Goal: Information Seeking & Learning: Learn about a topic

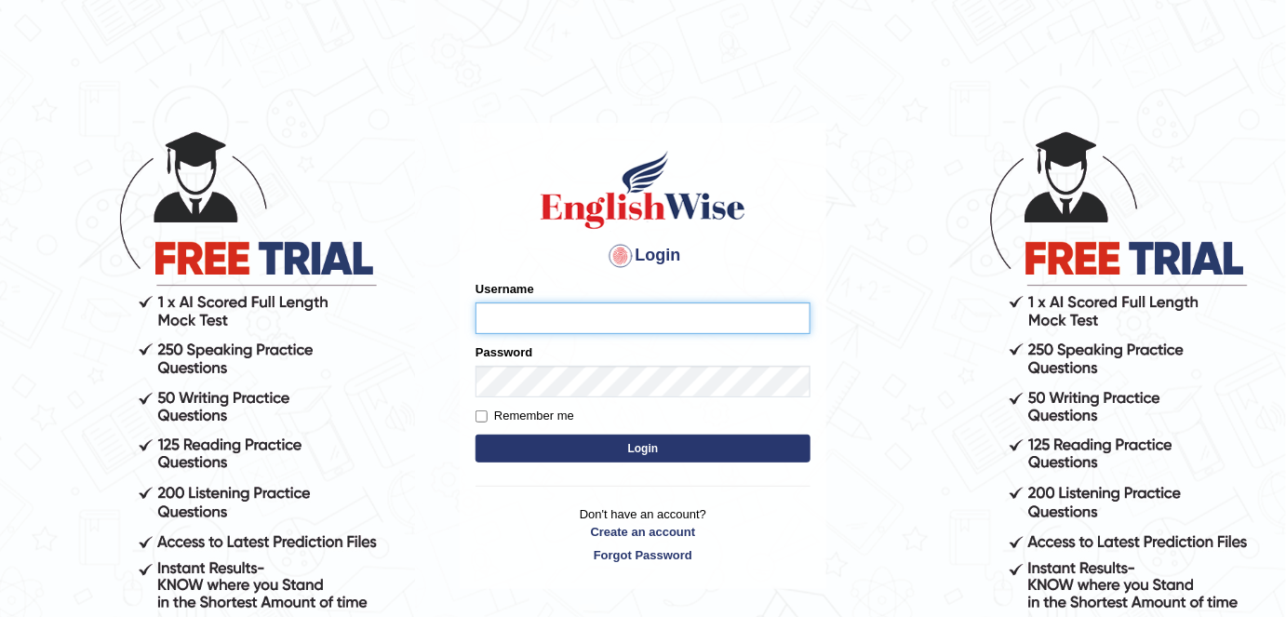
type input "alexa_"
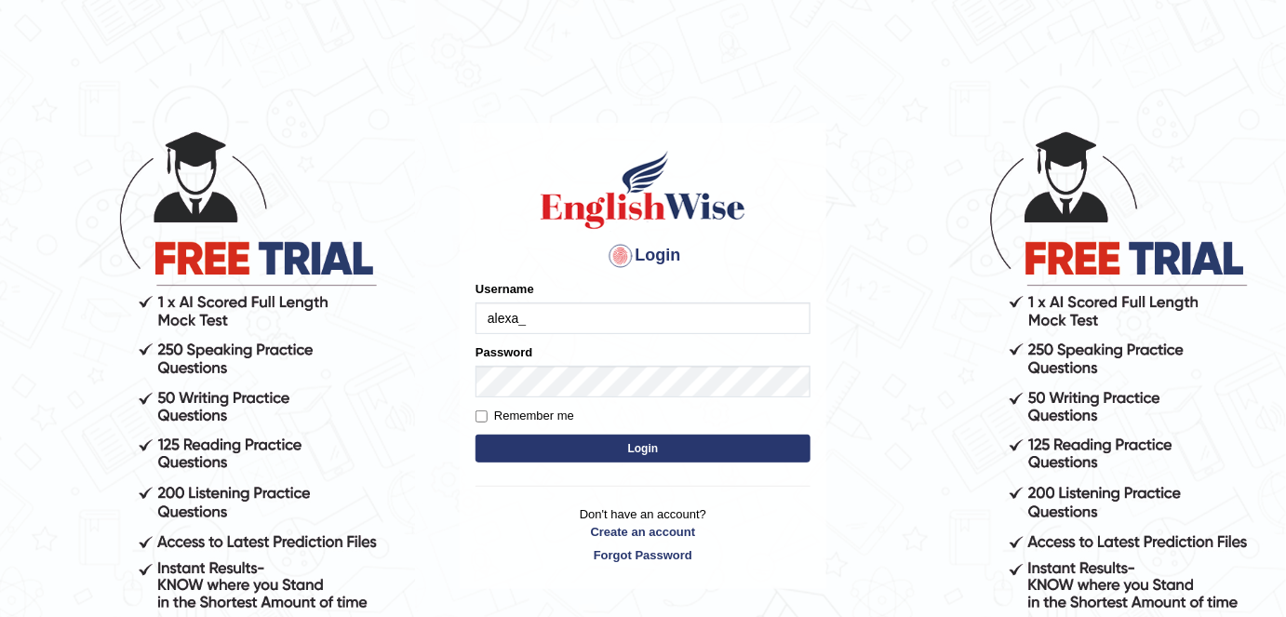
click at [621, 459] on button "Login" at bounding box center [642, 448] width 335 height 28
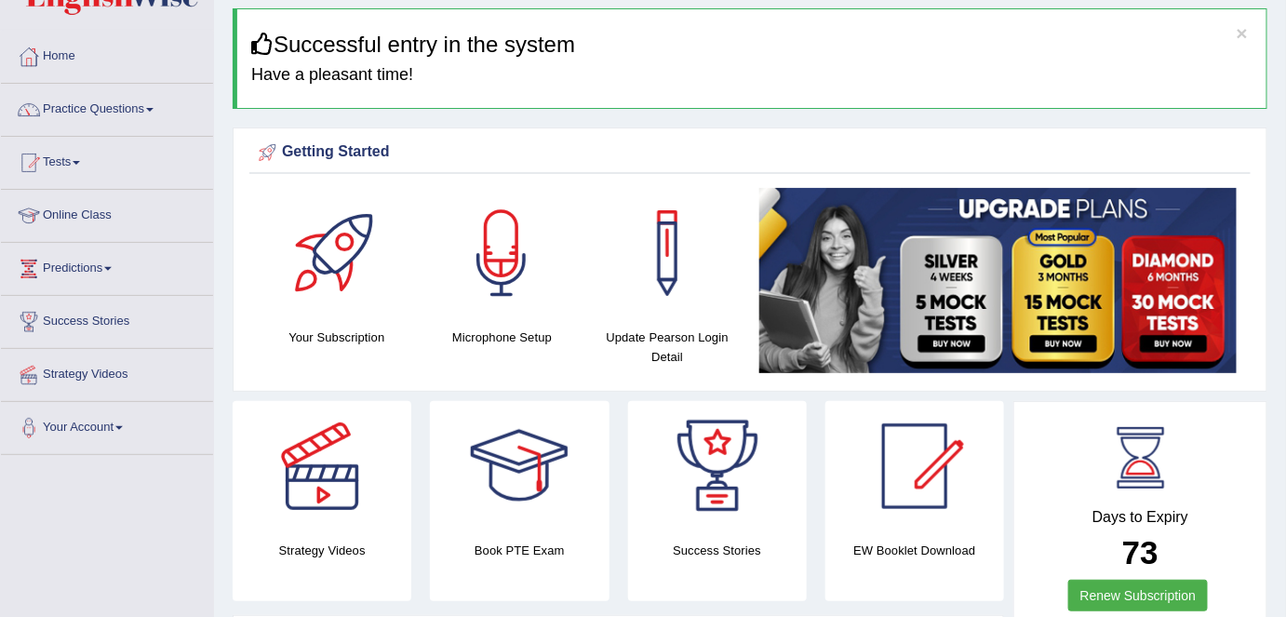
scroll to position [60, 0]
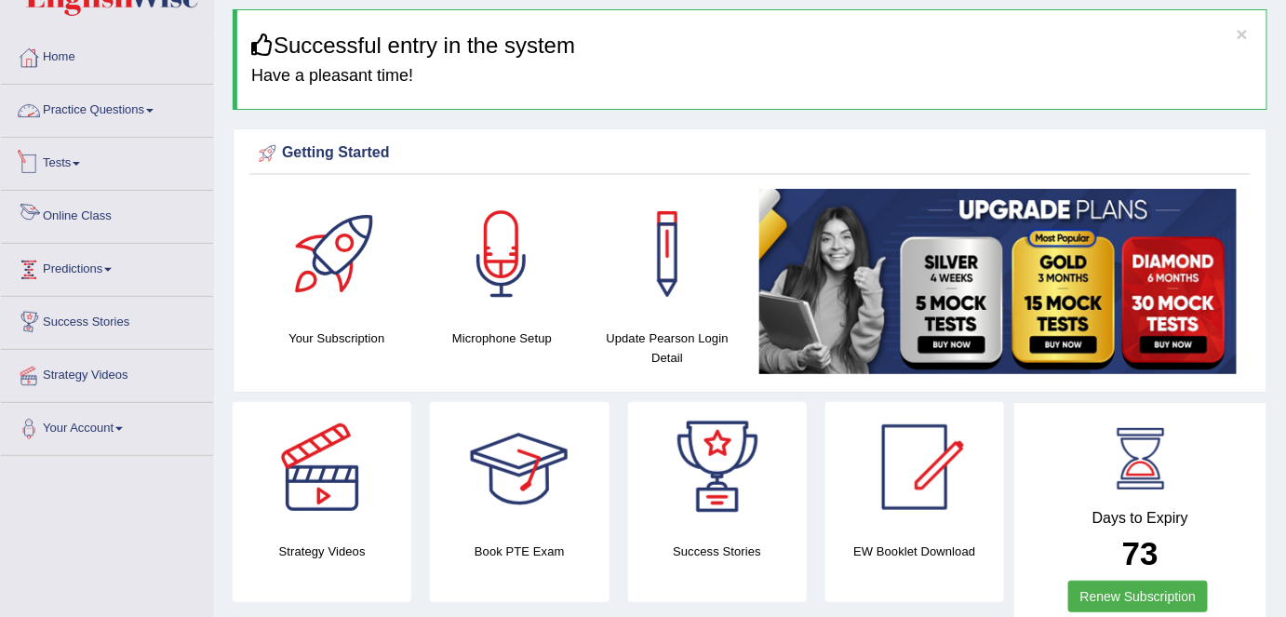
click at [112, 104] on link "Practice Questions" at bounding box center [107, 108] width 212 height 47
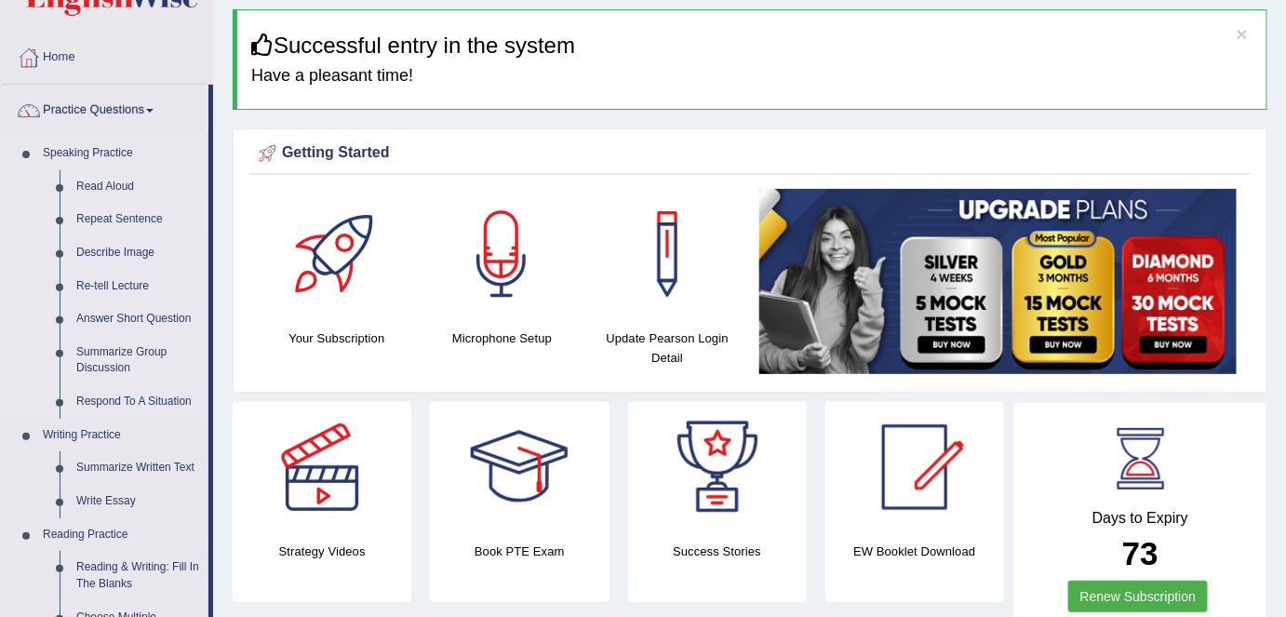
click at [111, 218] on link "Repeat Sentence" at bounding box center [138, 219] width 140 height 33
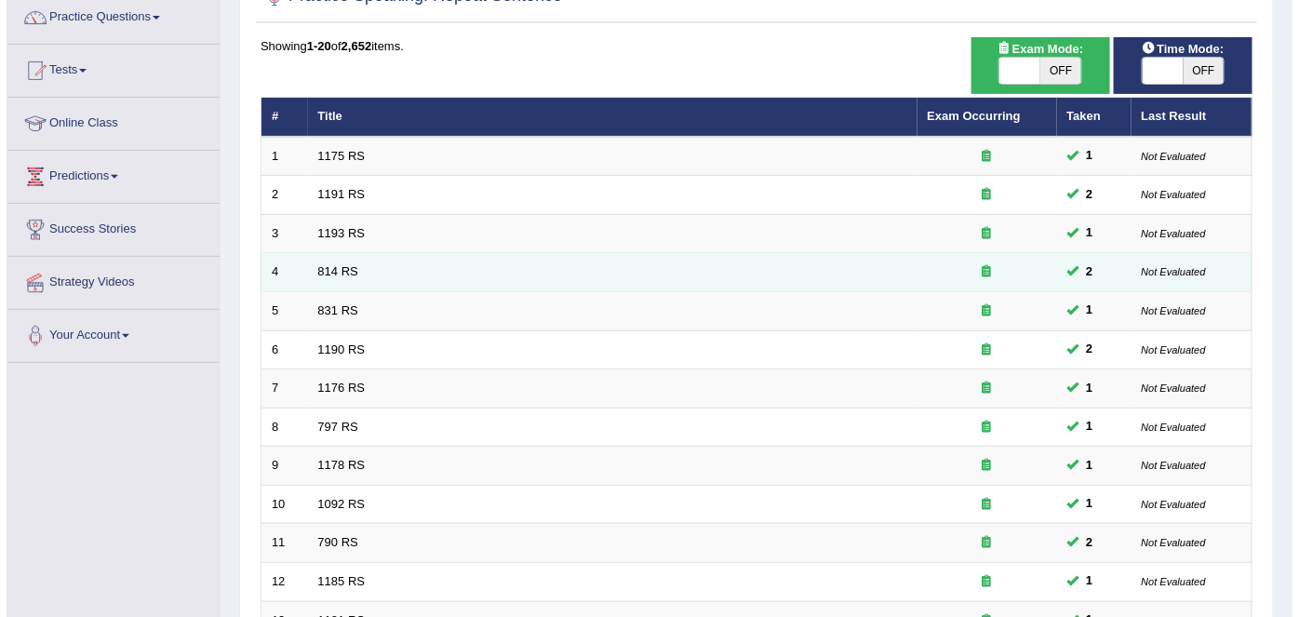
scroll to position [156, 0]
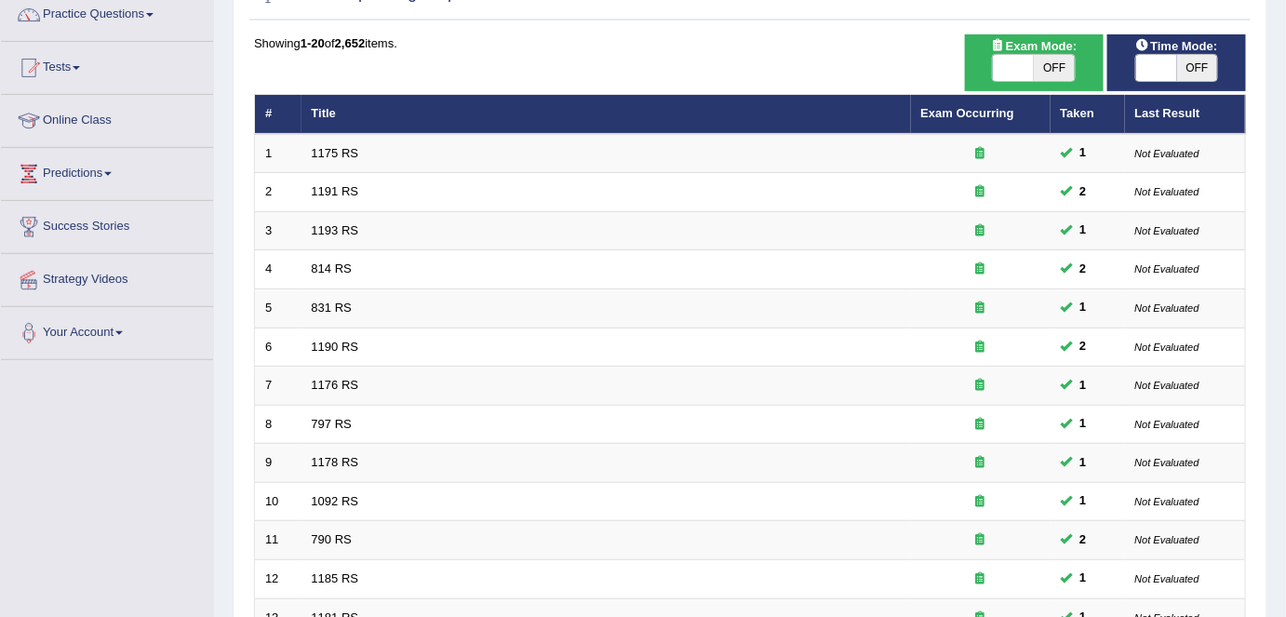
click at [1056, 70] on span "OFF" at bounding box center [1054, 68] width 41 height 26
checkbox input "true"
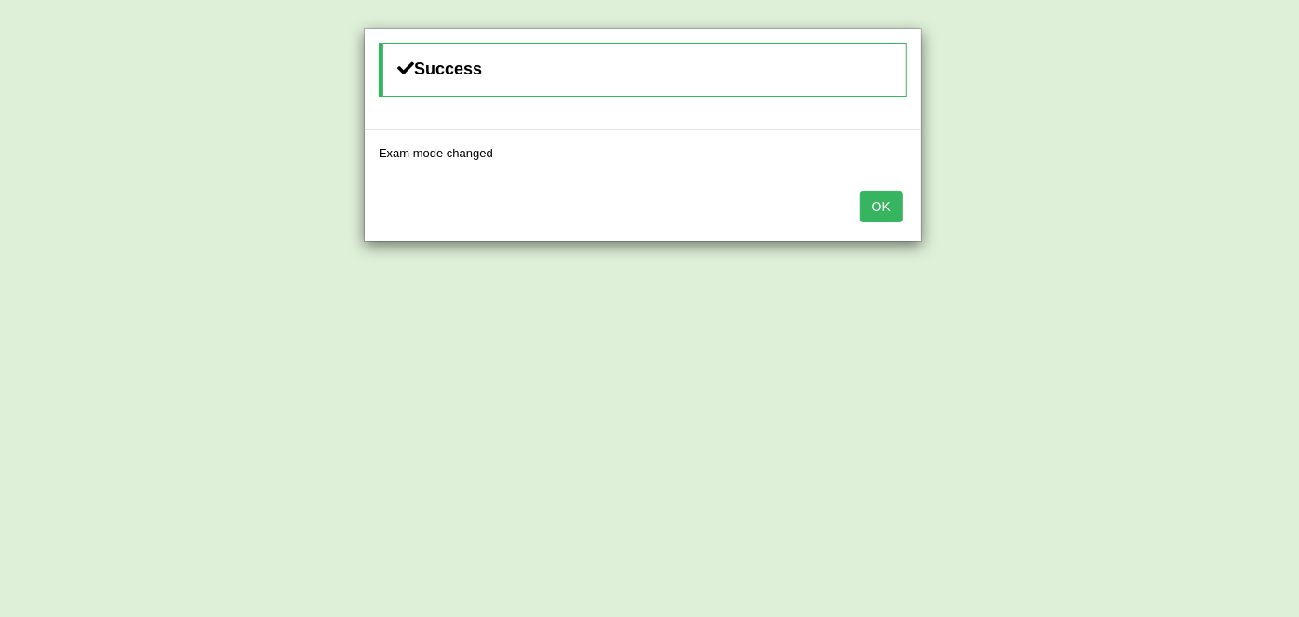
click at [873, 209] on button "OK" at bounding box center [881, 207] width 43 height 32
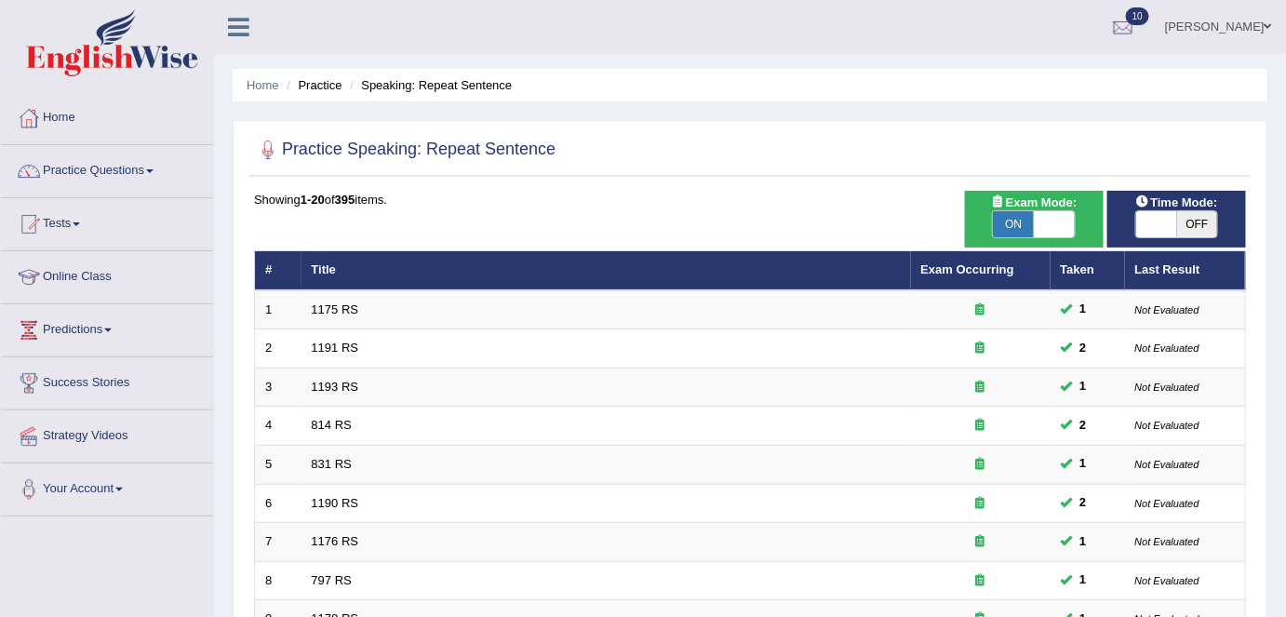
click at [1198, 219] on span "OFF" at bounding box center [1197, 224] width 41 height 26
checkbox input "true"
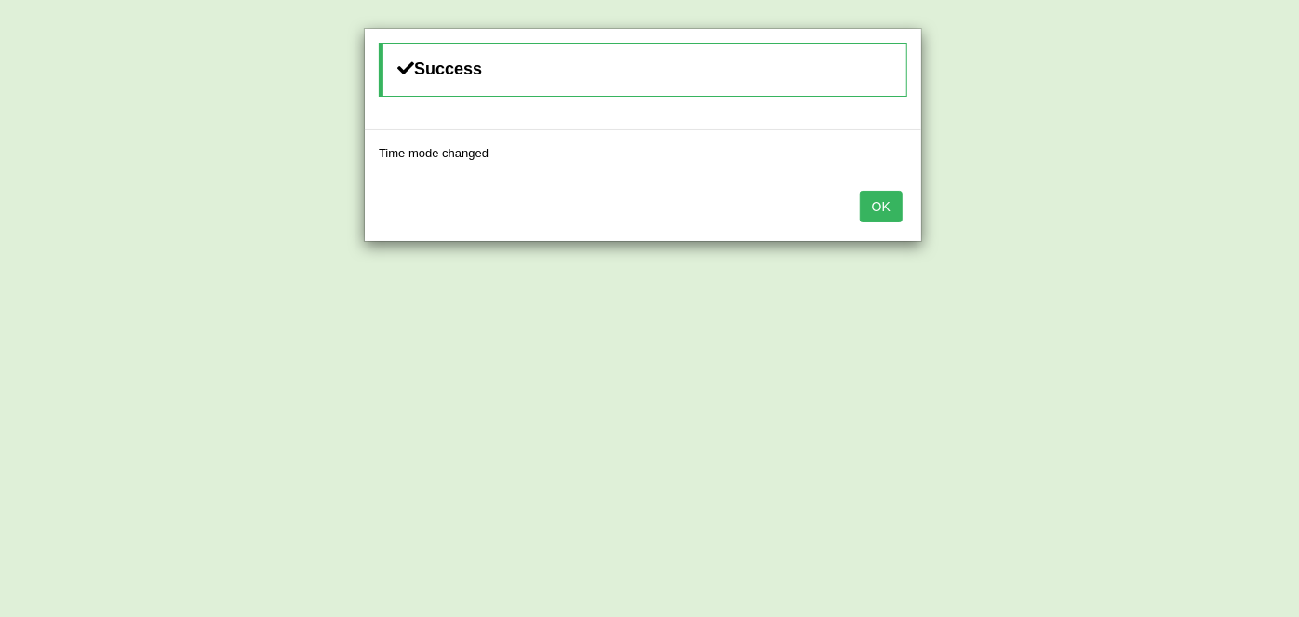
click at [871, 202] on button "OK" at bounding box center [881, 207] width 43 height 32
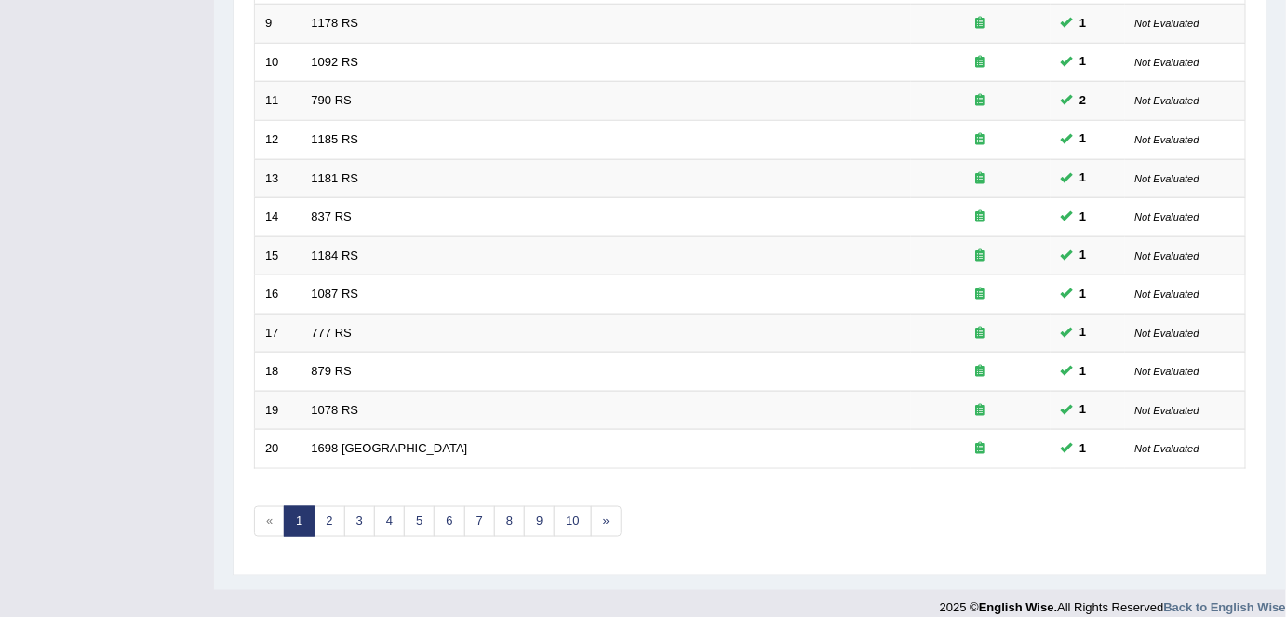
scroll to position [607, 0]
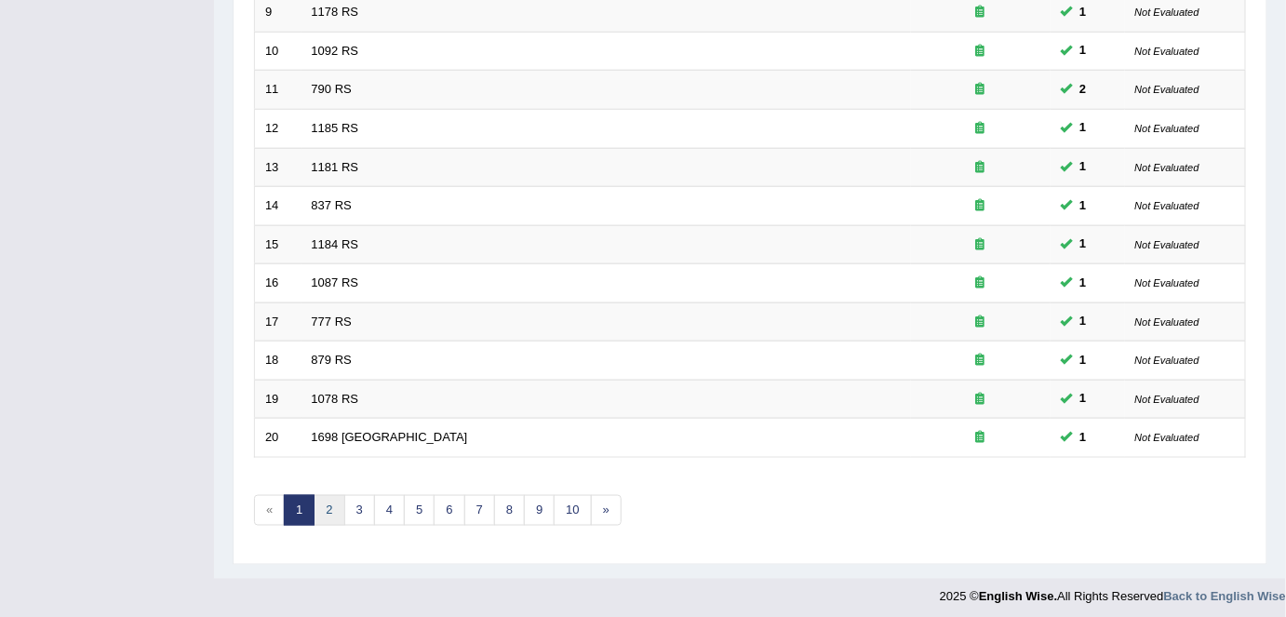
click at [324, 508] on link "2" at bounding box center [329, 510] width 31 height 31
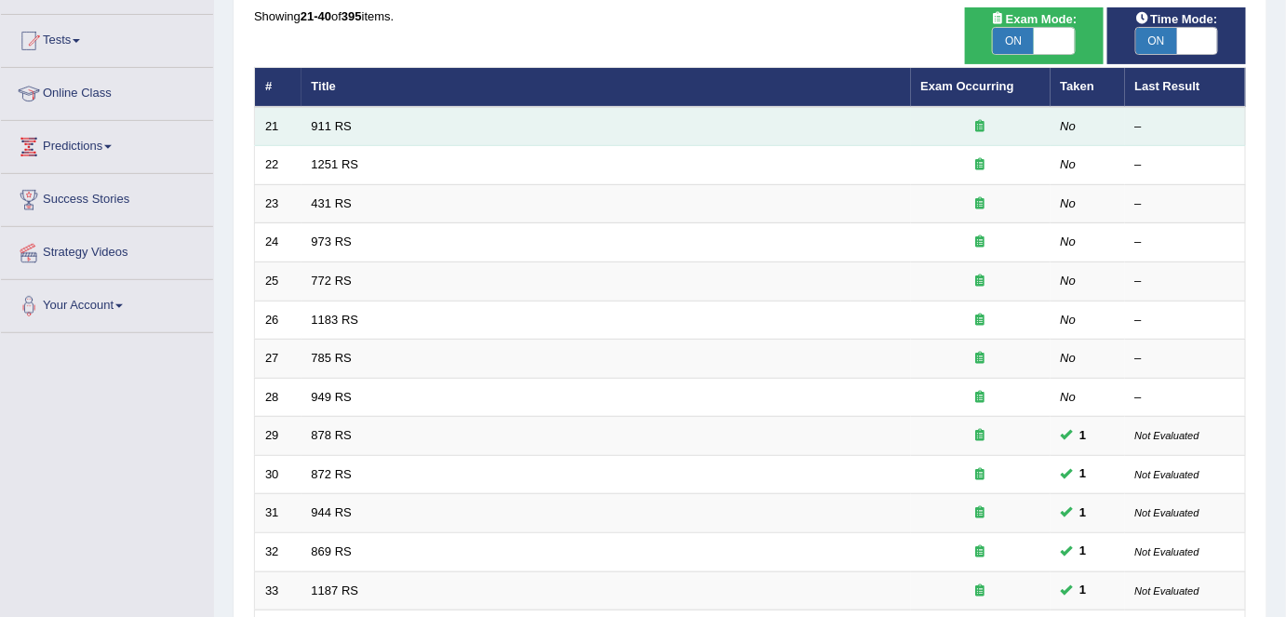
scroll to position [167, 0]
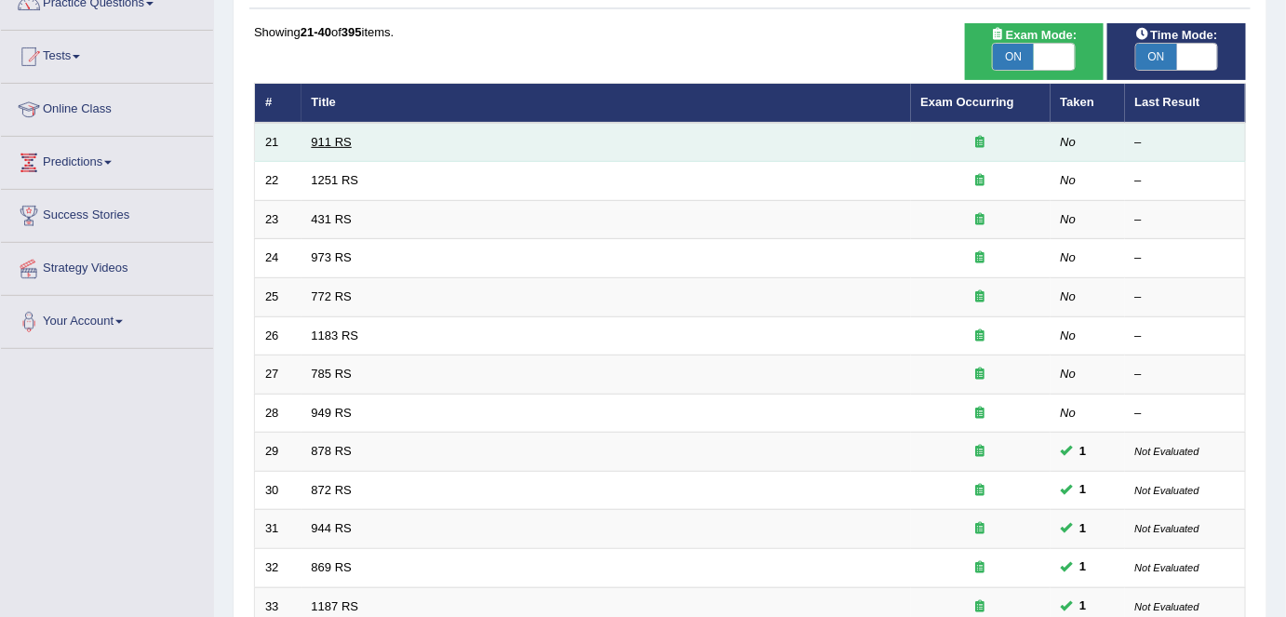
click at [330, 135] on link "911 RS" at bounding box center [332, 142] width 40 height 14
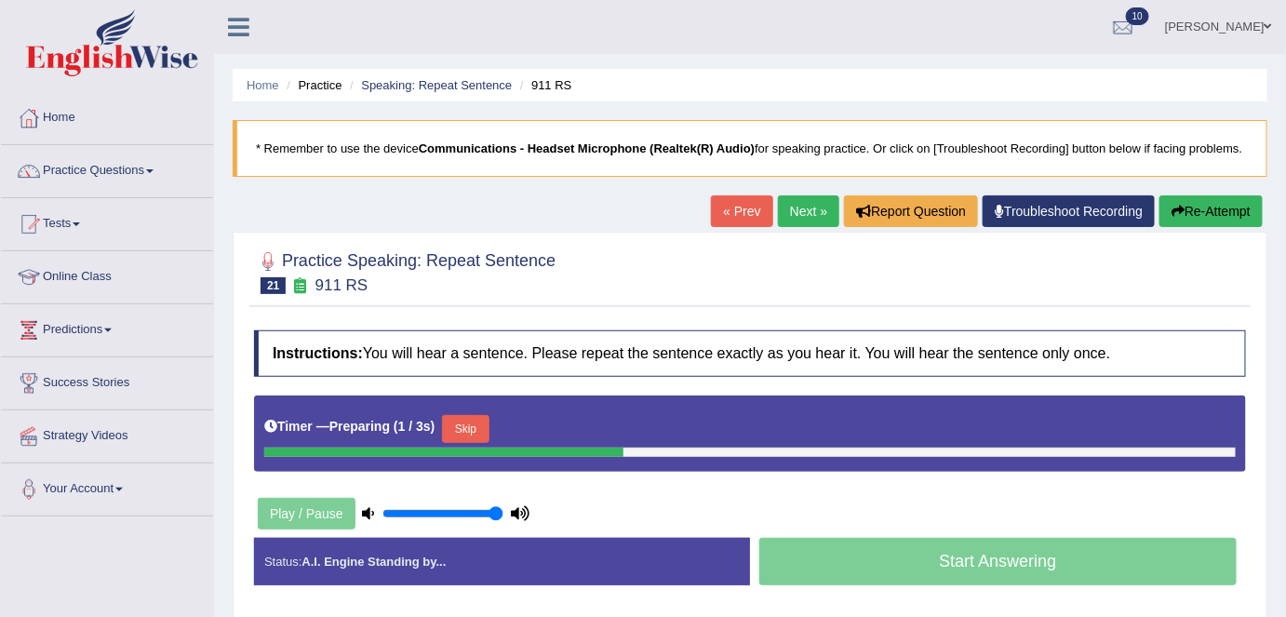
click at [488, 430] on button "Skip" at bounding box center [465, 429] width 47 height 28
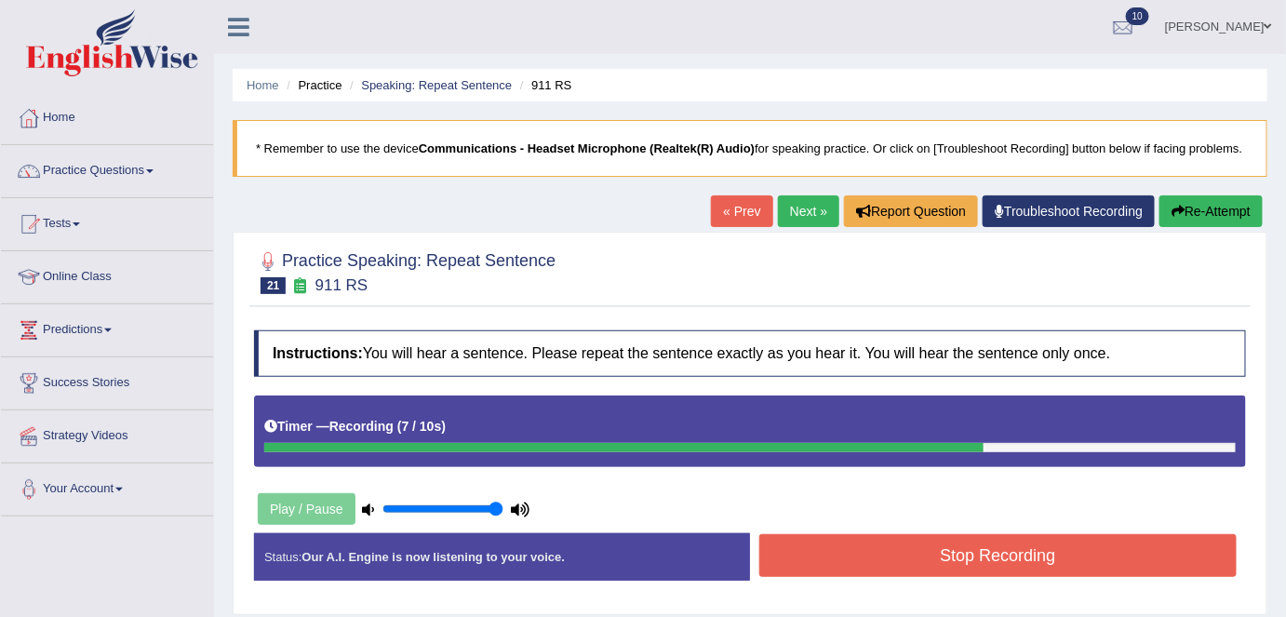
click at [986, 561] on button "Stop Recording" at bounding box center [997, 555] width 477 height 43
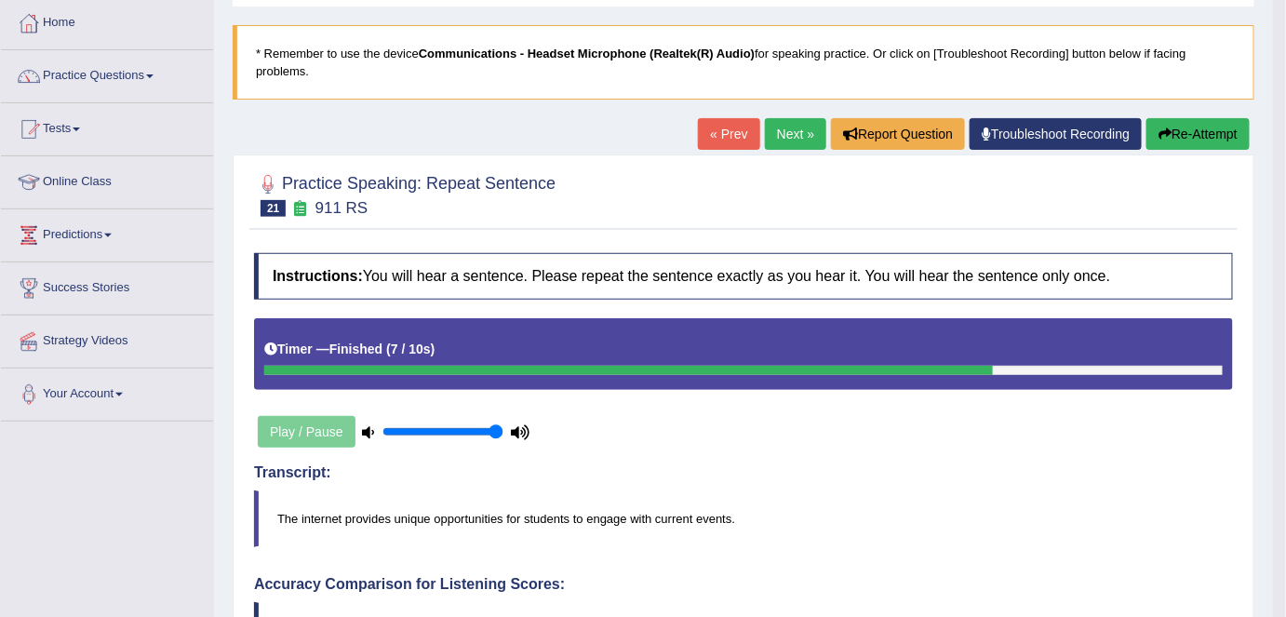
scroll to position [83, 0]
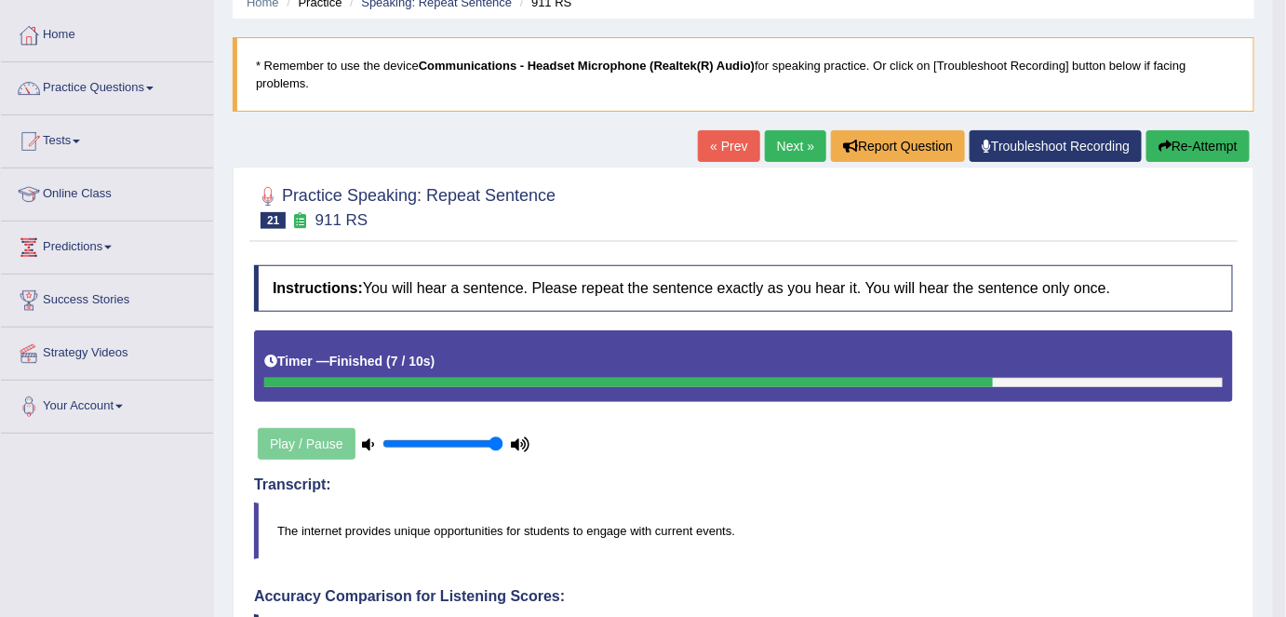
click at [785, 154] on link "Next »" at bounding box center [795, 146] width 61 height 32
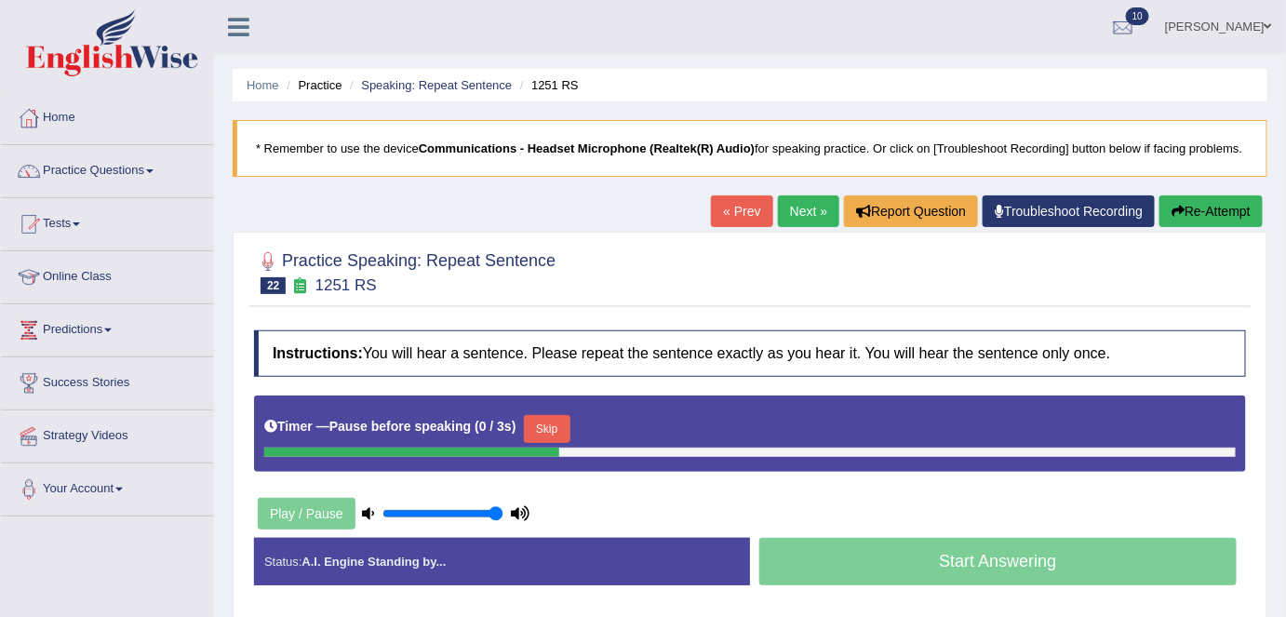
click at [541, 415] on button "Skip" at bounding box center [547, 429] width 47 height 28
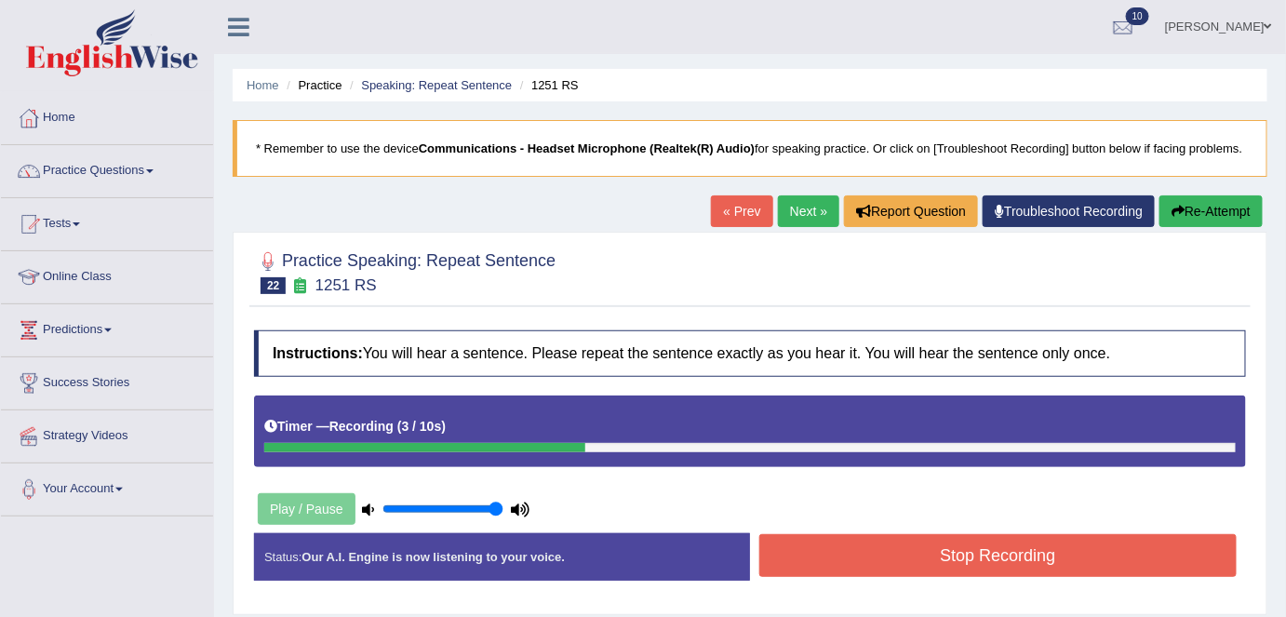
click at [821, 549] on button "Stop Recording" at bounding box center [997, 555] width 477 height 43
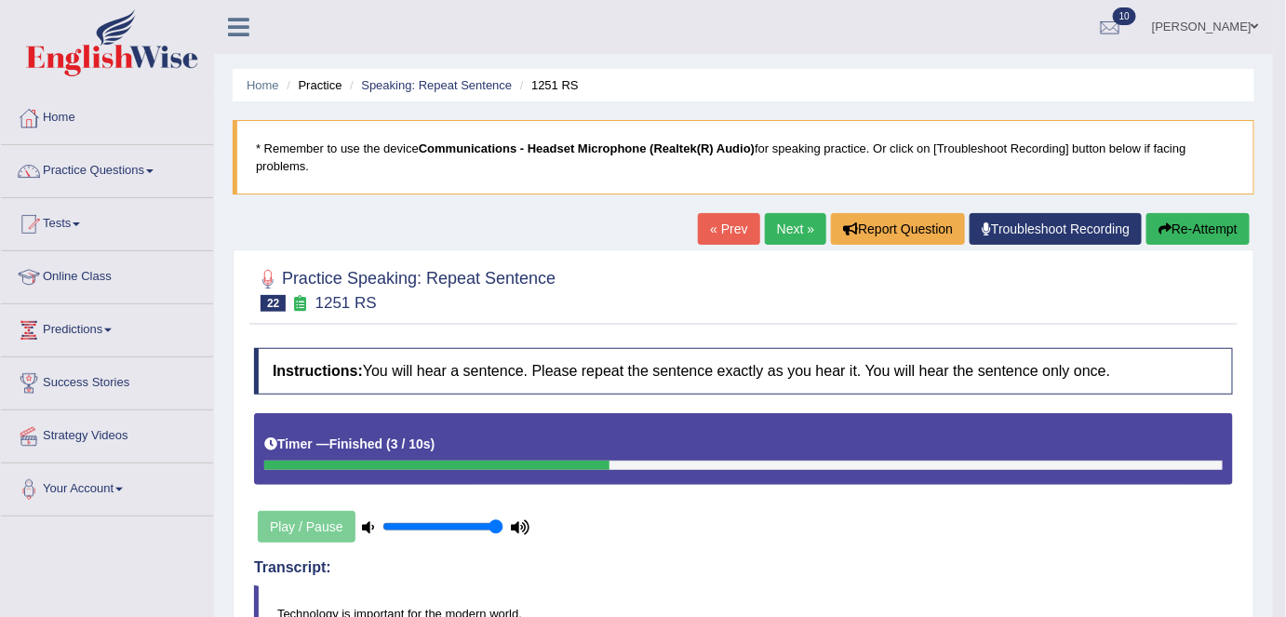
click at [796, 222] on link "Next »" at bounding box center [795, 229] width 61 height 32
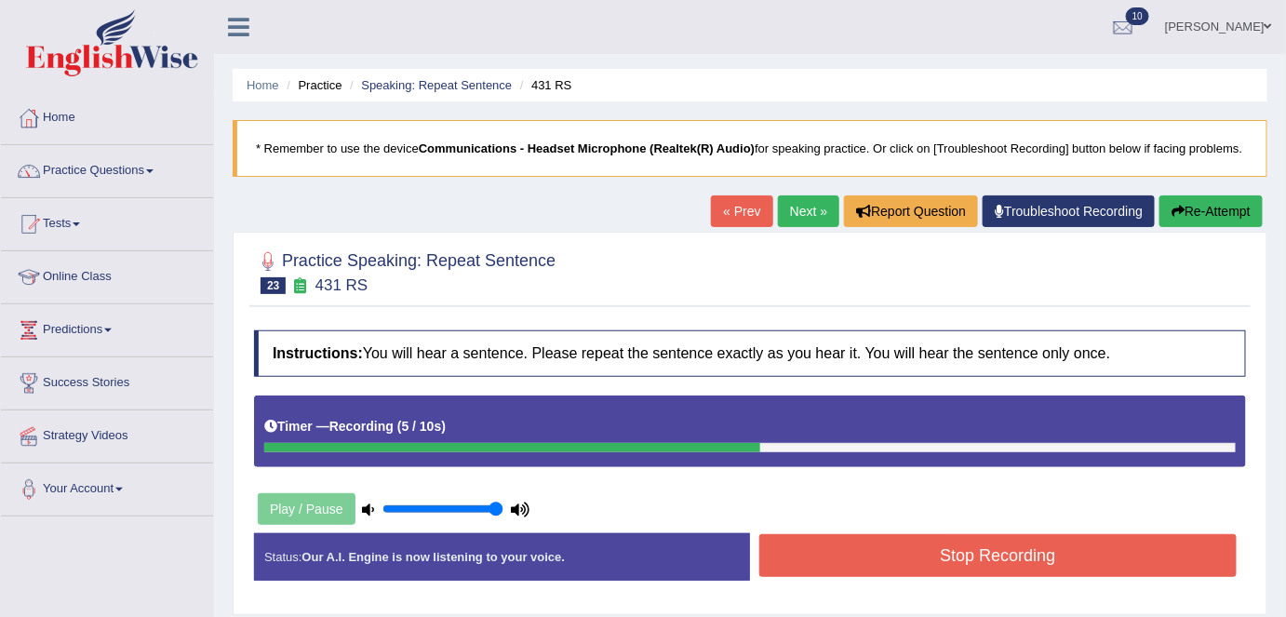
click at [883, 558] on button "Stop Recording" at bounding box center [997, 555] width 477 height 43
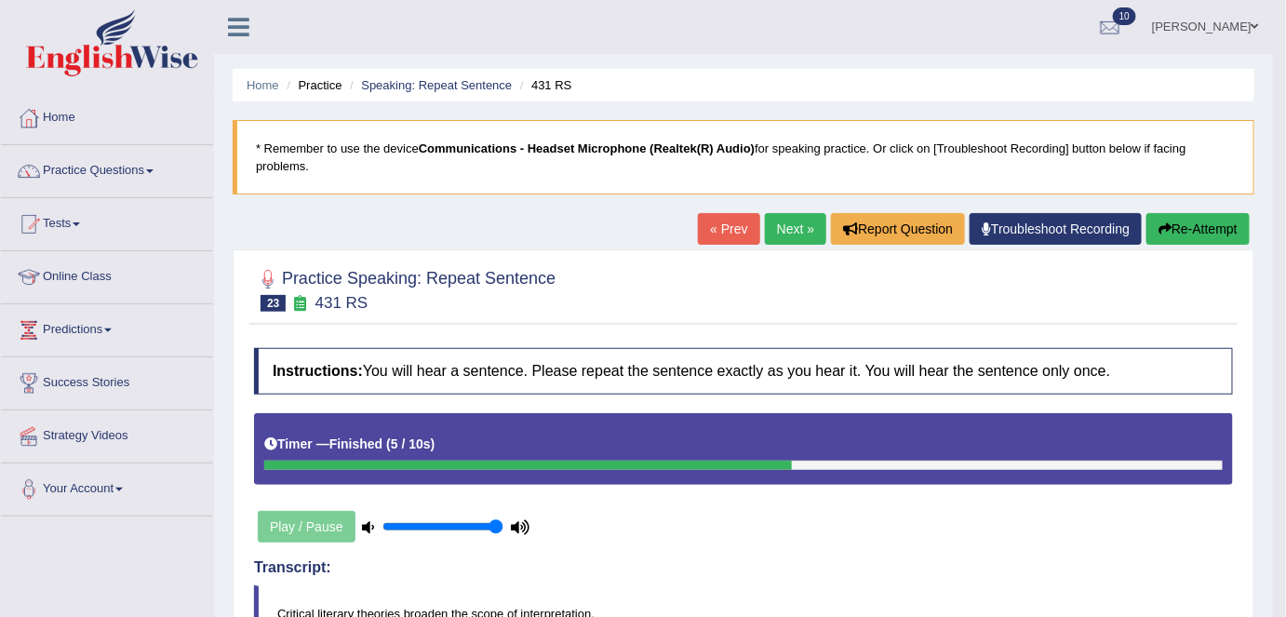
click at [1178, 230] on button "Re-Attempt" at bounding box center [1197, 229] width 103 height 32
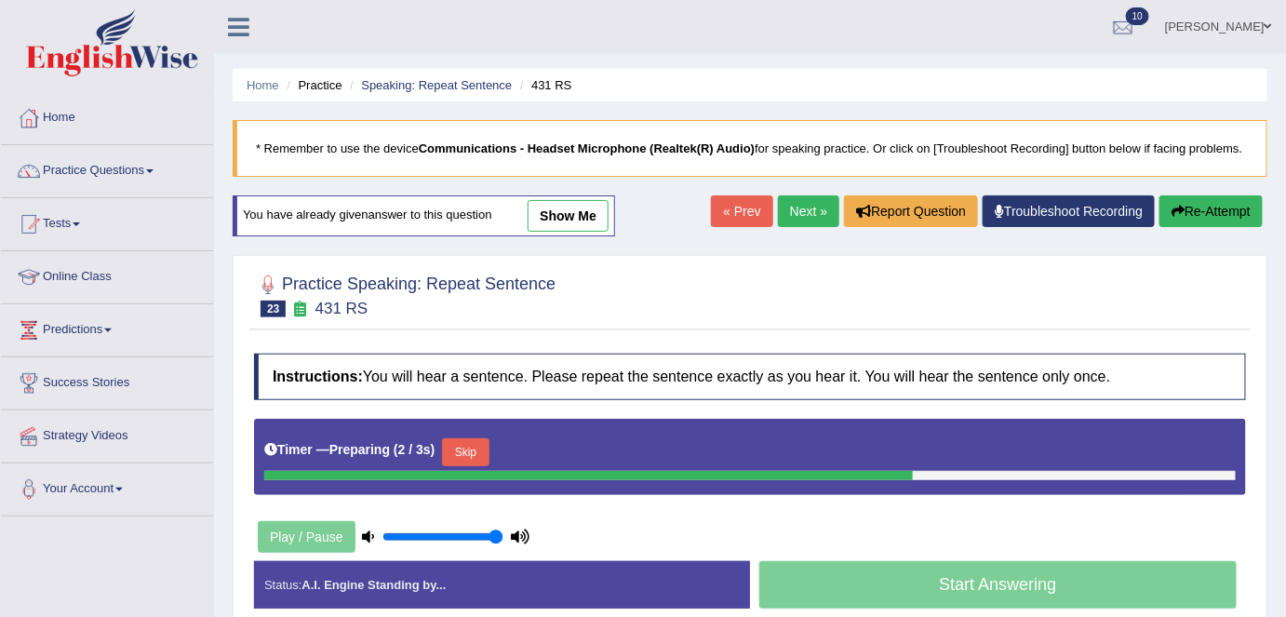
click at [460, 439] on button "Skip" at bounding box center [465, 452] width 47 height 28
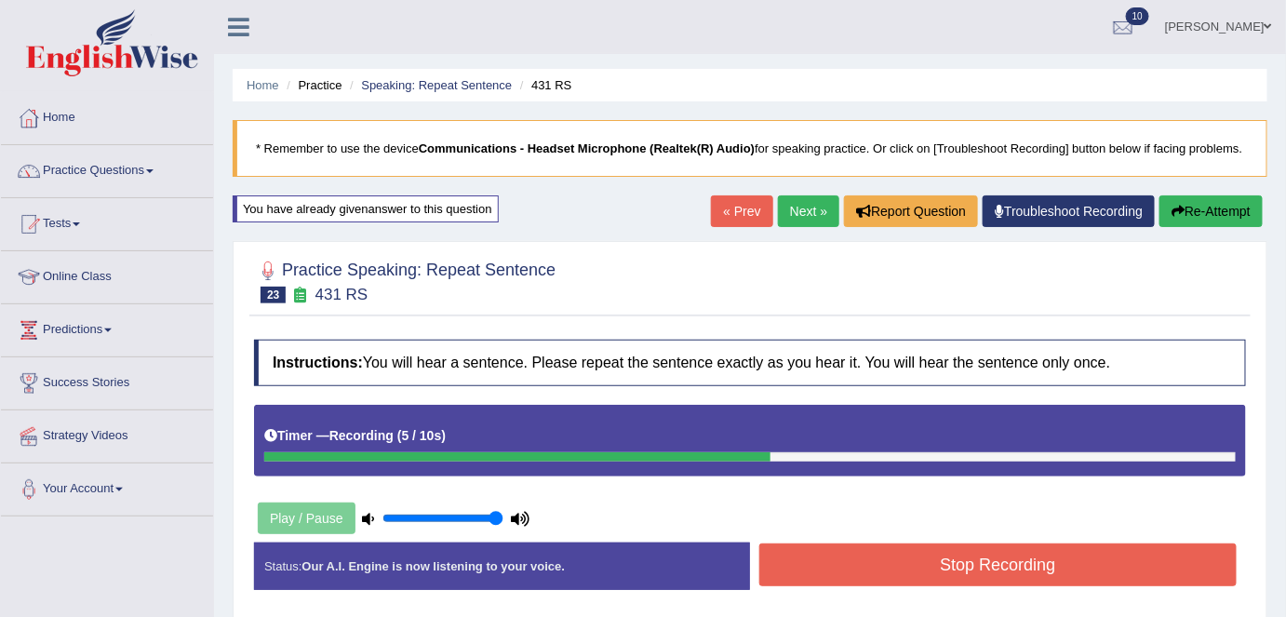
click at [901, 554] on button "Stop Recording" at bounding box center [997, 564] width 477 height 43
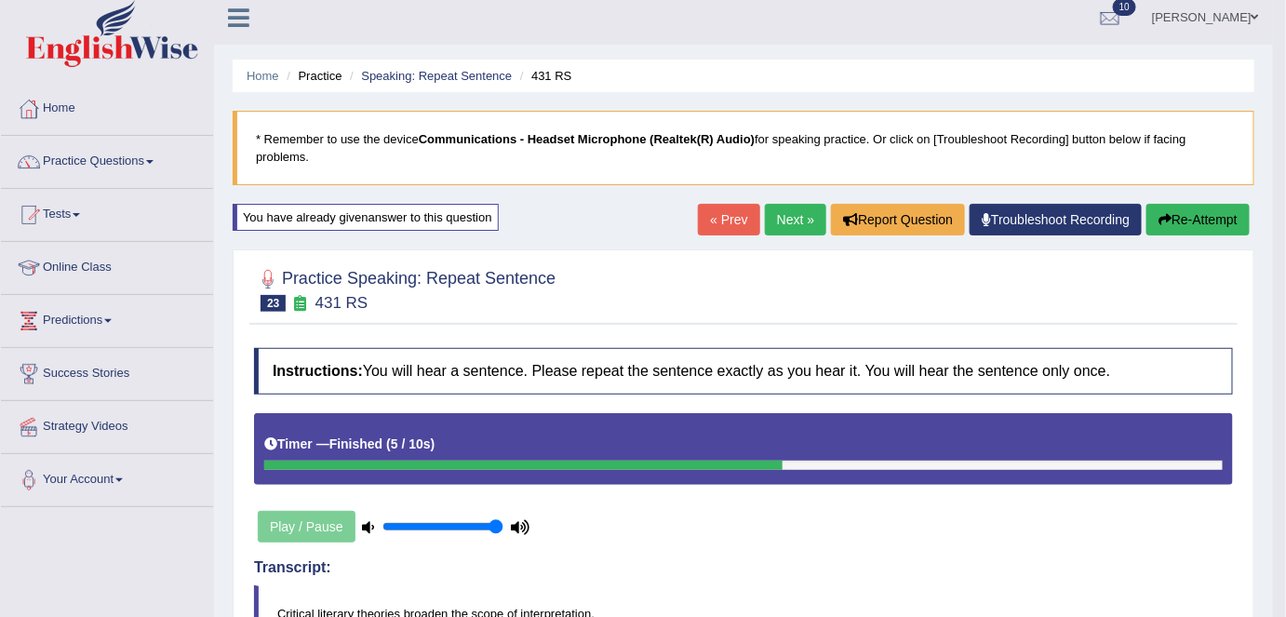
scroll to position [2, 0]
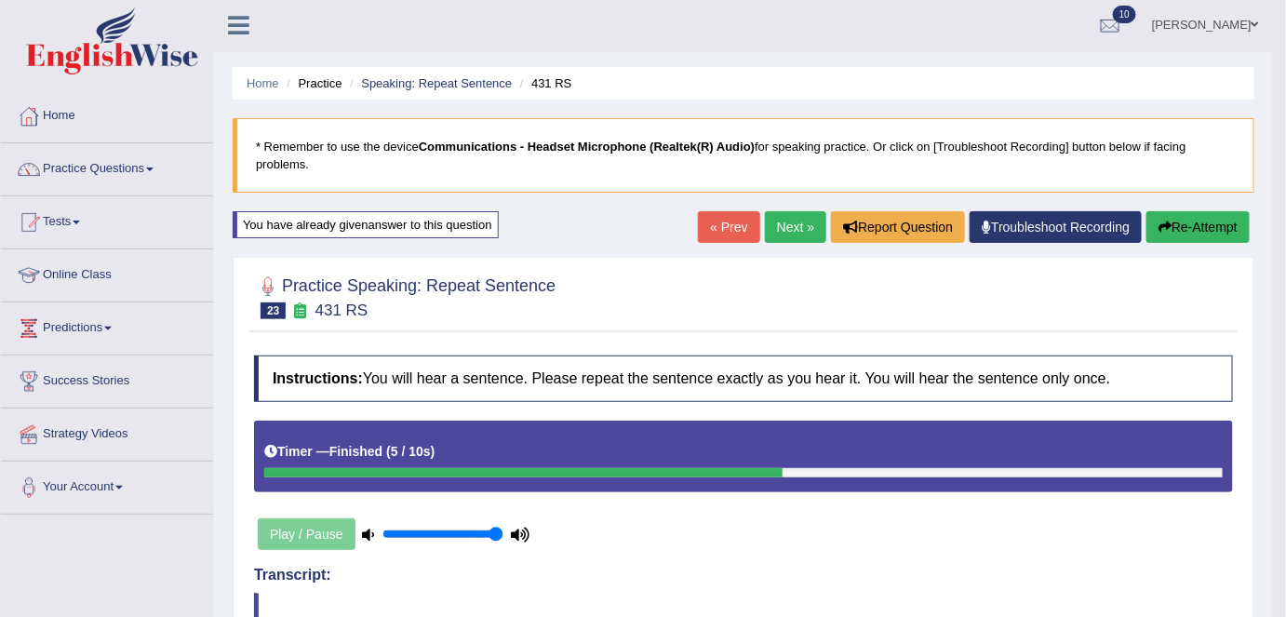
click at [779, 227] on link "Next »" at bounding box center [795, 227] width 61 height 32
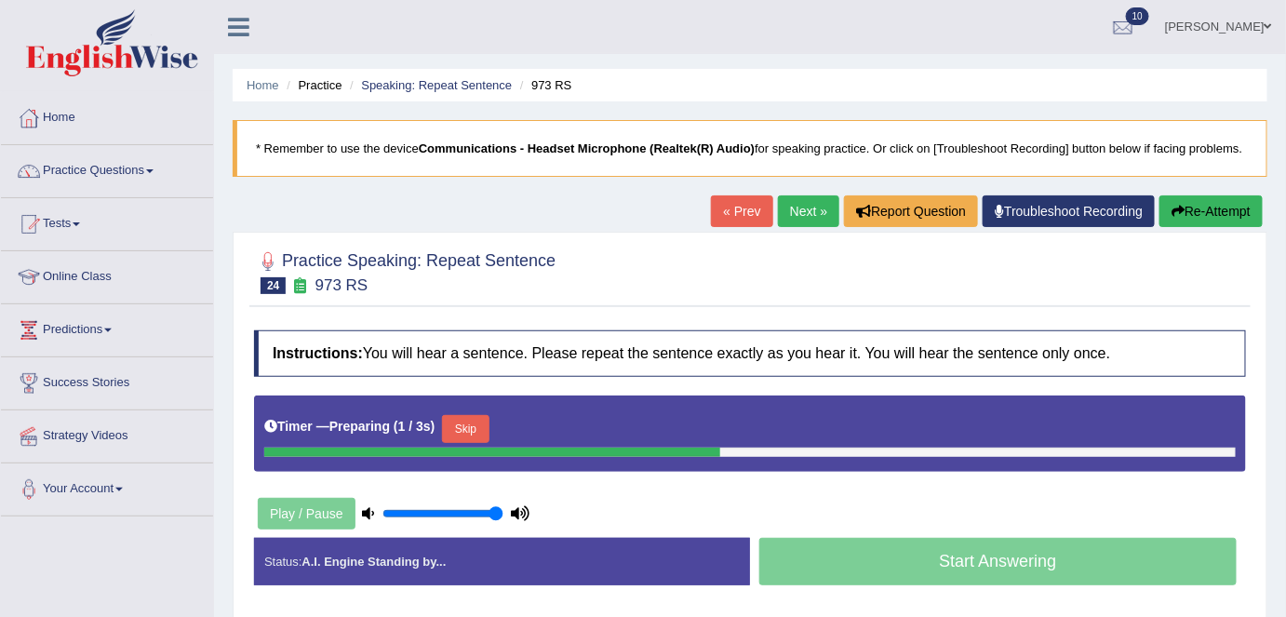
click at [459, 432] on button "Skip" at bounding box center [465, 429] width 47 height 28
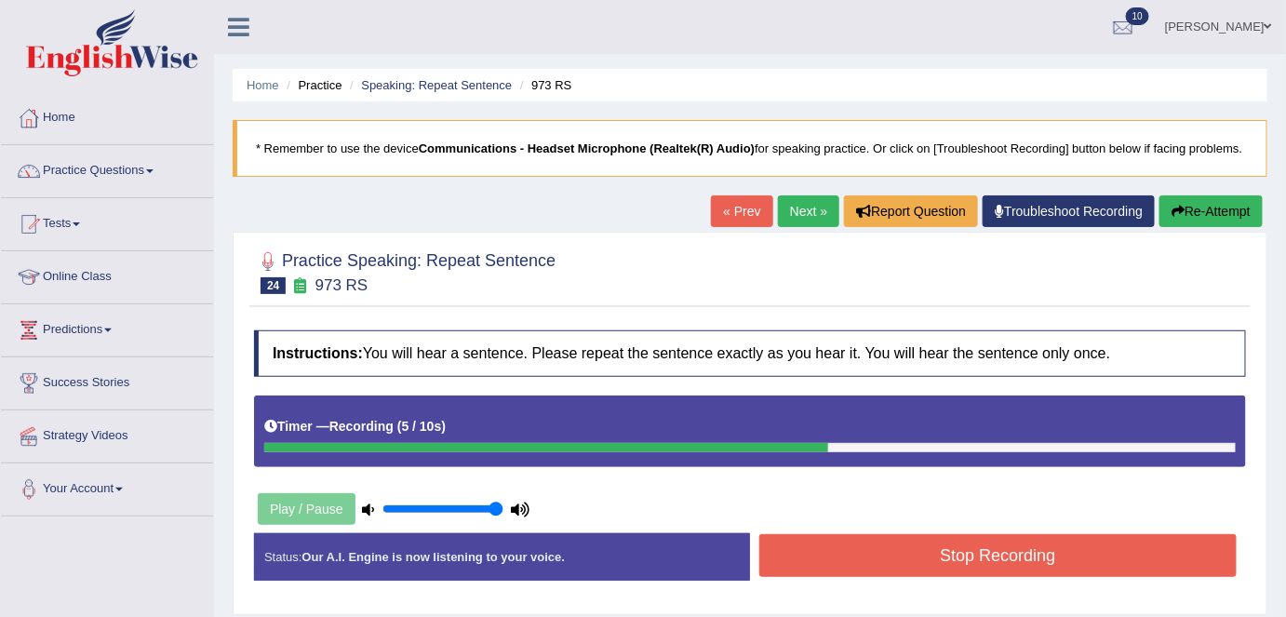
click at [995, 546] on button "Stop Recording" at bounding box center [997, 555] width 477 height 43
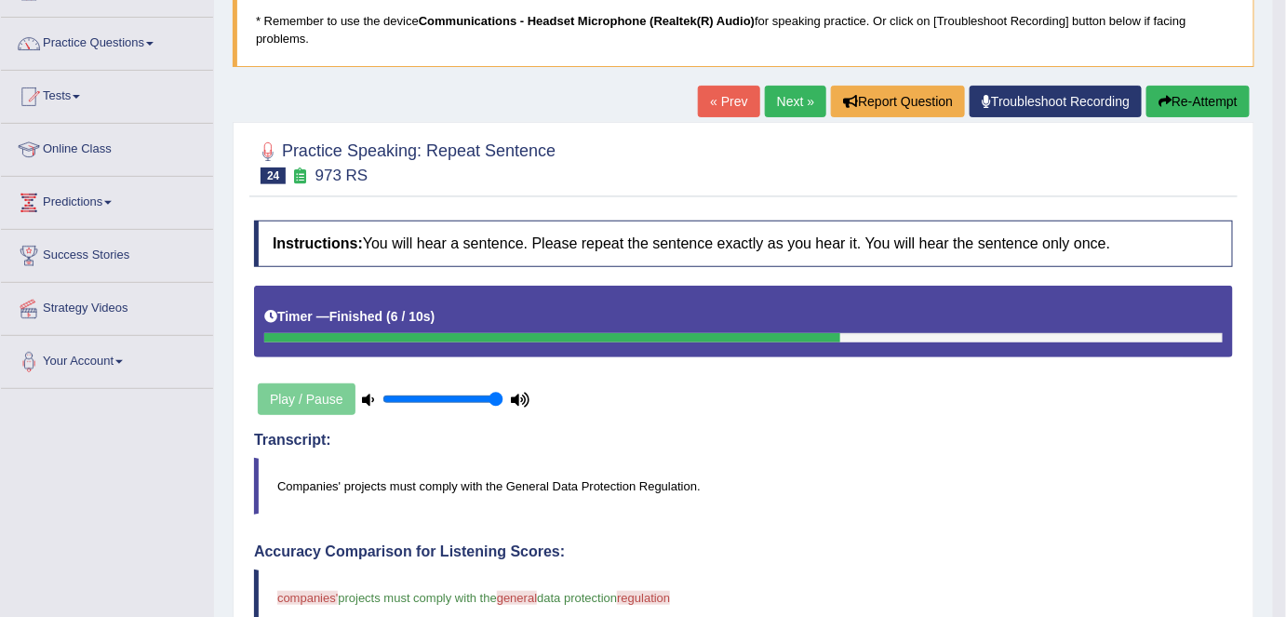
scroll to position [125, 0]
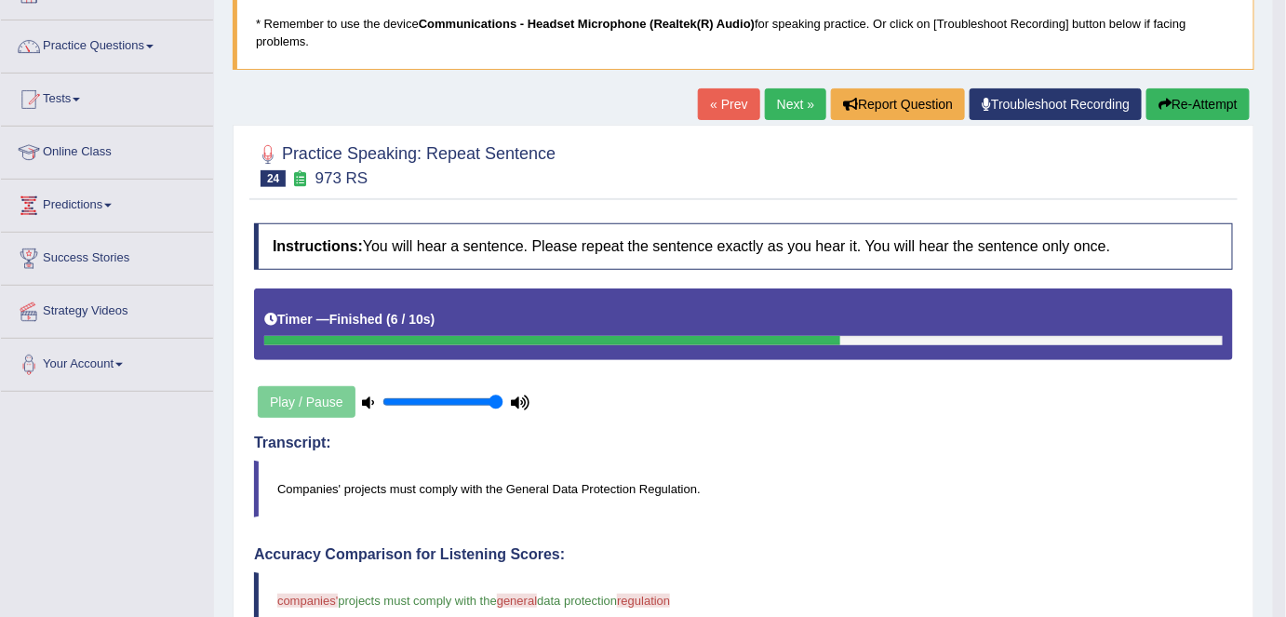
click at [1181, 97] on button "Re-Attempt" at bounding box center [1197, 104] width 103 height 32
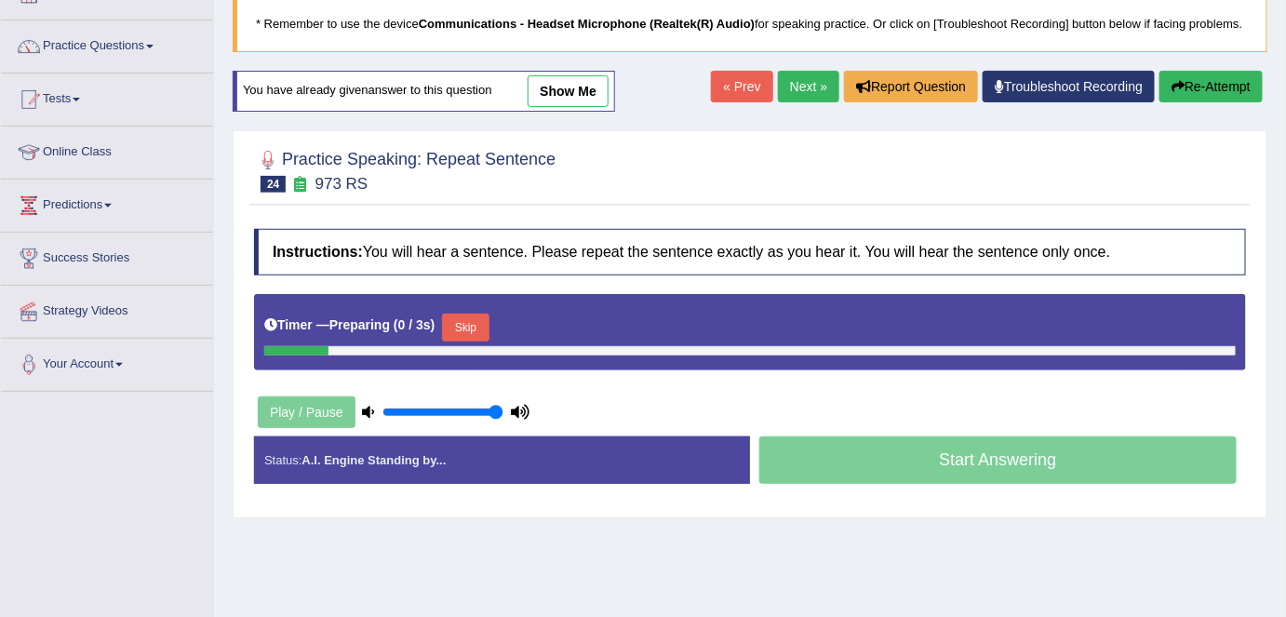
scroll to position [125, 0]
click at [485, 315] on button "Skip" at bounding box center [465, 328] width 47 height 28
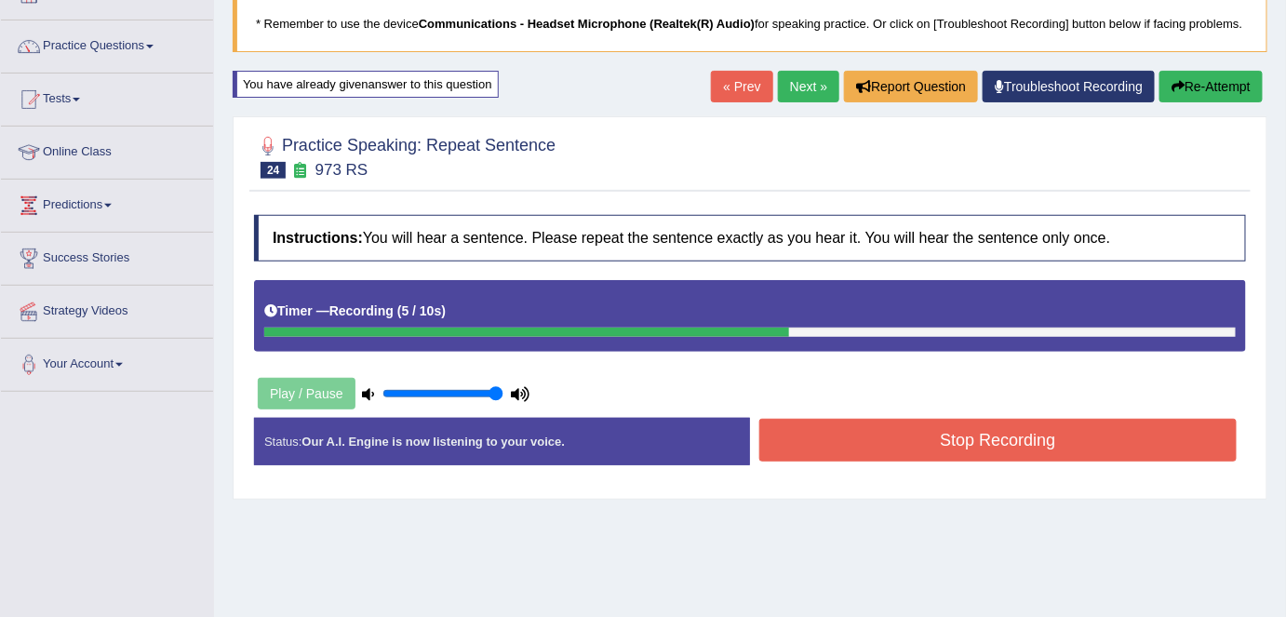
click at [923, 449] on button "Stop Recording" at bounding box center [997, 440] width 477 height 43
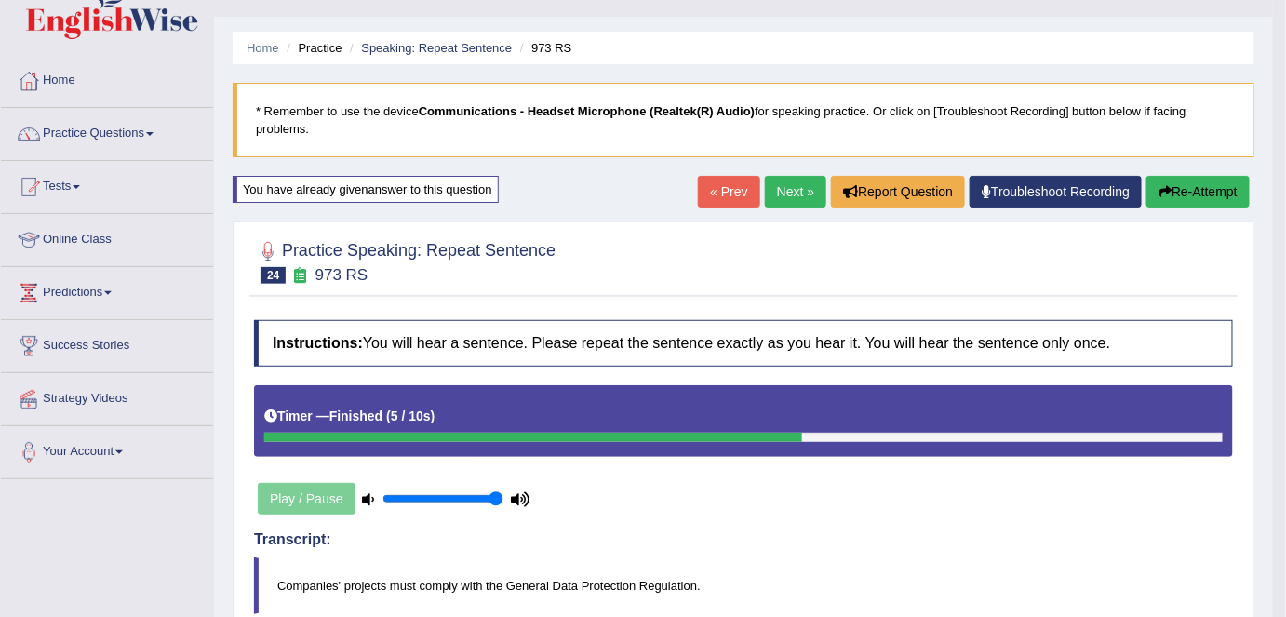
scroll to position [17, 0]
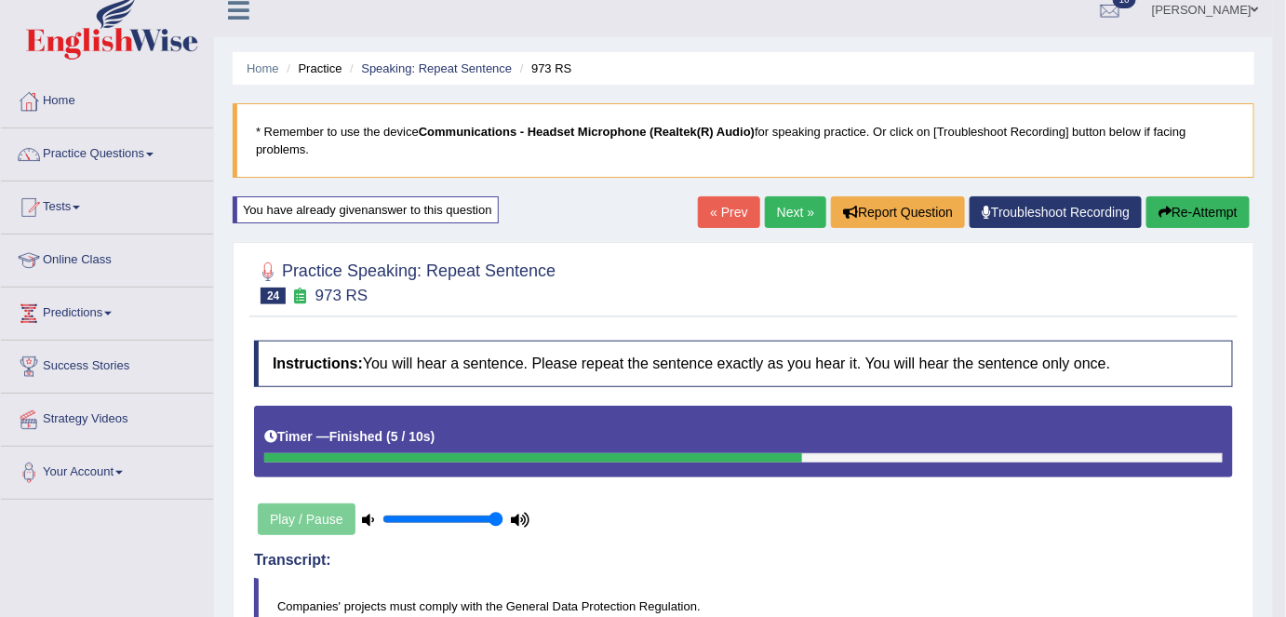
click at [789, 210] on link "Next »" at bounding box center [795, 212] width 61 height 32
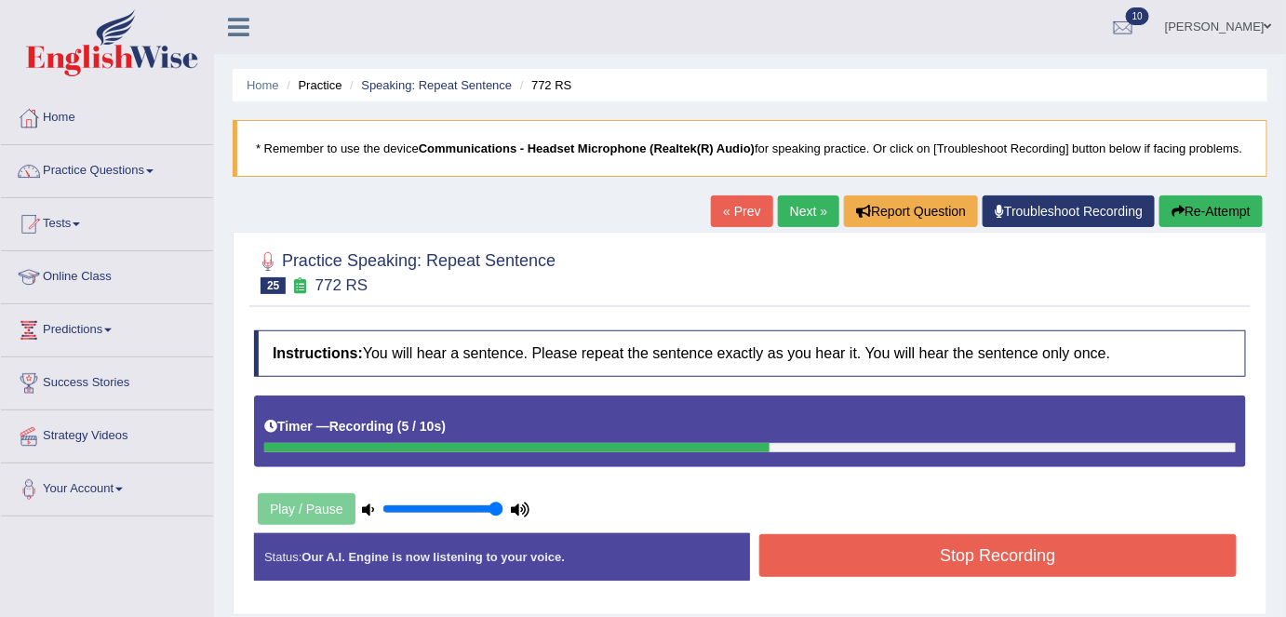
click at [835, 566] on button "Stop Recording" at bounding box center [997, 555] width 477 height 43
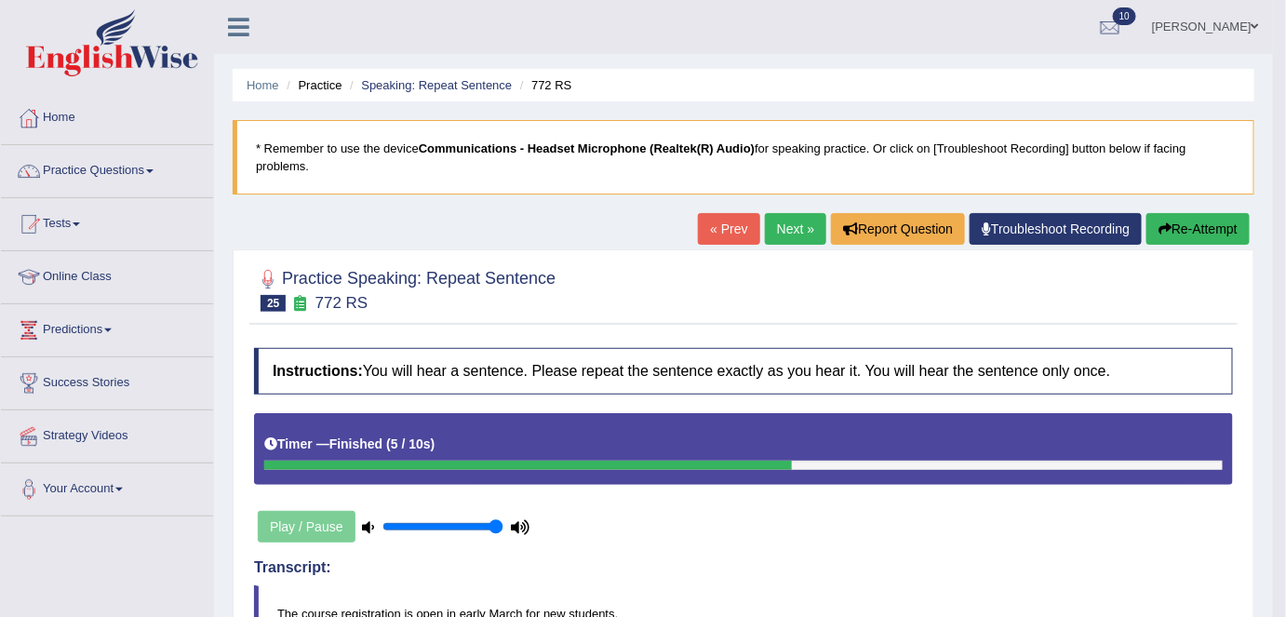
click at [772, 223] on link "Next »" at bounding box center [795, 229] width 61 height 32
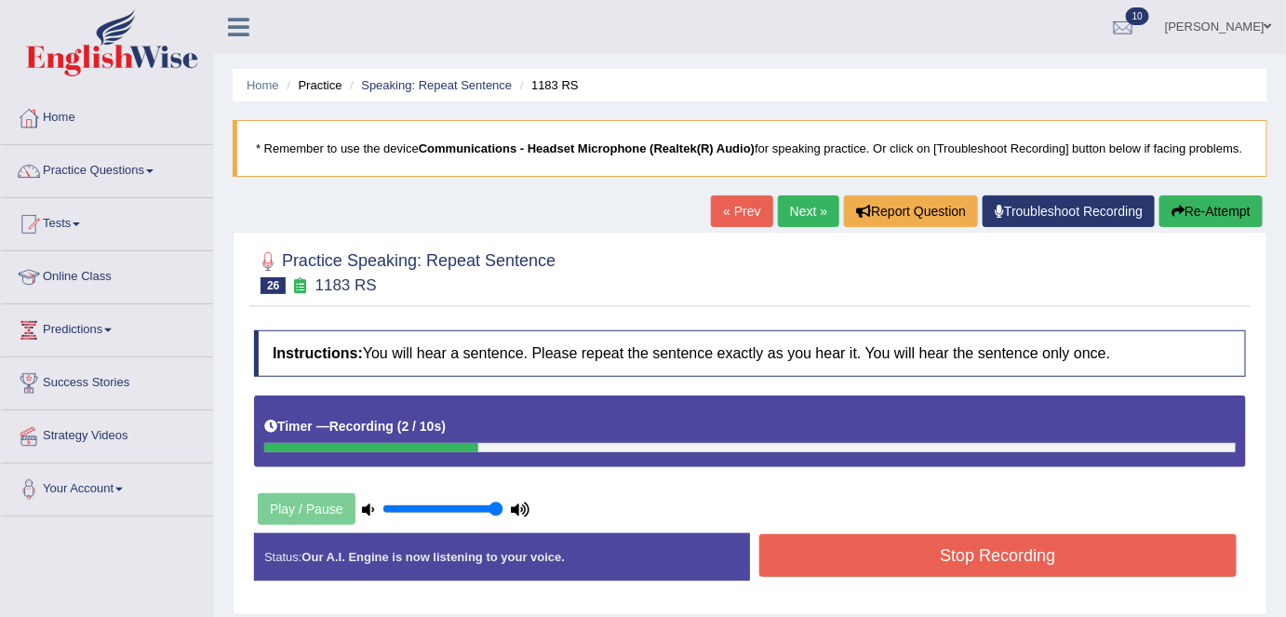
click at [821, 549] on button "Stop Recording" at bounding box center [997, 555] width 477 height 43
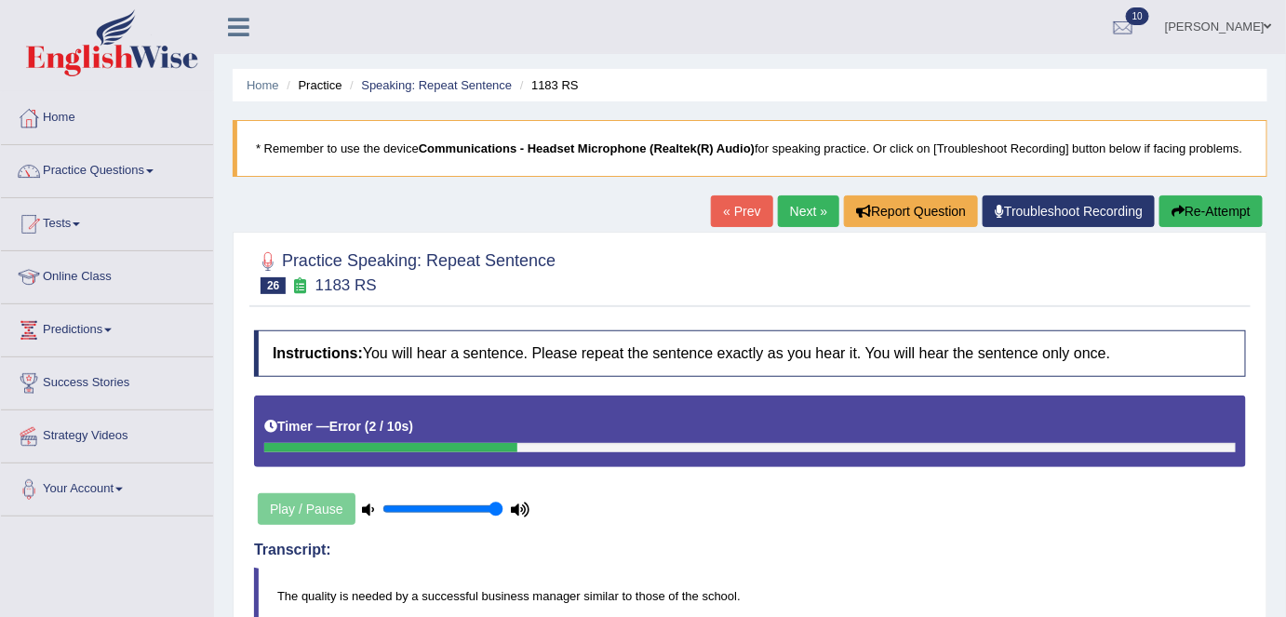
click at [1212, 202] on button "Re-Attempt" at bounding box center [1210, 211] width 103 height 32
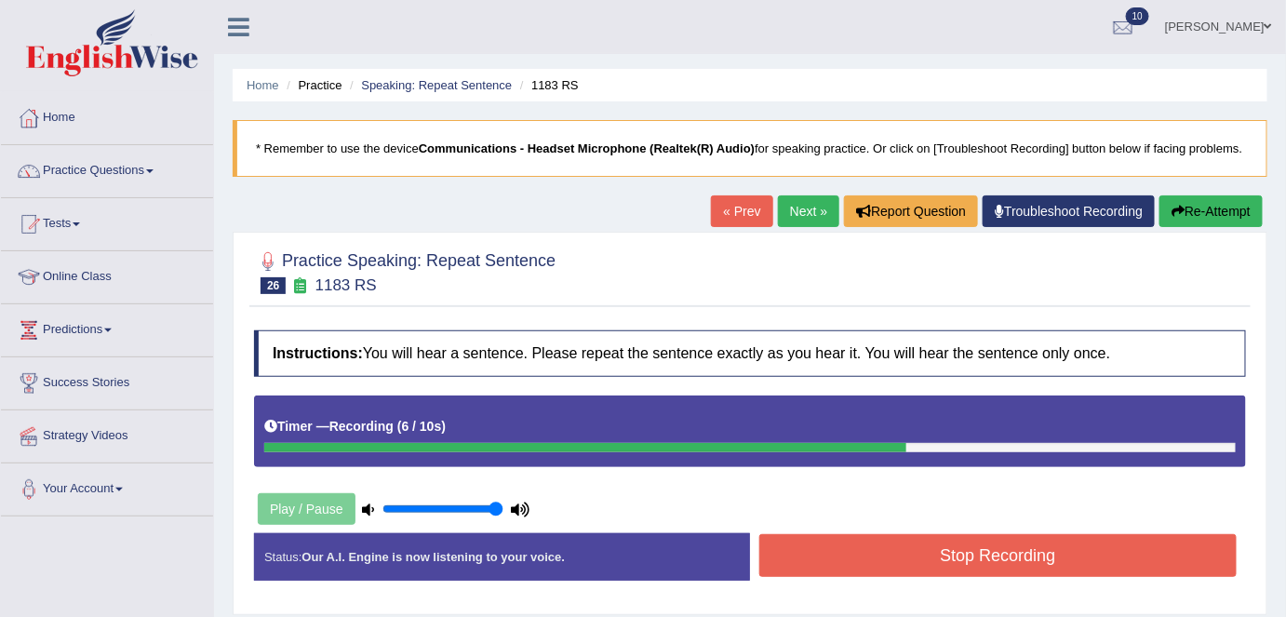
click at [940, 558] on button "Stop Recording" at bounding box center [997, 555] width 477 height 43
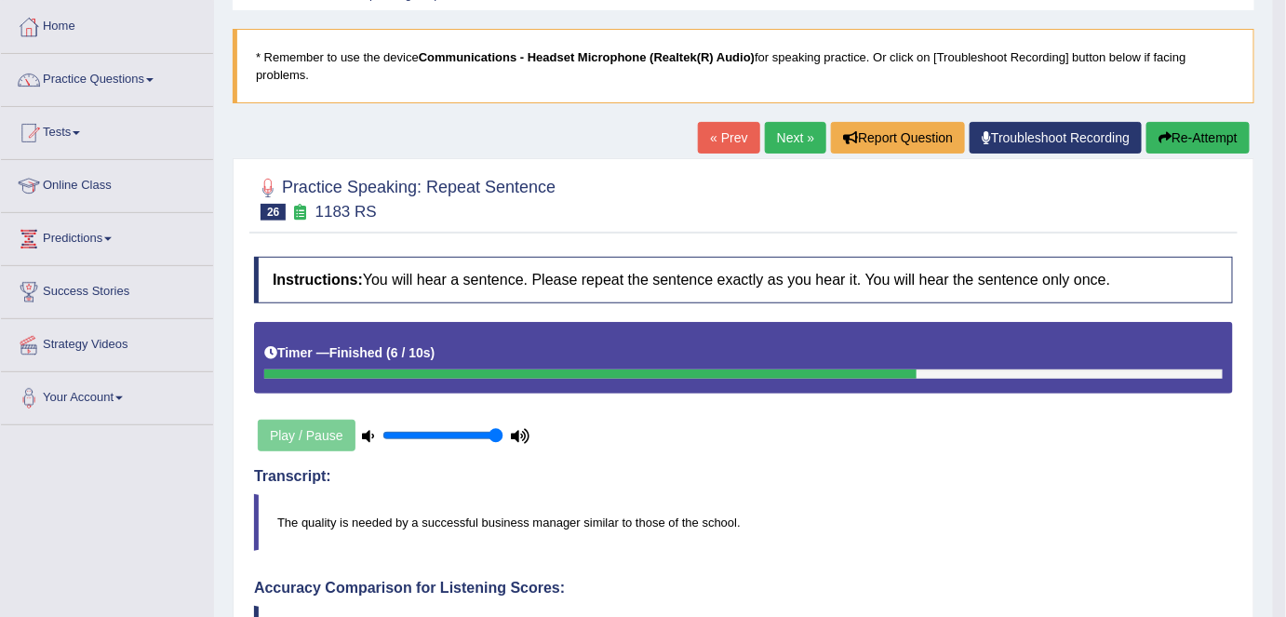
scroll to position [79, 0]
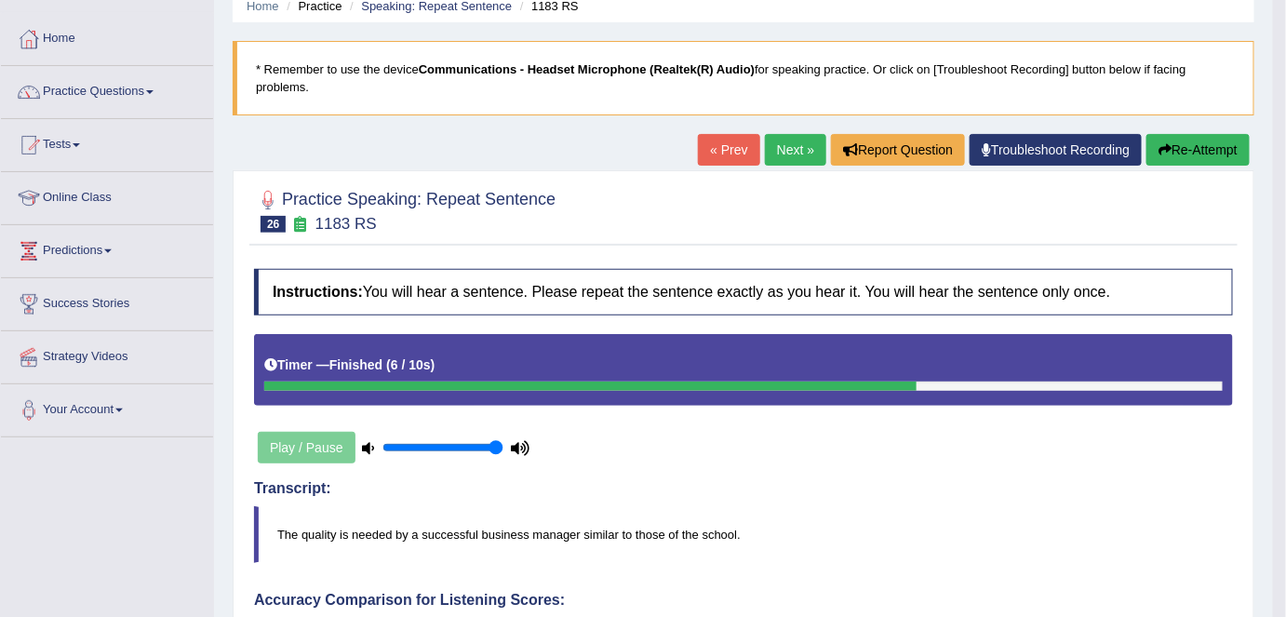
click at [772, 142] on link "Next »" at bounding box center [795, 150] width 61 height 32
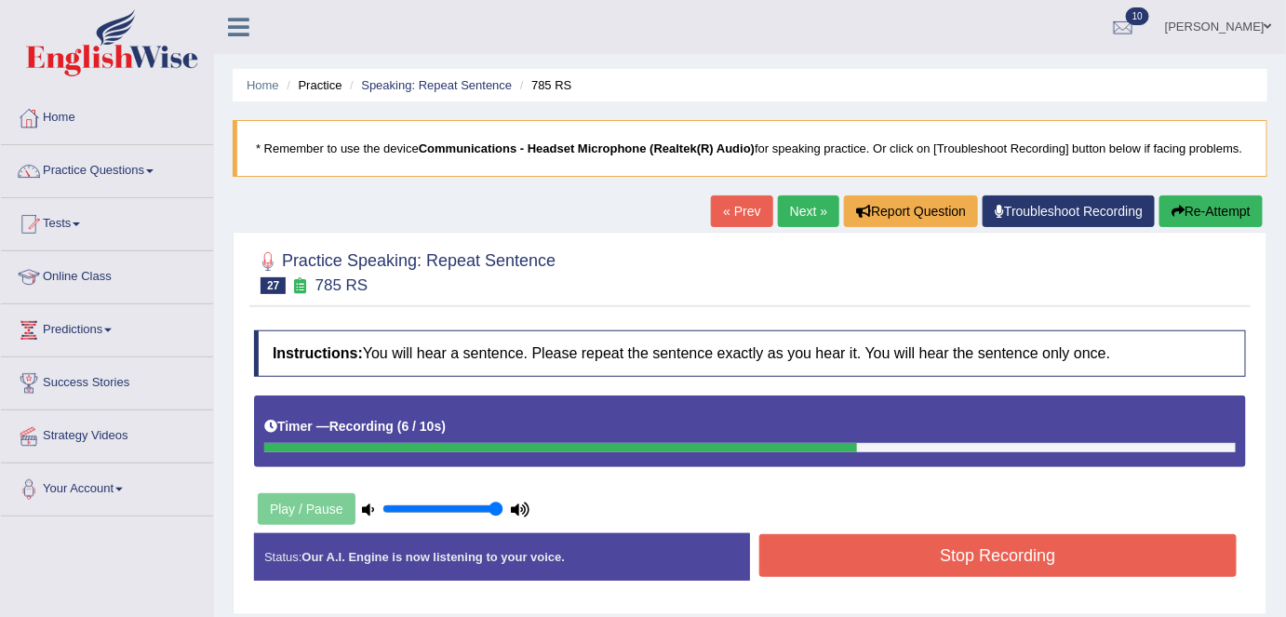
click at [875, 560] on button "Stop Recording" at bounding box center [997, 555] width 477 height 43
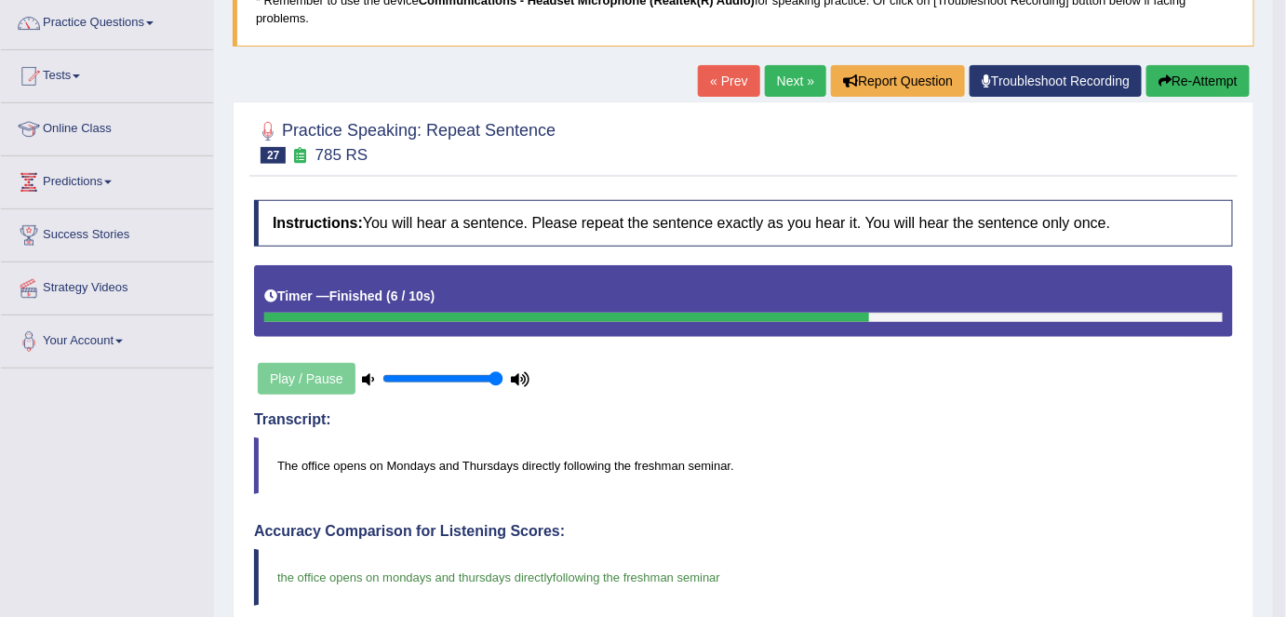
scroll to position [129, 0]
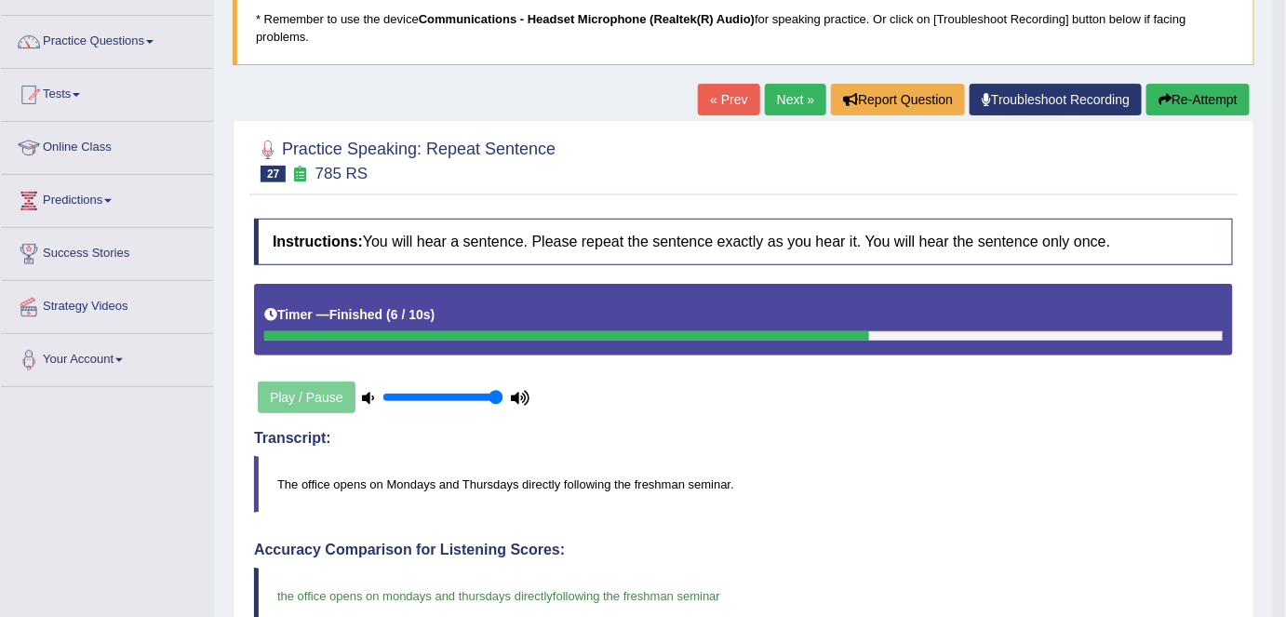
click at [777, 98] on link "Next »" at bounding box center [795, 100] width 61 height 32
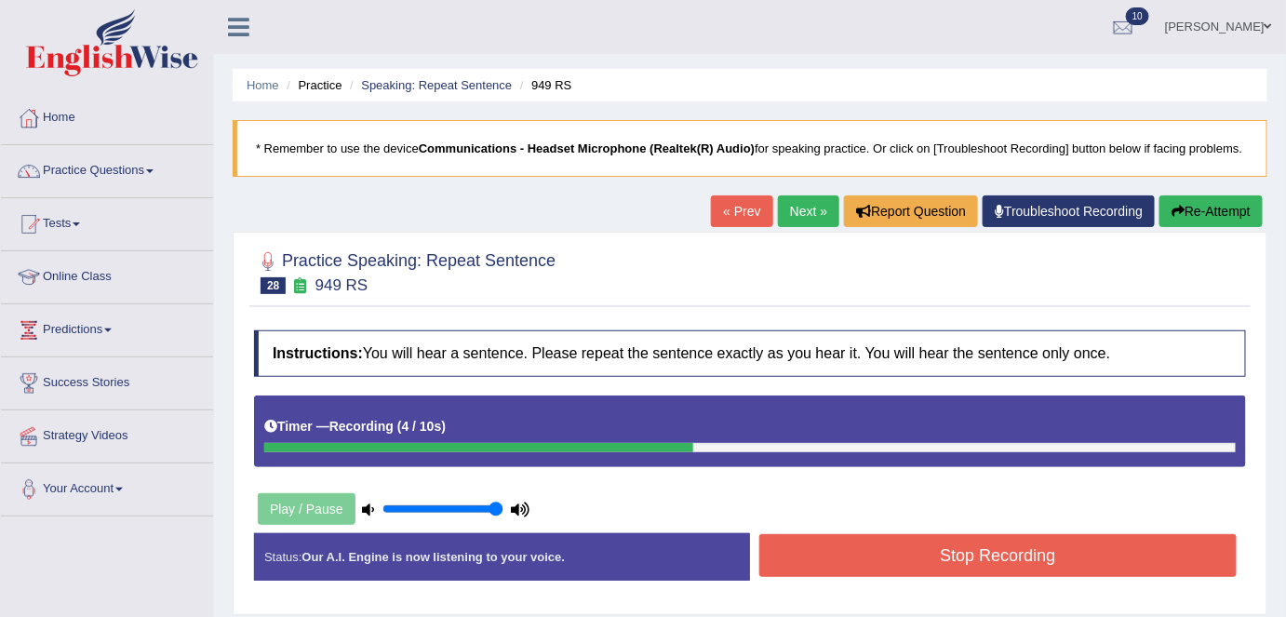
click at [861, 565] on button "Stop Recording" at bounding box center [997, 555] width 477 height 43
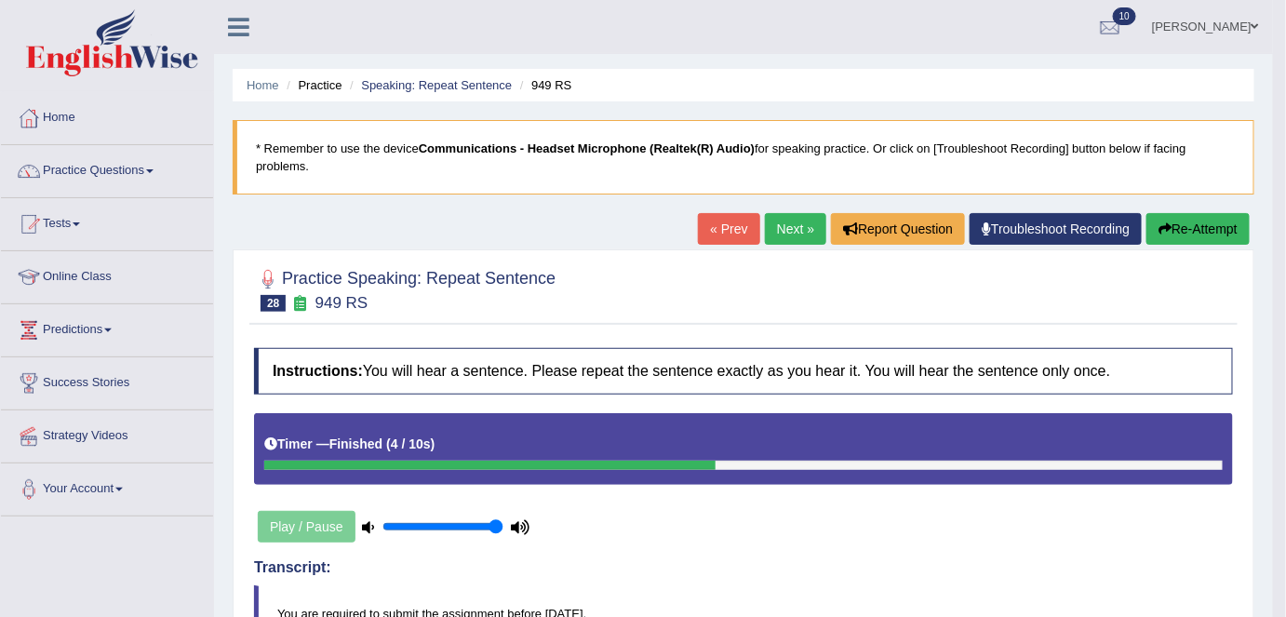
click at [786, 227] on link "Next »" at bounding box center [795, 229] width 61 height 32
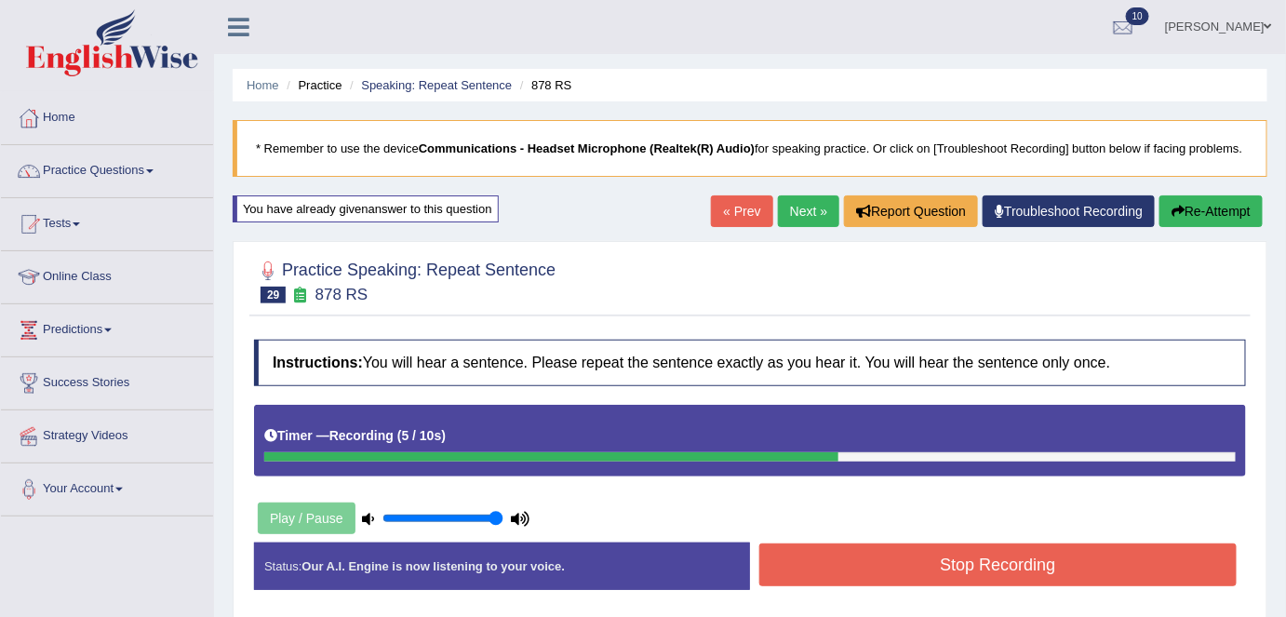
click at [820, 548] on button "Stop Recording" at bounding box center [997, 564] width 477 height 43
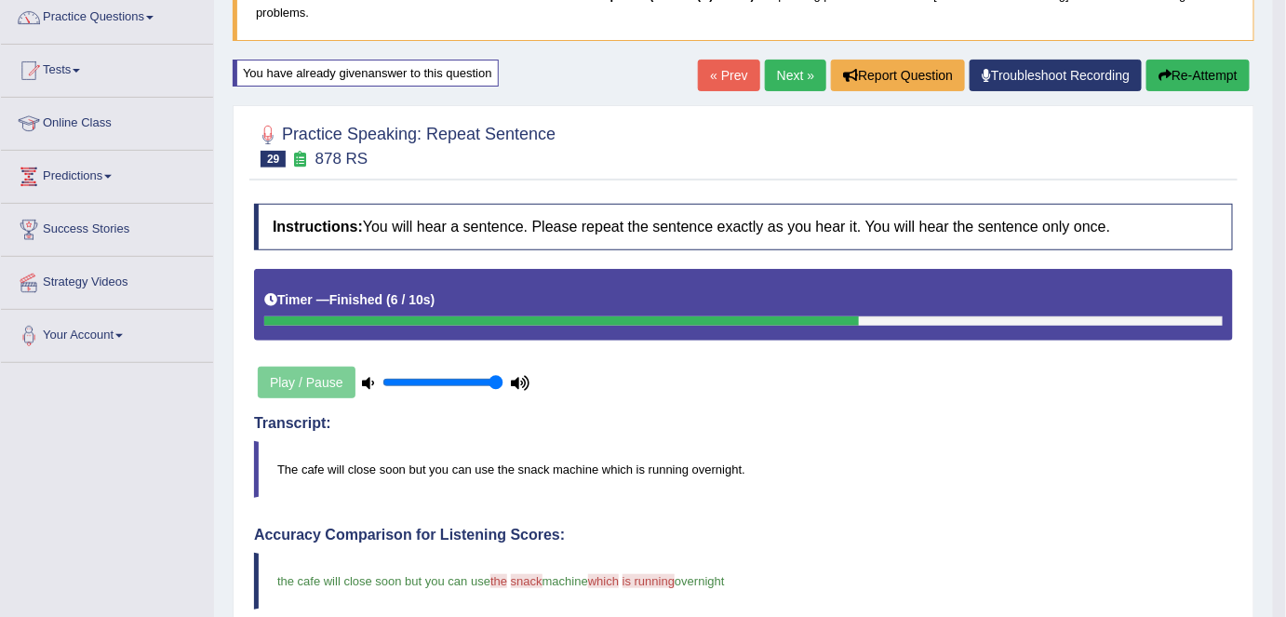
scroll to position [128, 0]
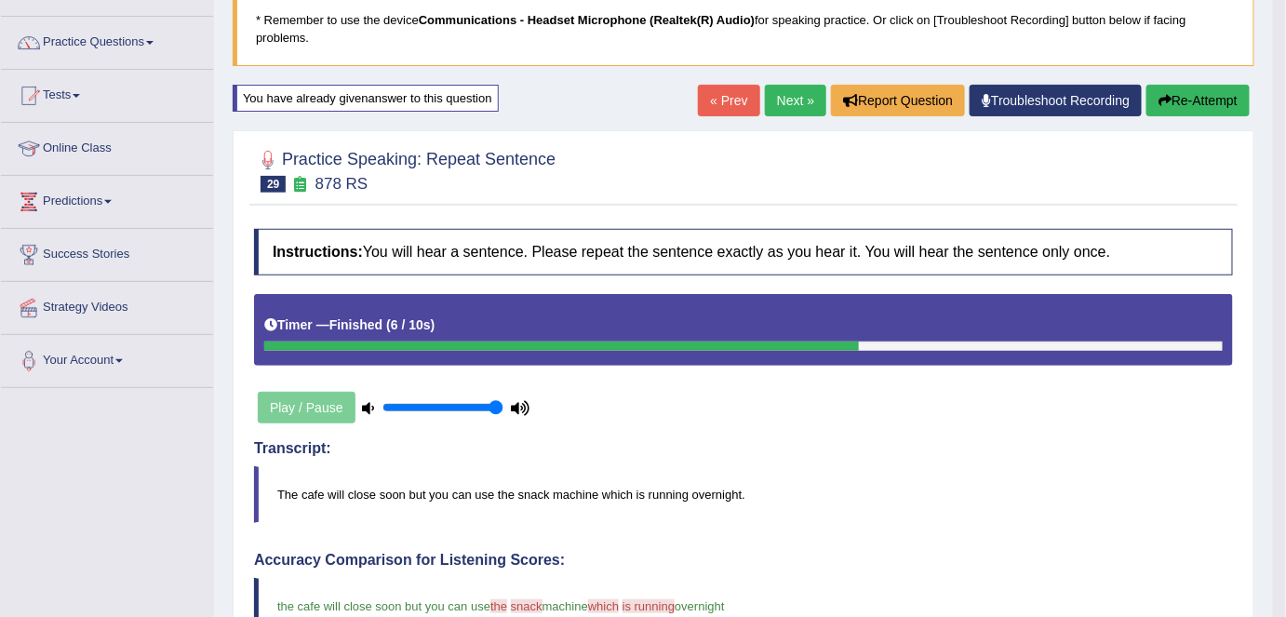
click at [771, 111] on link "Next »" at bounding box center [795, 101] width 61 height 32
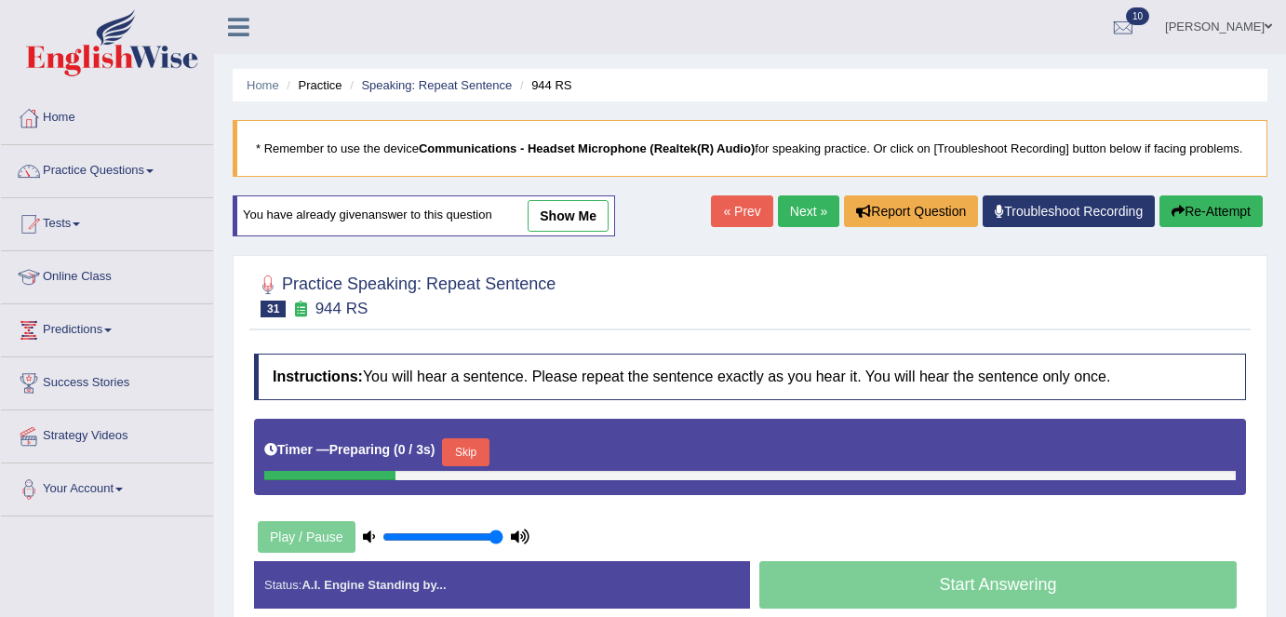
click at [807, 204] on link "Next »" at bounding box center [808, 211] width 61 height 32
click at [116, 167] on link "Practice Questions" at bounding box center [107, 168] width 212 height 47
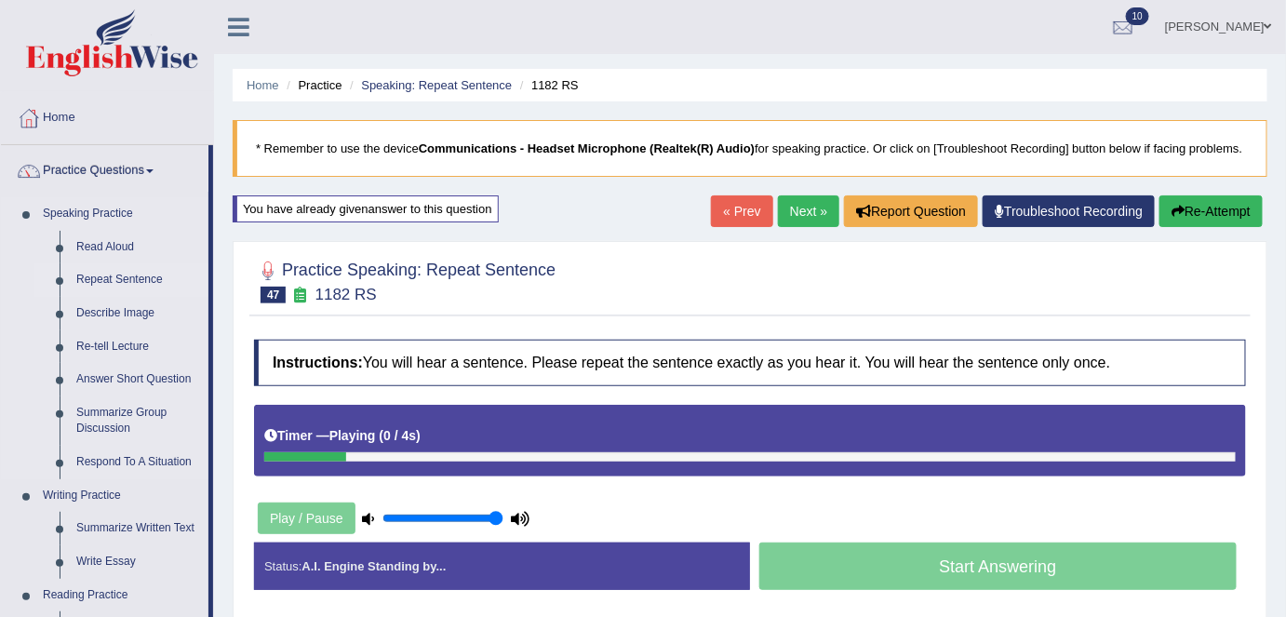
click at [136, 268] on link "Repeat Sentence" at bounding box center [138, 279] width 140 height 33
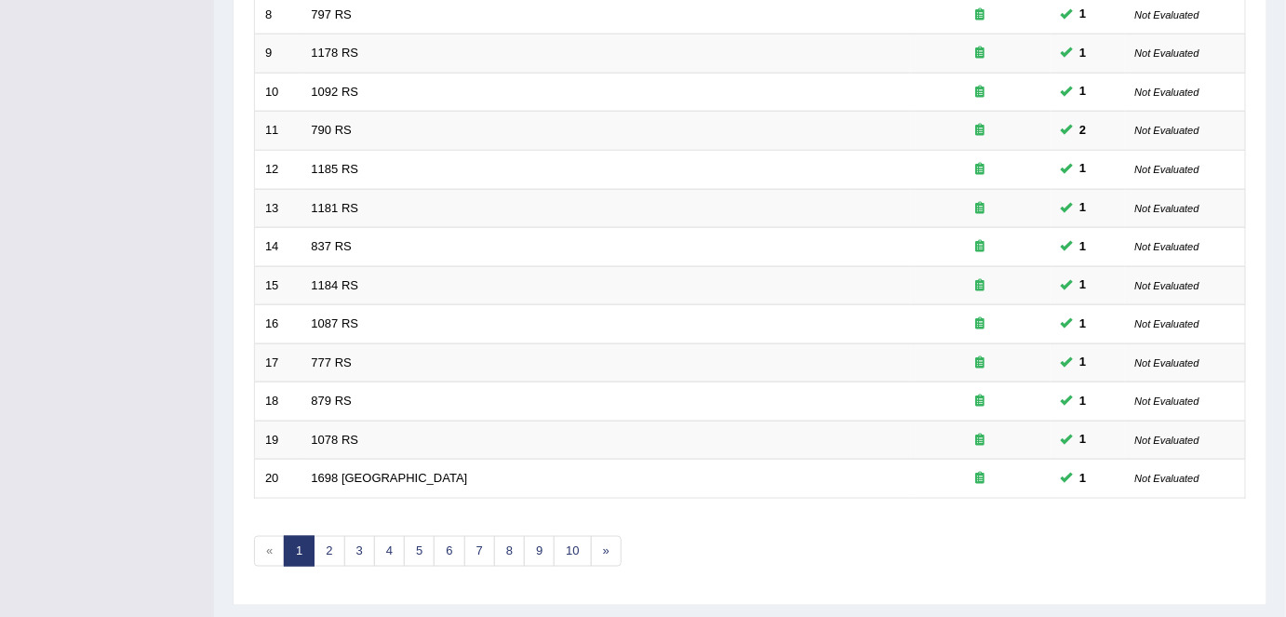
scroll to position [607, 0]
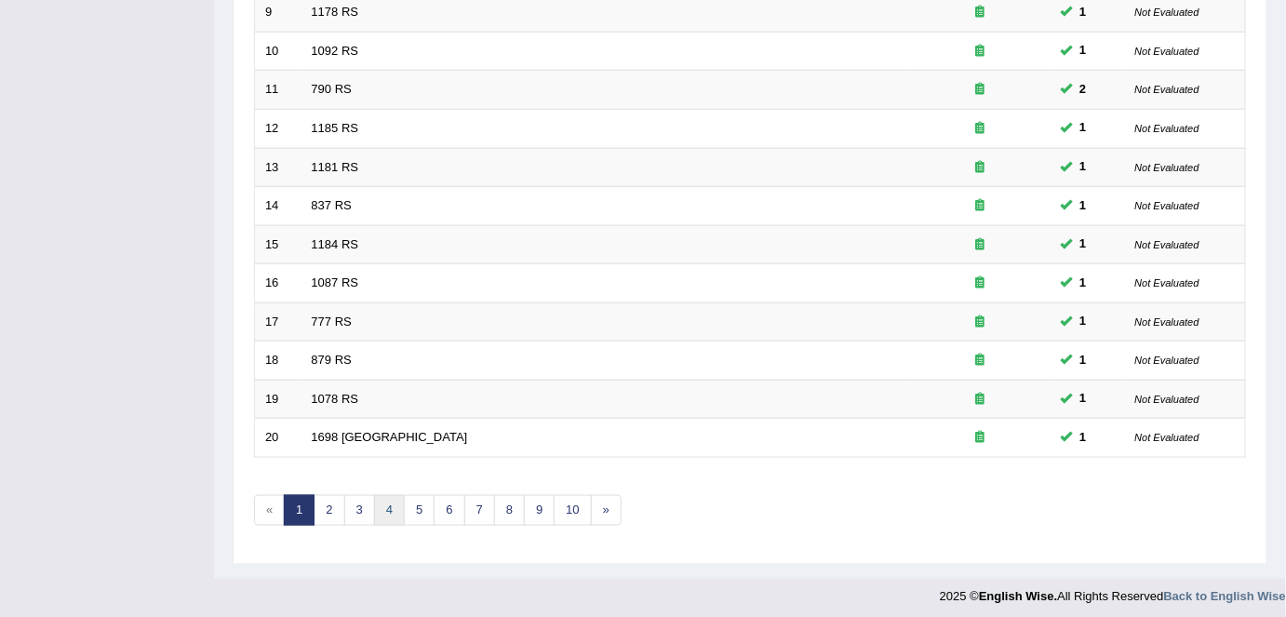
click at [381, 502] on link "4" at bounding box center [389, 510] width 31 height 31
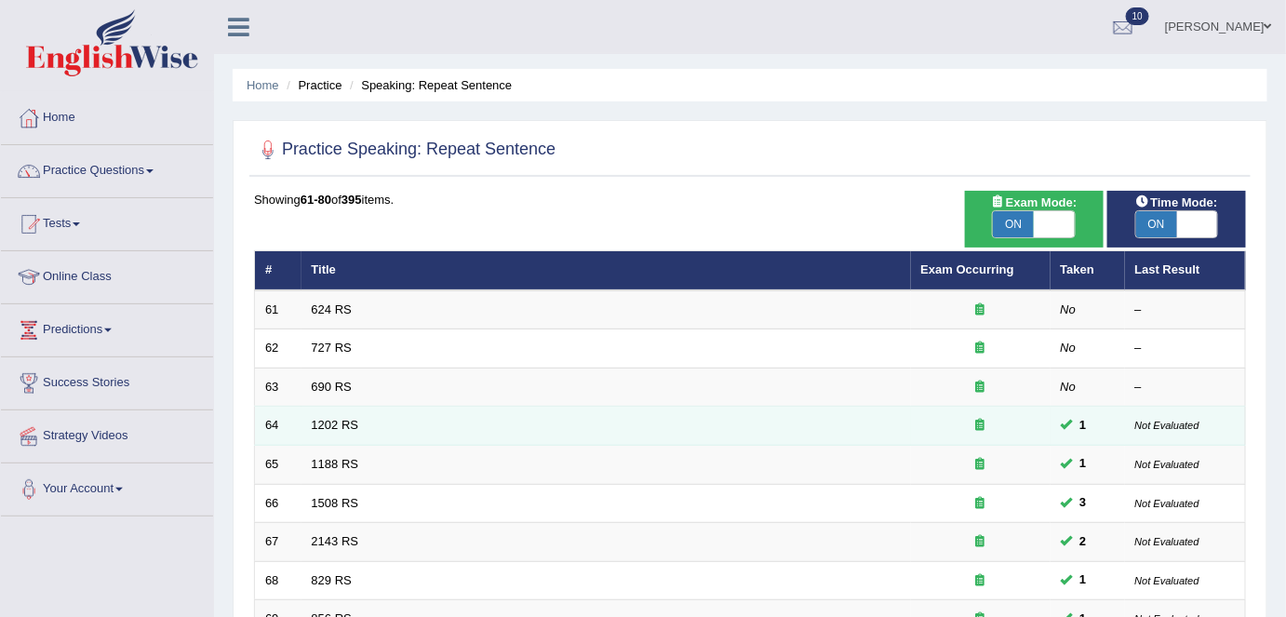
scroll to position [607, 0]
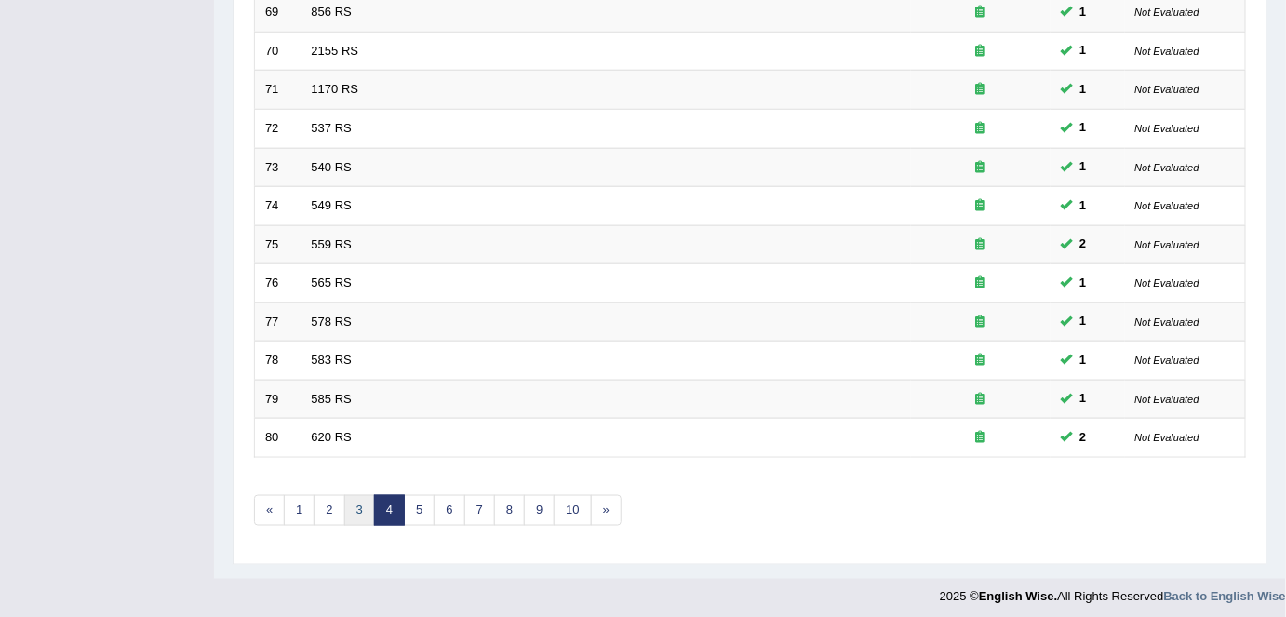
click at [361, 500] on link "3" at bounding box center [359, 510] width 31 height 31
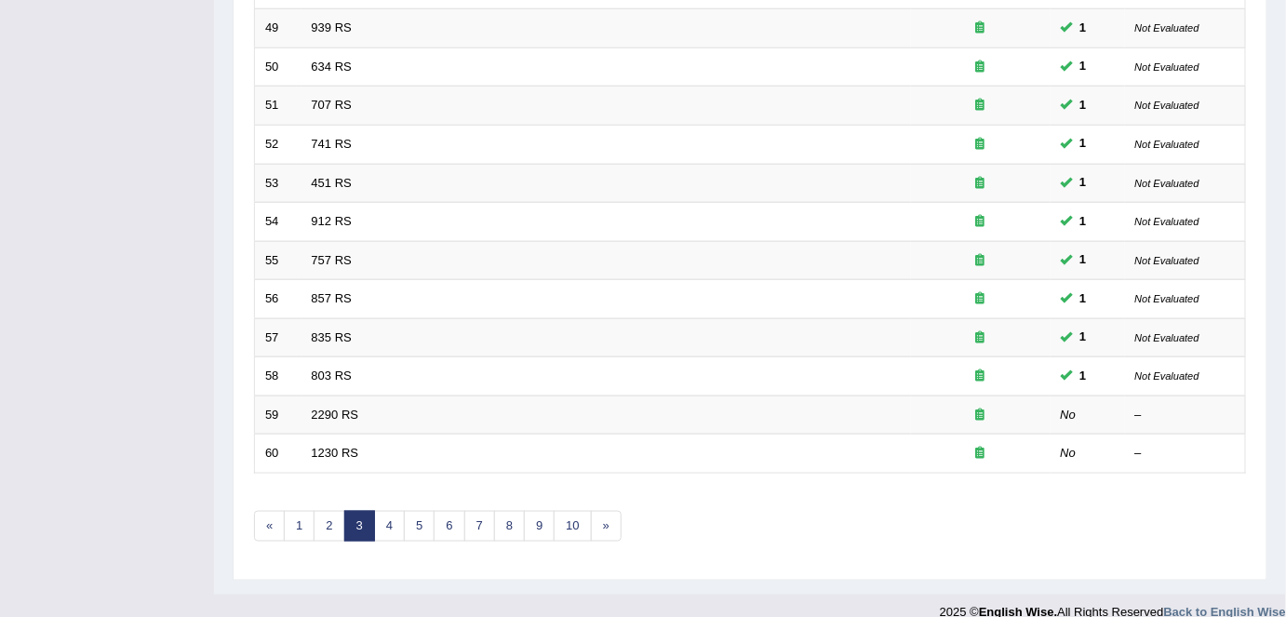
scroll to position [607, 0]
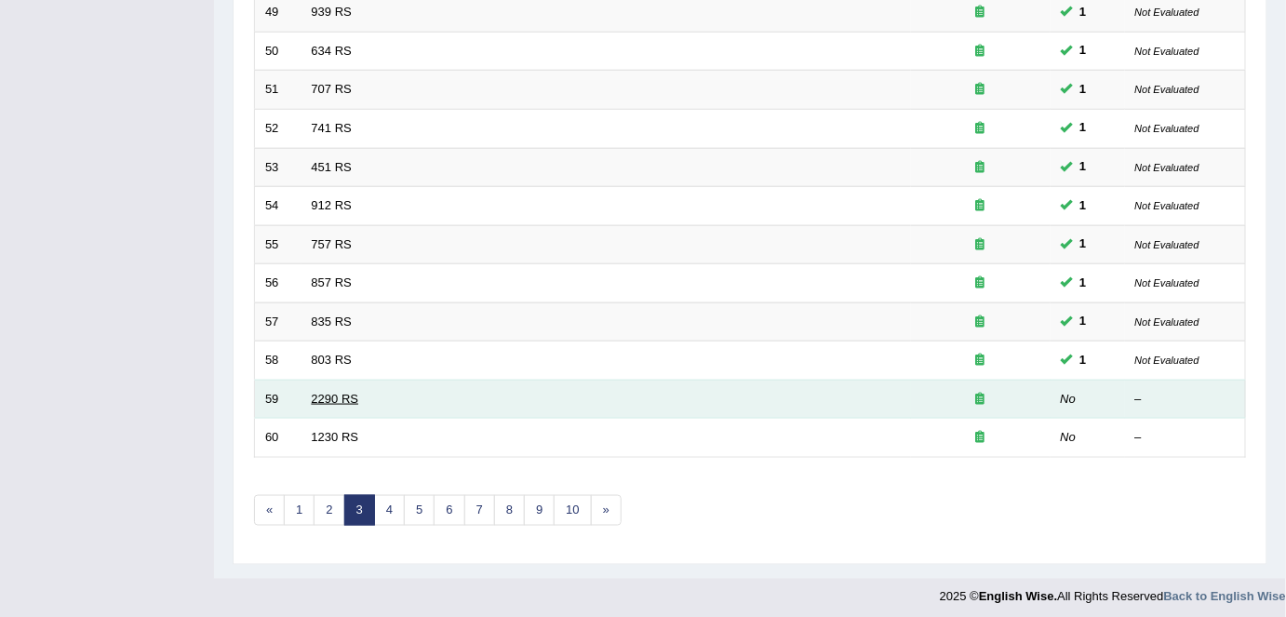
click at [342, 394] on link "2290 RS" at bounding box center [335, 399] width 47 height 14
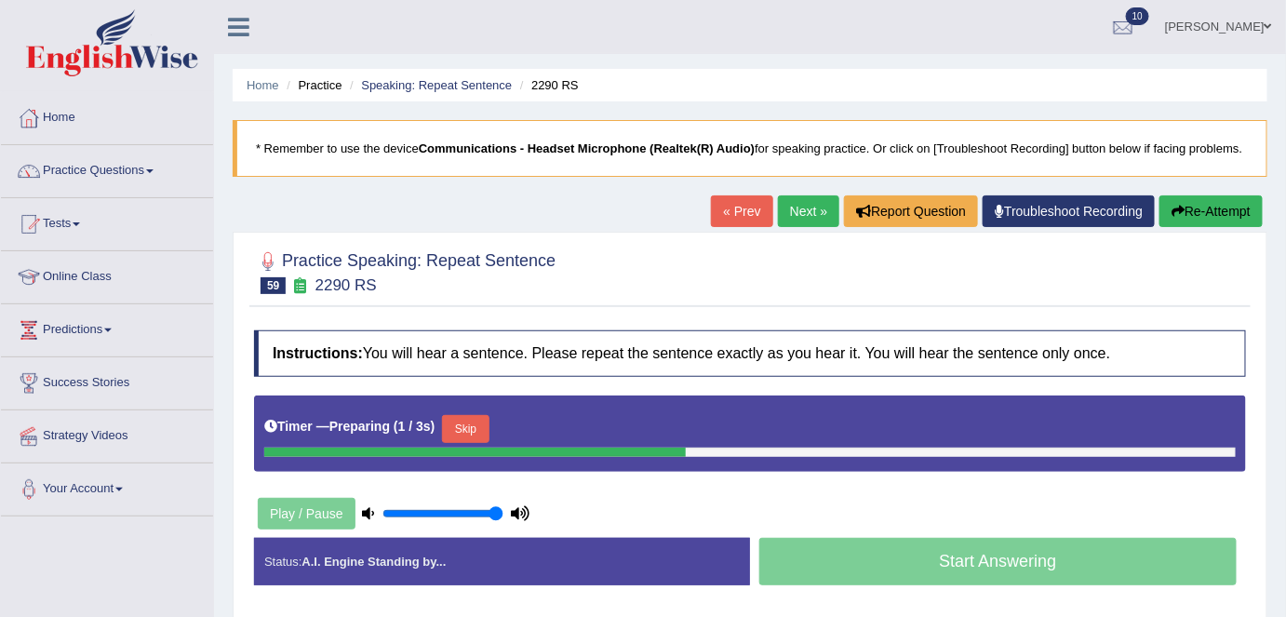
click at [488, 423] on button "Skip" at bounding box center [465, 429] width 47 height 28
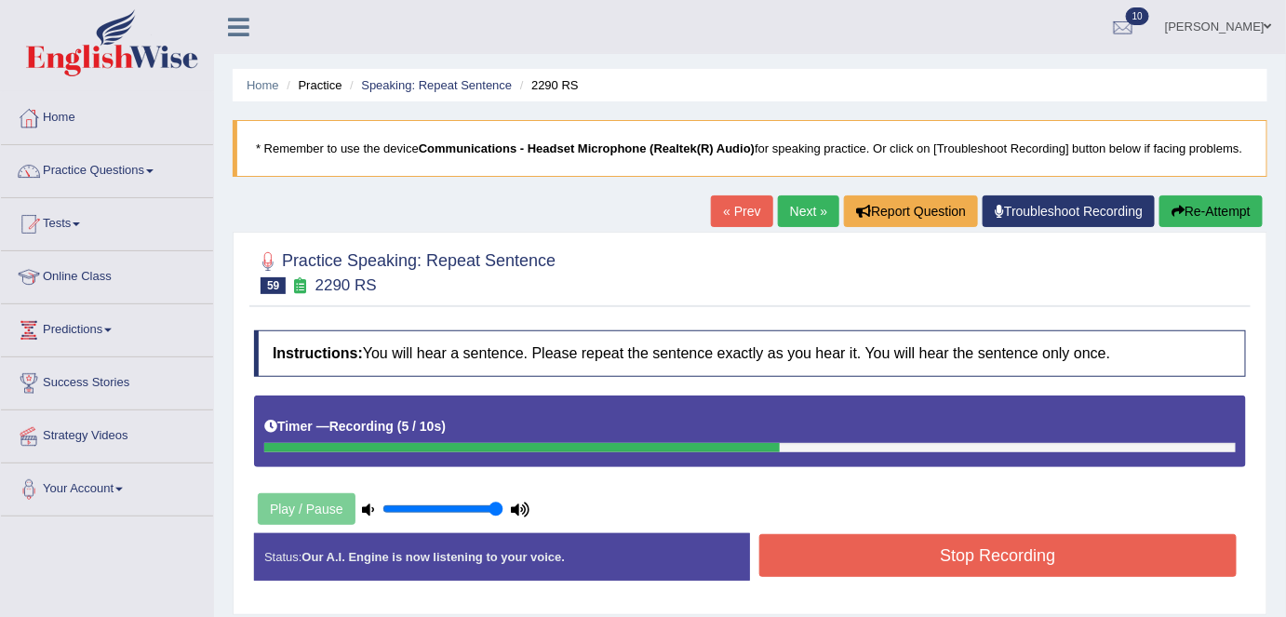
click at [831, 546] on button "Stop Recording" at bounding box center [997, 555] width 477 height 43
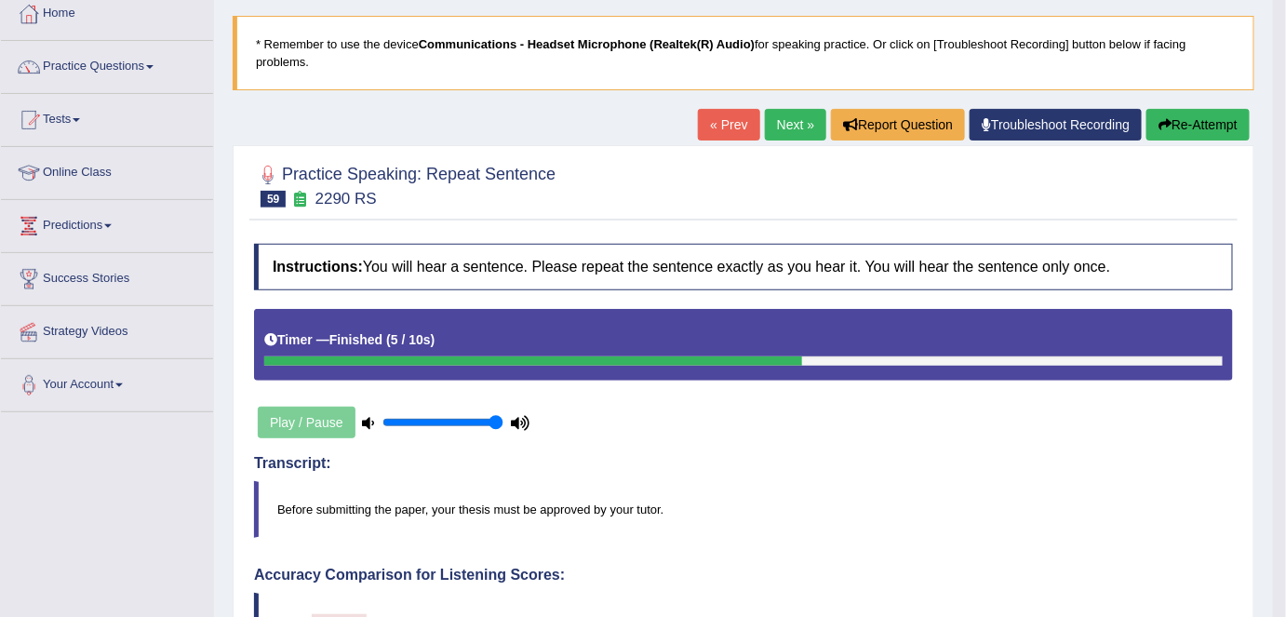
scroll to position [89, 0]
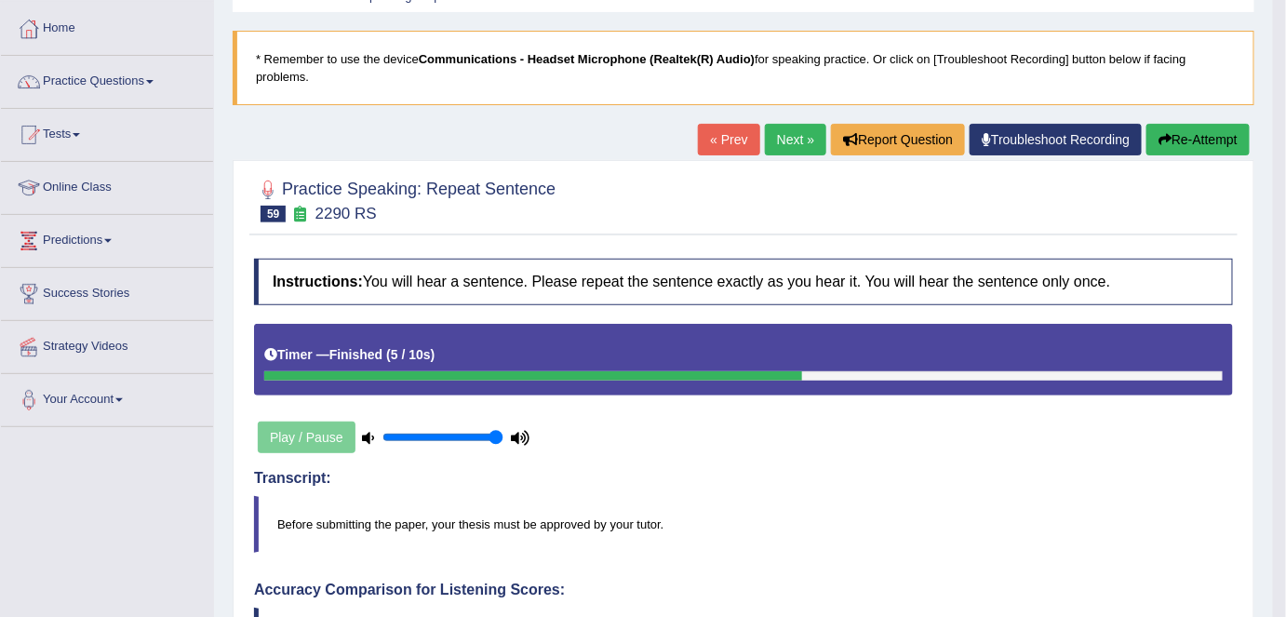
click at [801, 132] on link "Next »" at bounding box center [795, 140] width 61 height 32
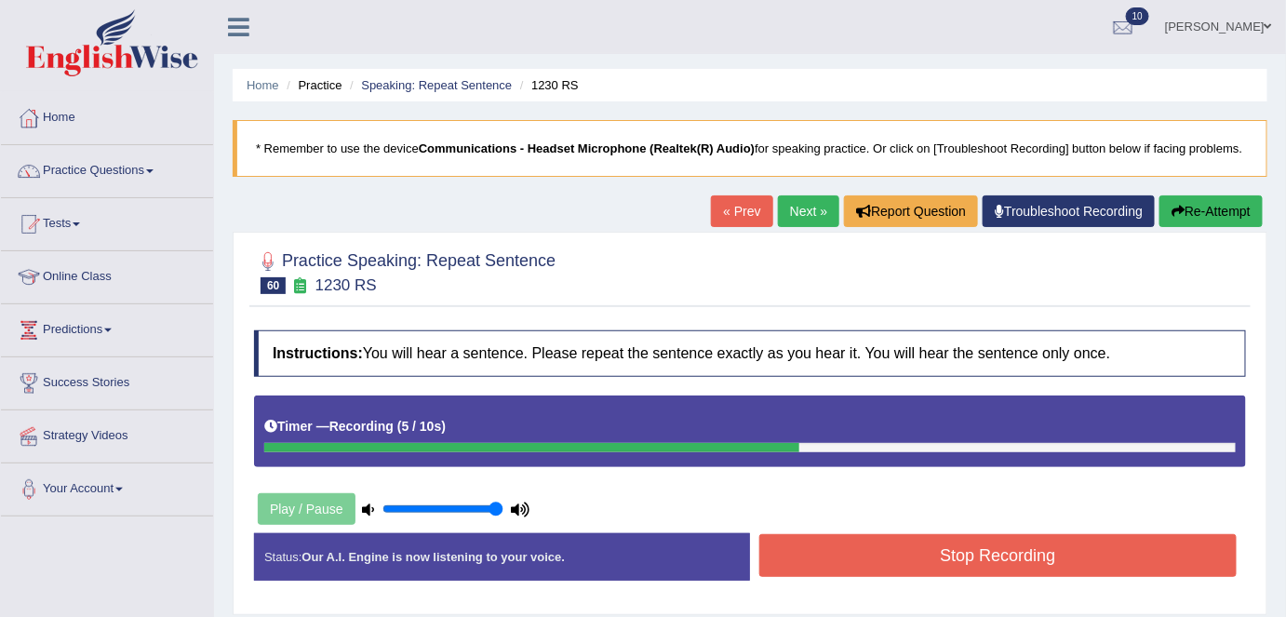
click at [857, 540] on button "Stop Recording" at bounding box center [997, 555] width 477 height 43
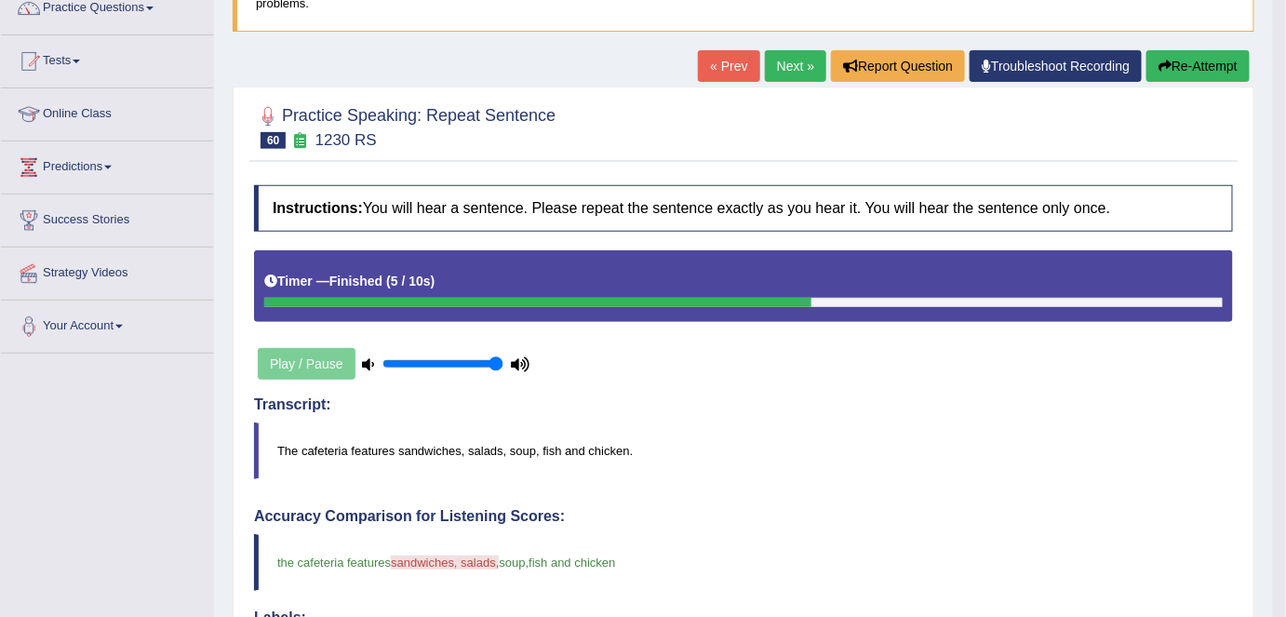
scroll to position [162, 0]
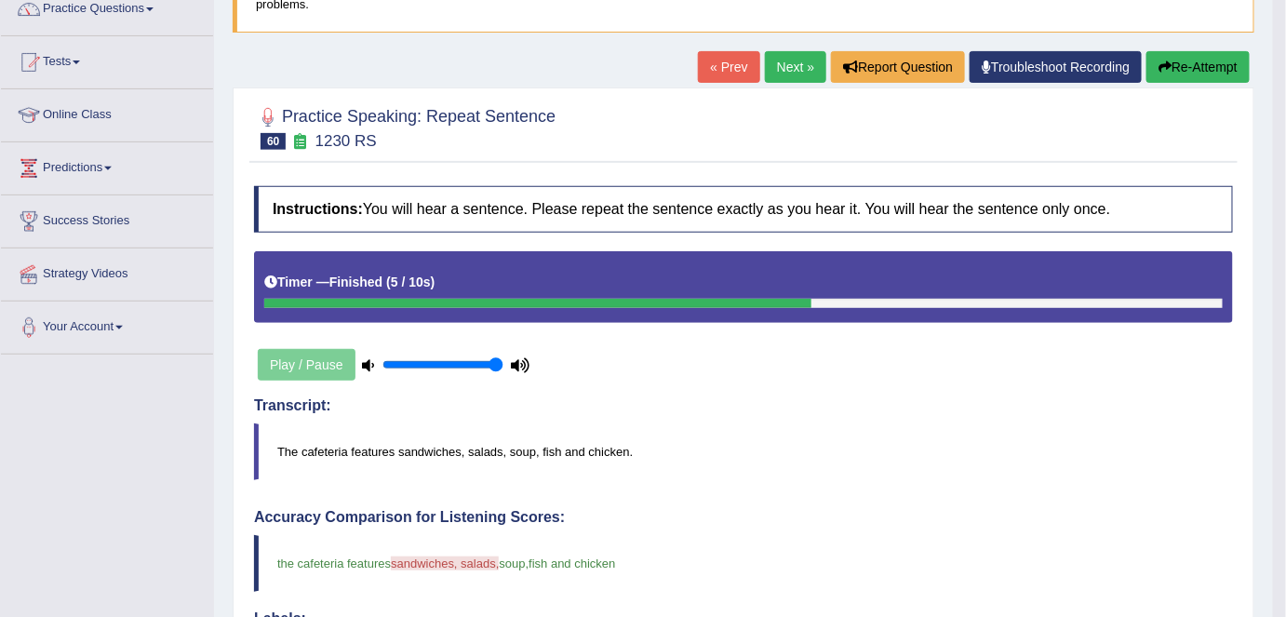
click at [778, 60] on link "Next »" at bounding box center [795, 67] width 61 height 32
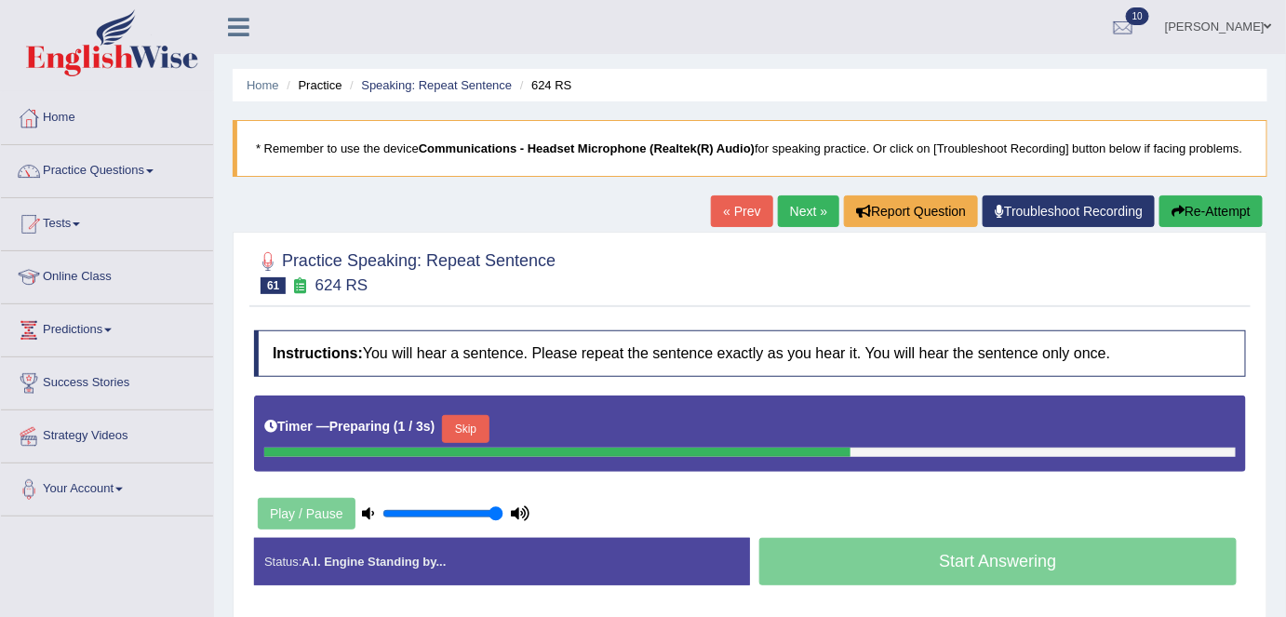
click at [470, 424] on button "Skip" at bounding box center [465, 429] width 47 height 28
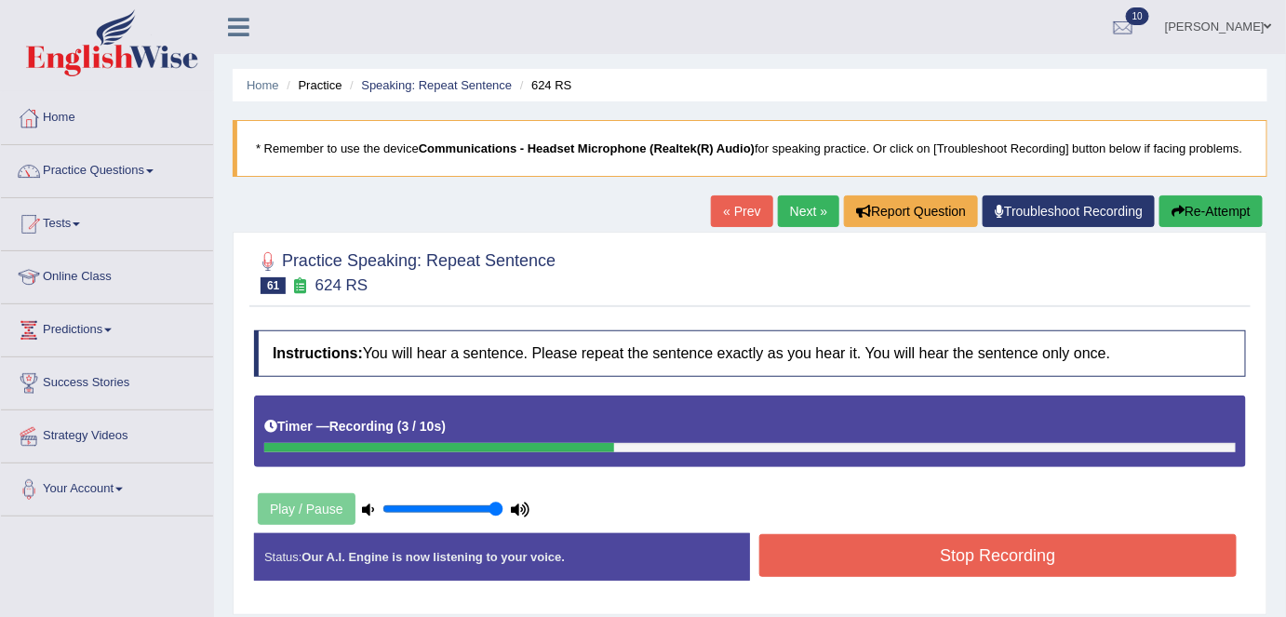
click at [826, 557] on button "Stop Recording" at bounding box center [997, 555] width 477 height 43
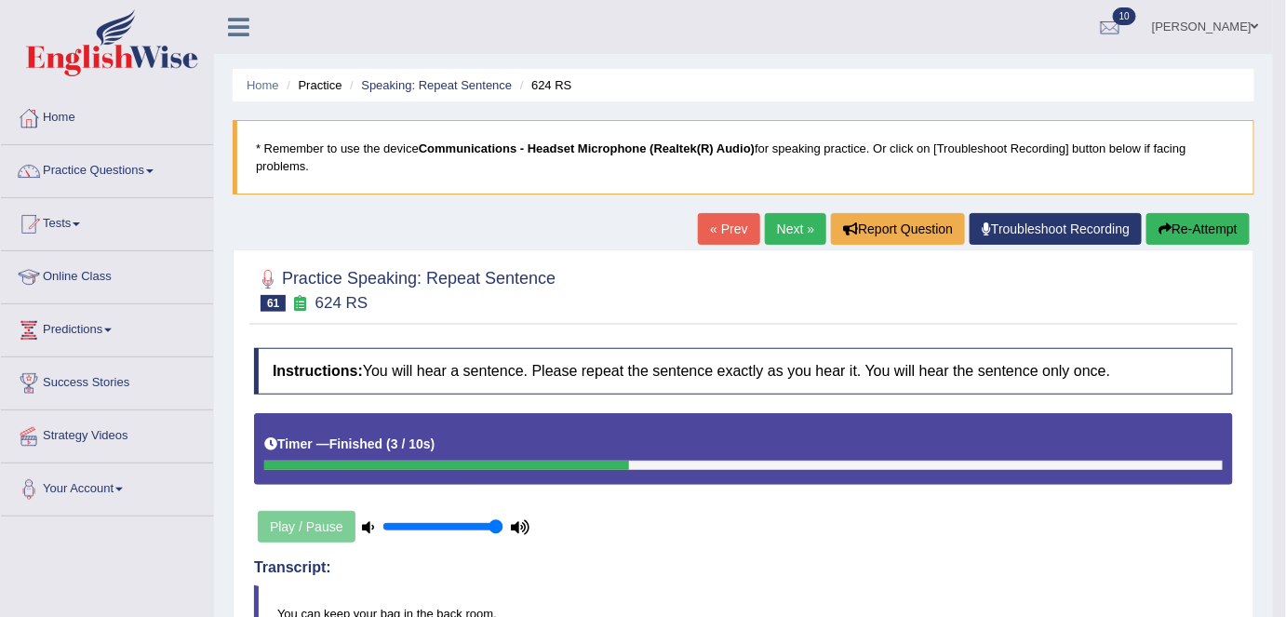
click at [796, 234] on link "Next »" at bounding box center [795, 229] width 61 height 32
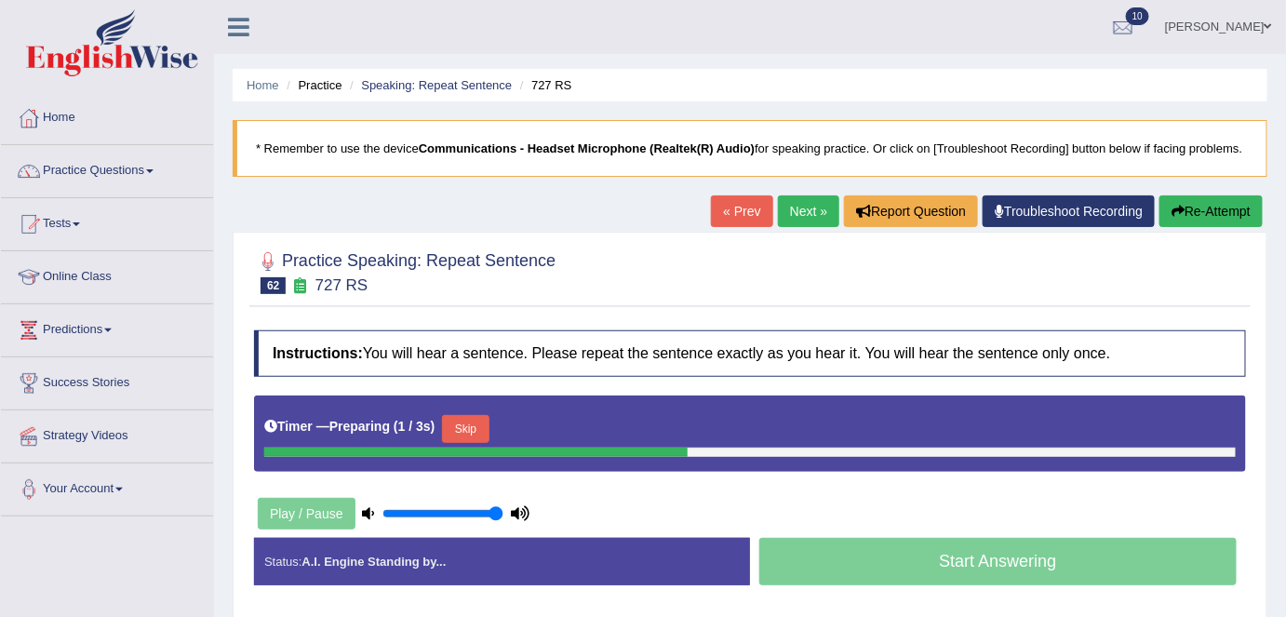
click at [478, 428] on button "Skip" at bounding box center [465, 429] width 47 height 28
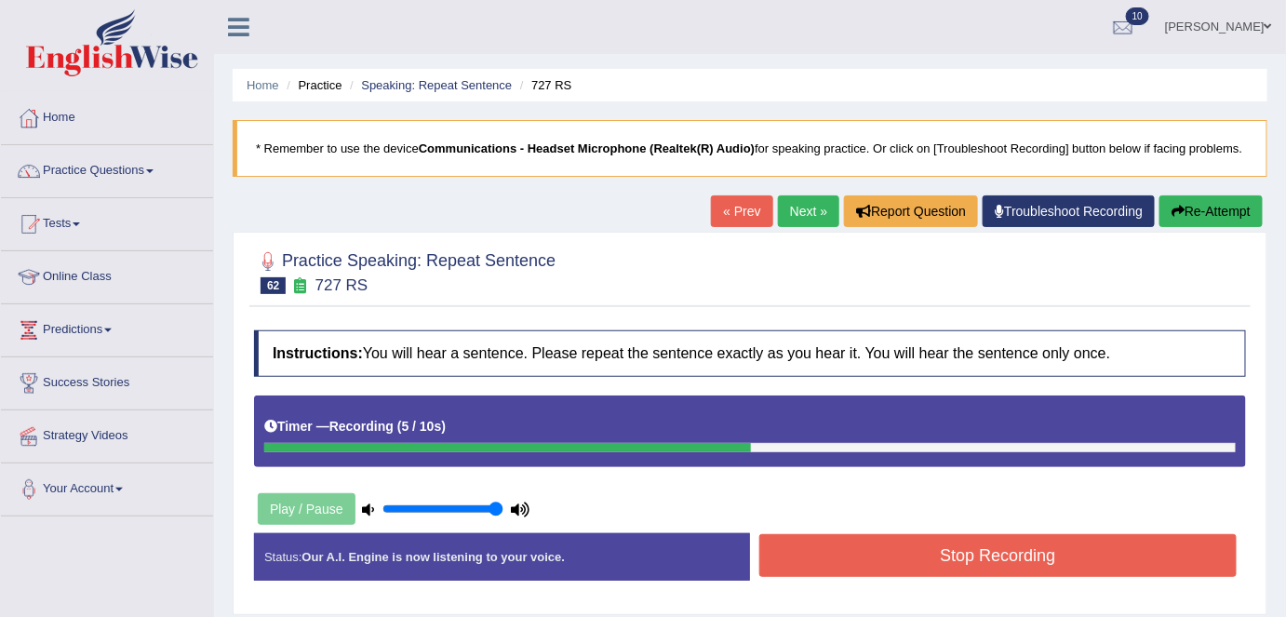
click at [955, 575] on div "Stop Recording" at bounding box center [998, 557] width 496 height 47
click at [938, 568] on button "Stop Recording" at bounding box center [997, 555] width 477 height 43
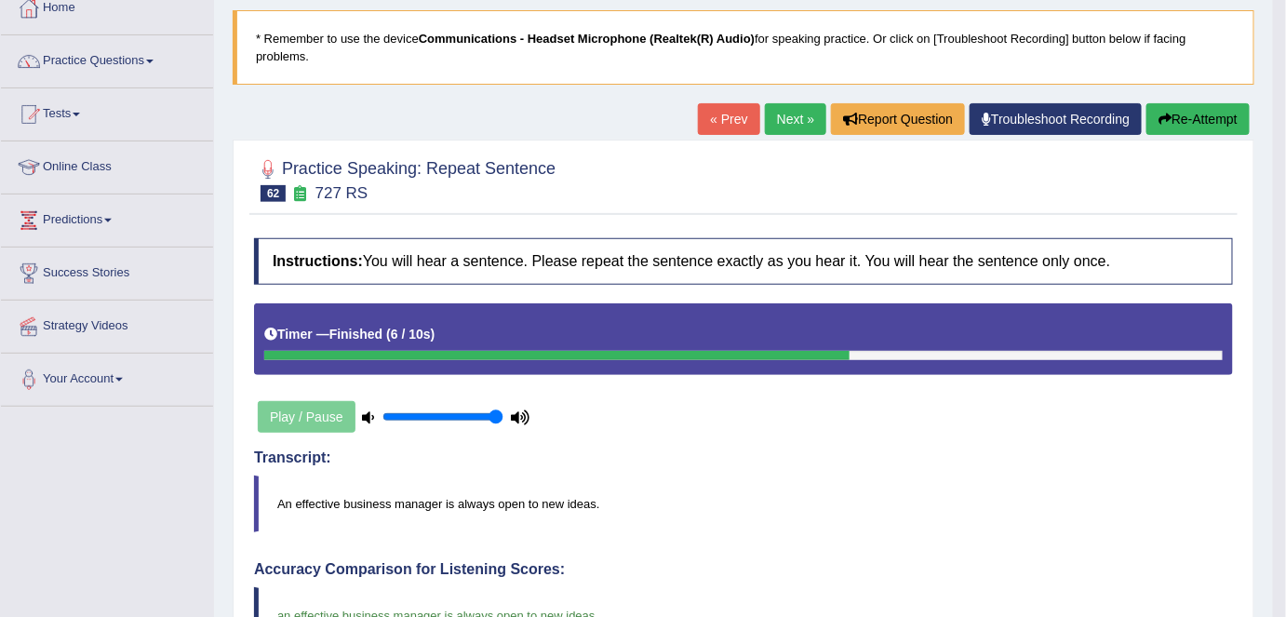
scroll to position [109, 0]
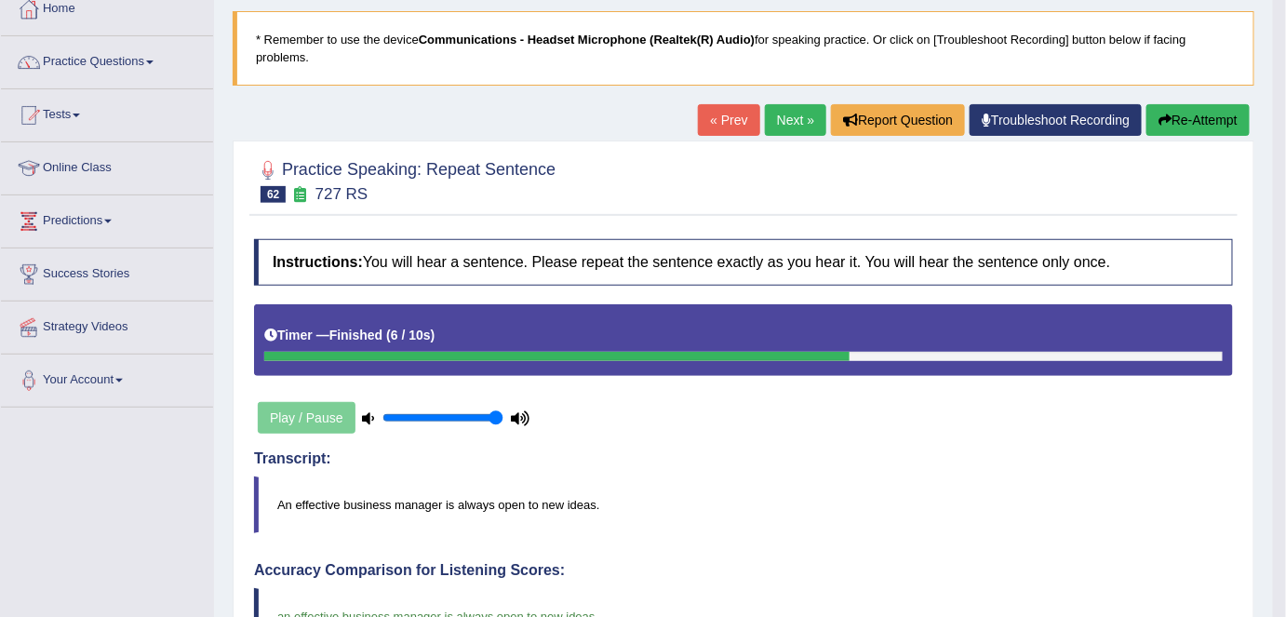
click at [797, 113] on link "Next »" at bounding box center [795, 120] width 61 height 32
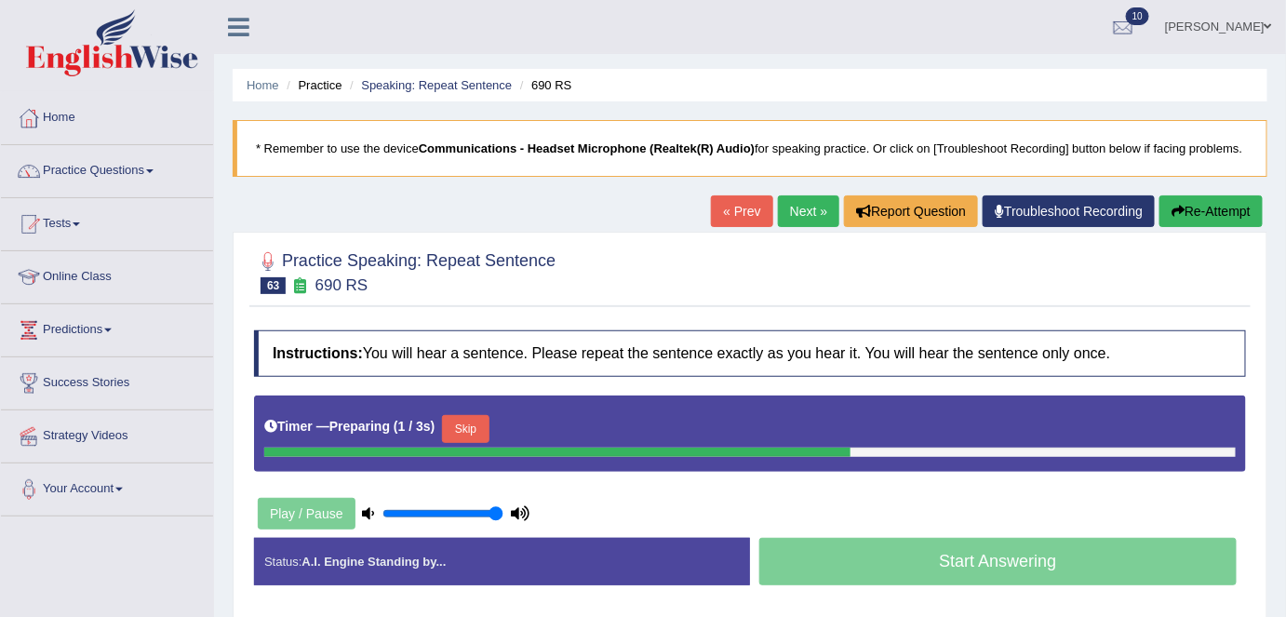
click at [478, 423] on button "Skip" at bounding box center [465, 429] width 47 height 28
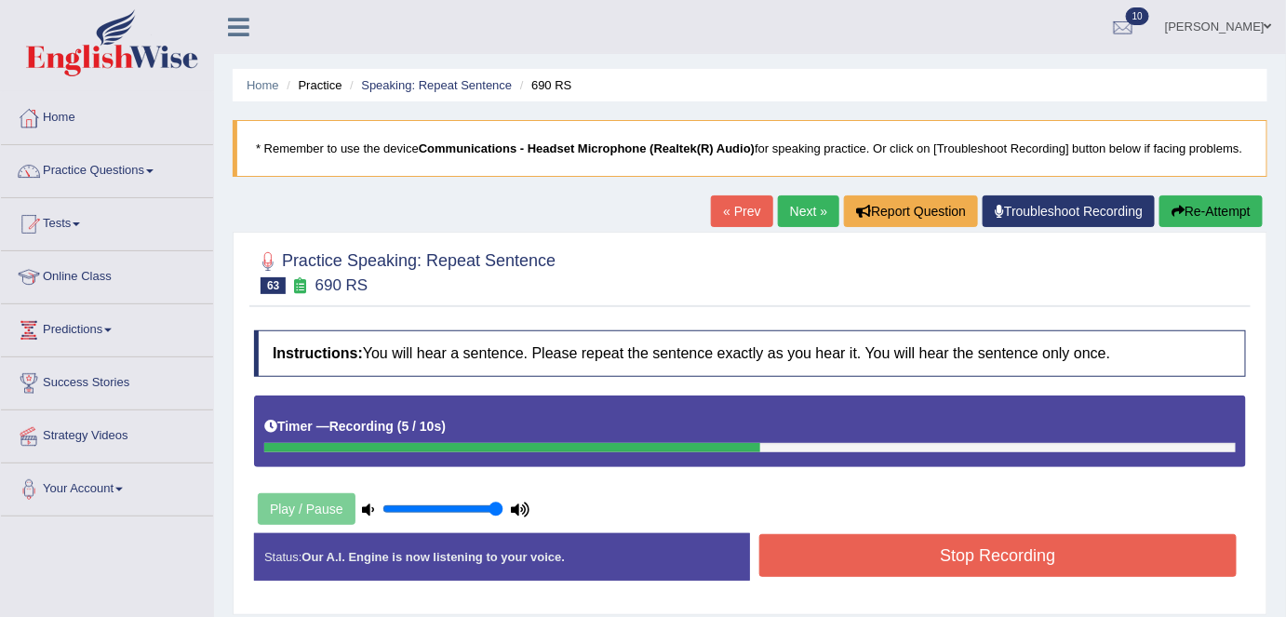
click at [839, 536] on button "Stop Recording" at bounding box center [997, 555] width 477 height 43
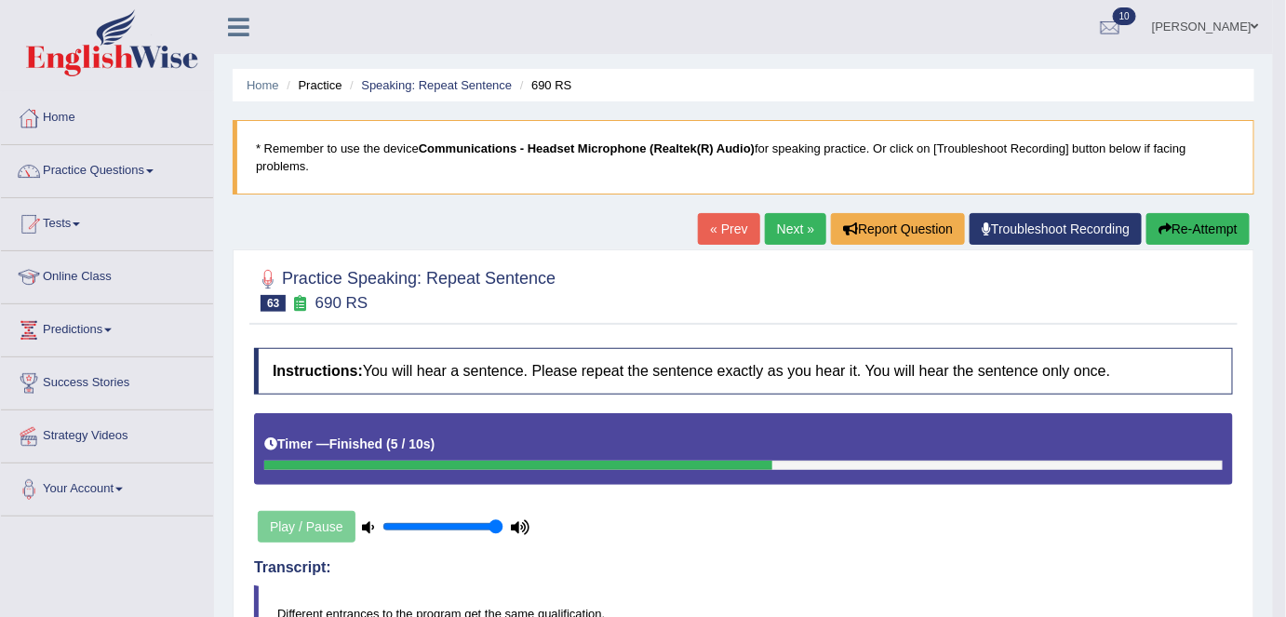
click at [795, 231] on link "Next »" at bounding box center [795, 229] width 61 height 32
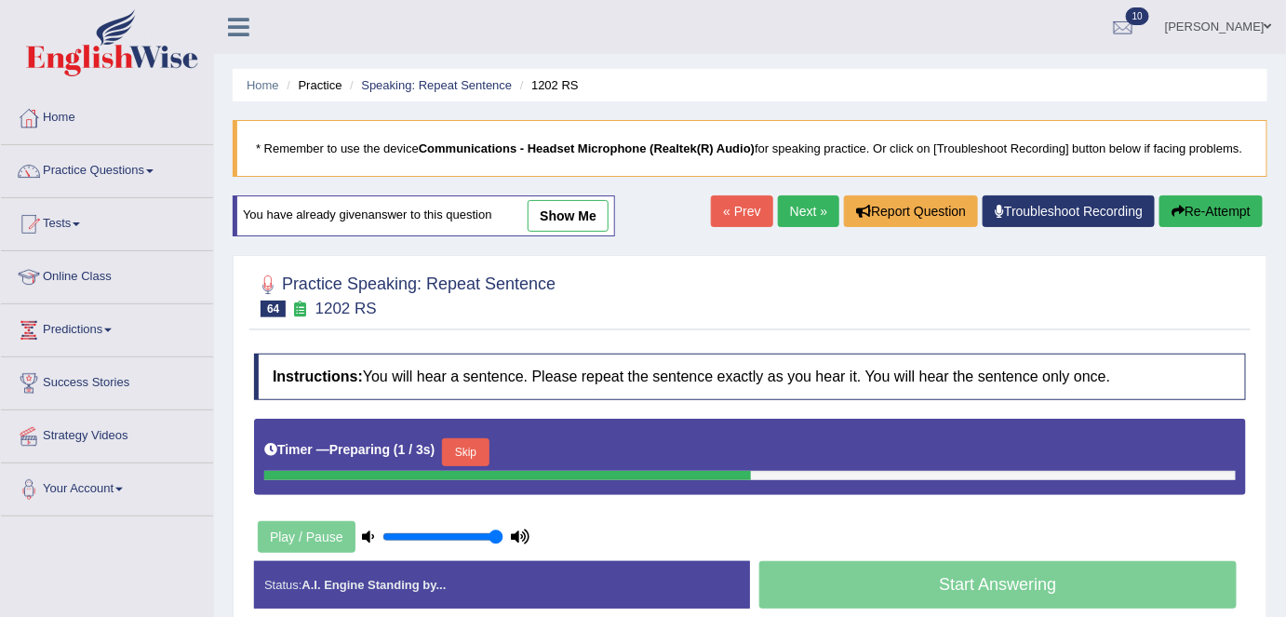
click at [808, 202] on link "Next »" at bounding box center [808, 211] width 61 height 32
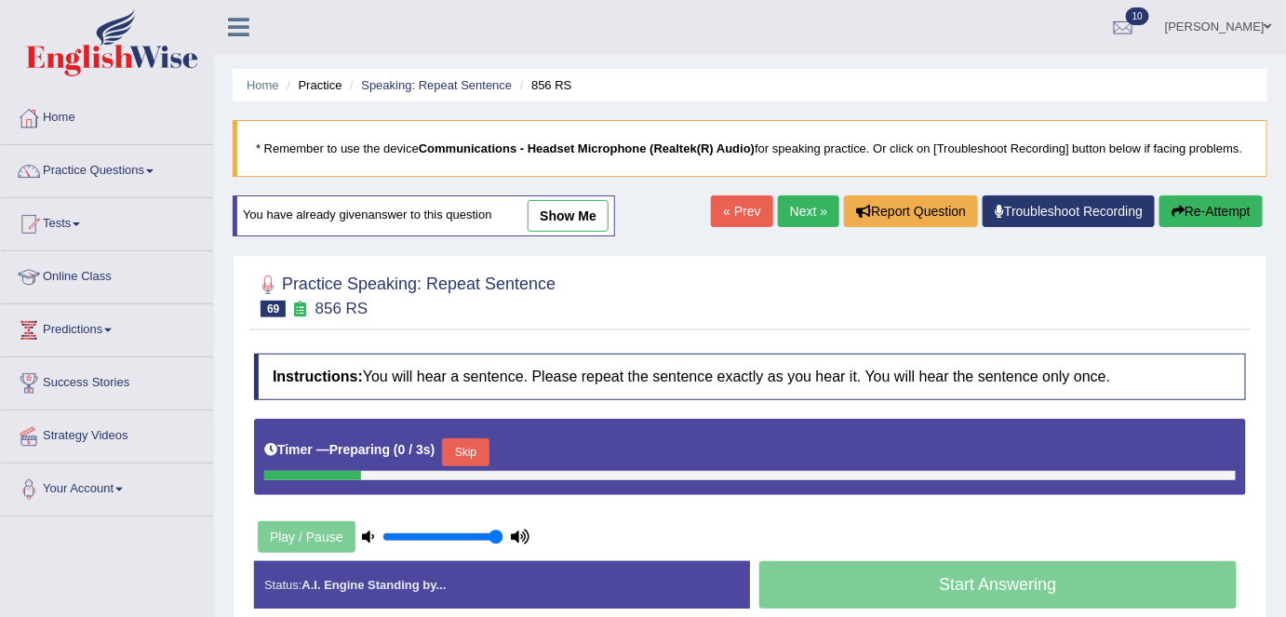
click at [808, 202] on link "Next »" at bounding box center [808, 211] width 61 height 32
click at [158, 163] on link "Practice Questions" at bounding box center [107, 168] width 212 height 47
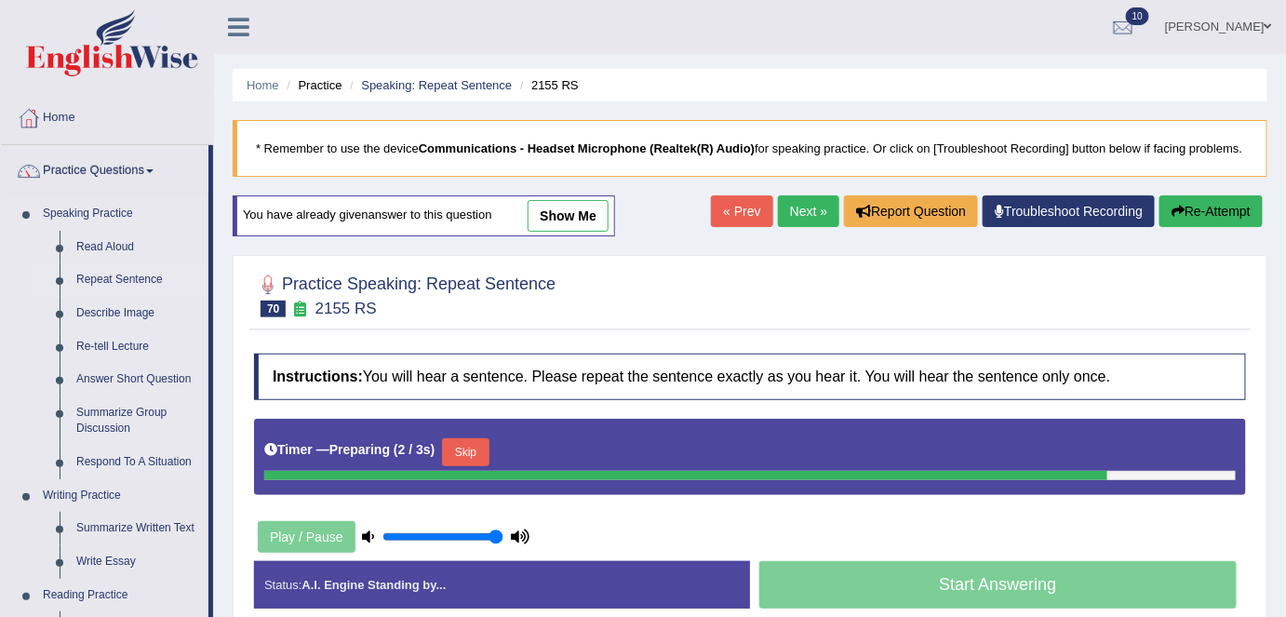
click at [121, 274] on link "Repeat Sentence" at bounding box center [138, 279] width 140 height 33
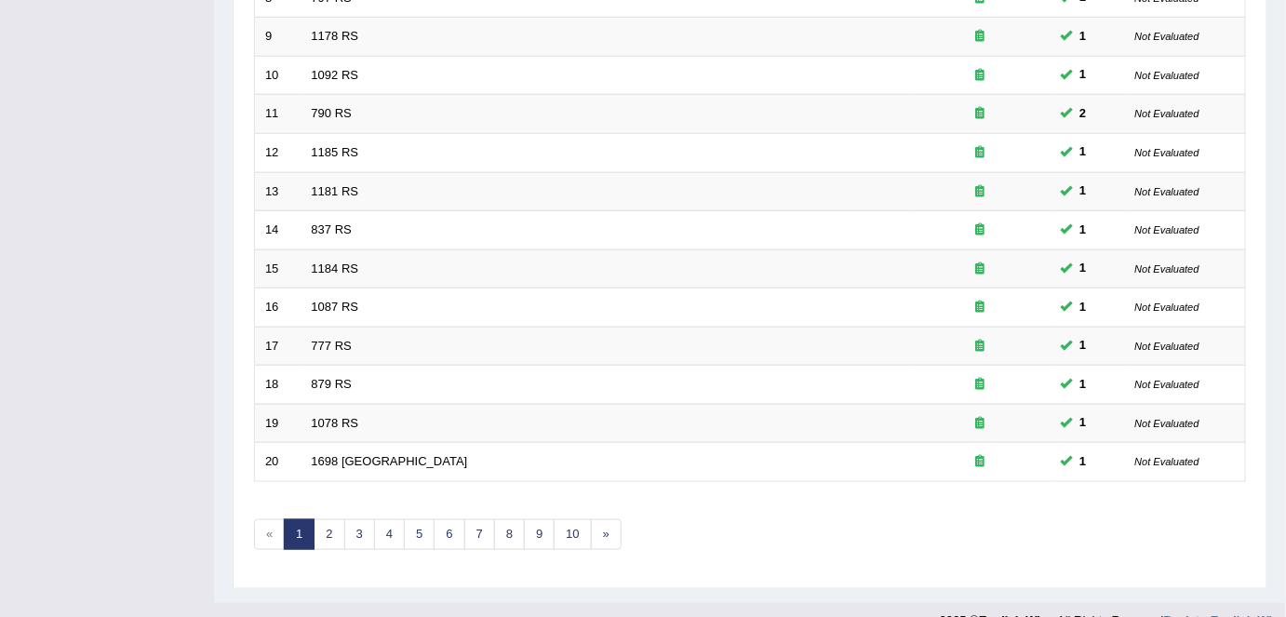
scroll to position [607, 0]
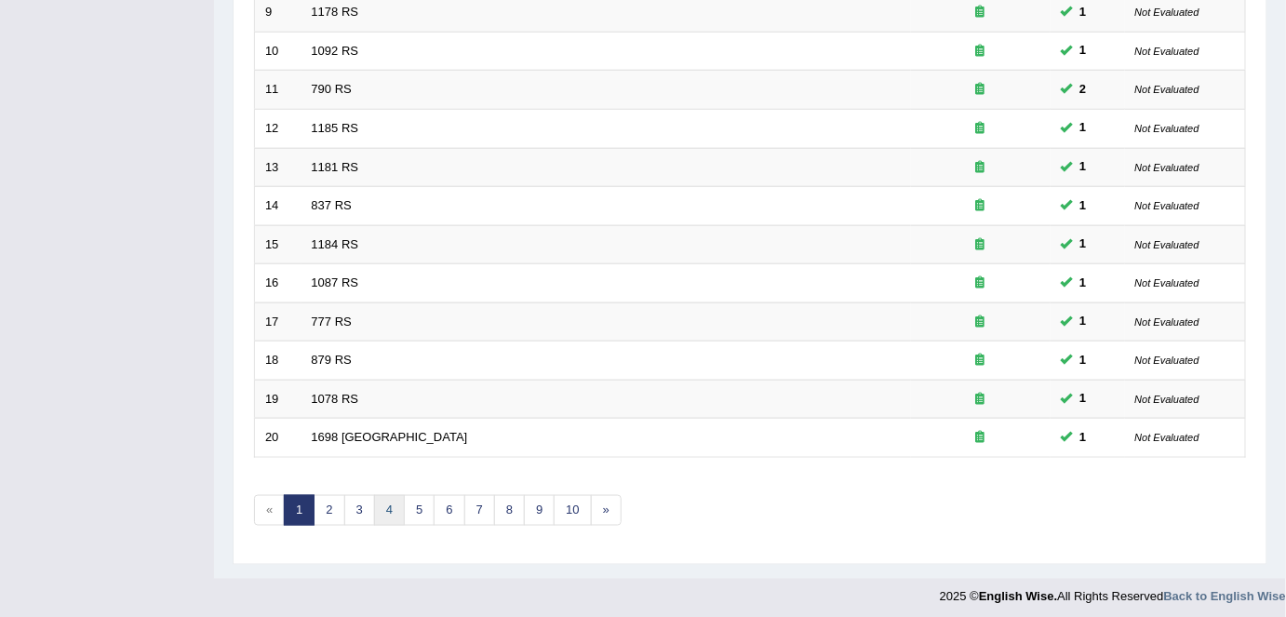
click at [387, 506] on link "4" at bounding box center [389, 510] width 31 height 31
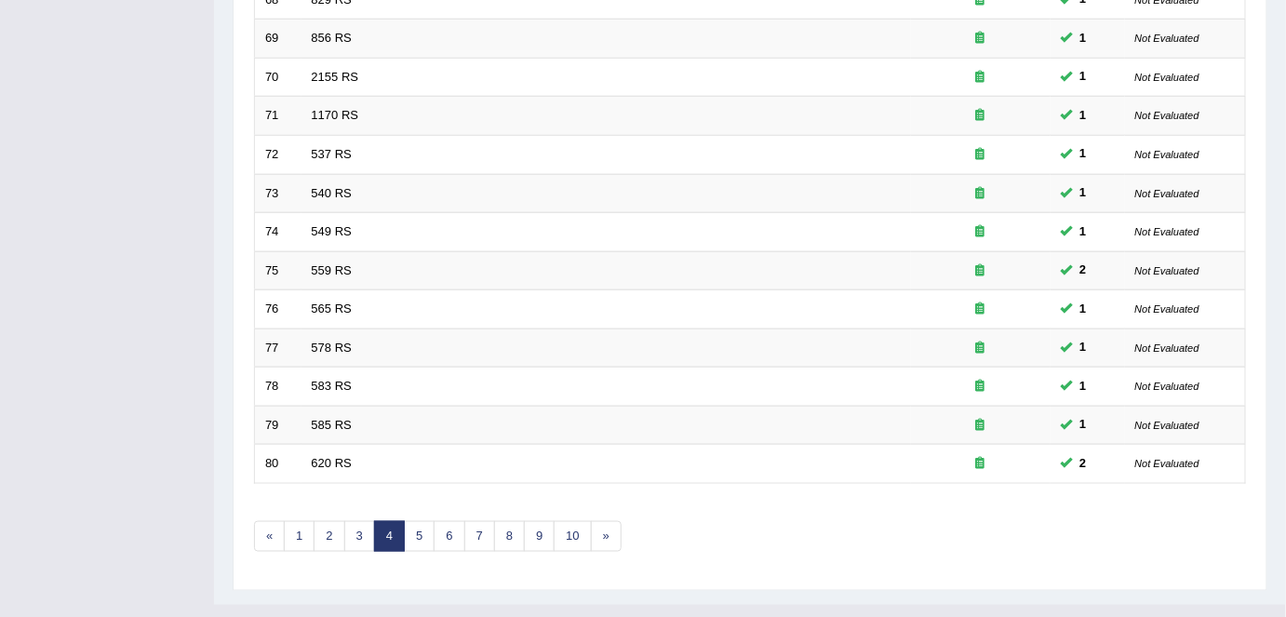
scroll to position [607, 0]
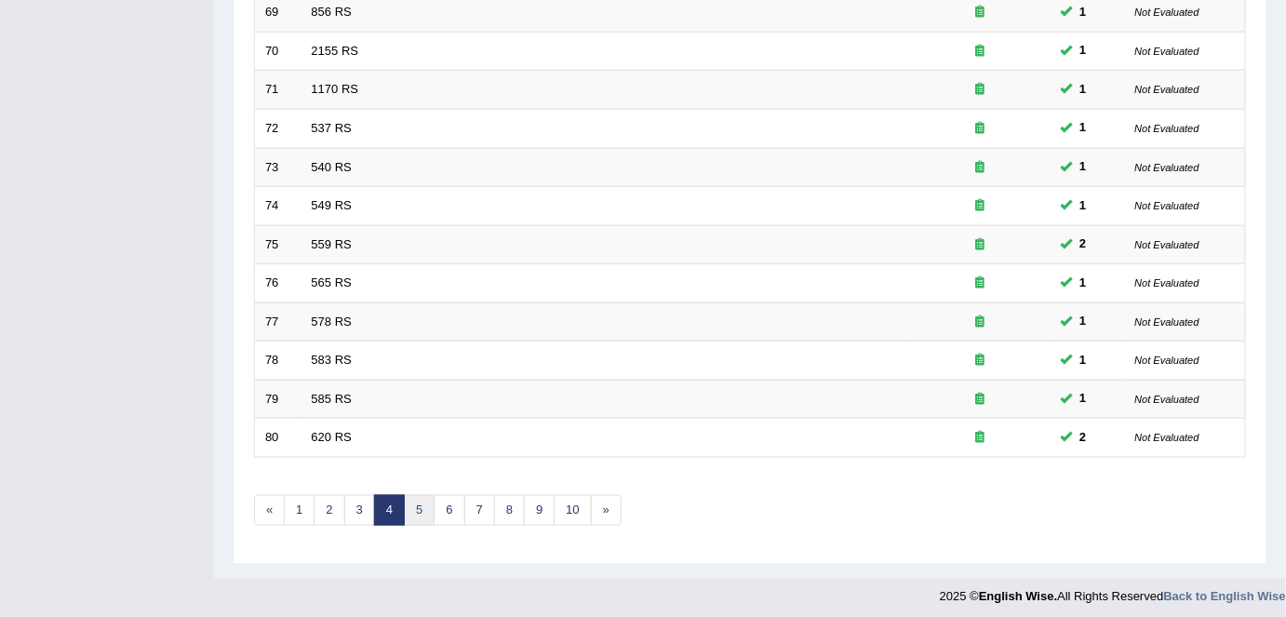
click at [414, 506] on link "5" at bounding box center [419, 510] width 31 height 31
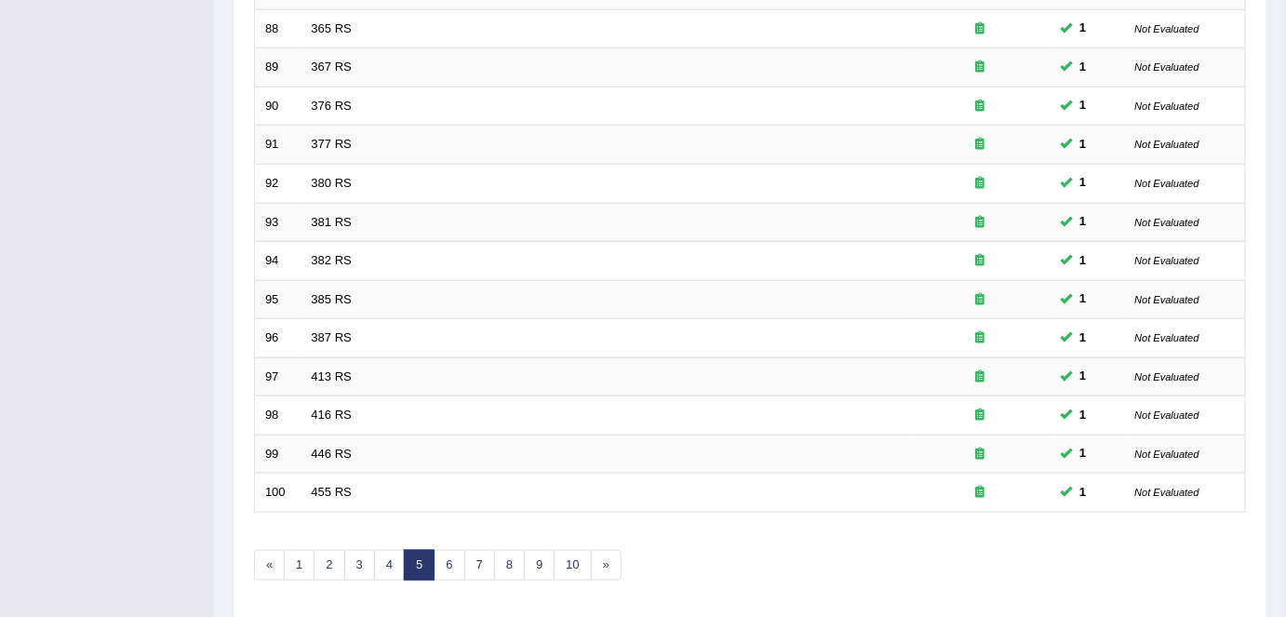
scroll to position [554, 0]
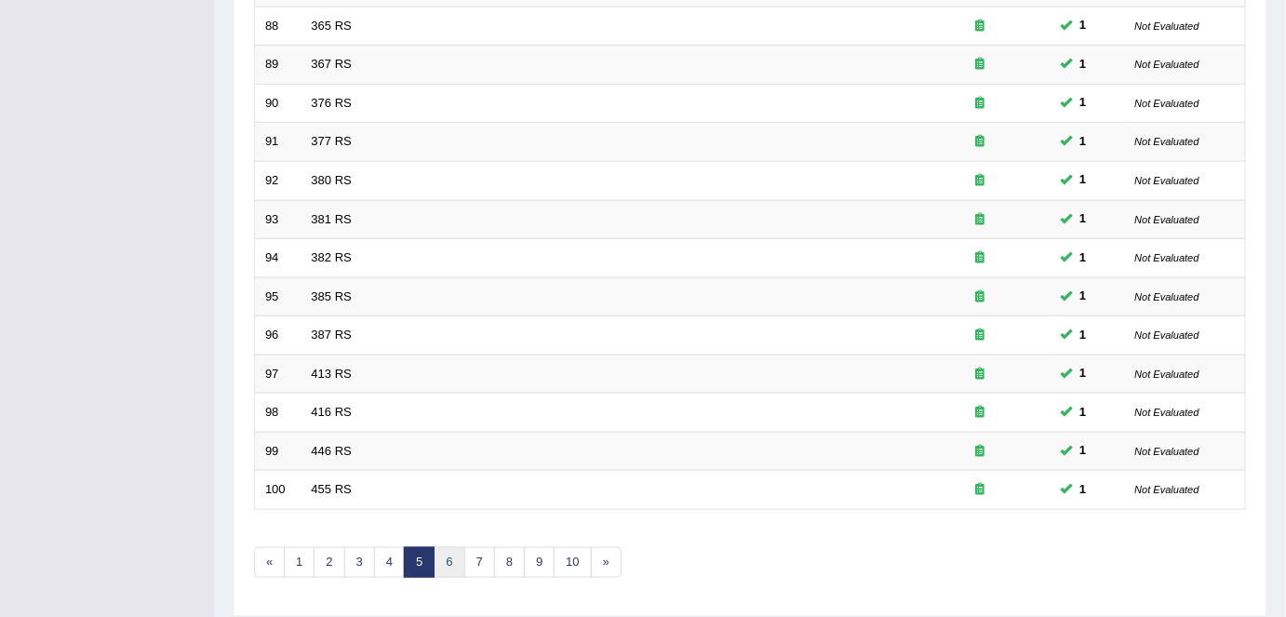
click at [440, 558] on link "6" at bounding box center [449, 562] width 31 height 31
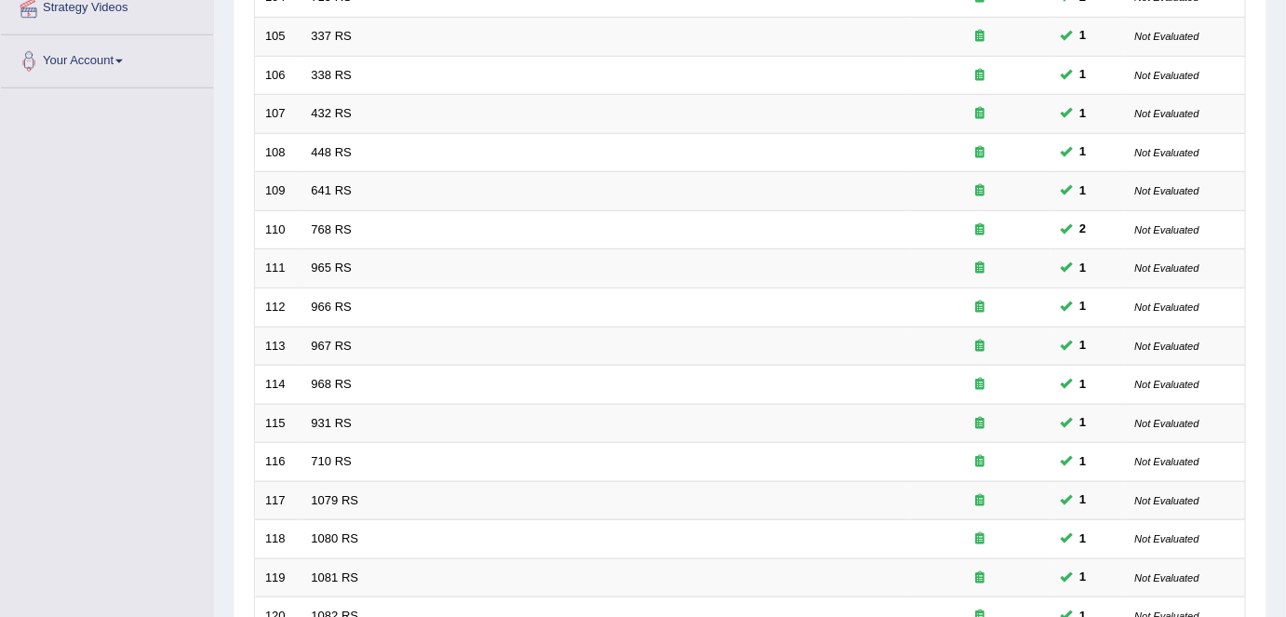
scroll to position [607, 0]
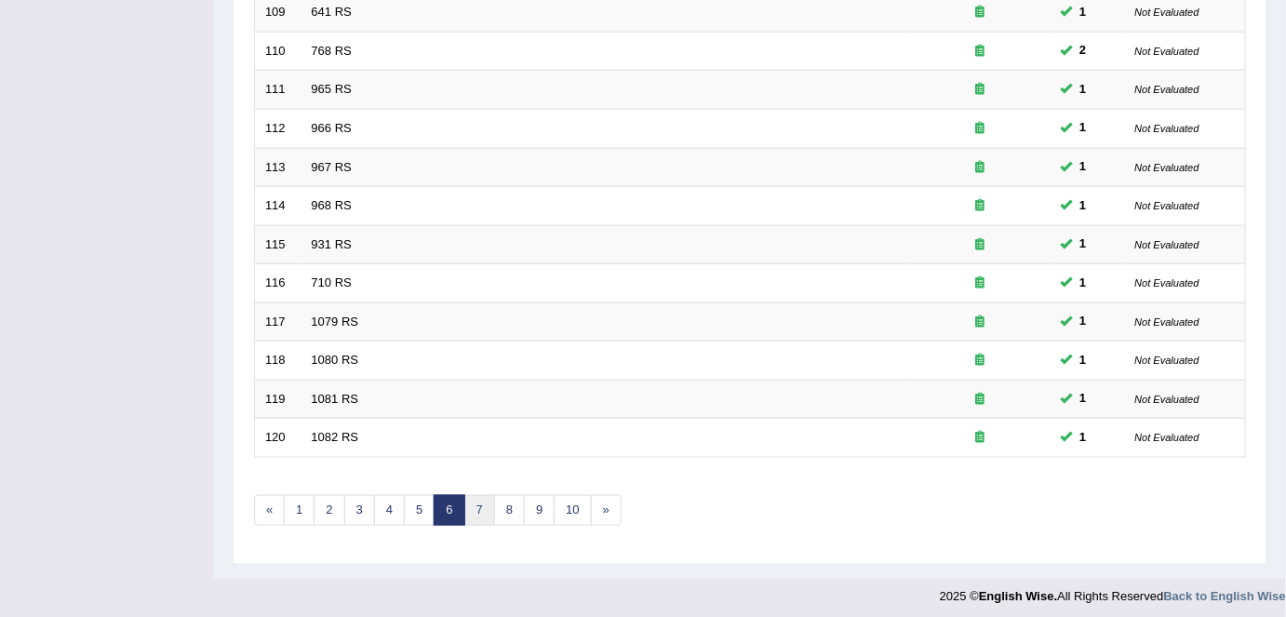
click at [476, 515] on link "7" at bounding box center [479, 510] width 31 height 31
click at [504, 502] on link "9" at bounding box center [509, 510] width 31 height 31
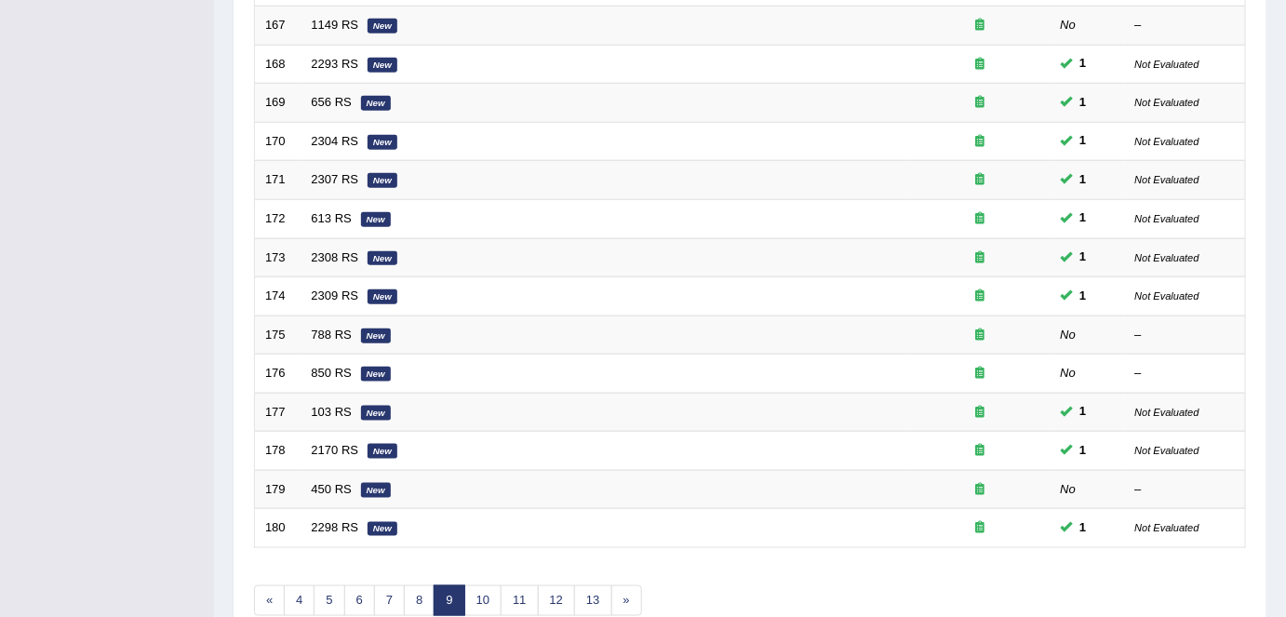
scroll to position [517, 0]
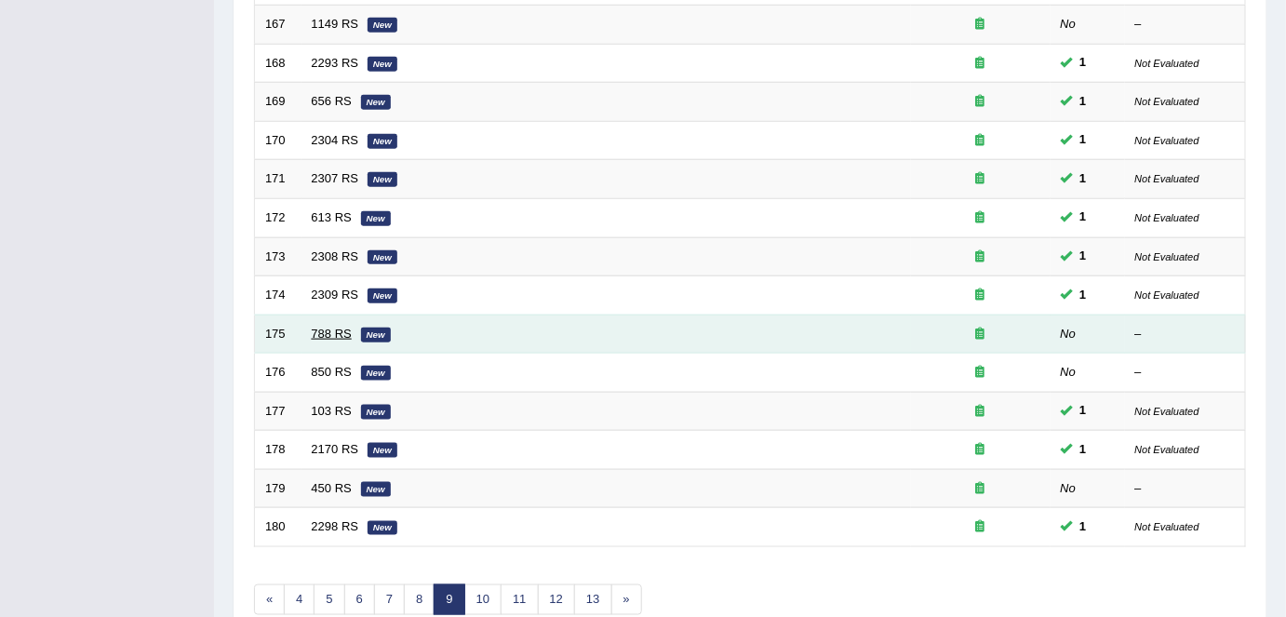
click at [313, 327] on link "788 RS" at bounding box center [332, 334] width 40 height 14
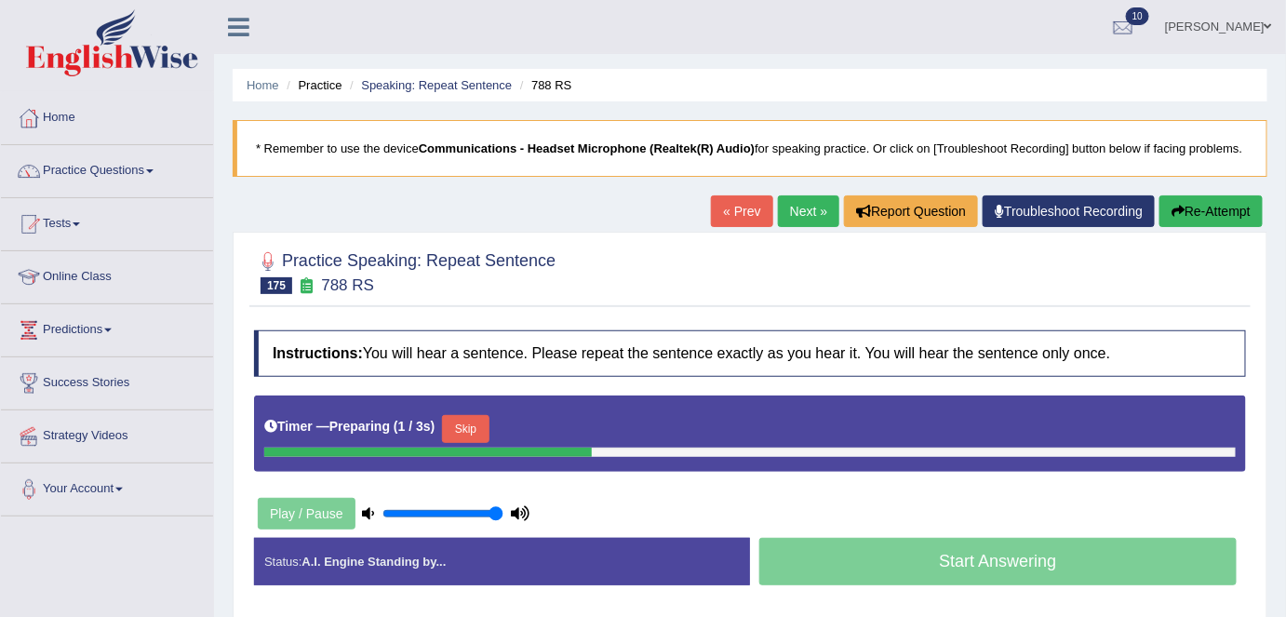
click at [454, 428] on button "Skip" at bounding box center [465, 429] width 47 height 28
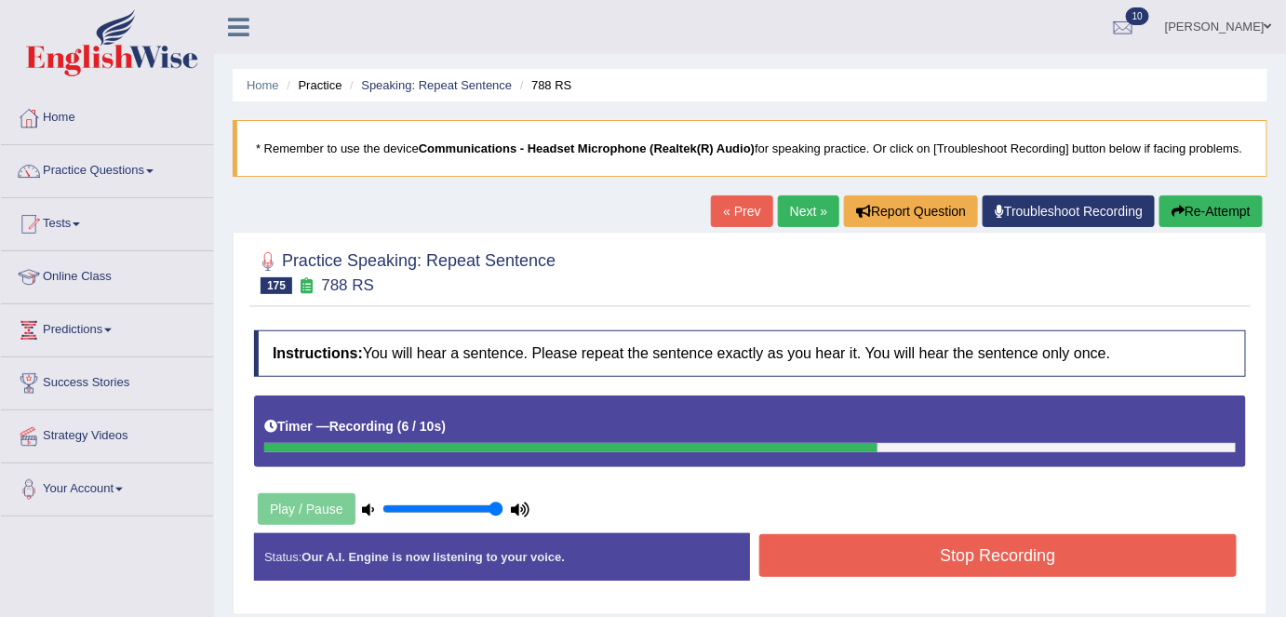
click at [941, 549] on button "Stop Recording" at bounding box center [997, 555] width 477 height 43
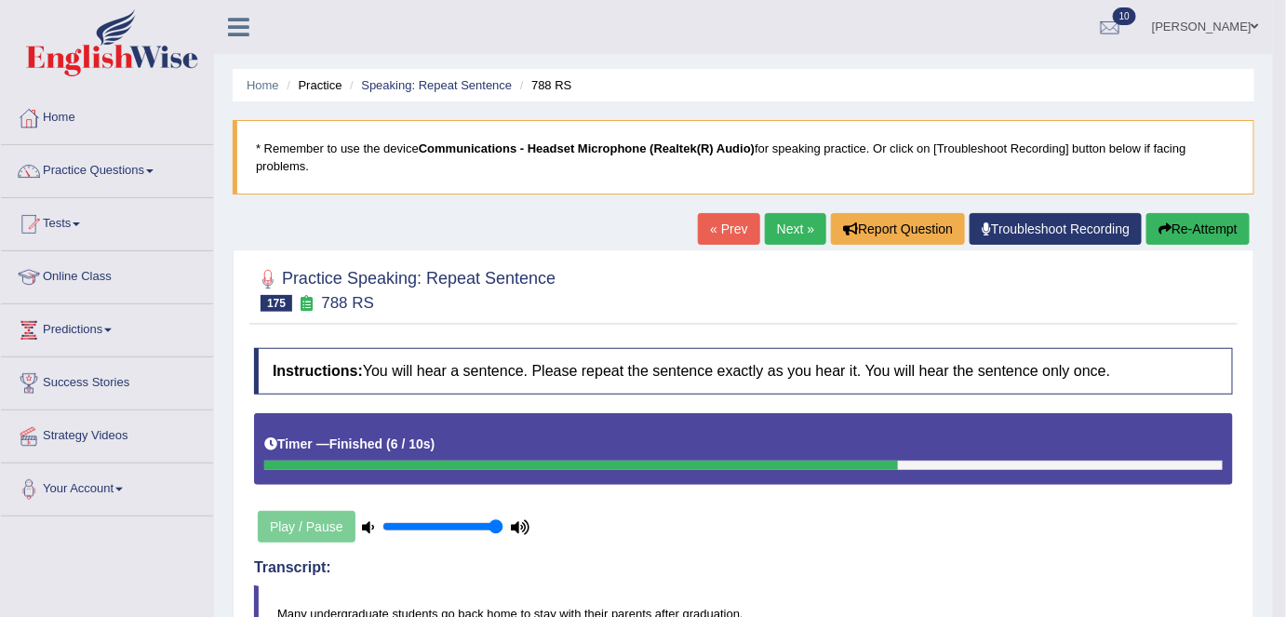
click at [776, 220] on link "Next »" at bounding box center [795, 229] width 61 height 32
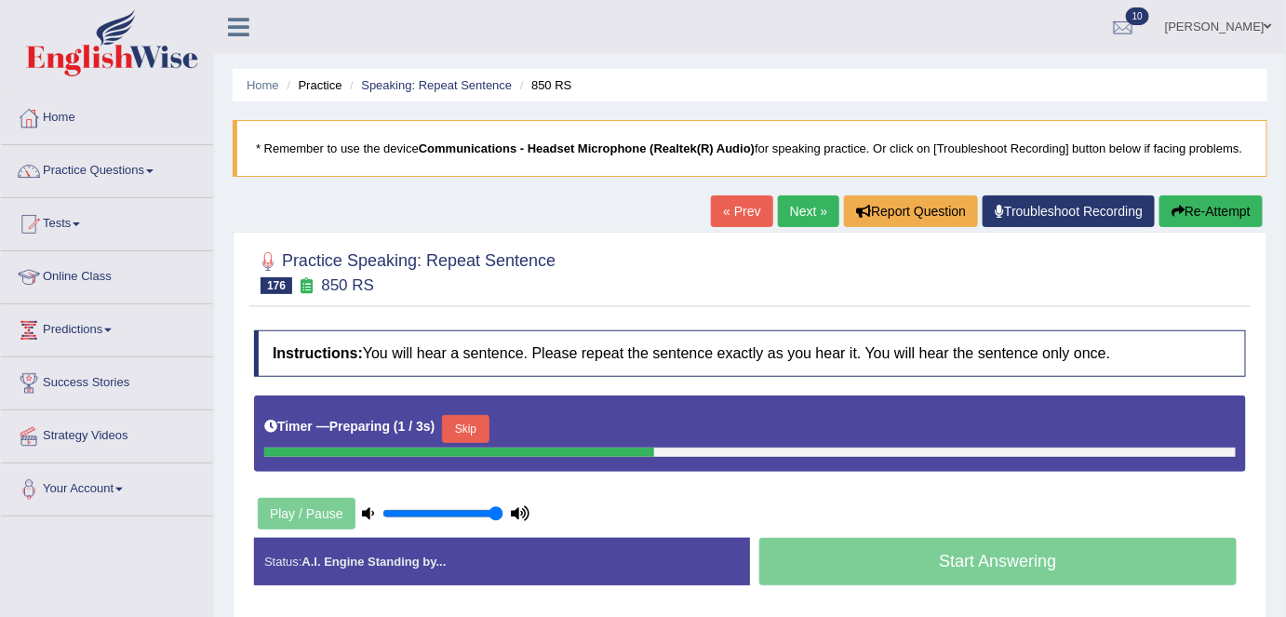
click at [466, 418] on button "Skip" at bounding box center [465, 429] width 47 height 28
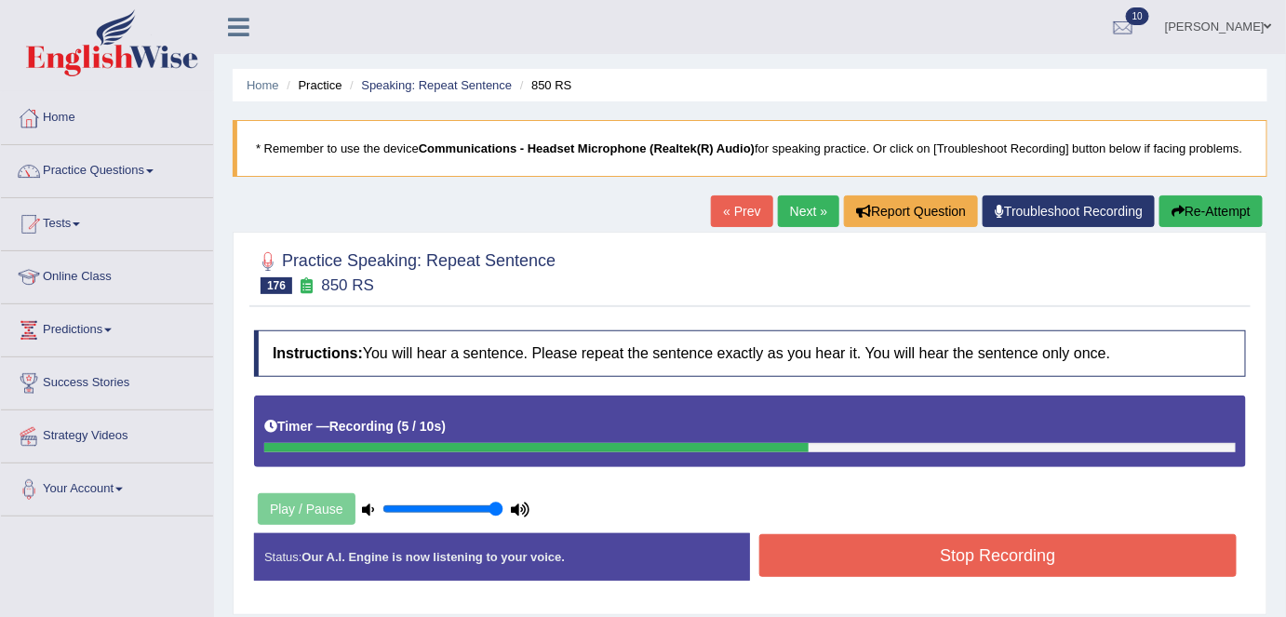
click at [908, 537] on button "Stop Recording" at bounding box center [997, 555] width 477 height 43
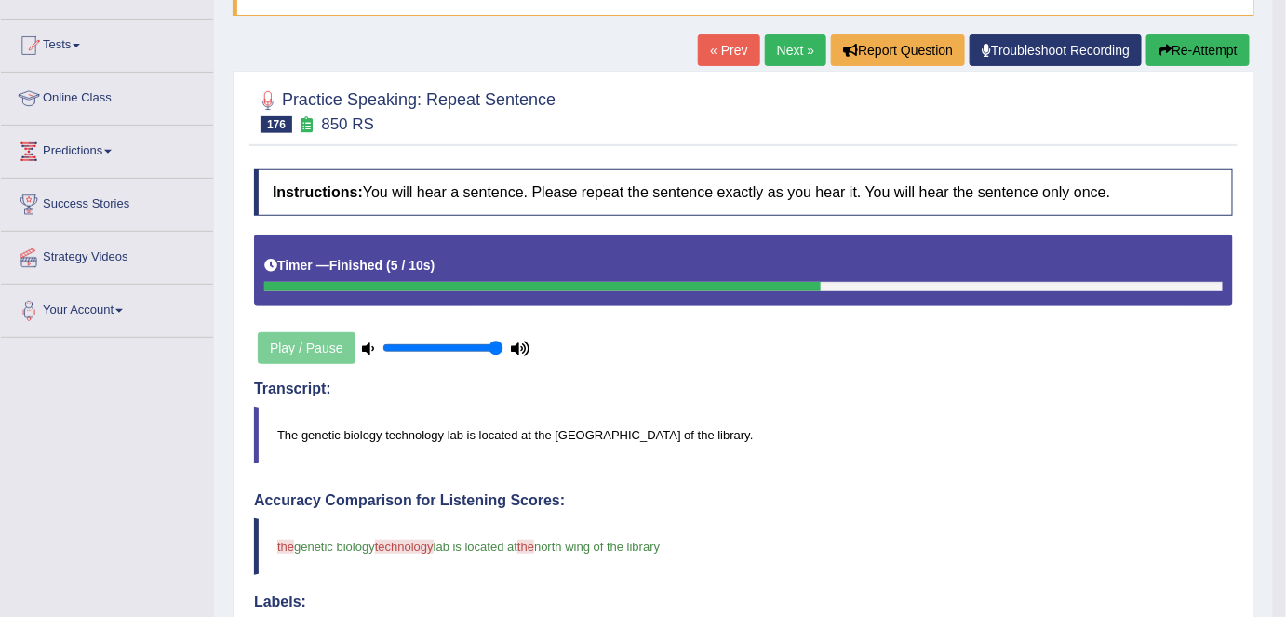
scroll to position [154, 0]
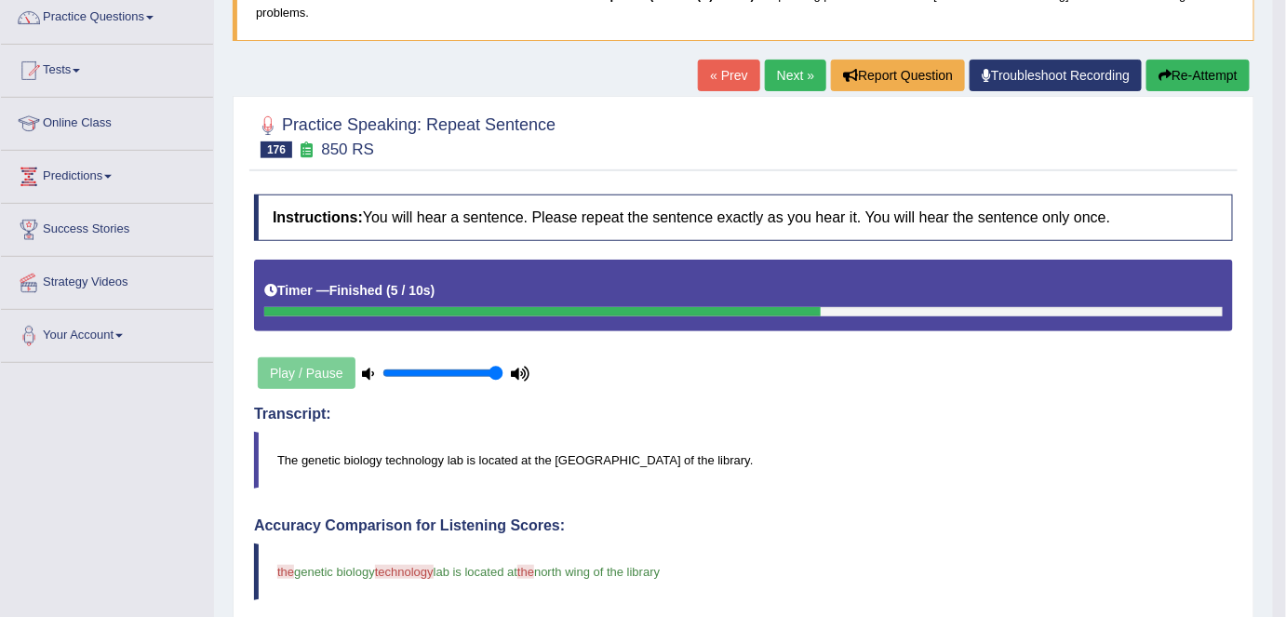
click at [798, 79] on link "Next »" at bounding box center [795, 76] width 61 height 32
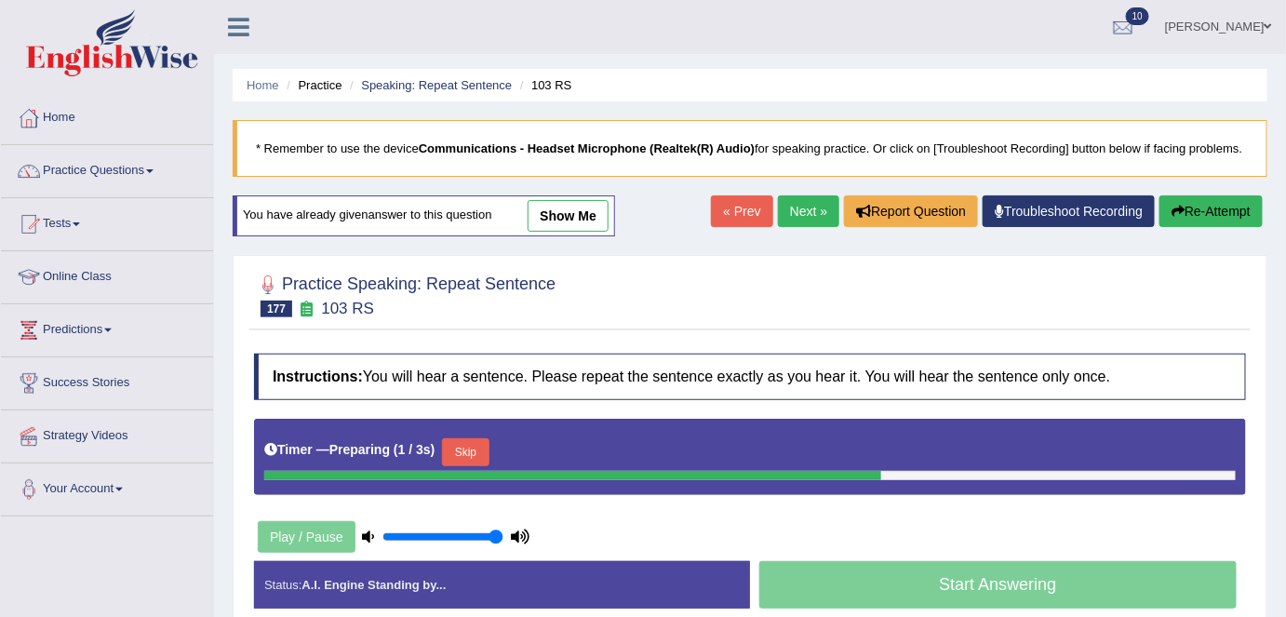
click at [795, 216] on link "Next »" at bounding box center [808, 211] width 61 height 32
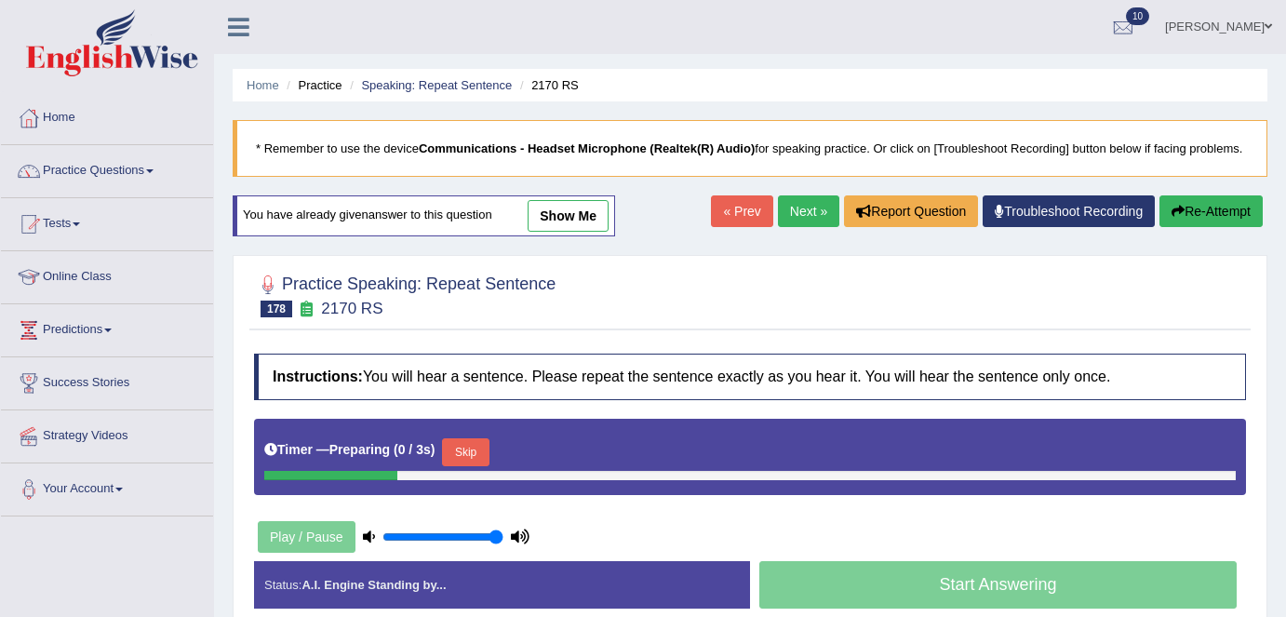
click at [795, 216] on link "Next »" at bounding box center [808, 211] width 61 height 32
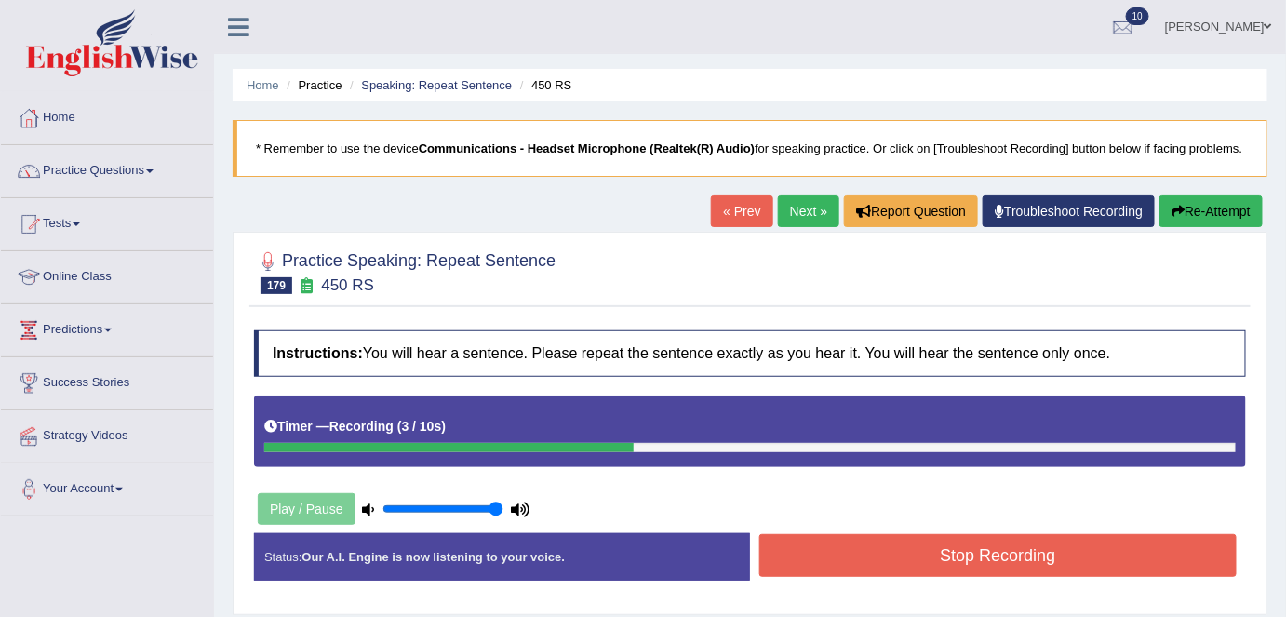
click at [880, 534] on button "Stop Recording" at bounding box center [997, 555] width 477 height 43
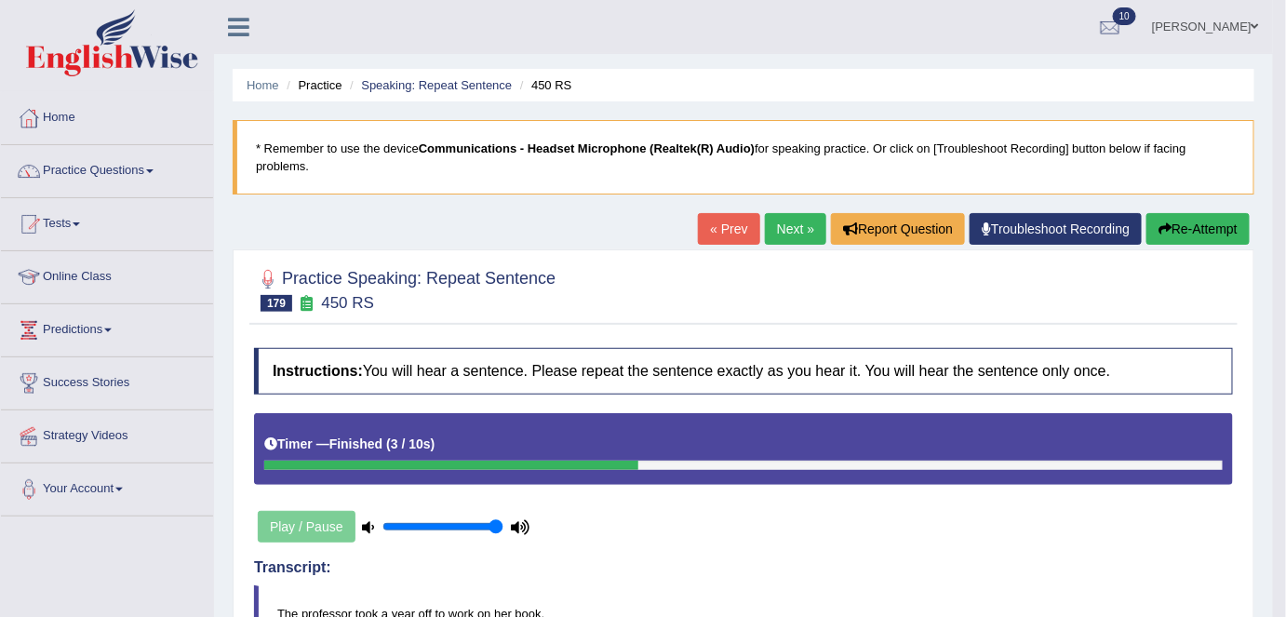
click at [788, 242] on link "Next »" at bounding box center [795, 229] width 61 height 32
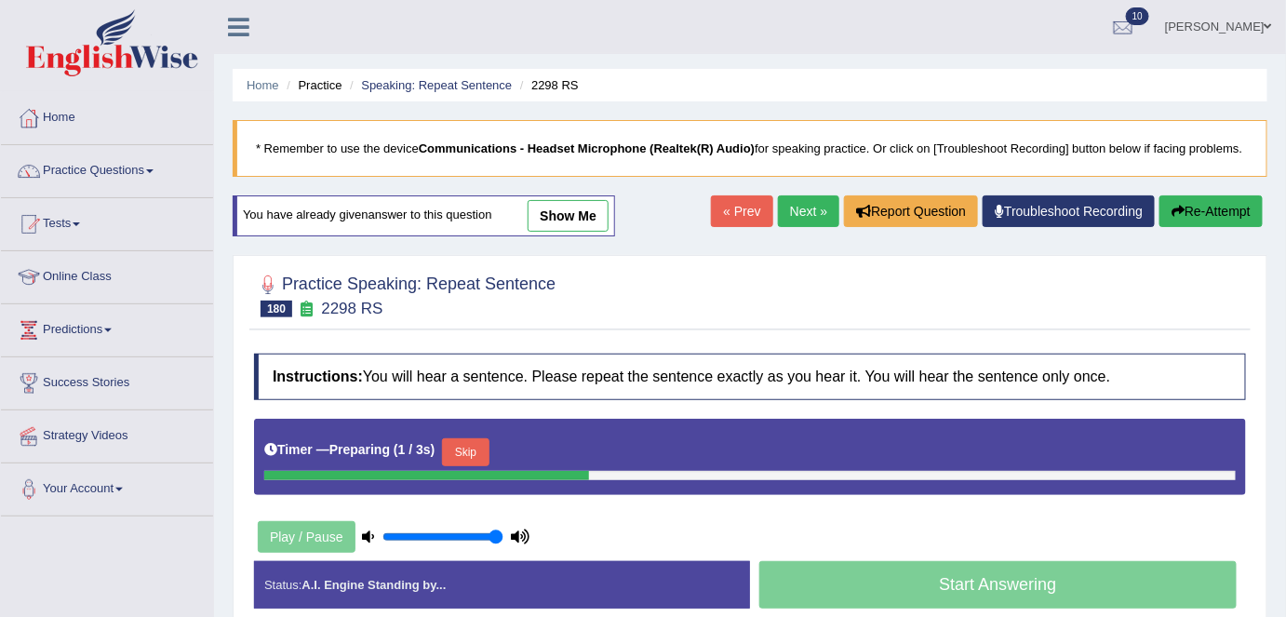
click at [798, 188] on div "Home Practice Speaking: Repeat Sentence 2298 RS * Remember to use the device Co…" at bounding box center [750, 465] width 1072 height 930
click at [797, 223] on link "Next »" at bounding box center [808, 211] width 61 height 32
click at [794, 216] on link "Next »" at bounding box center [808, 211] width 61 height 32
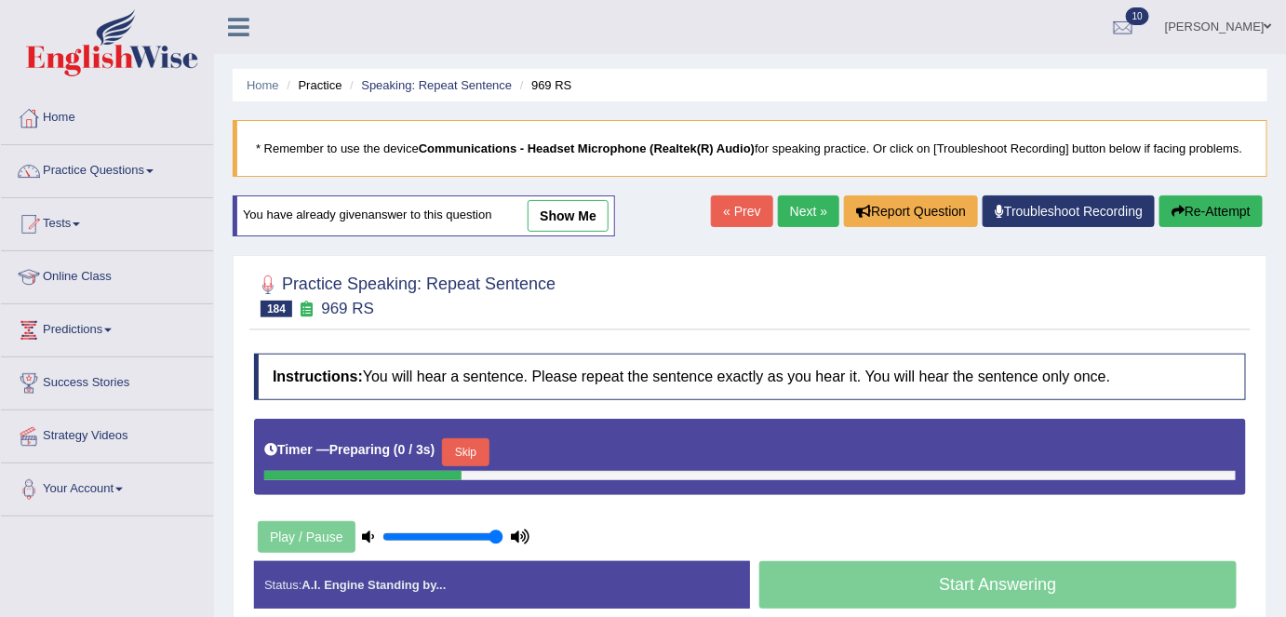
click at [794, 216] on link "Next »" at bounding box center [808, 211] width 61 height 32
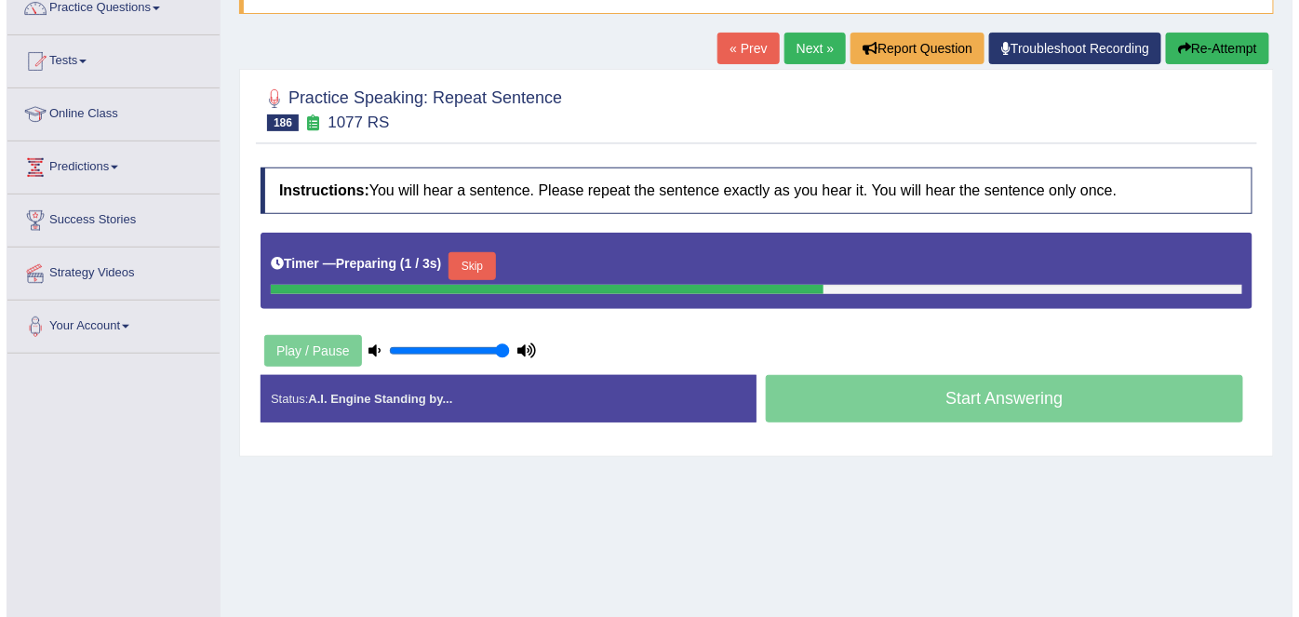
scroll to position [164, 0]
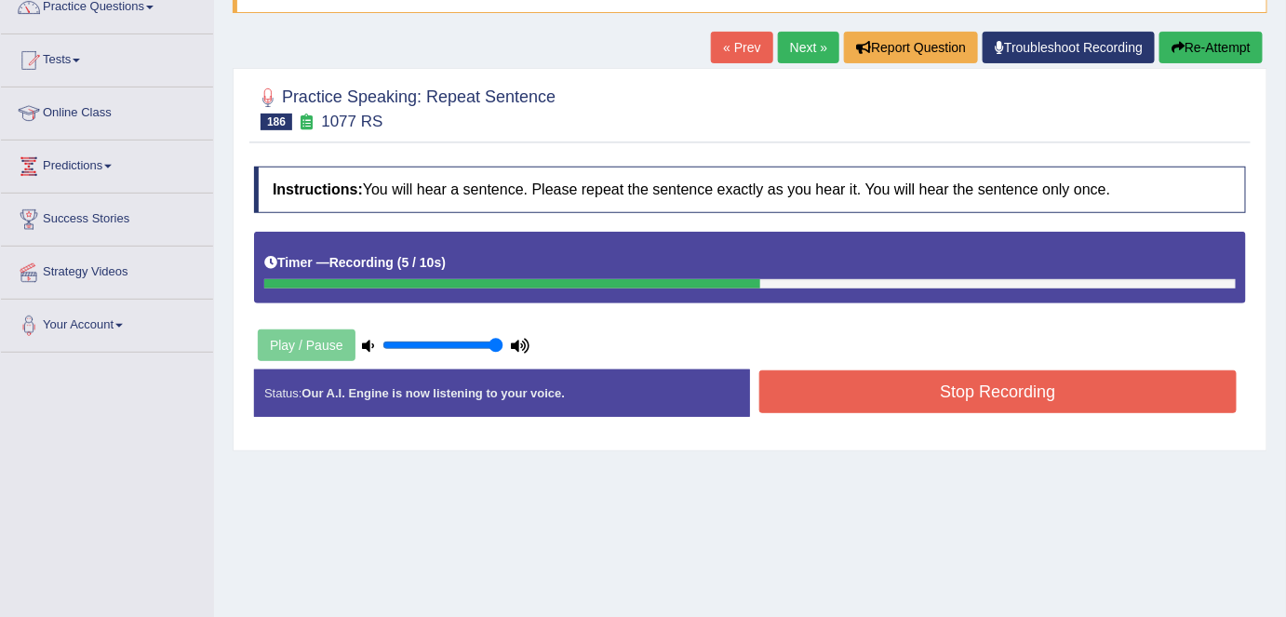
click at [800, 380] on button "Stop Recording" at bounding box center [997, 391] width 477 height 43
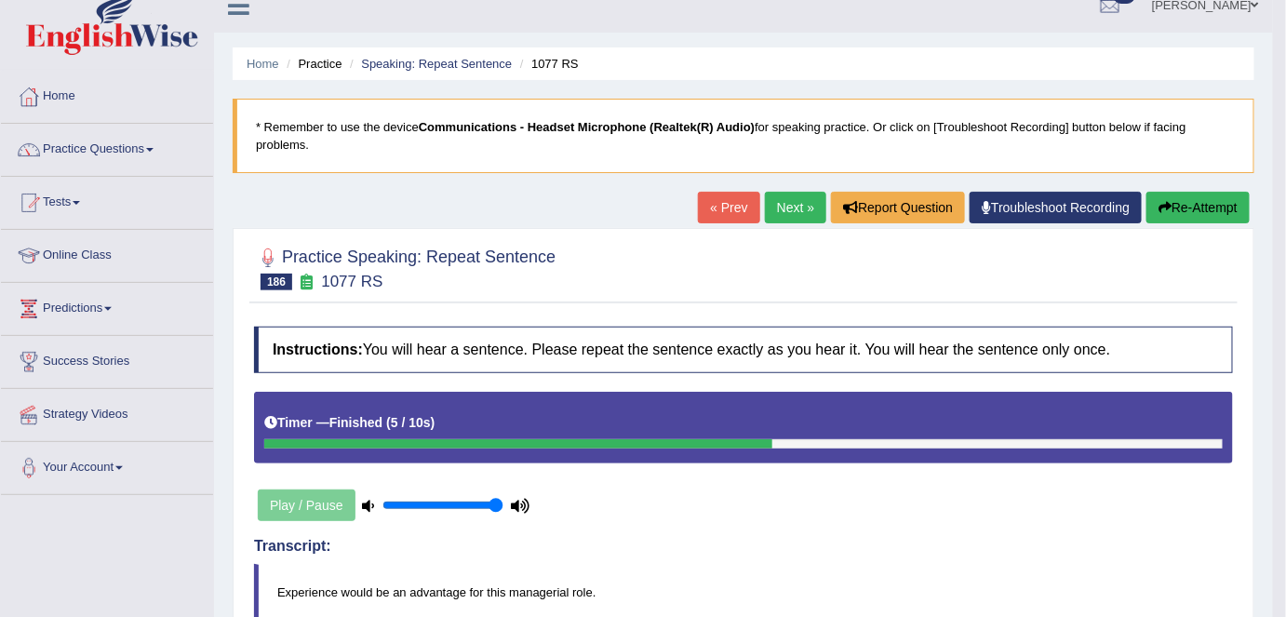
scroll to position [0, 0]
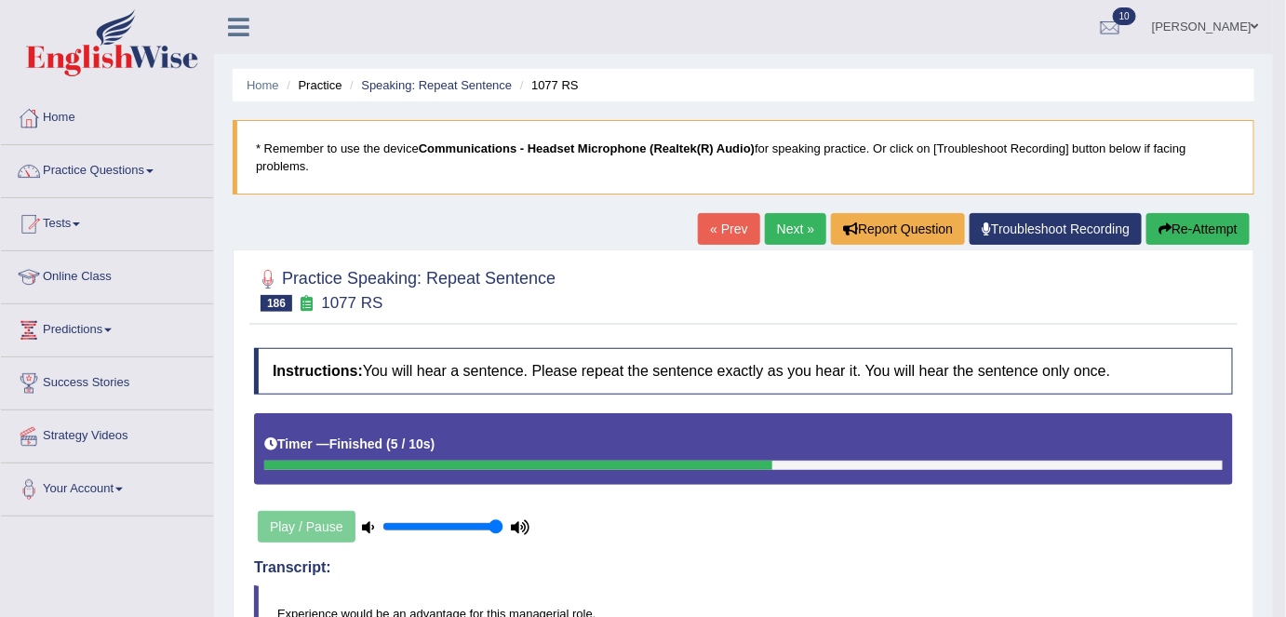
click at [772, 224] on link "Next »" at bounding box center [795, 229] width 61 height 32
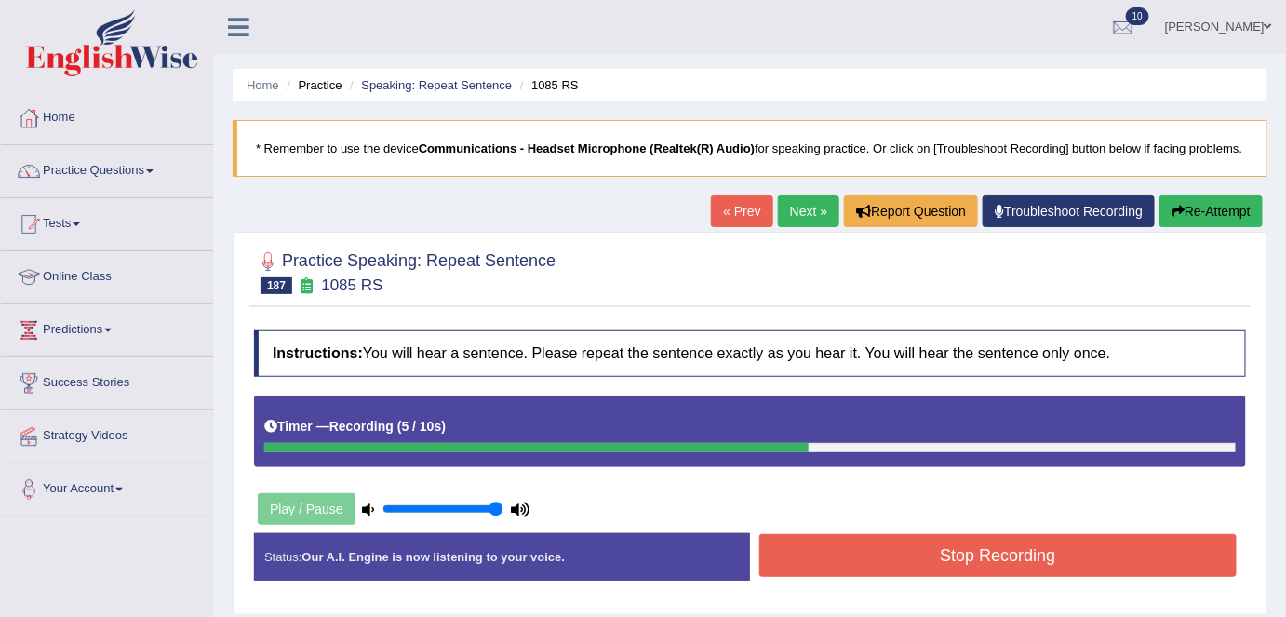
click at [823, 560] on button "Stop Recording" at bounding box center [997, 555] width 477 height 43
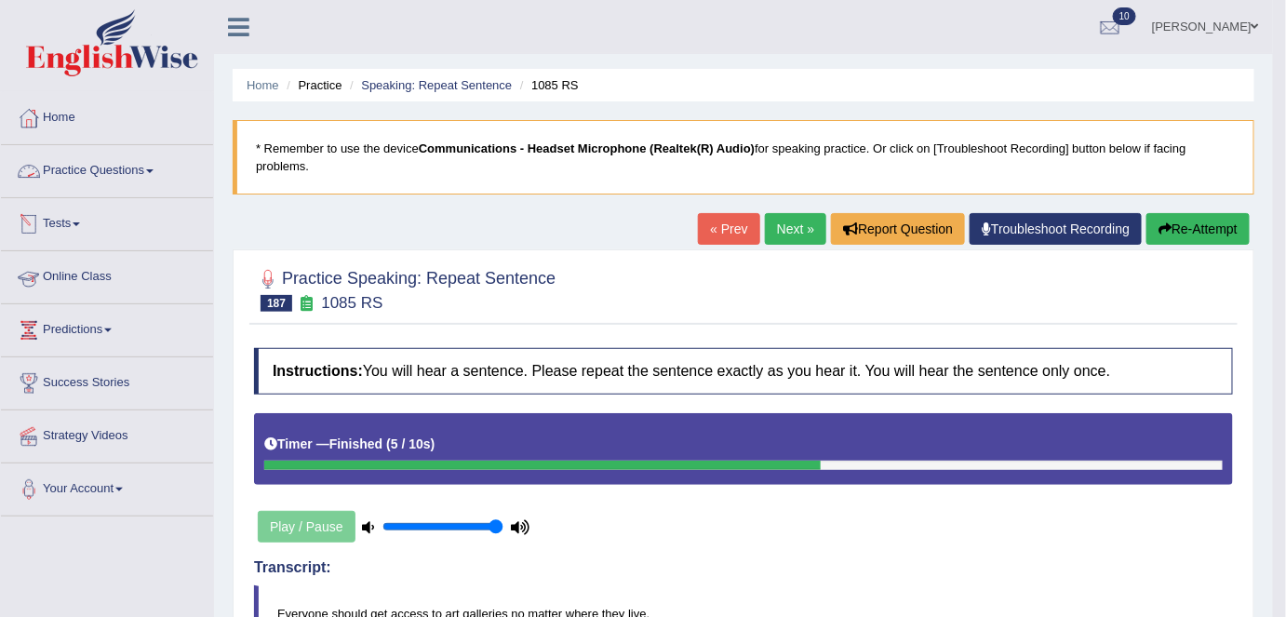
click at [110, 171] on link "Practice Questions" at bounding box center [107, 168] width 212 height 47
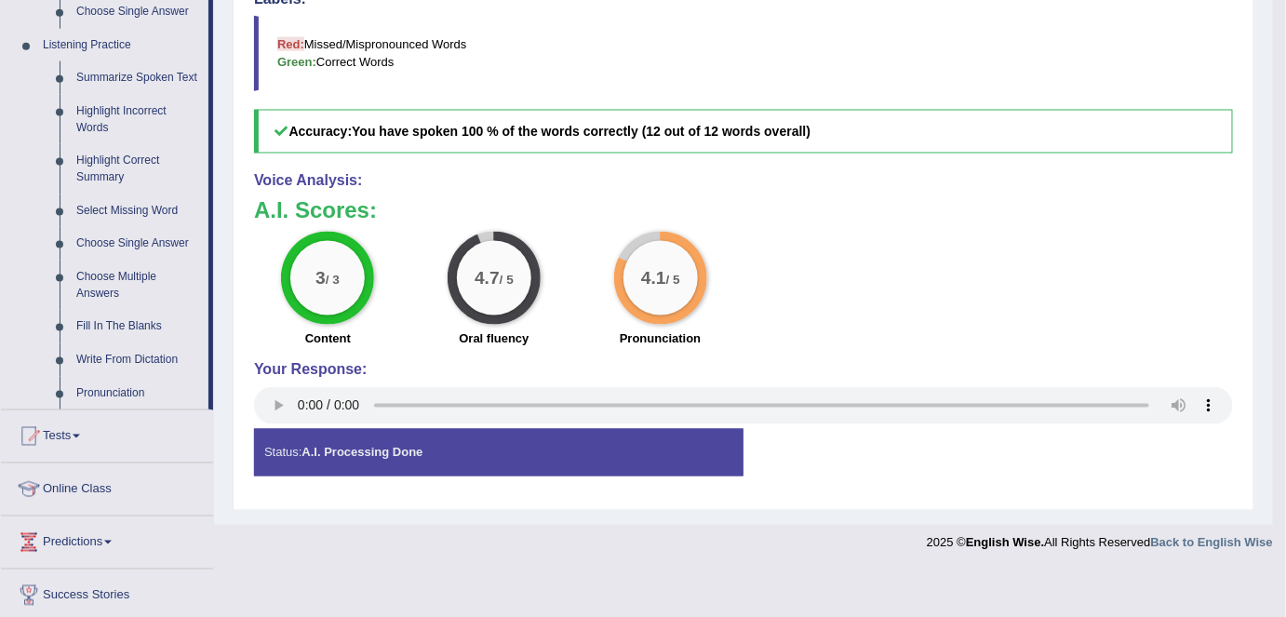
scroll to position [891, 0]
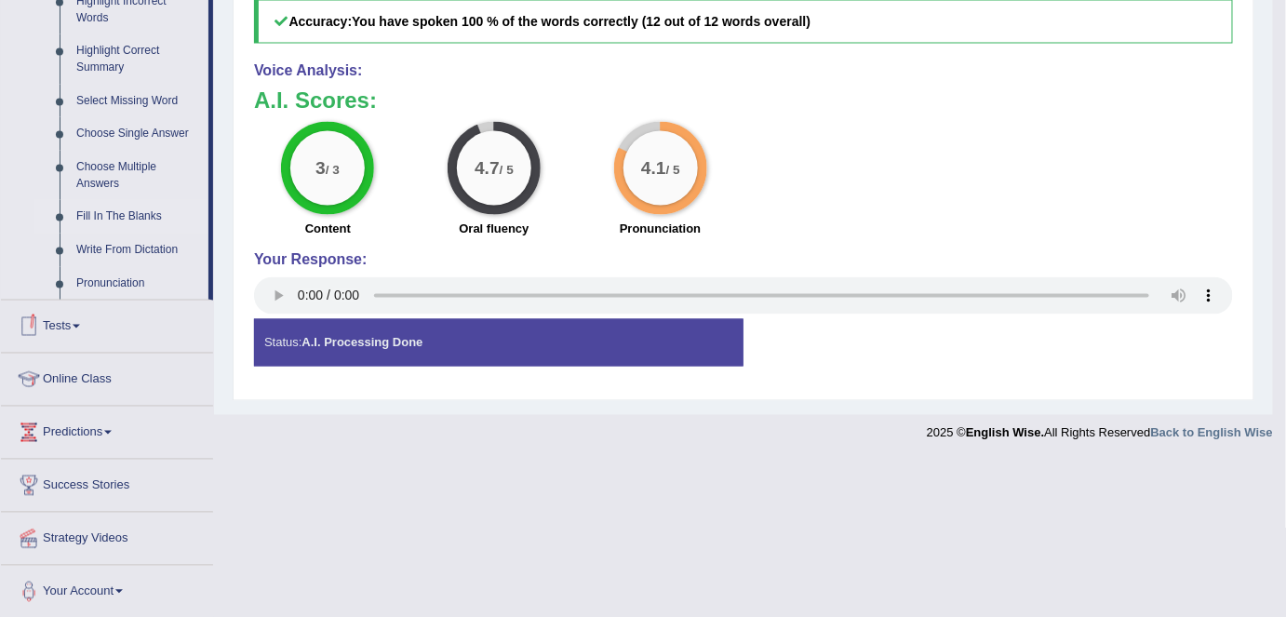
click at [157, 214] on link "Fill In The Blanks" at bounding box center [138, 216] width 140 height 33
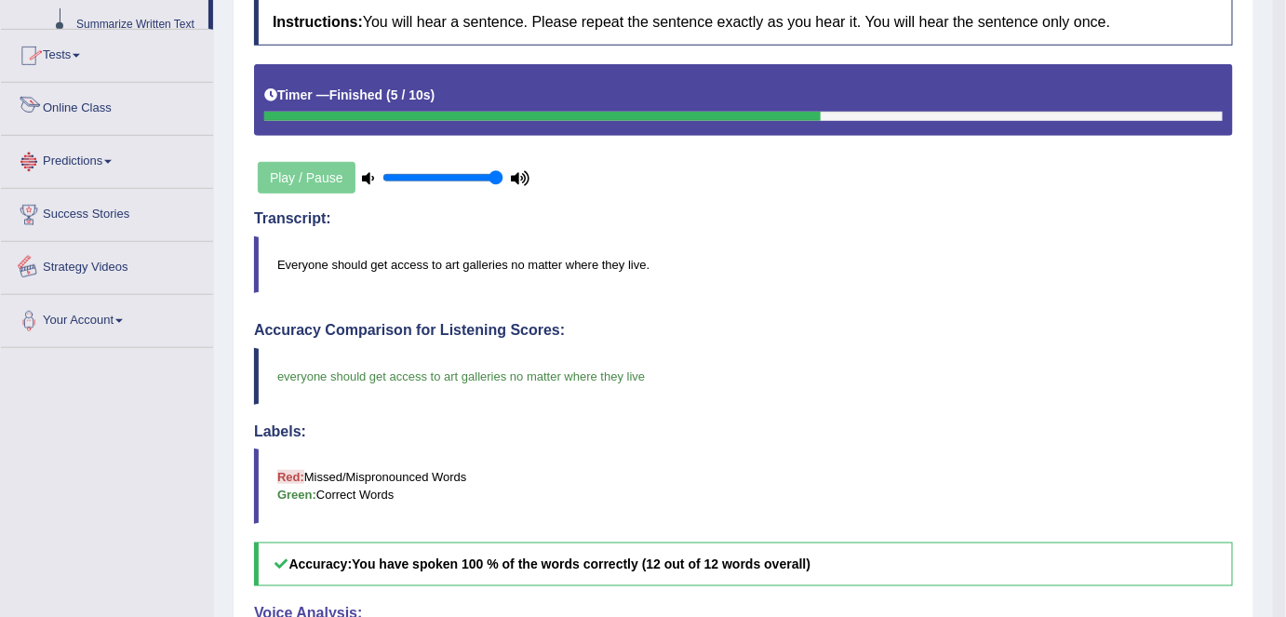
scroll to position [560, 0]
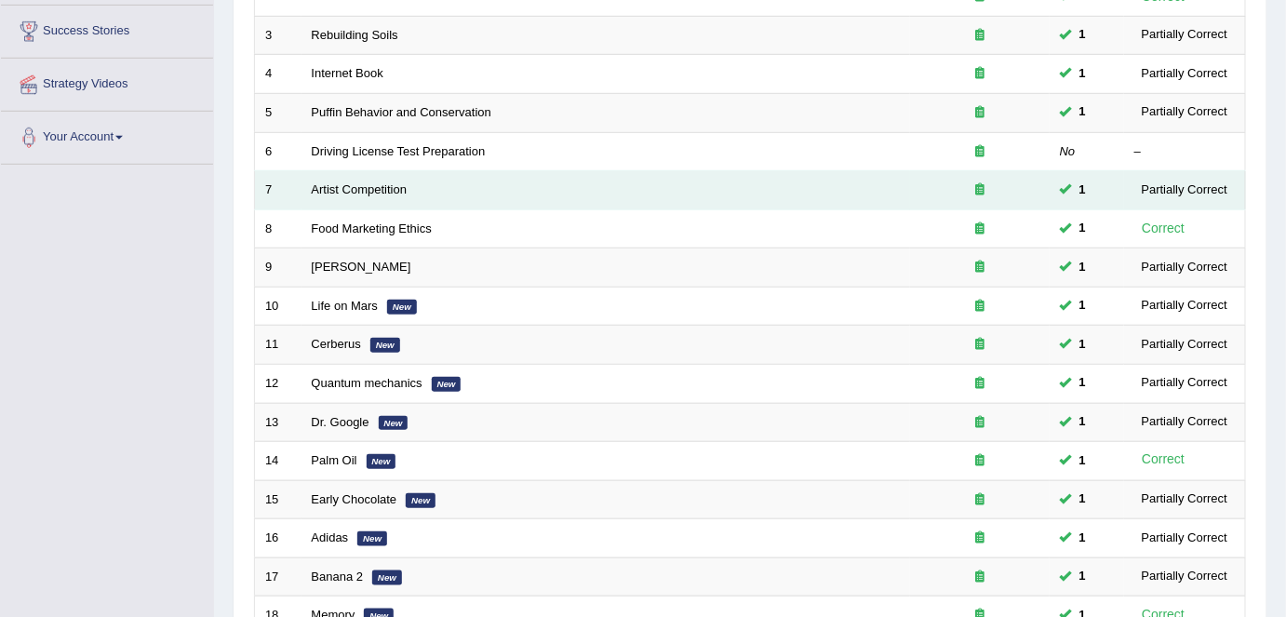
scroll to position [607, 0]
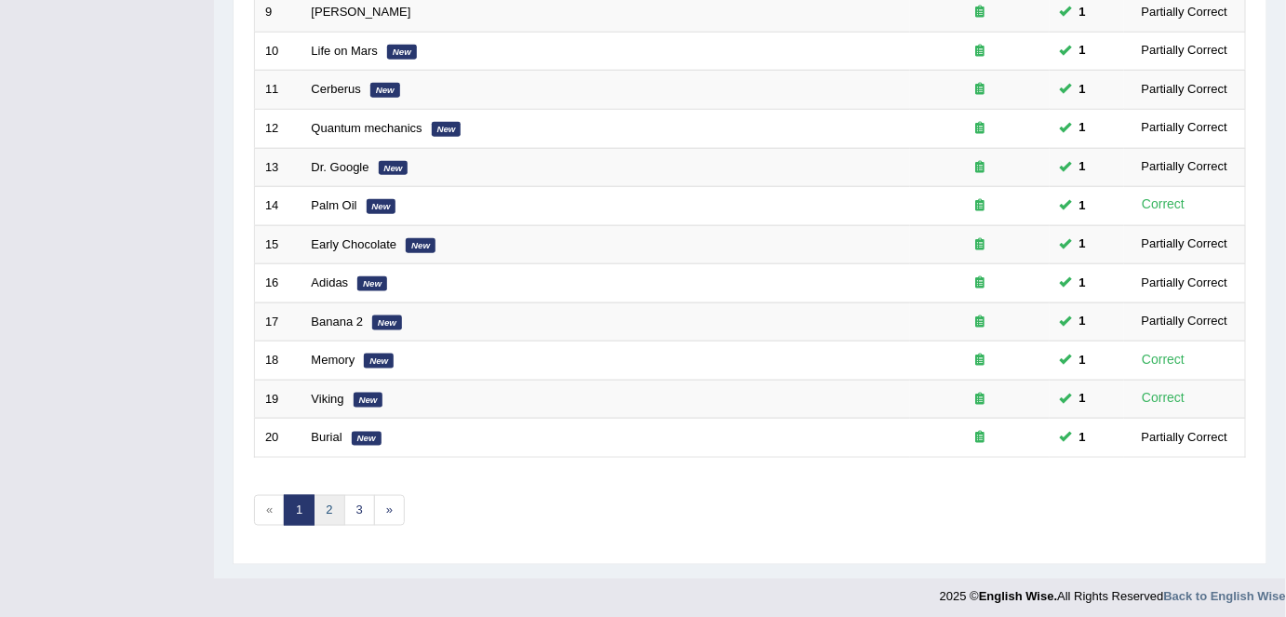
click at [323, 502] on link "2" at bounding box center [329, 510] width 31 height 31
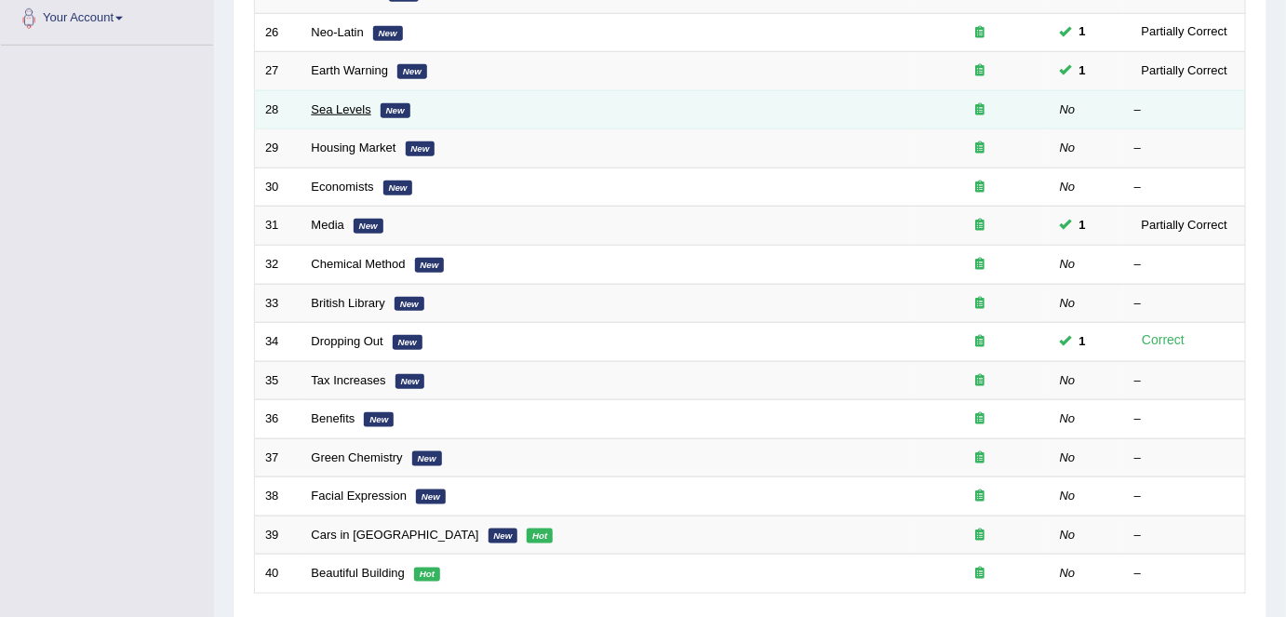
scroll to position [607, 0]
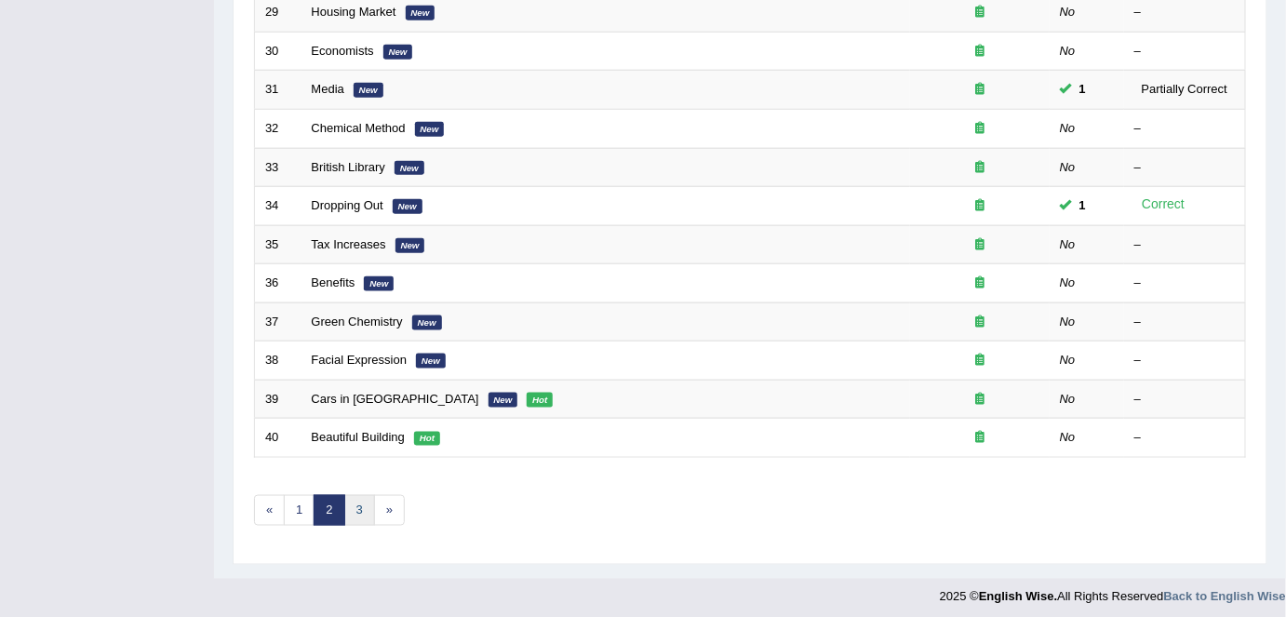
click at [362, 503] on link "3" at bounding box center [359, 510] width 31 height 31
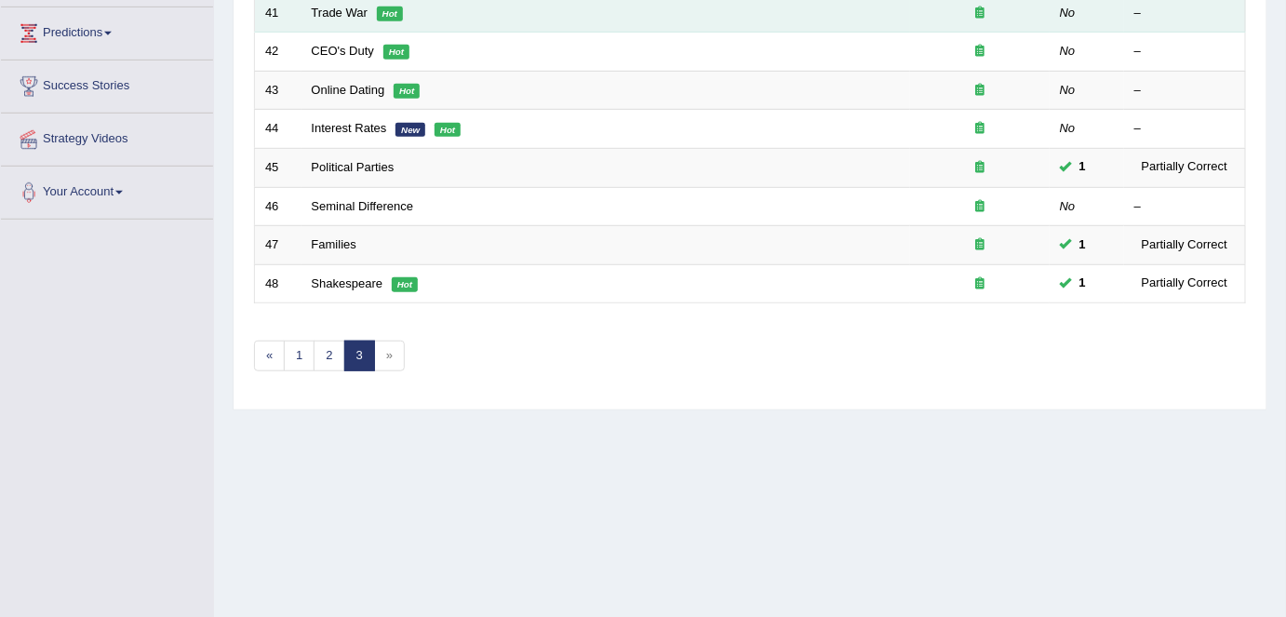
scroll to position [298, 0]
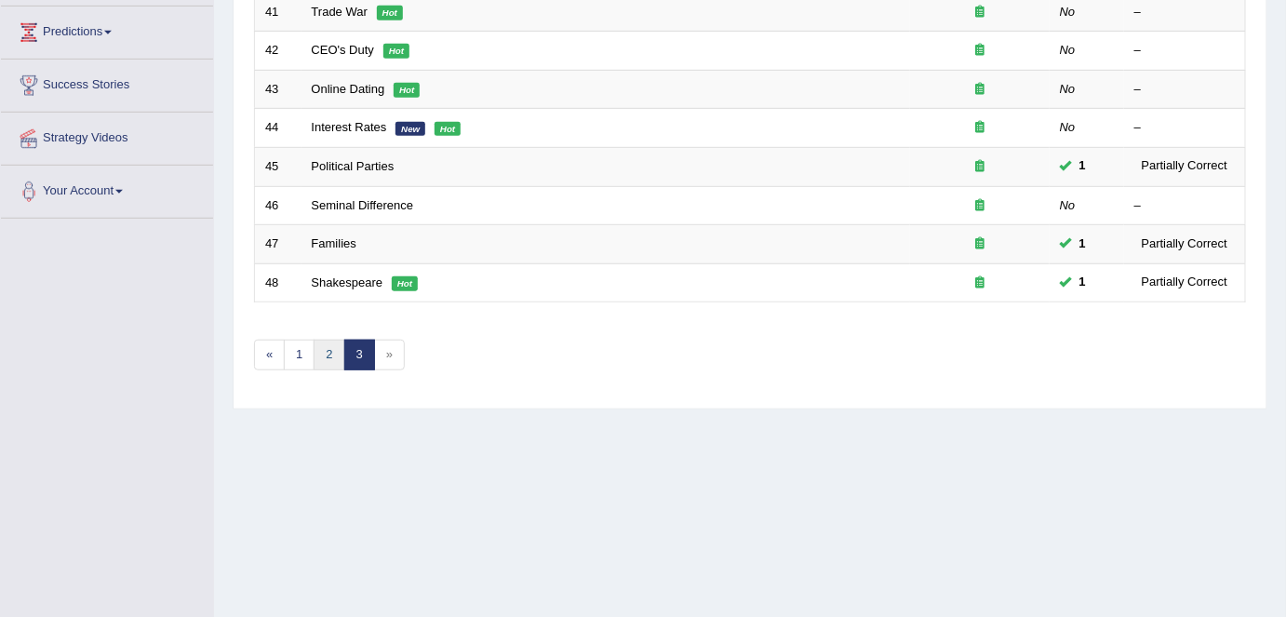
click at [327, 345] on link "2" at bounding box center [329, 355] width 31 height 31
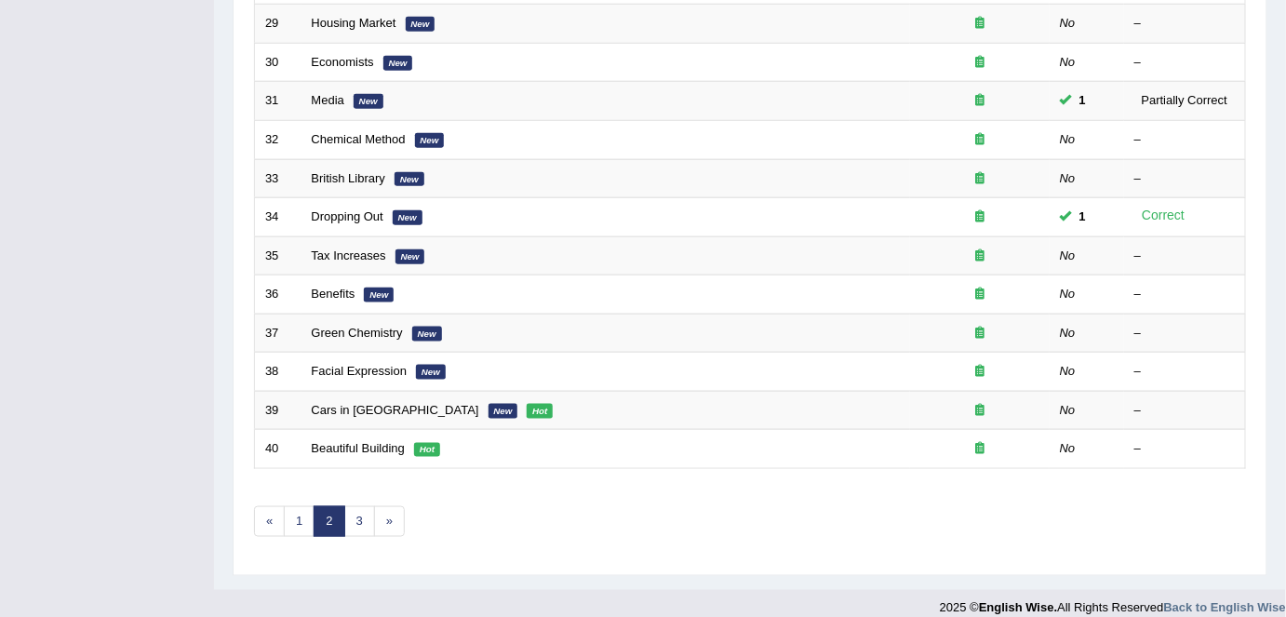
scroll to position [607, 0]
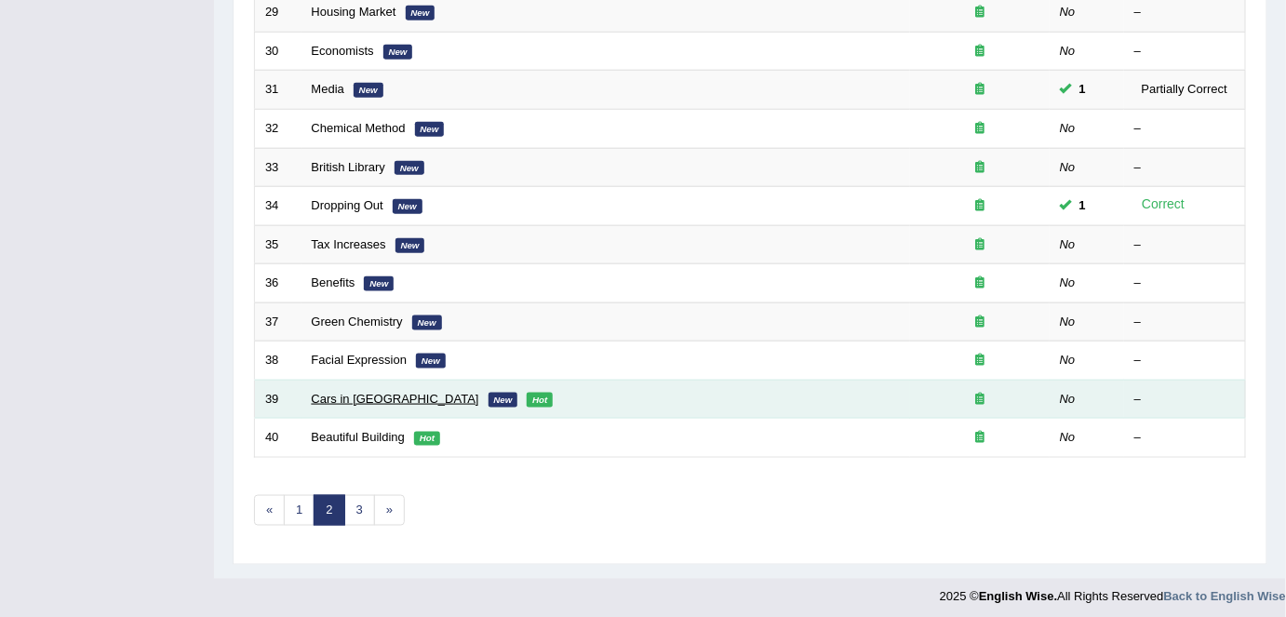
click at [337, 393] on link "Cars in America" at bounding box center [395, 399] width 167 height 14
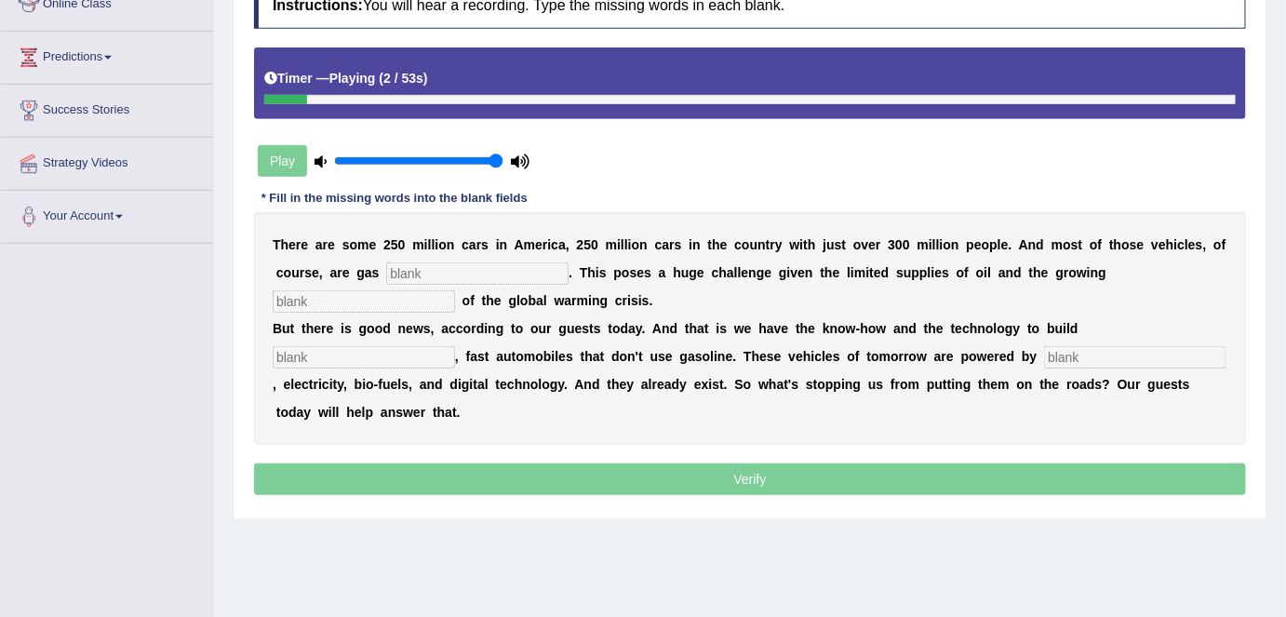
scroll to position [274, 0]
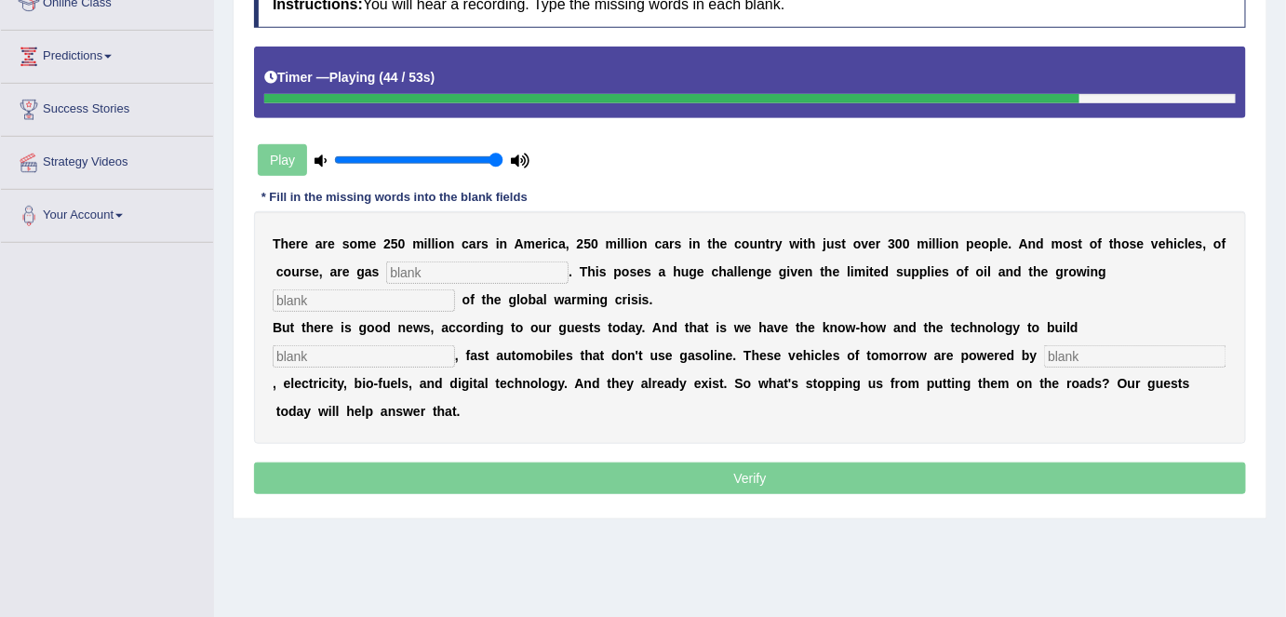
click at [1103, 354] on input "text" at bounding box center [1135, 356] width 182 height 22
type input "hydrogen"
click at [421, 347] on input "text" at bounding box center [364, 356] width 182 height 22
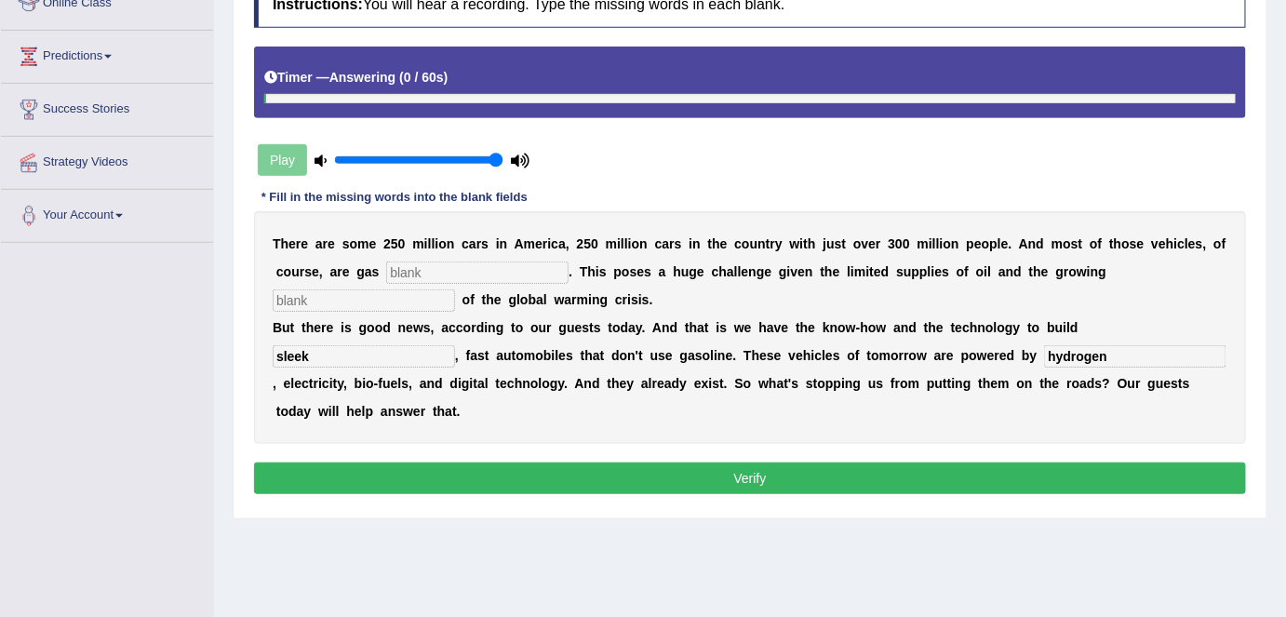
type input "sleek"
click at [486, 274] on input "text" at bounding box center [477, 272] width 182 height 22
type input "powered"
click at [422, 305] on input "text" at bounding box center [364, 300] width 182 height 22
type input "urgency"
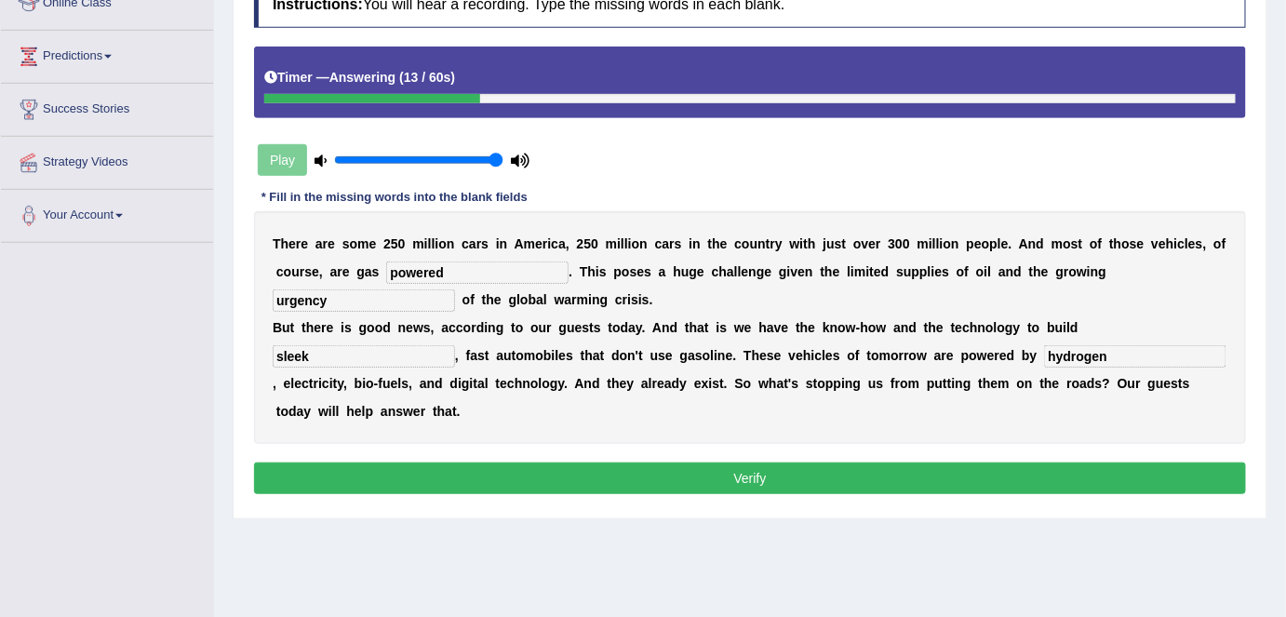
click at [840, 471] on button "Verify" at bounding box center [750, 478] width 992 height 32
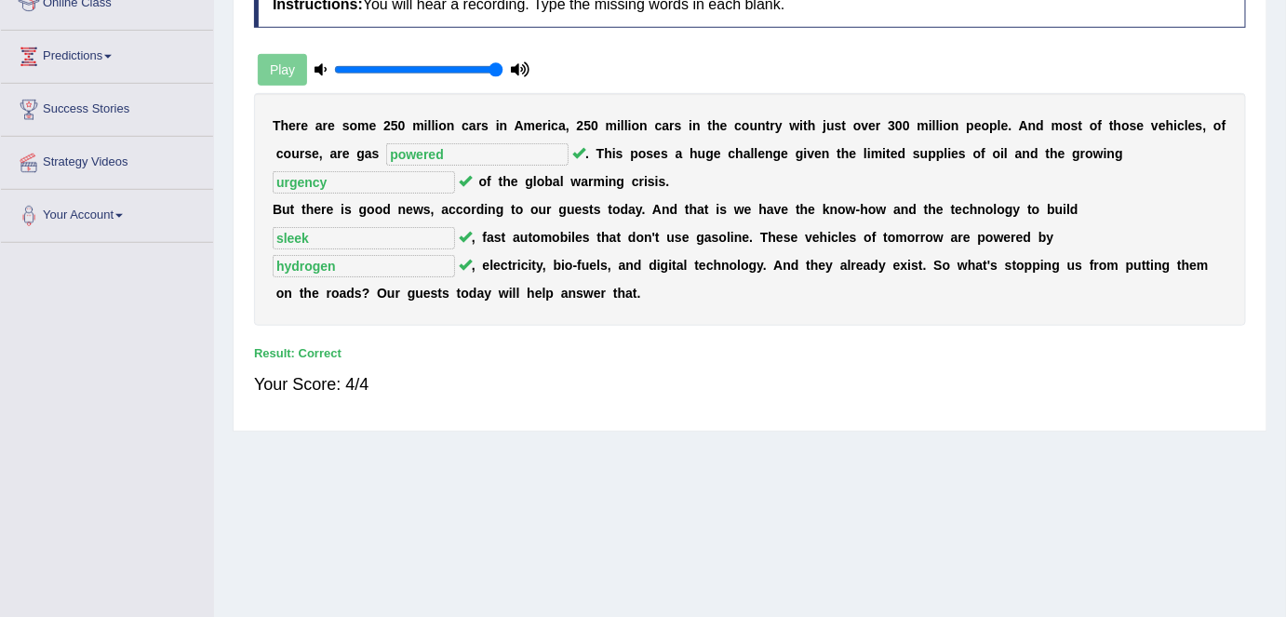
scroll to position [0, 0]
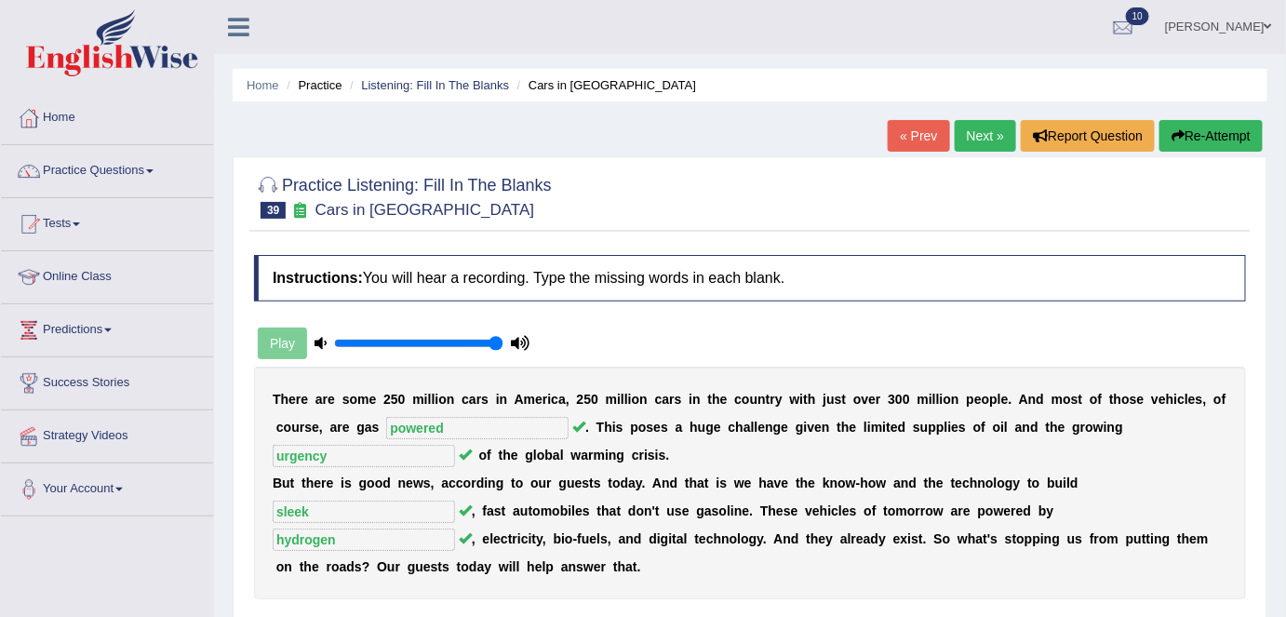
click at [983, 144] on link "Next »" at bounding box center [985, 136] width 61 height 32
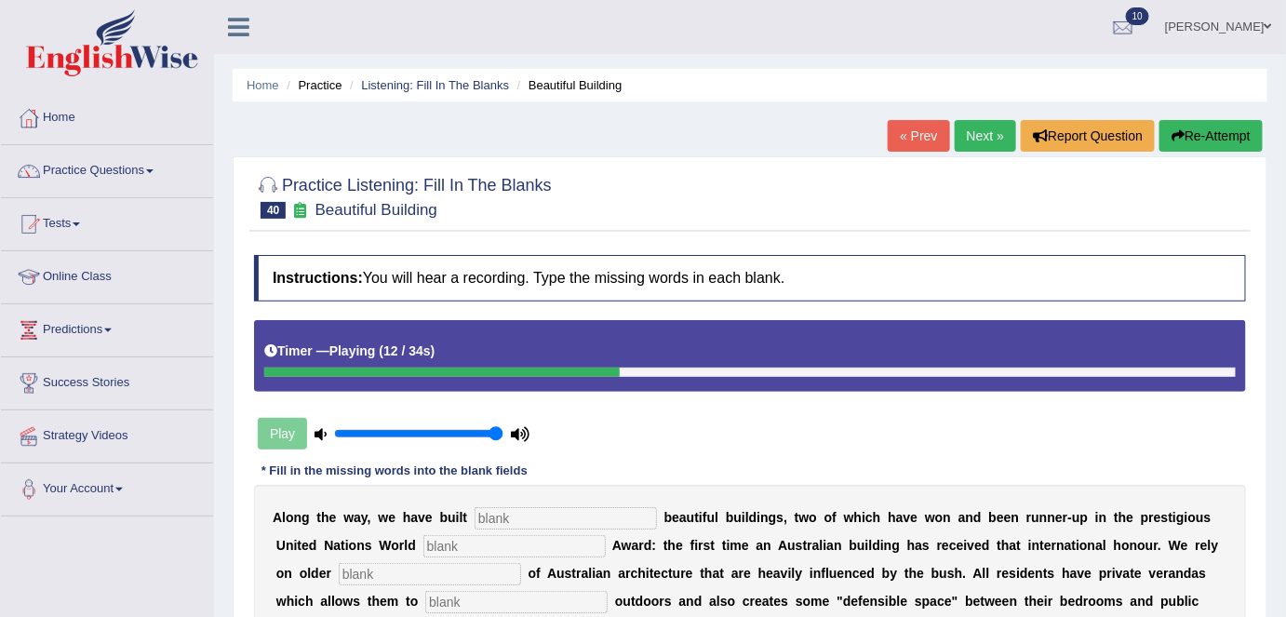
click at [1193, 133] on button "Re-Attempt" at bounding box center [1210, 136] width 103 height 32
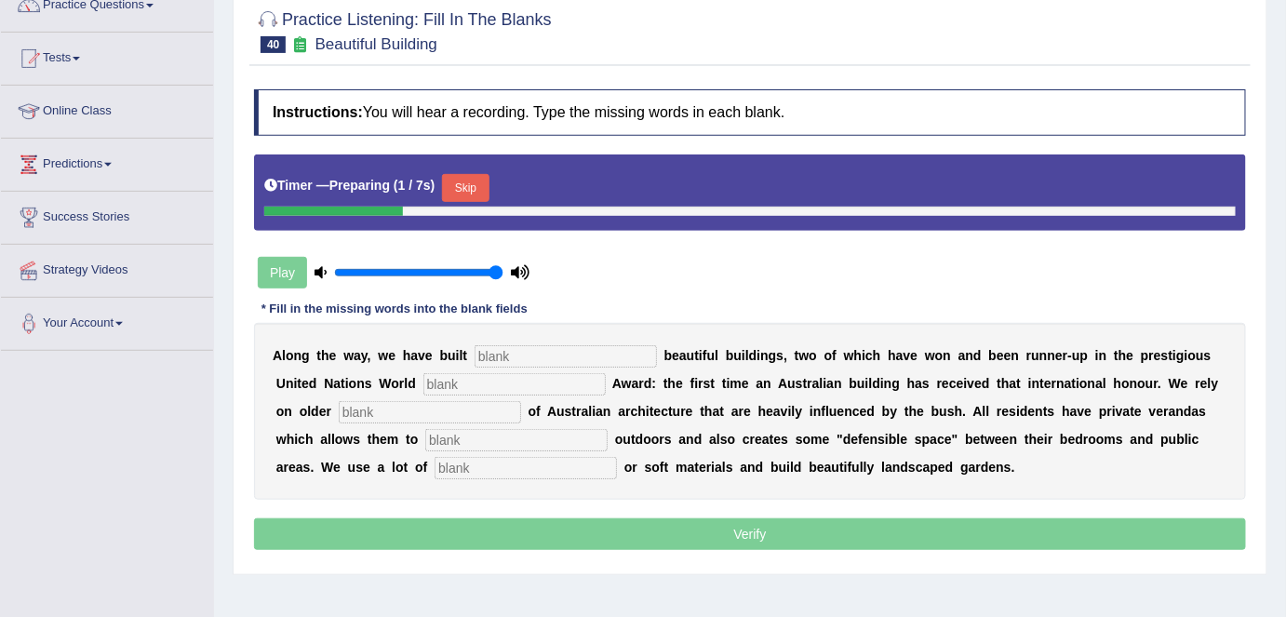
scroll to position [168, 0]
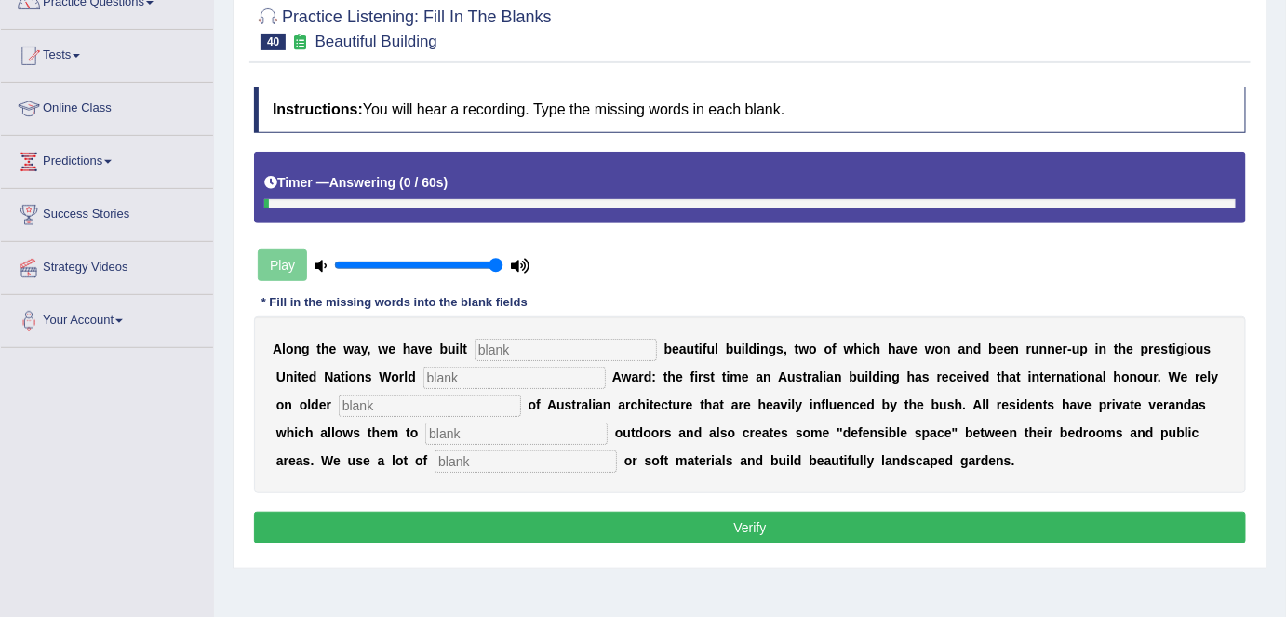
click at [582, 451] on input "text" at bounding box center [525, 461] width 182 height 22
type input "natural"
click at [545, 422] on input "text" at bounding box center [516, 433] width 182 height 22
type input "socialized"
click at [439, 407] on input "text" at bounding box center [430, 405] width 182 height 22
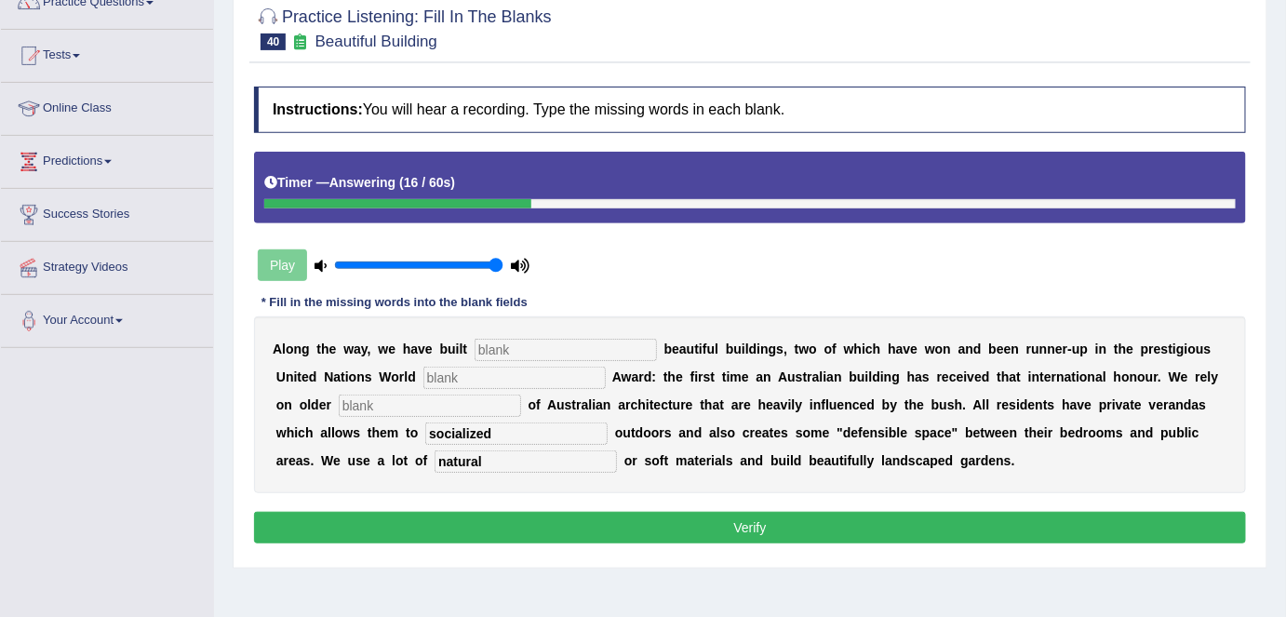
click at [538, 342] on input "text" at bounding box center [565, 350] width 182 height 22
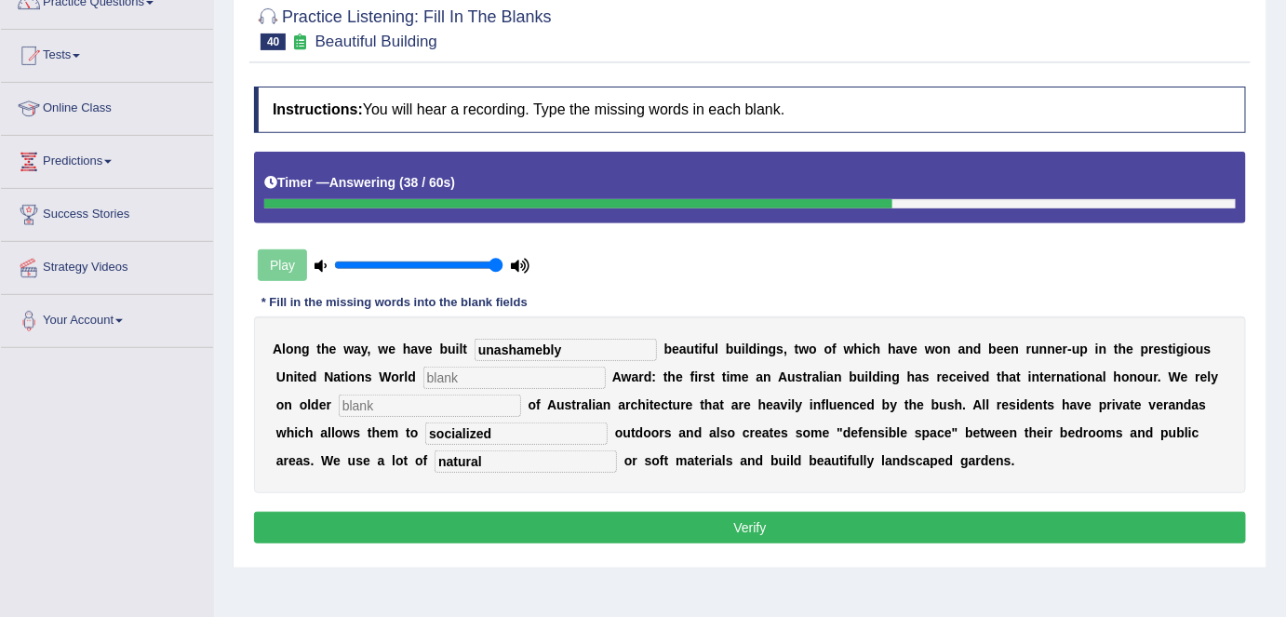
type input "unashamebly"
click at [509, 381] on input "text" at bounding box center [514, 378] width 182 height 22
type input "inhabited"
click at [479, 395] on input "text" at bounding box center [430, 405] width 182 height 22
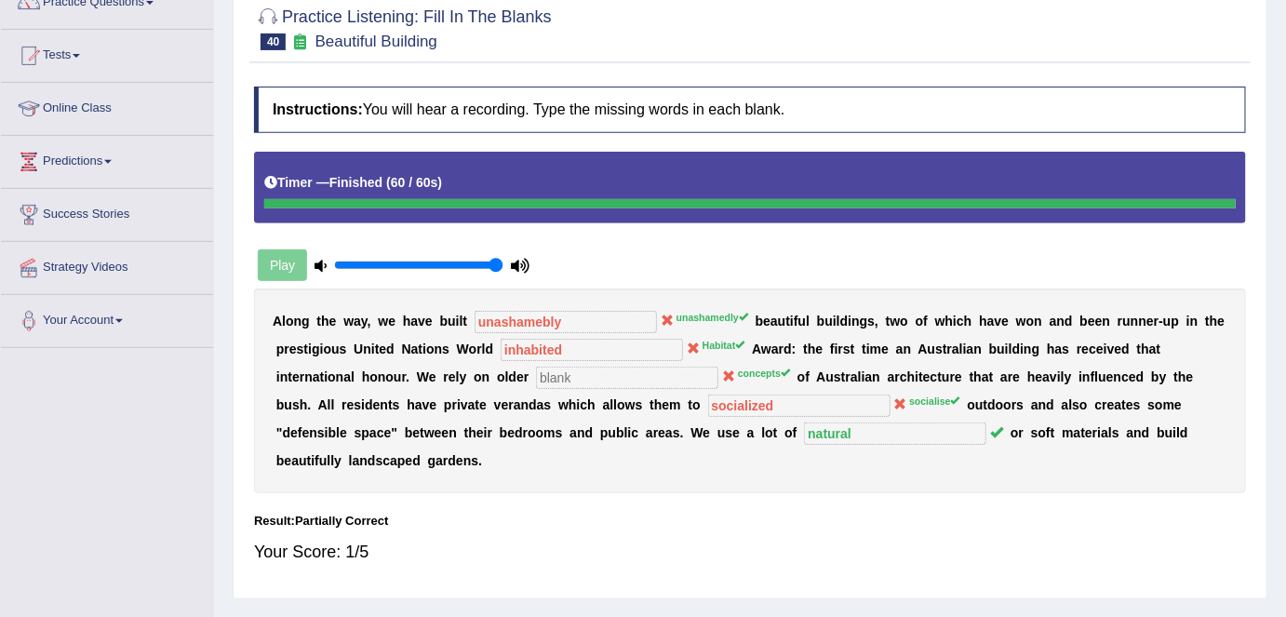
click at [60, 468] on div "Toggle navigation Home Practice Questions Speaking Practice Read Aloud Repeat S…" at bounding box center [643, 316] width 1286 height 968
click at [893, 536] on div "Your Score: 1/5" at bounding box center [750, 551] width 992 height 45
click at [905, 561] on div "Your Score: 1/5" at bounding box center [750, 551] width 992 height 45
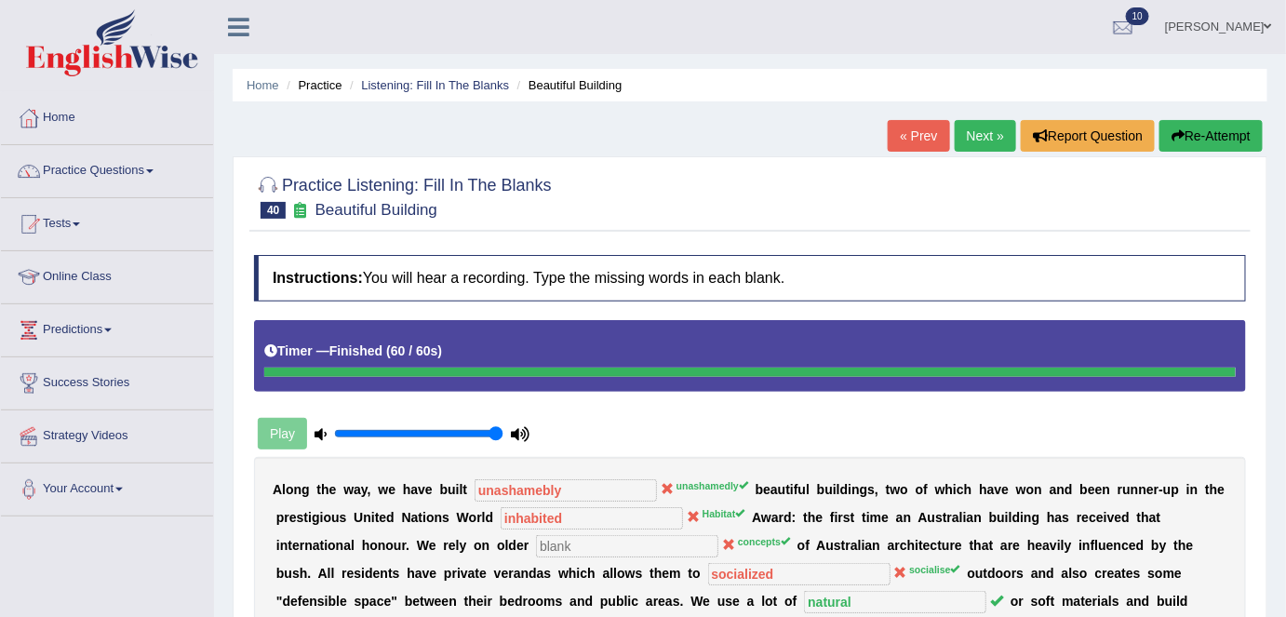
click at [984, 141] on link "Next »" at bounding box center [985, 136] width 61 height 32
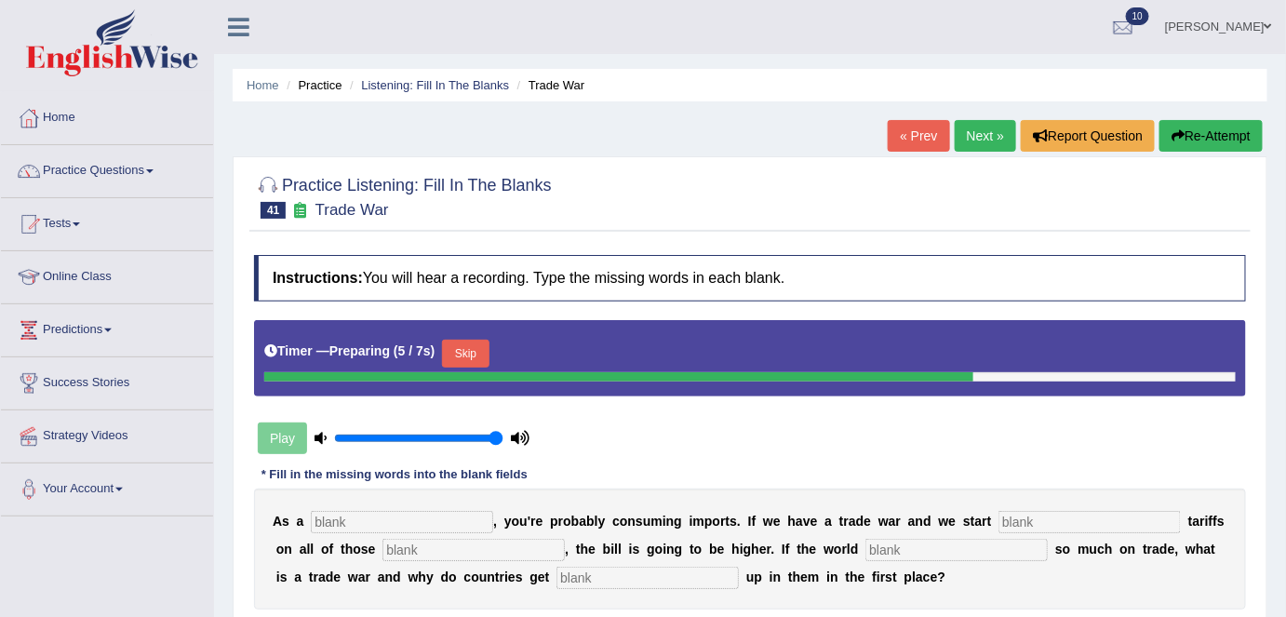
click at [485, 347] on button "Skip" at bounding box center [465, 354] width 47 height 28
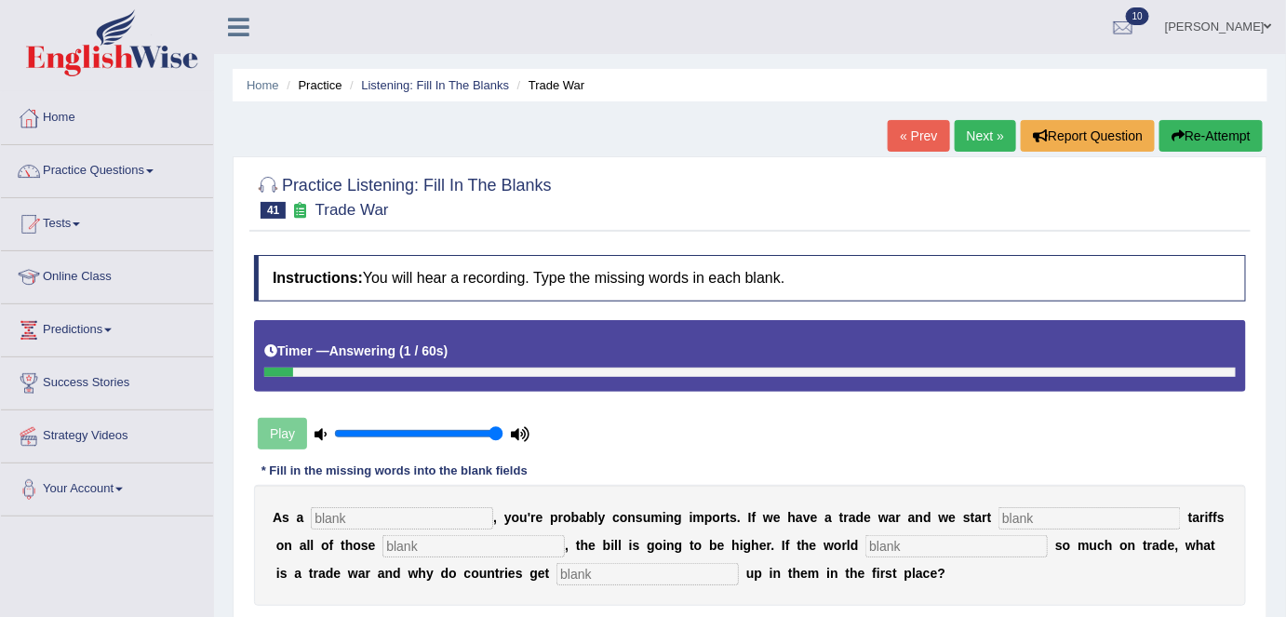
click at [587, 577] on input "text" at bounding box center [647, 574] width 182 height 22
click at [581, 573] on input "caought" at bounding box center [647, 574] width 182 height 22
type input "caught"
click at [447, 509] on input "text" at bounding box center [402, 518] width 182 height 22
type input "consumer"
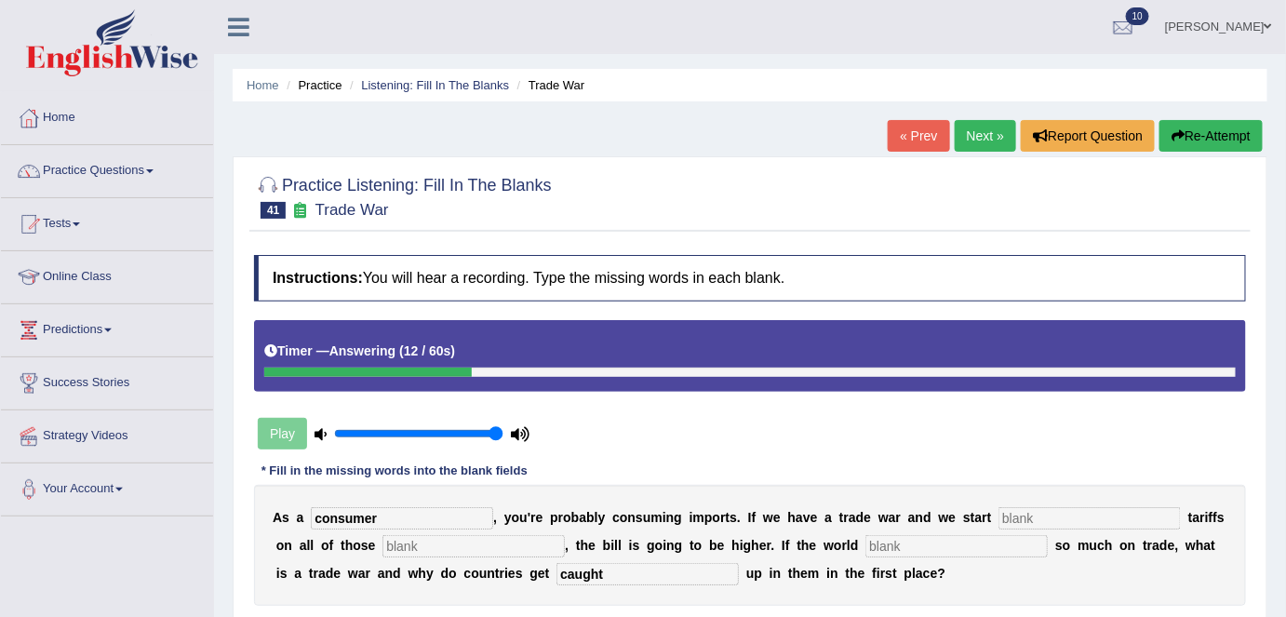
click at [1061, 521] on input "text" at bounding box center [1089, 518] width 182 height 22
type input "tariff"
click at [446, 545] on input "text" at bounding box center [473, 546] width 182 height 22
type input "imports"
click at [902, 546] on input "text" at bounding box center [956, 546] width 182 height 22
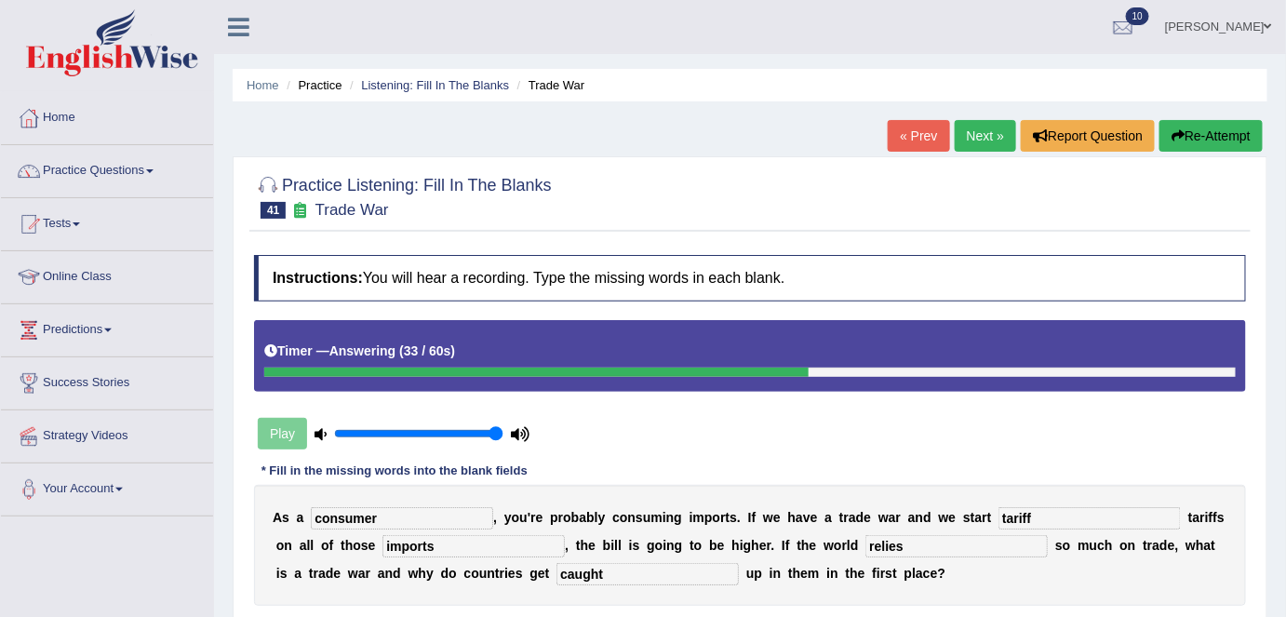
type input "relies"
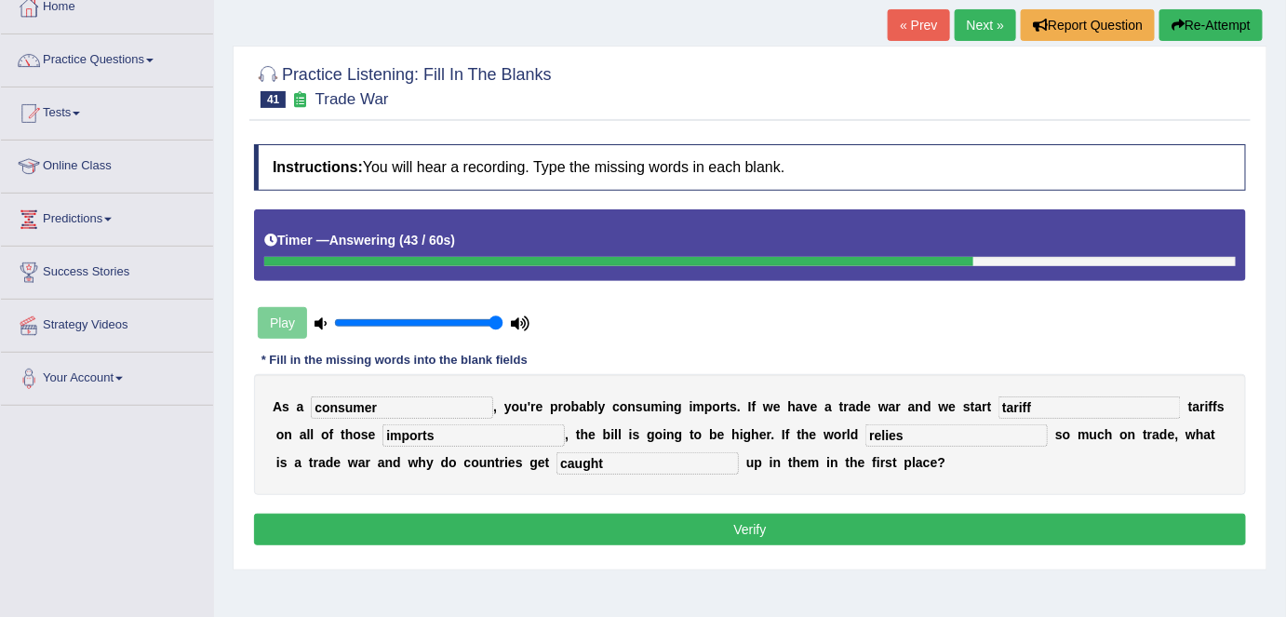
scroll to position [112, 0]
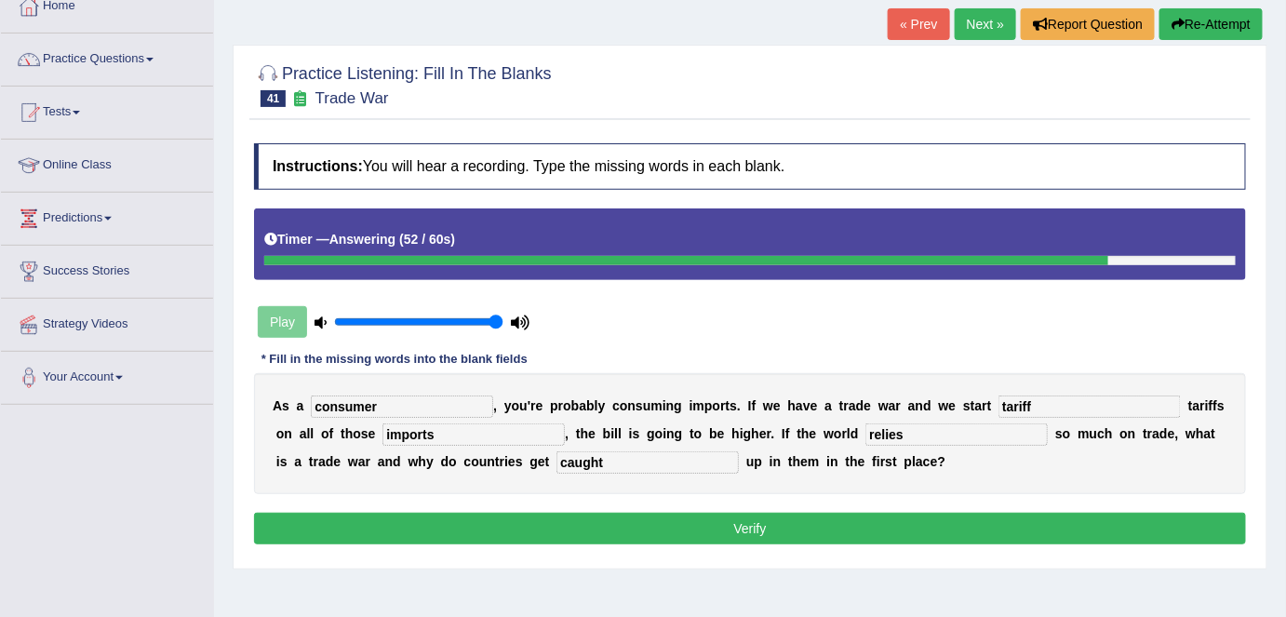
click at [469, 535] on button "Verify" at bounding box center [750, 529] width 992 height 32
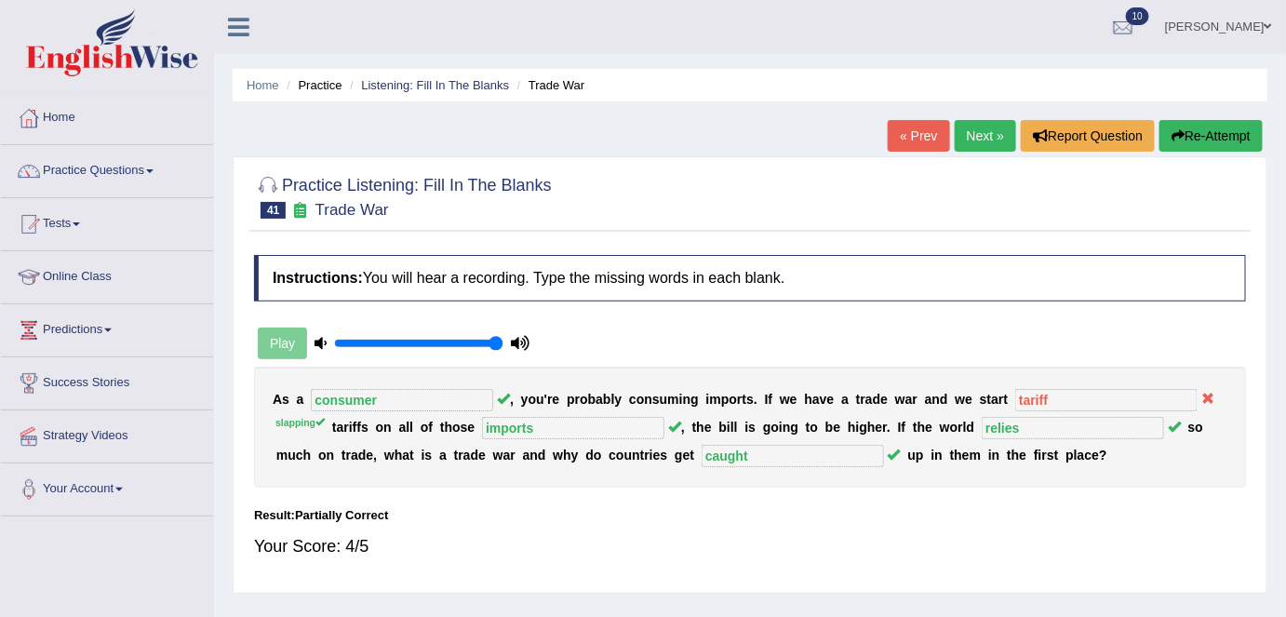
scroll to position [0, 0]
click at [973, 152] on div "« Prev Next » Report Question Re-Attempt" at bounding box center [1078, 138] width 380 height 36
click at [970, 141] on link "Next »" at bounding box center [985, 136] width 61 height 32
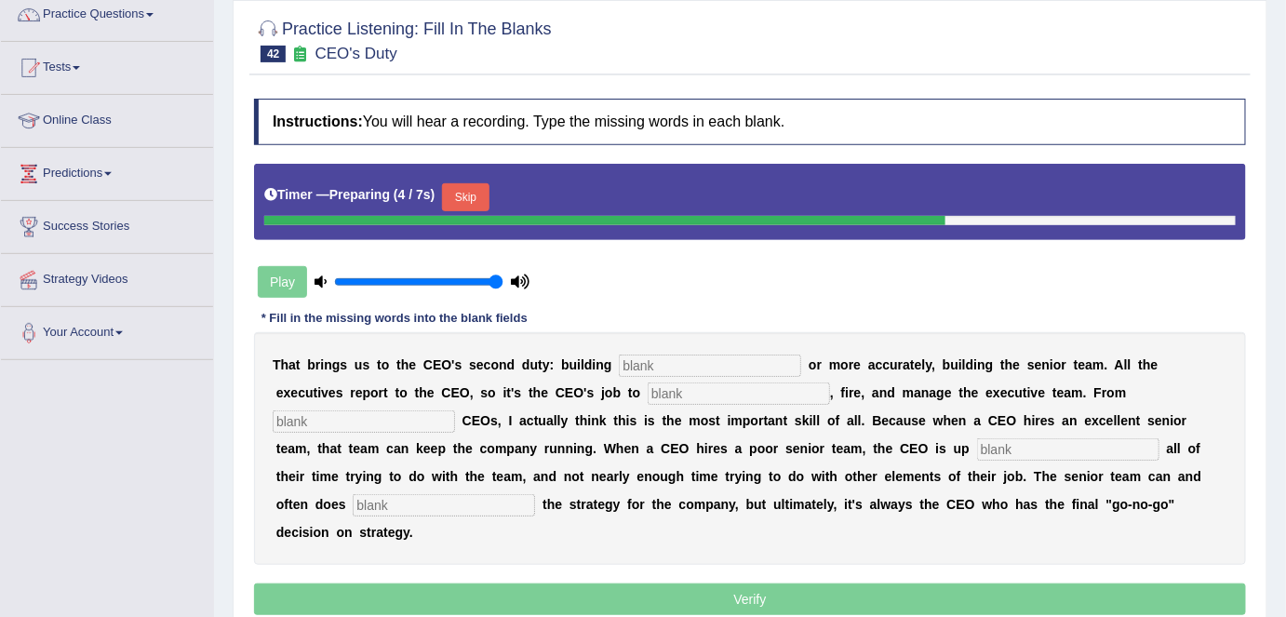
scroll to position [157, 0]
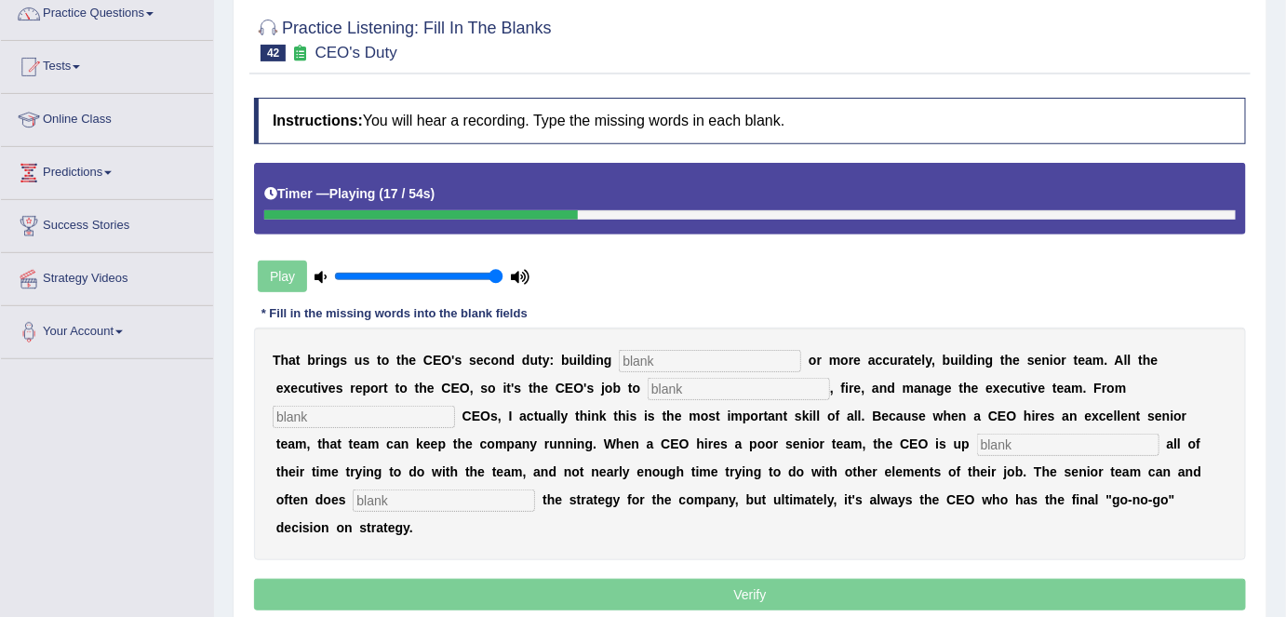
click at [343, 411] on input "text" at bounding box center [364, 417] width 182 height 22
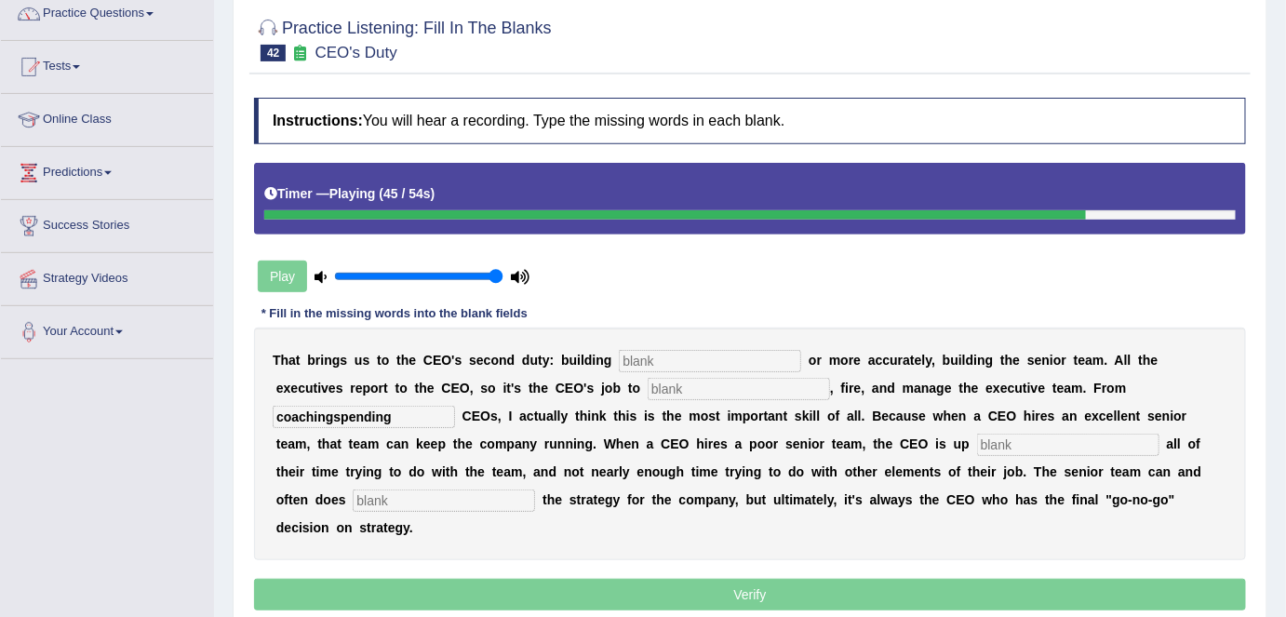
type input "coachingspending"
click at [384, 492] on input "text" at bounding box center [444, 500] width 182 height 22
type input "develop"
click at [977, 439] on input "text" at bounding box center [1068, 445] width 182 height 22
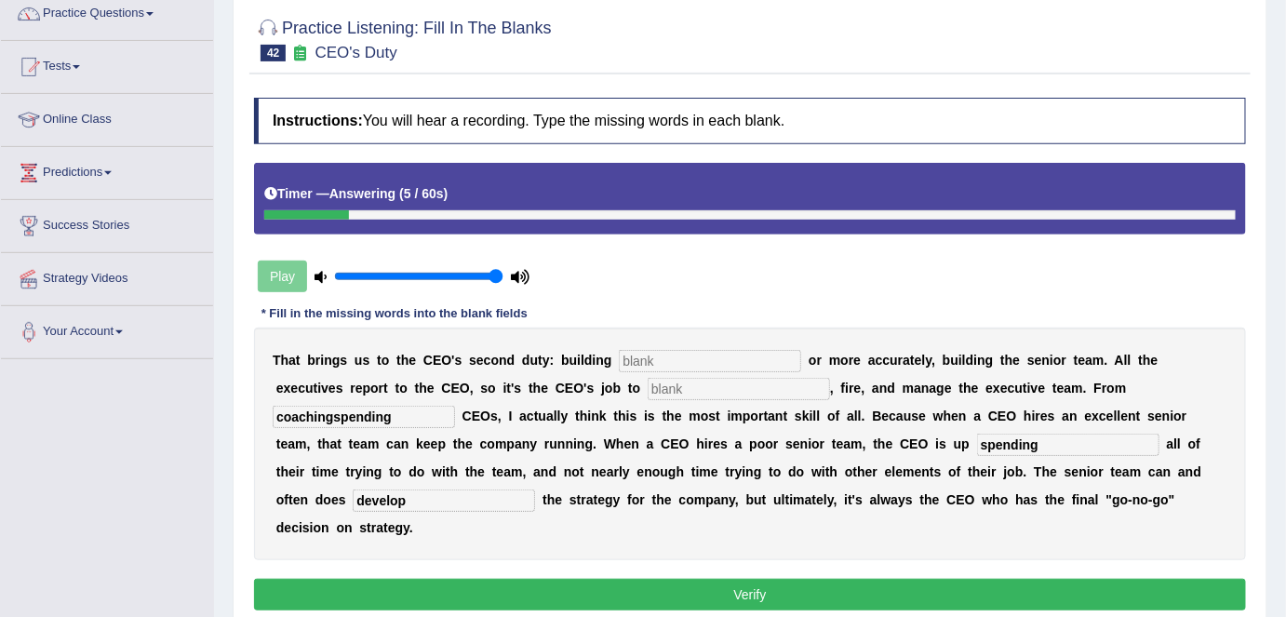
type input "spending"
click at [426, 415] on input "coachingspending" at bounding box center [364, 417] width 182 height 22
type input "coaching"
click at [734, 386] on input "text" at bounding box center [739, 389] width 182 height 22
click at [720, 350] on input "text" at bounding box center [710, 361] width 182 height 22
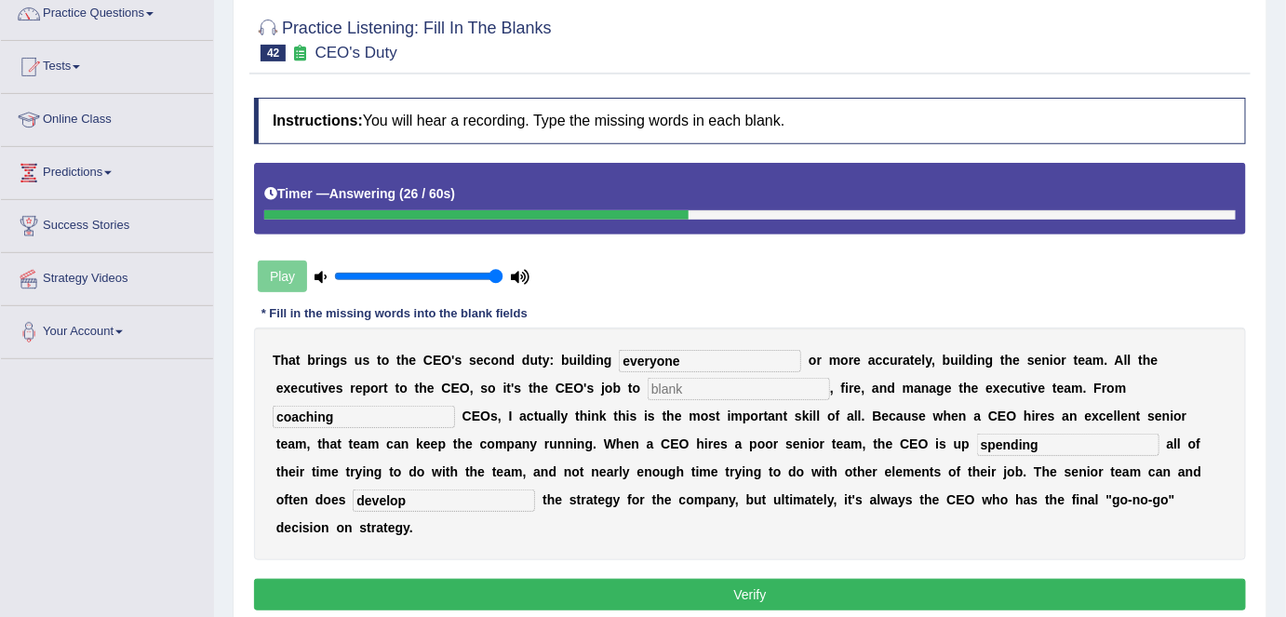
type input "everyone"
click at [708, 395] on input "text" at bounding box center [739, 389] width 182 height 22
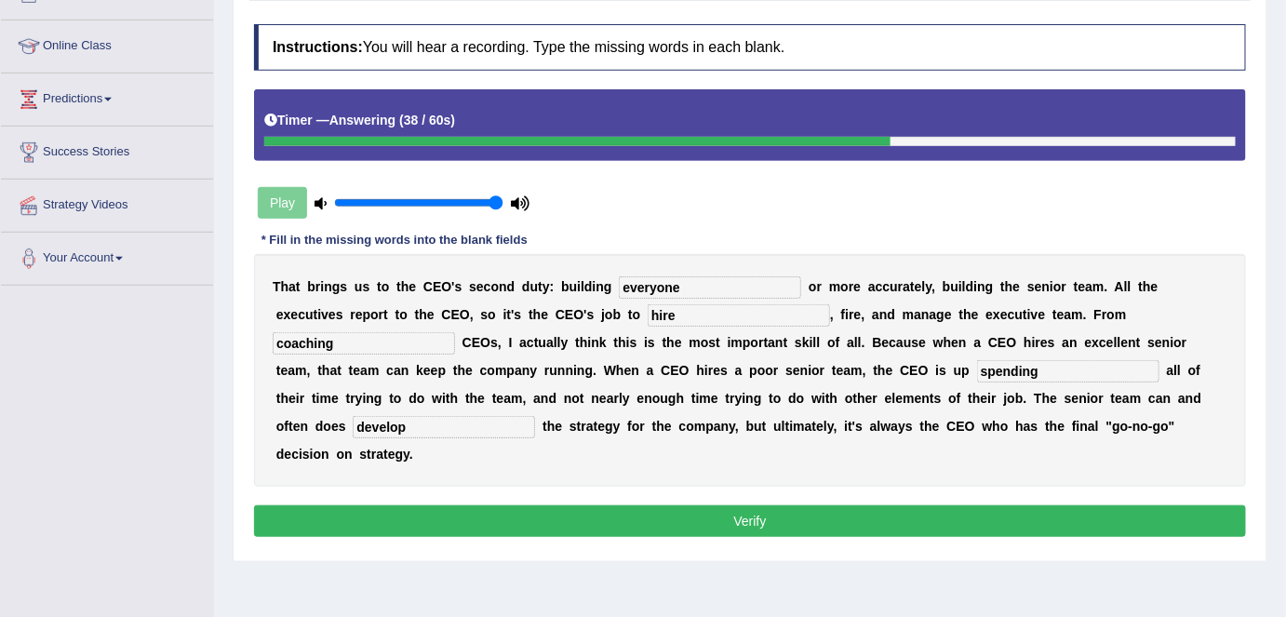
scroll to position [232, 0]
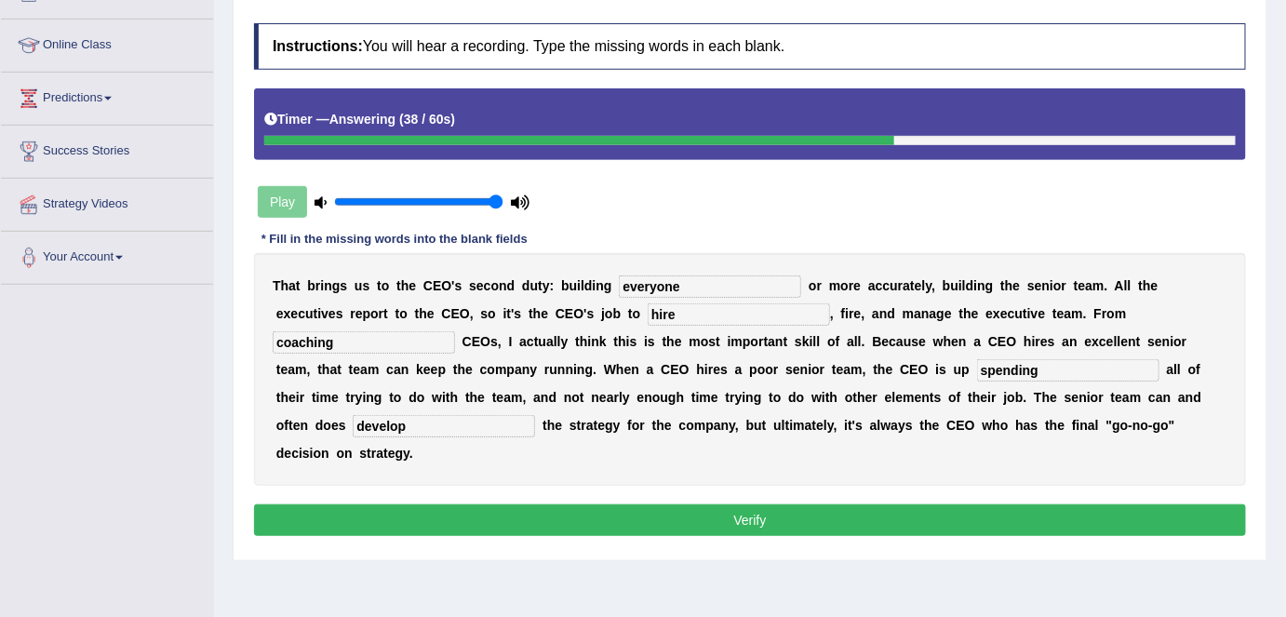
type input "hire"
click at [626, 505] on button "Verify" at bounding box center [750, 520] width 992 height 32
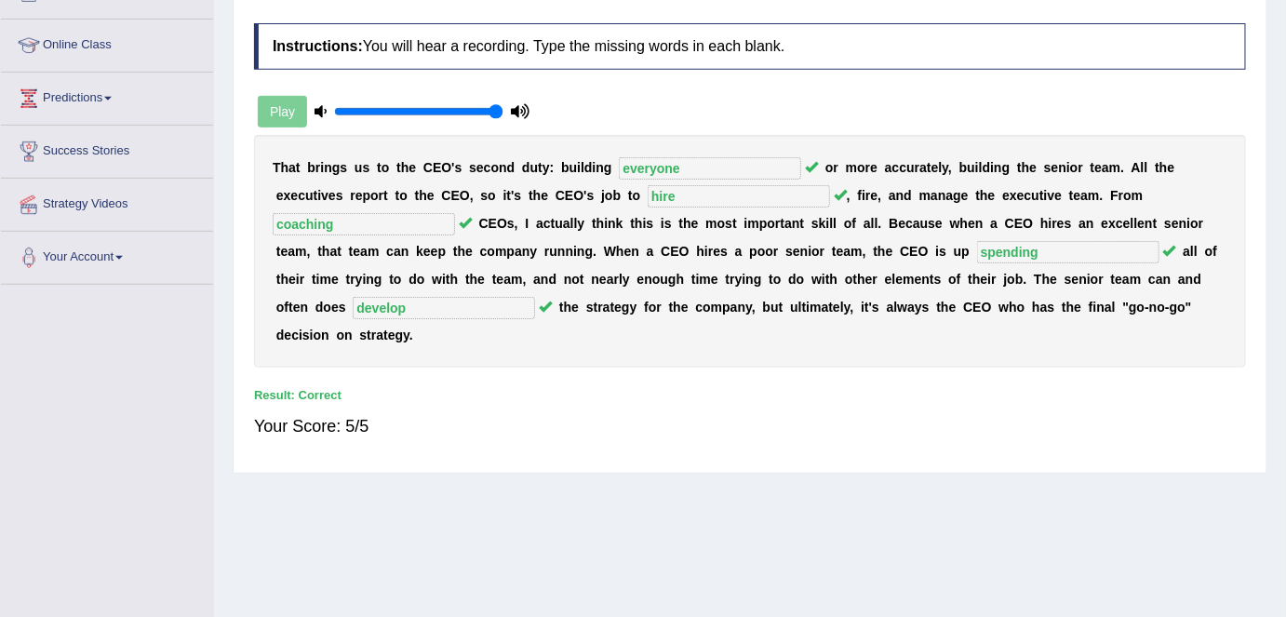
scroll to position [0, 0]
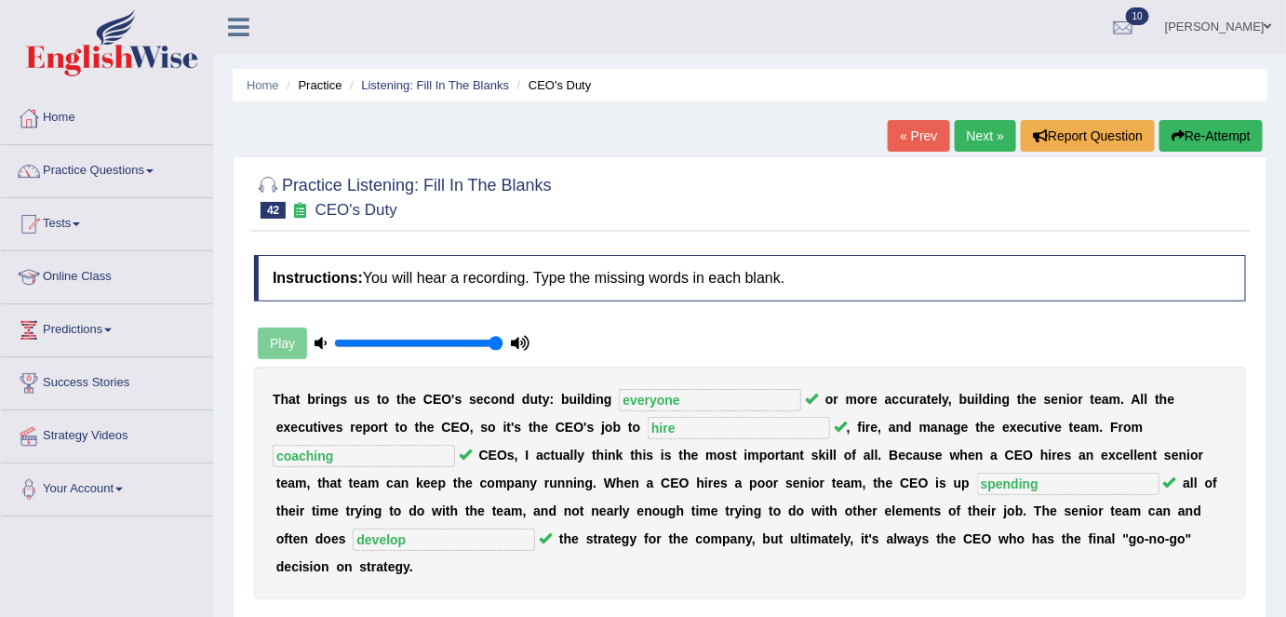
click at [971, 143] on link "Next »" at bounding box center [985, 136] width 61 height 32
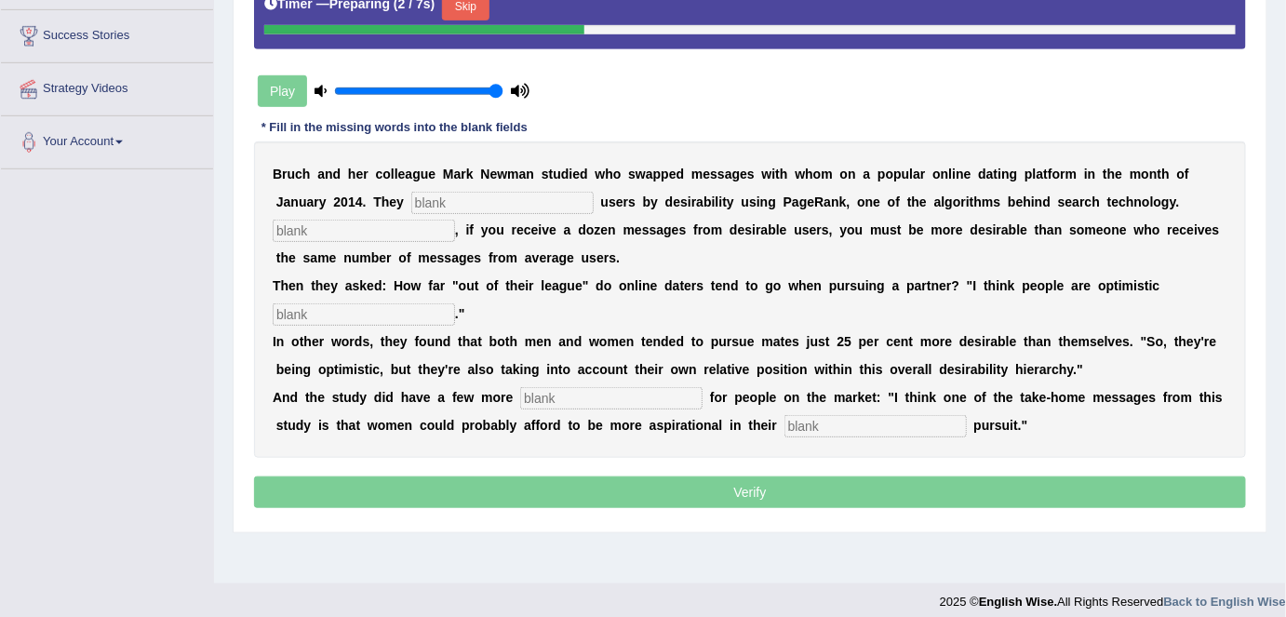
scroll to position [348, 0]
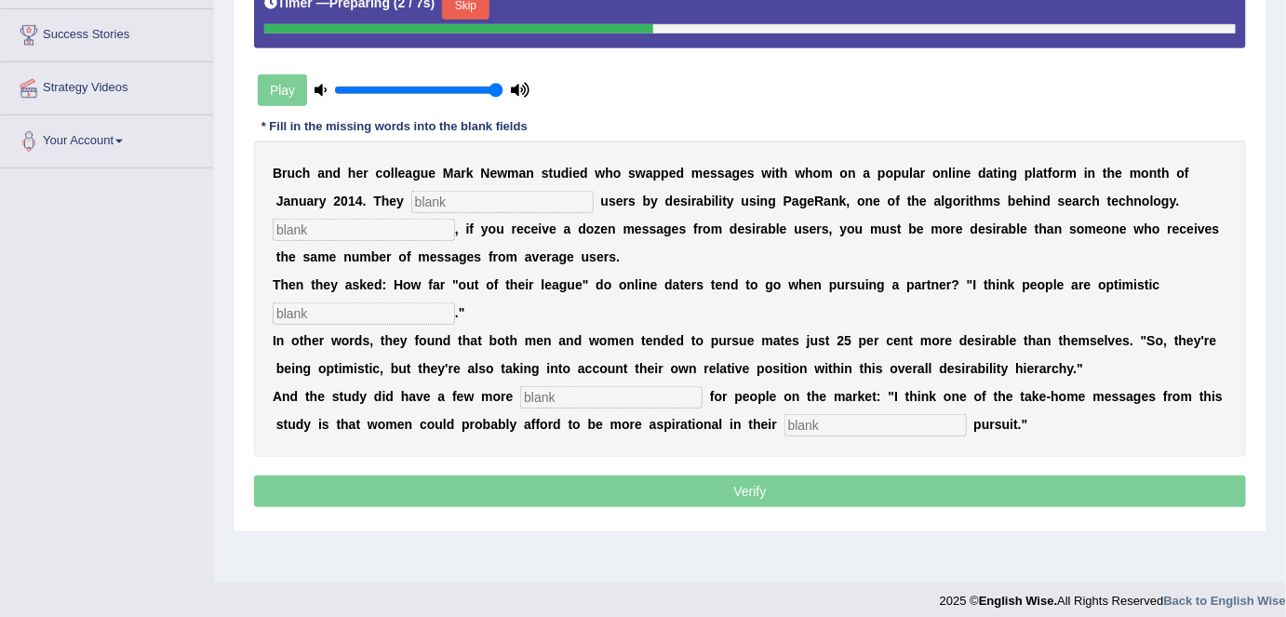
click at [660, 437] on div "B [PERSON_NAME] a n d h e r c o l l e a g u e M a r k N e w m a n s t u d i e d…" at bounding box center [750, 298] width 992 height 316
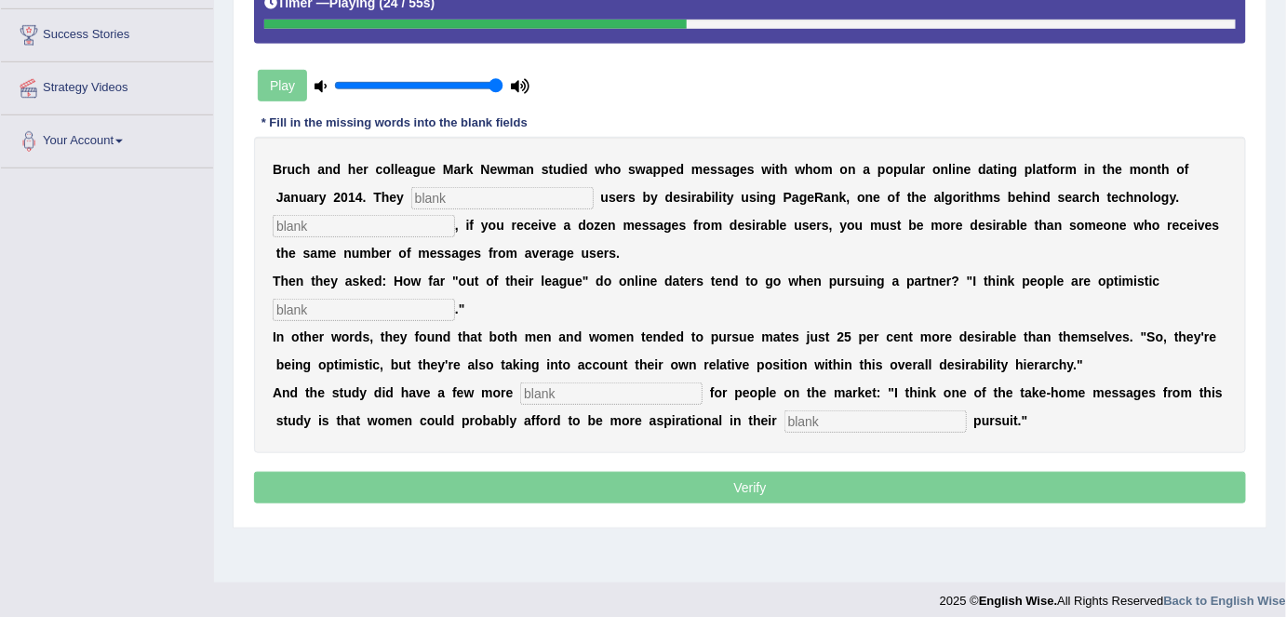
click at [402, 220] on input "text" at bounding box center [364, 226] width 182 height 22
type input "essen"
click at [365, 315] on input "text" at bounding box center [364, 310] width 182 height 22
type input "realists"
click at [551, 390] on input "text" at bounding box center [611, 393] width 182 height 22
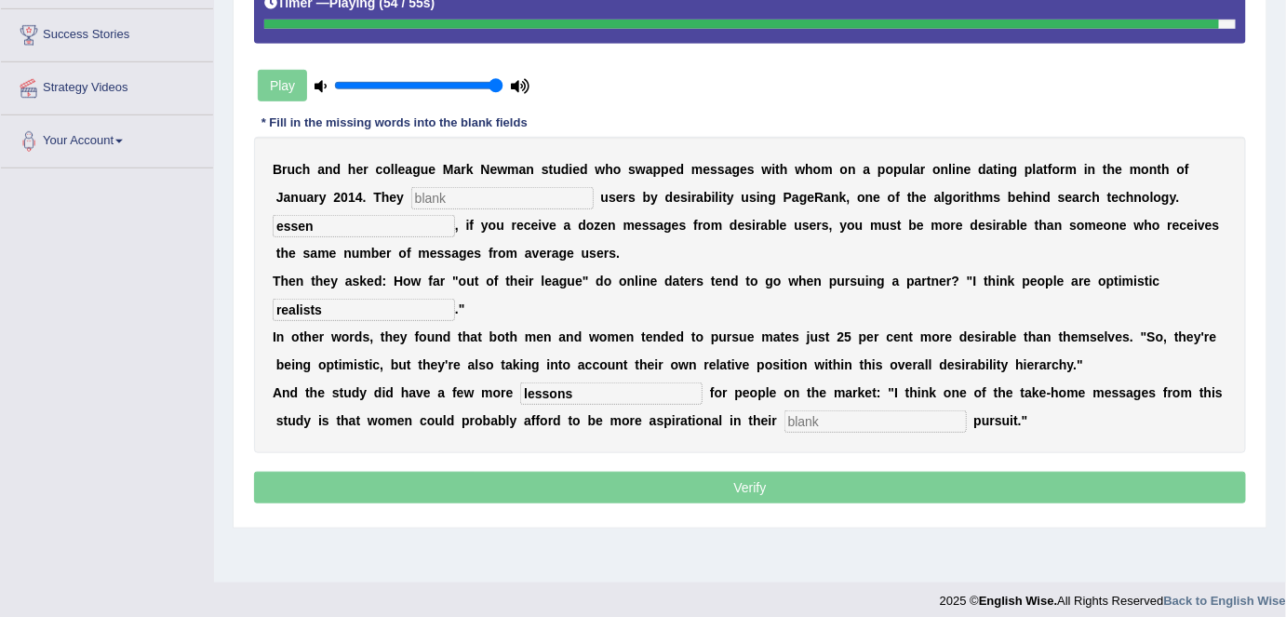
type input "lessons"
click at [833, 411] on input "text" at bounding box center [875, 421] width 182 height 22
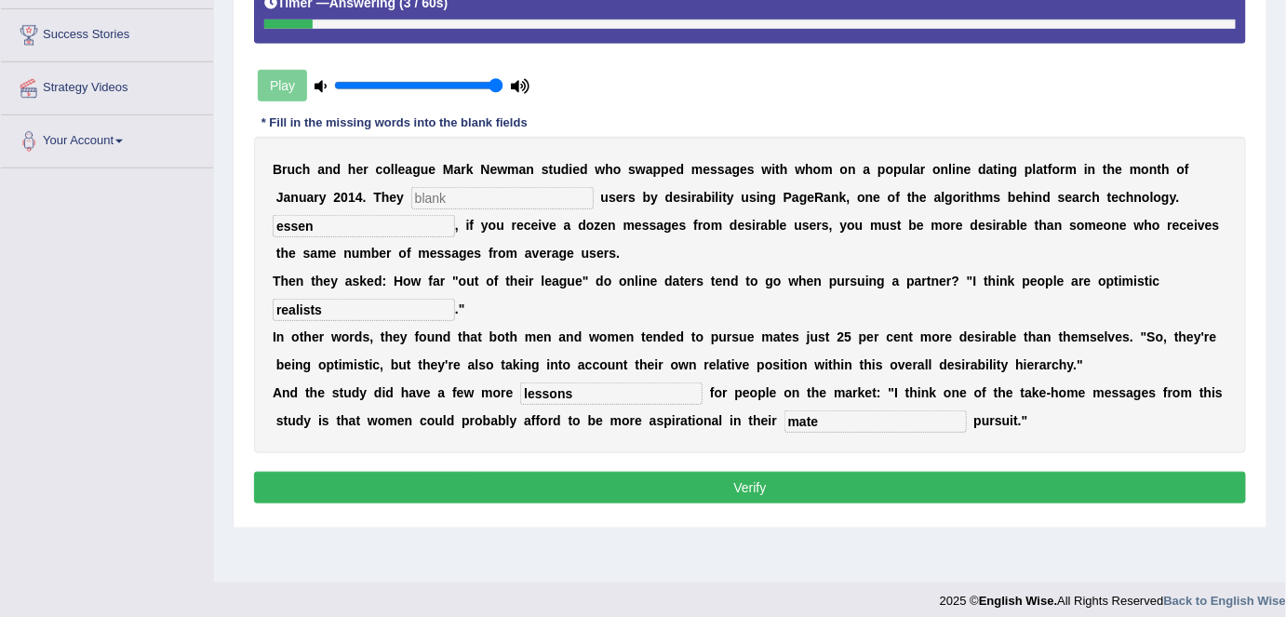
type input "mate"
click at [454, 194] on input "text" at bounding box center [502, 198] width 182 height 22
type input "categorize"
click at [441, 223] on input "essen" at bounding box center [364, 226] width 182 height 22
type input "essentially"
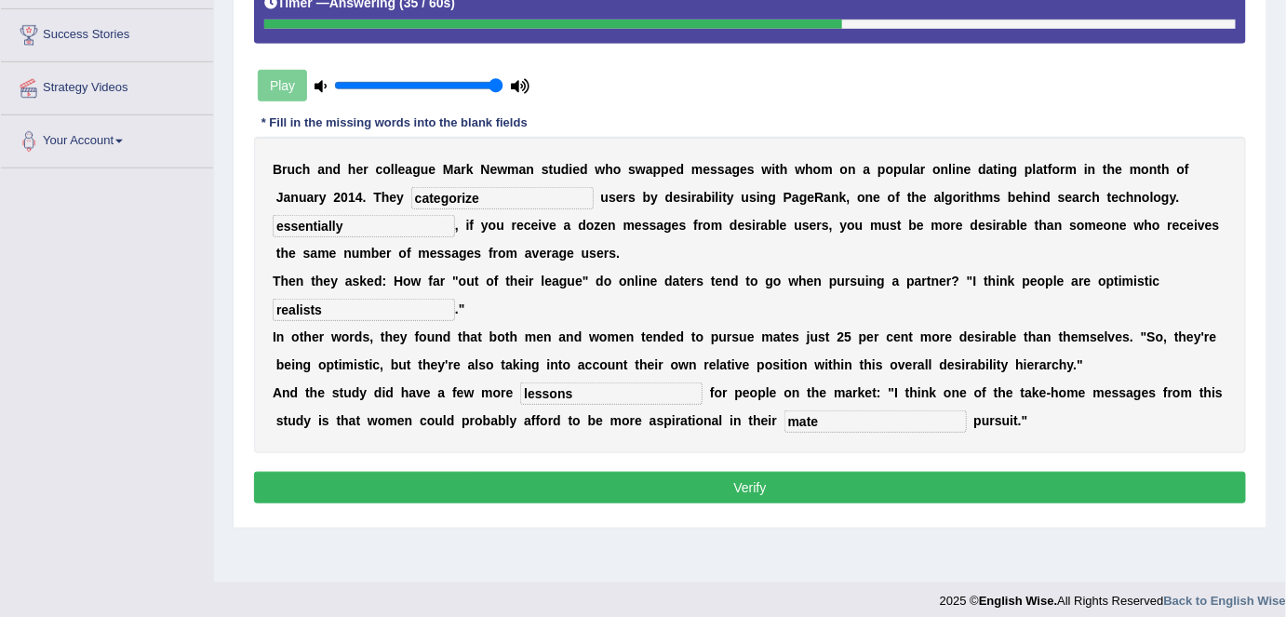
click at [709, 478] on button "Verify" at bounding box center [750, 488] width 992 height 32
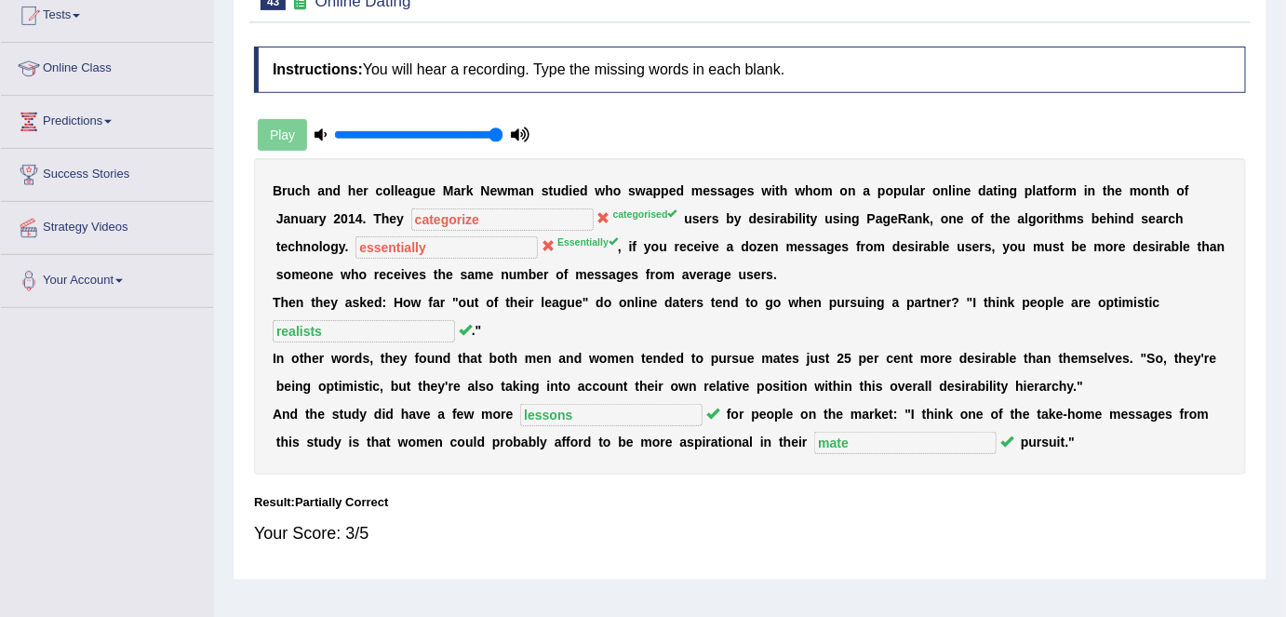
scroll to position [0, 0]
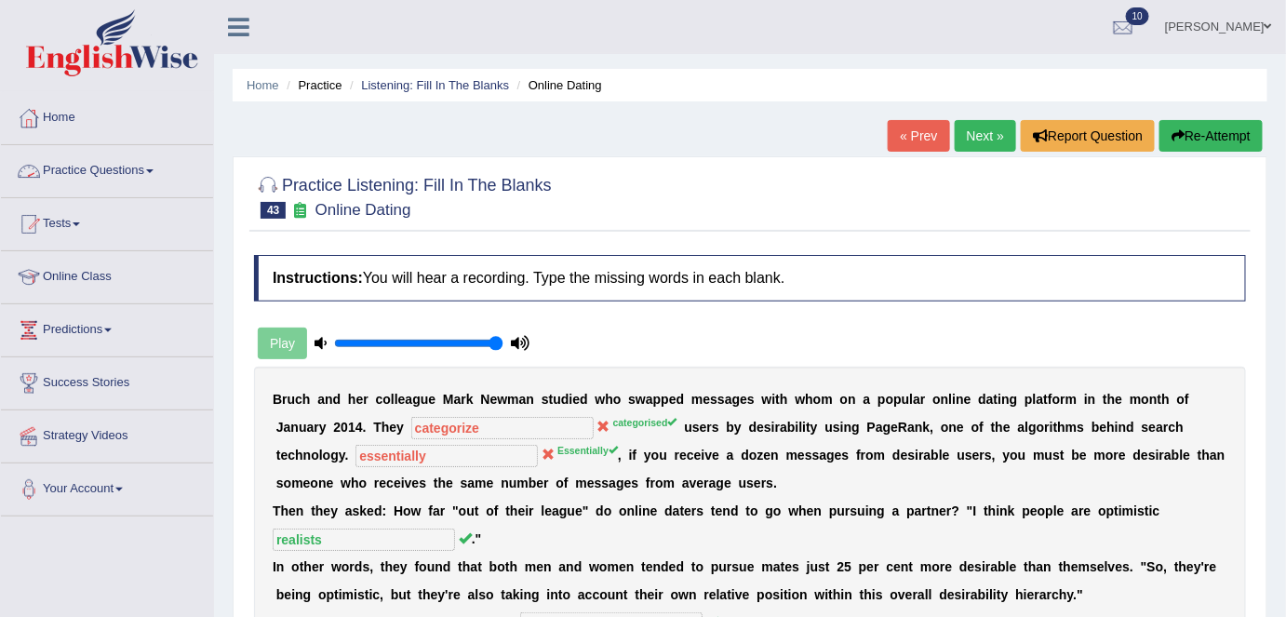
click at [143, 152] on link "Practice Questions" at bounding box center [107, 168] width 212 height 47
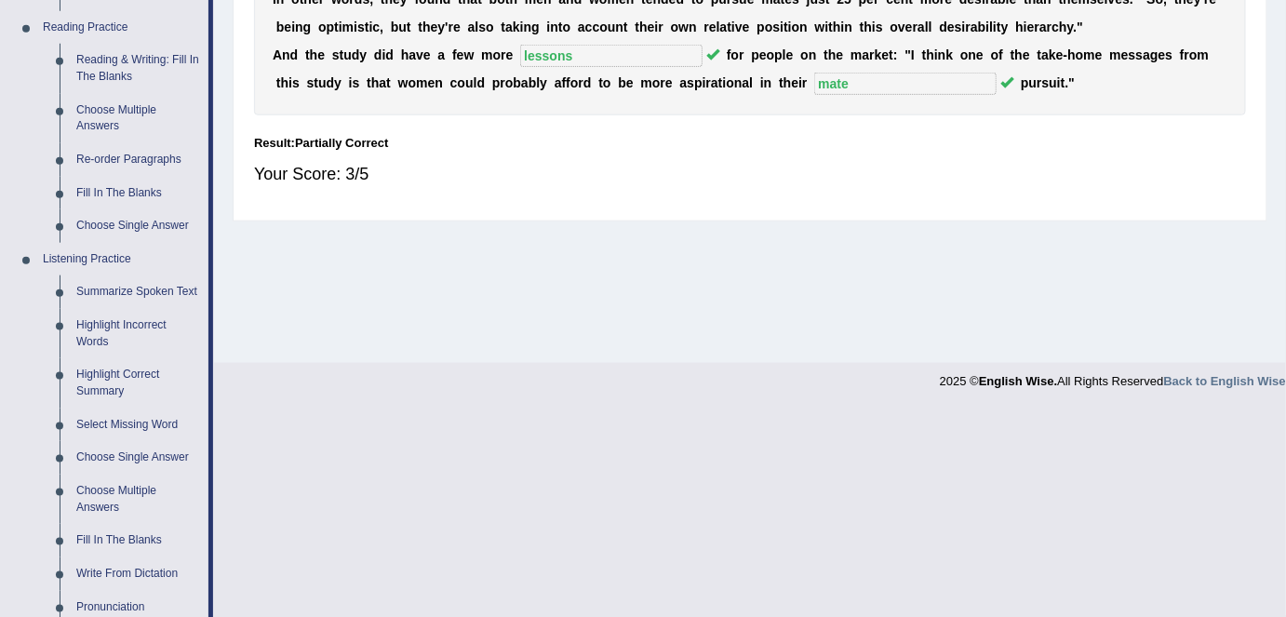
scroll to position [583, 0]
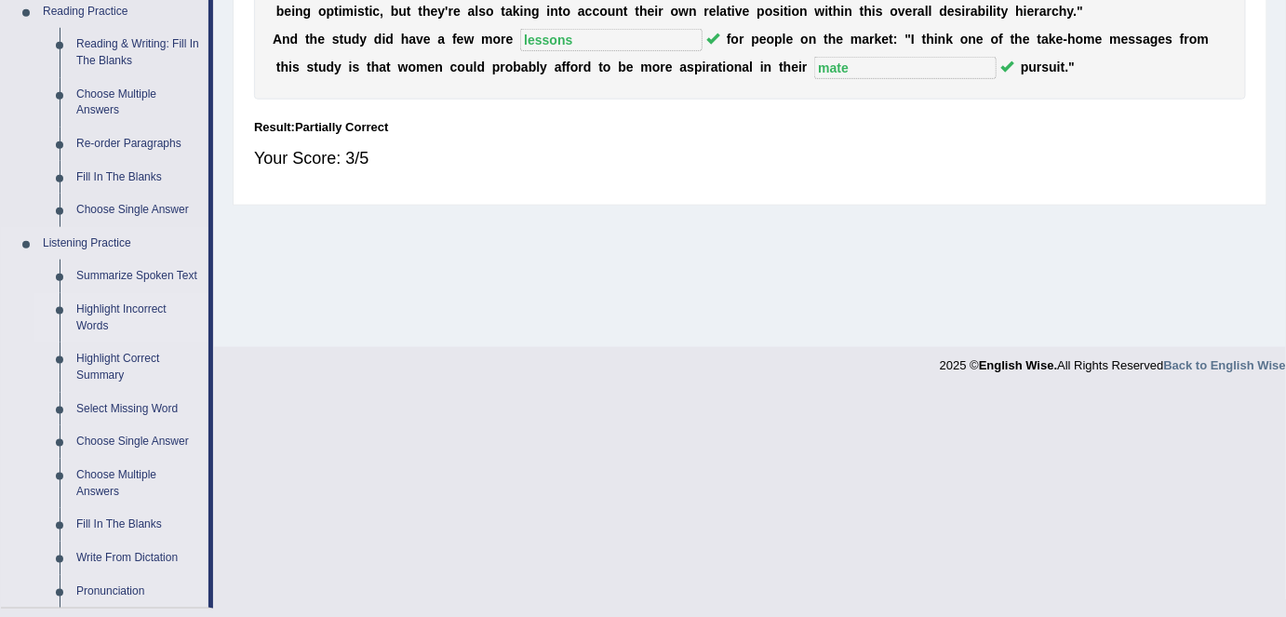
click at [131, 308] on link "Highlight Incorrect Words" at bounding box center [138, 317] width 140 height 49
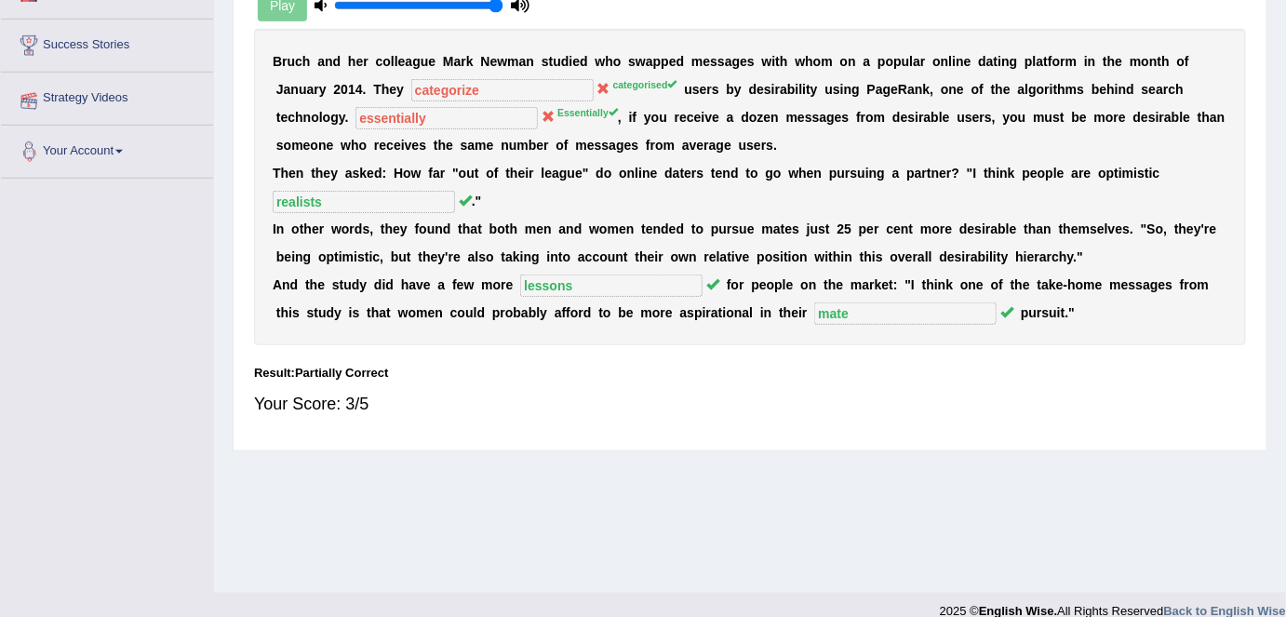
scroll to position [359, 0]
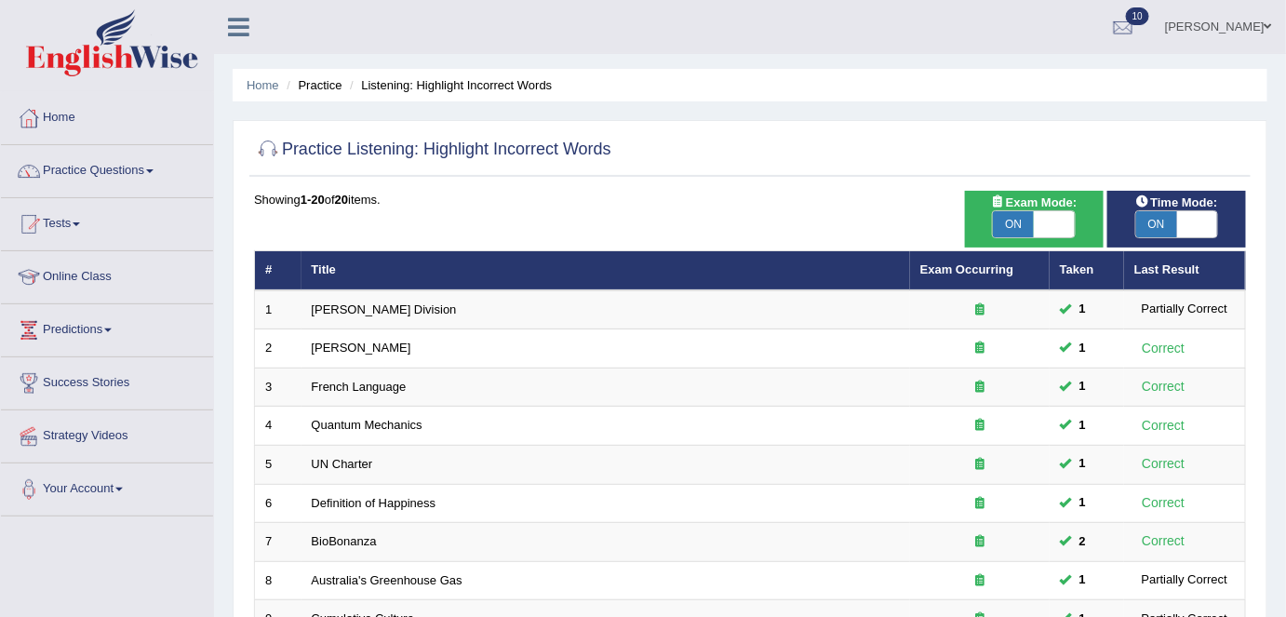
click at [1010, 228] on span "ON" at bounding box center [1013, 224] width 41 height 26
checkbox input "false"
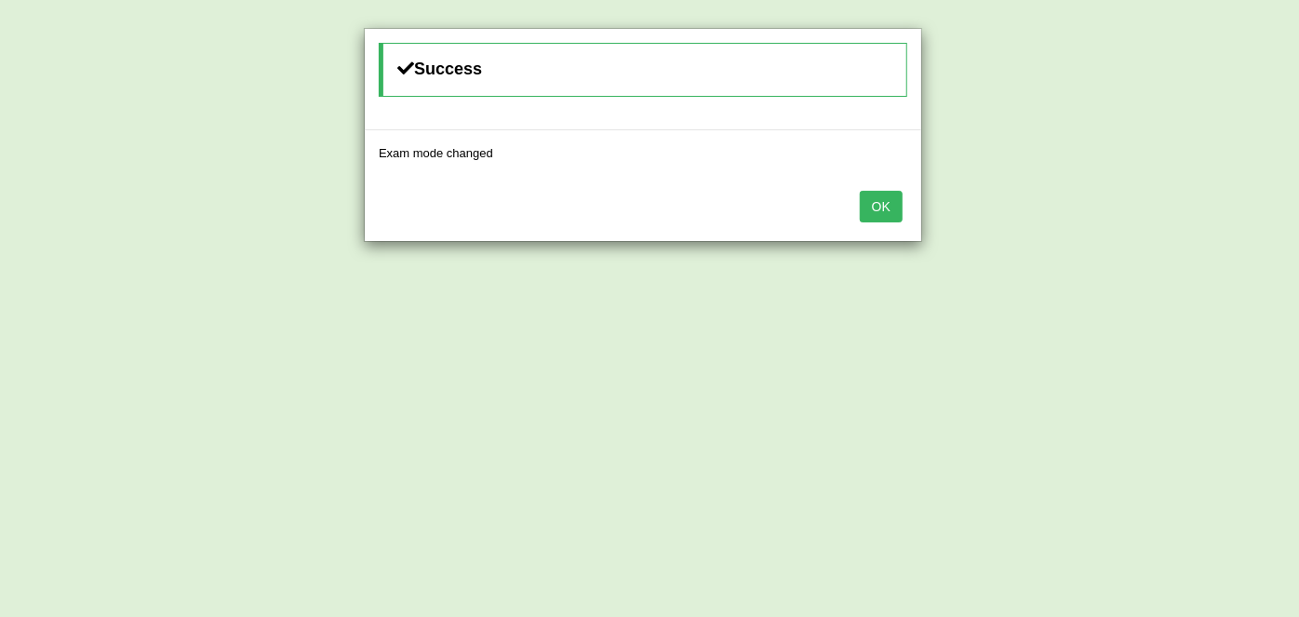
click at [888, 192] on button "OK" at bounding box center [881, 207] width 43 height 32
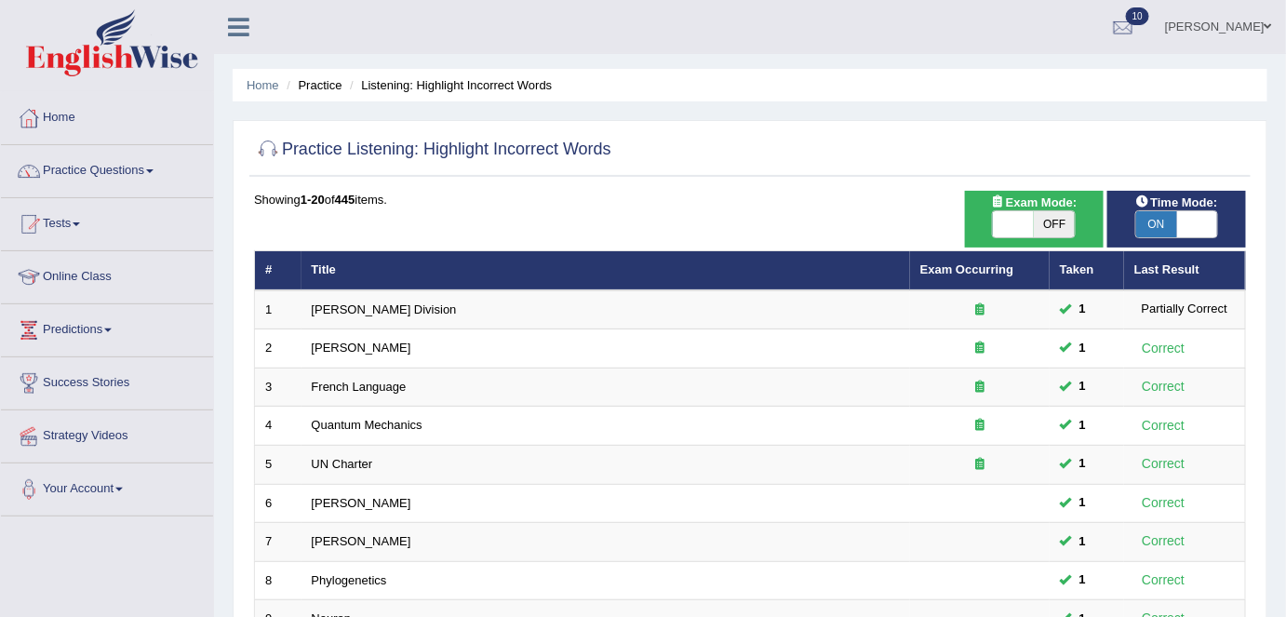
click at [1164, 219] on span "ON" at bounding box center [1156, 224] width 41 height 26
checkbox input "false"
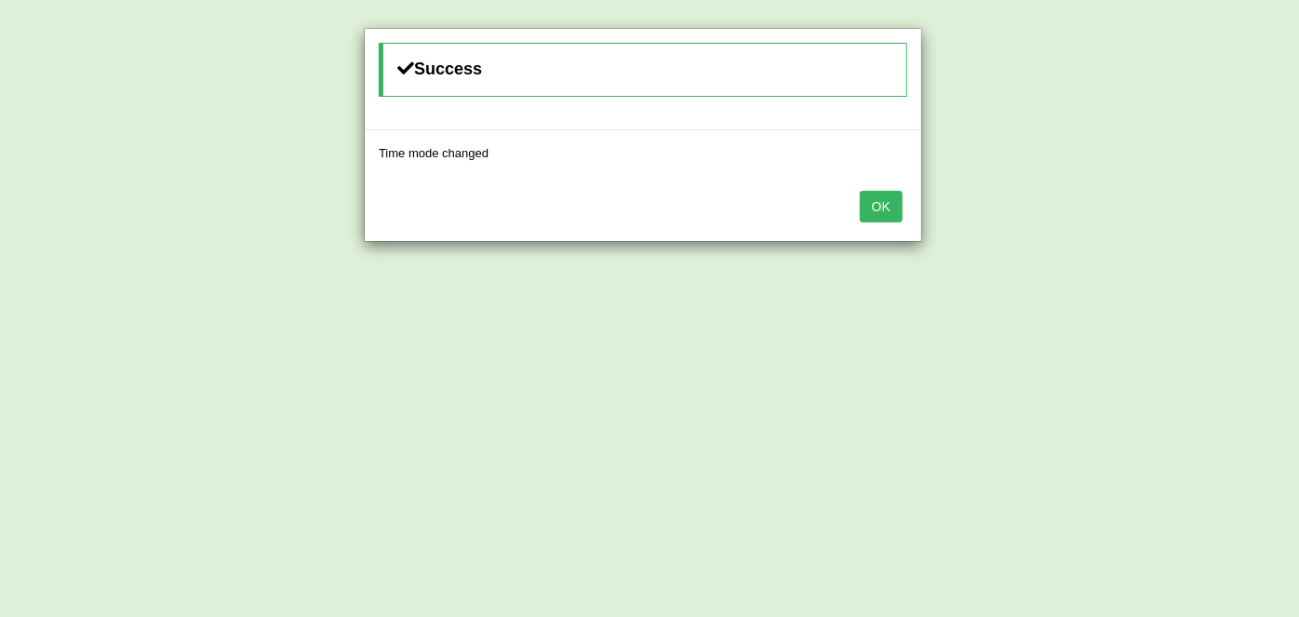
click at [861, 214] on button "OK" at bounding box center [881, 207] width 43 height 32
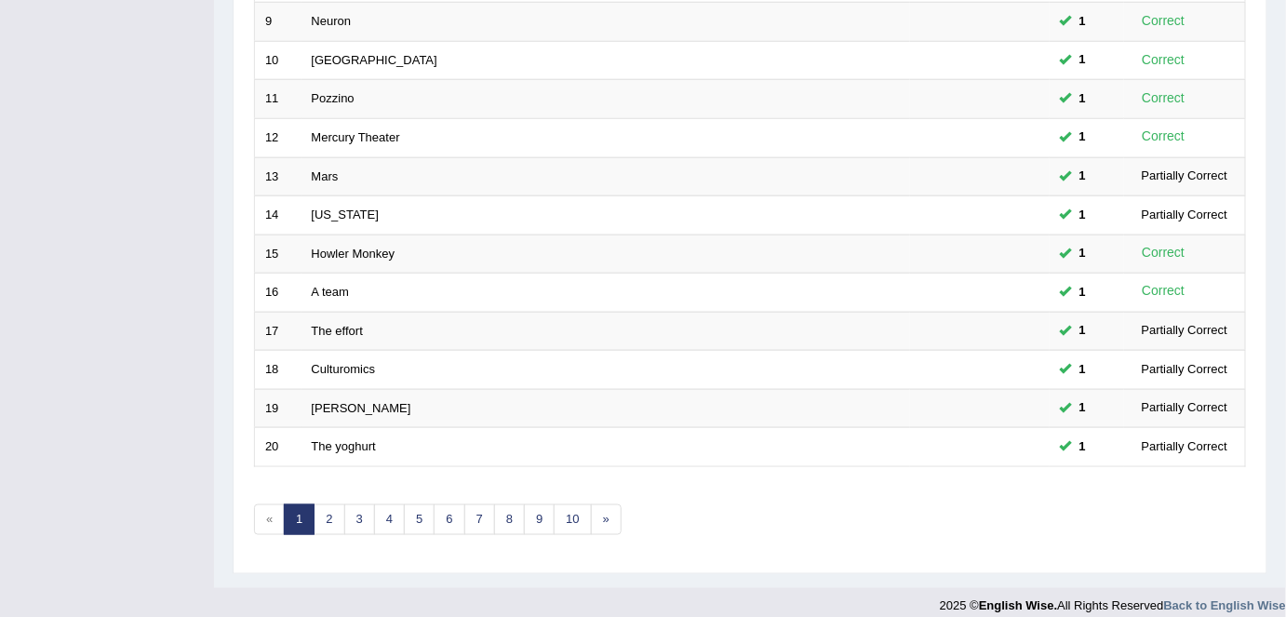
scroll to position [607, 0]
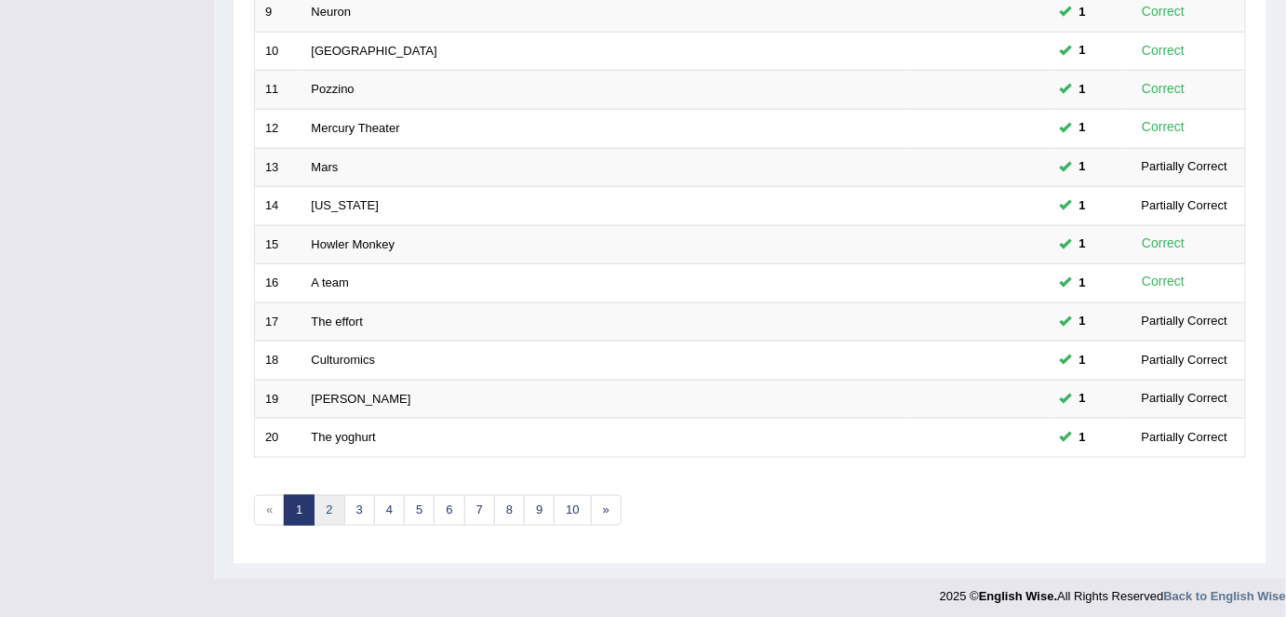
click at [334, 508] on link "2" at bounding box center [329, 510] width 31 height 31
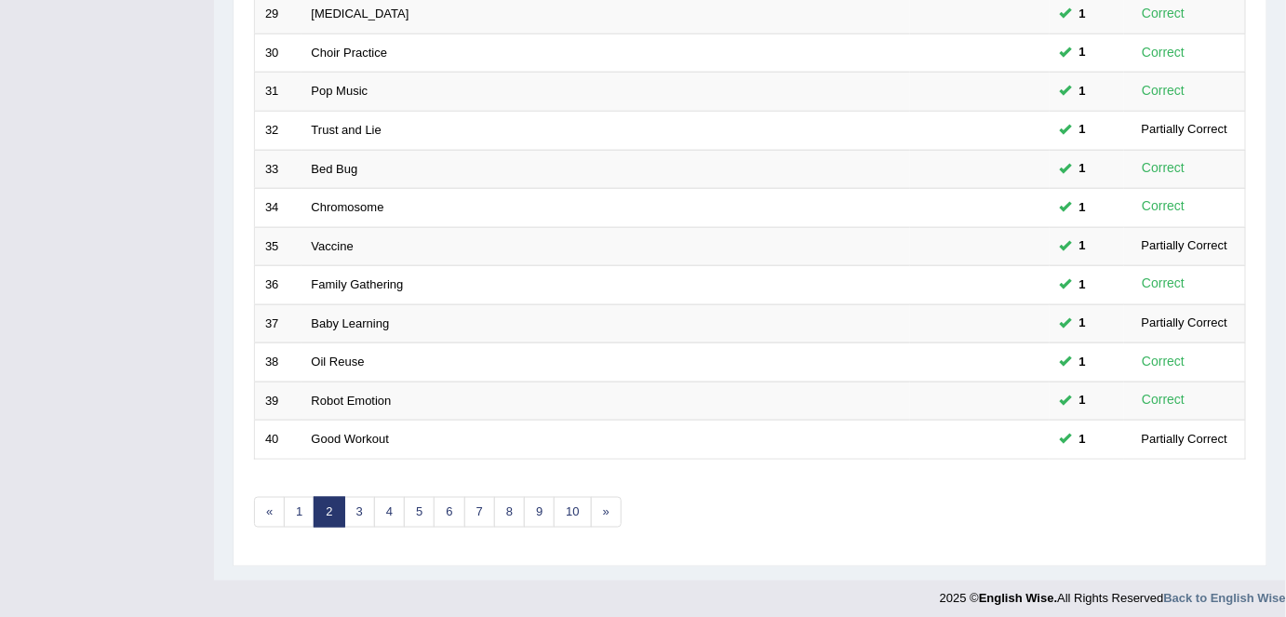
scroll to position [607, 0]
click at [560, 506] on link "10" at bounding box center [572, 510] width 37 height 31
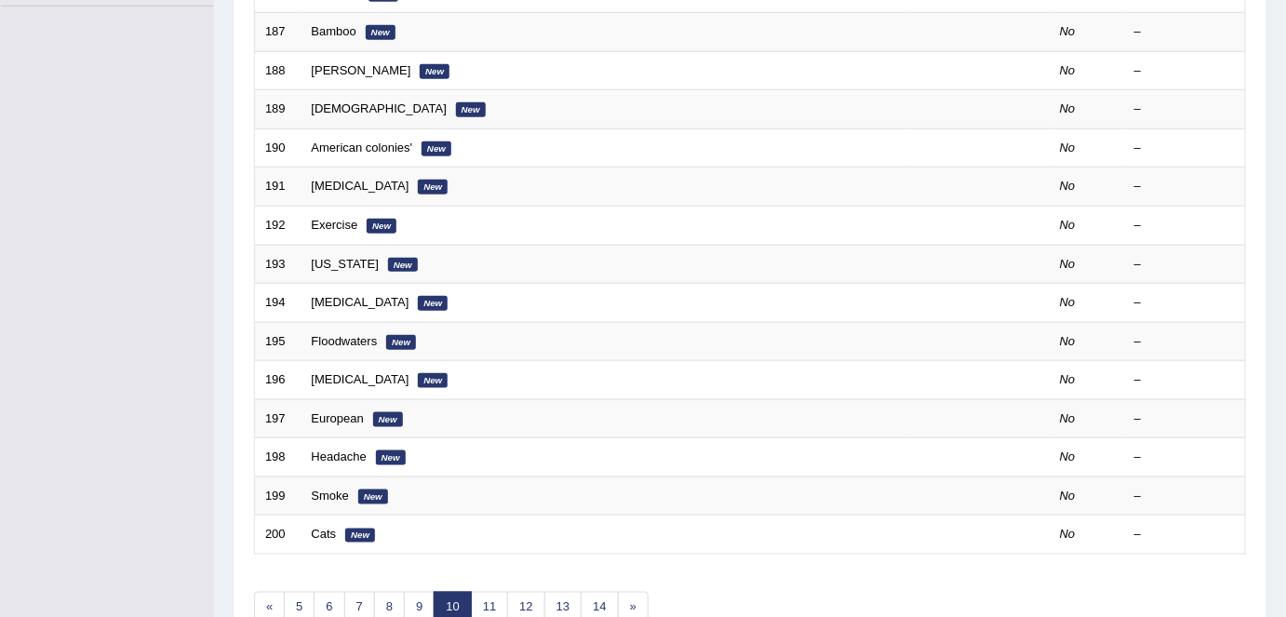
scroll to position [607, 0]
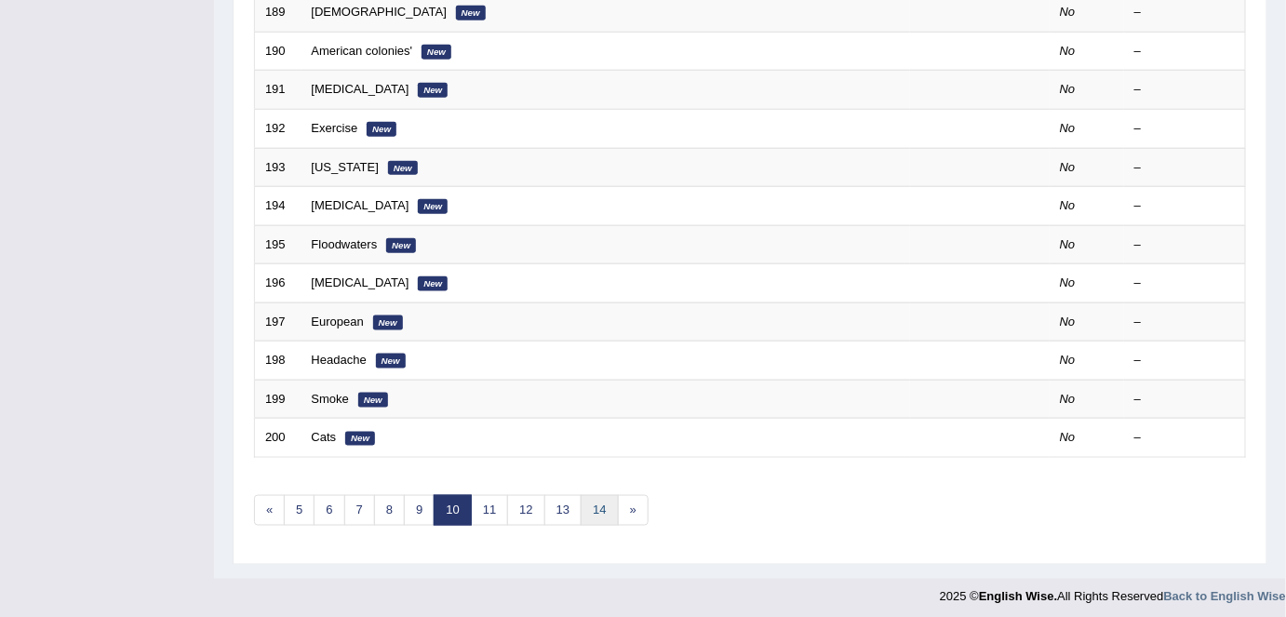
click at [590, 505] on link "14" at bounding box center [599, 510] width 37 height 31
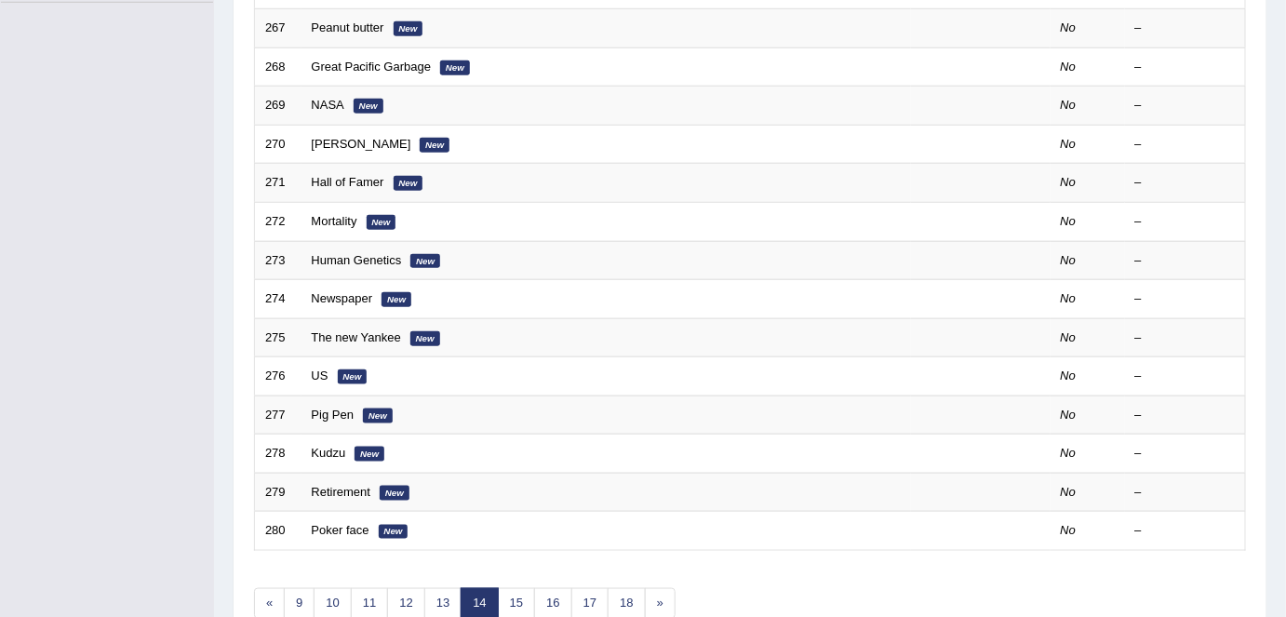
scroll to position [607, 0]
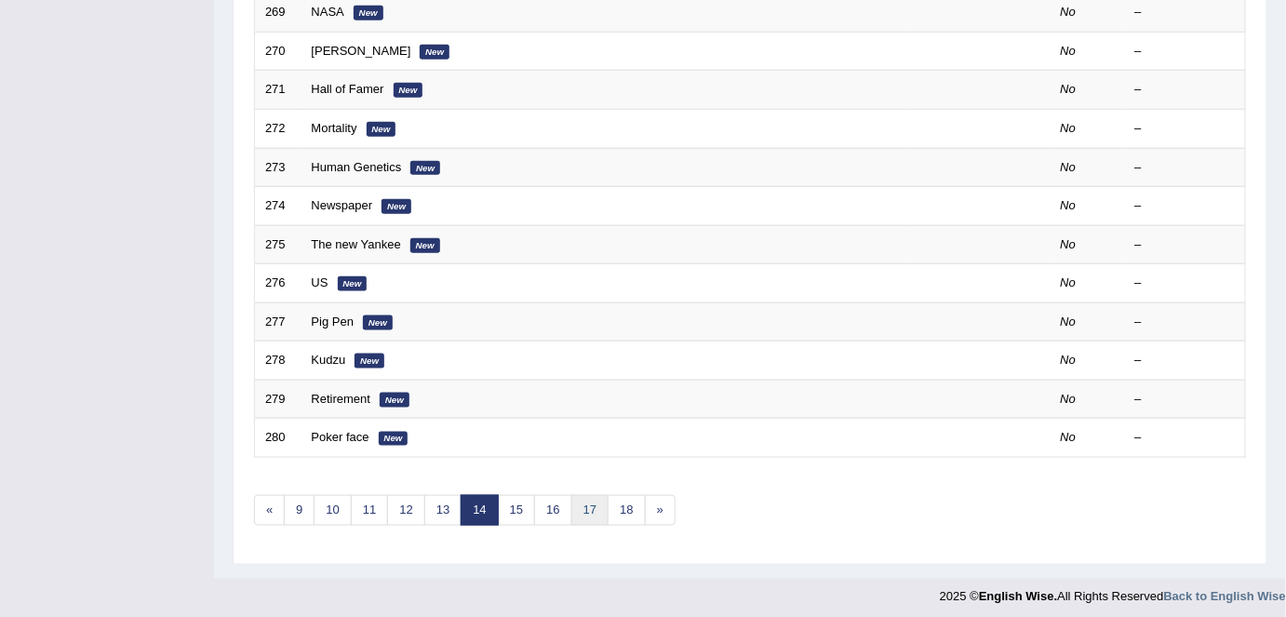
click at [590, 505] on link "17" at bounding box center [589, 510] width 37 height 31
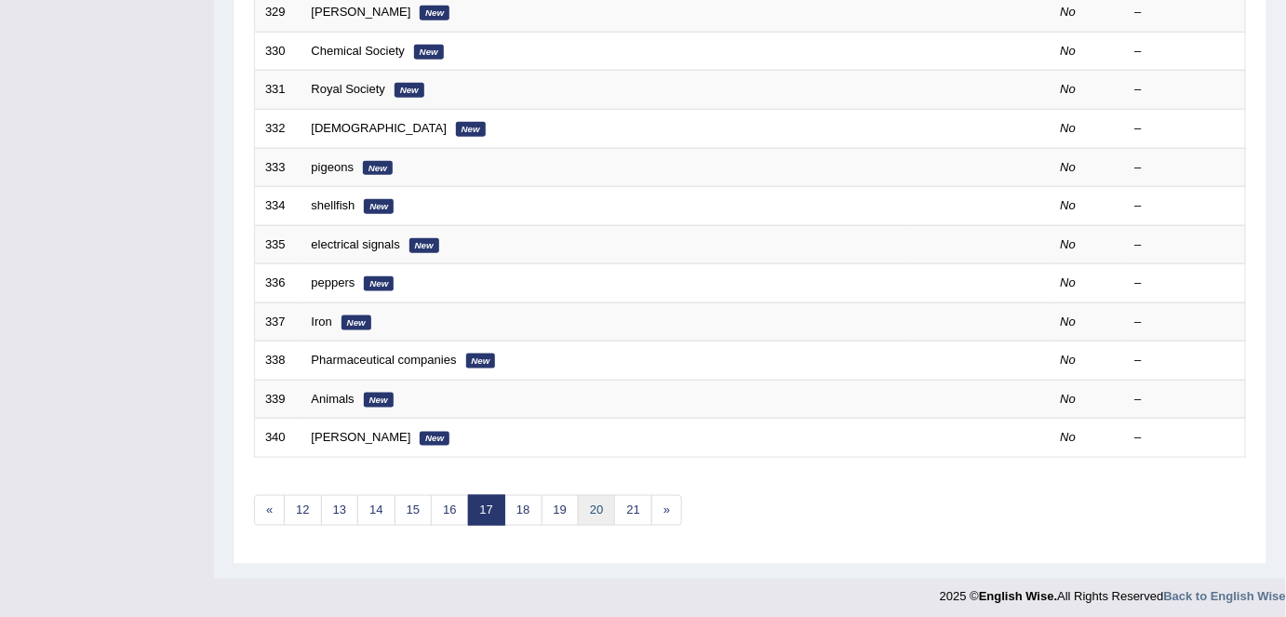
click at [603, 504] on link "20" at bounding box center [596, 510] width 37 height 31
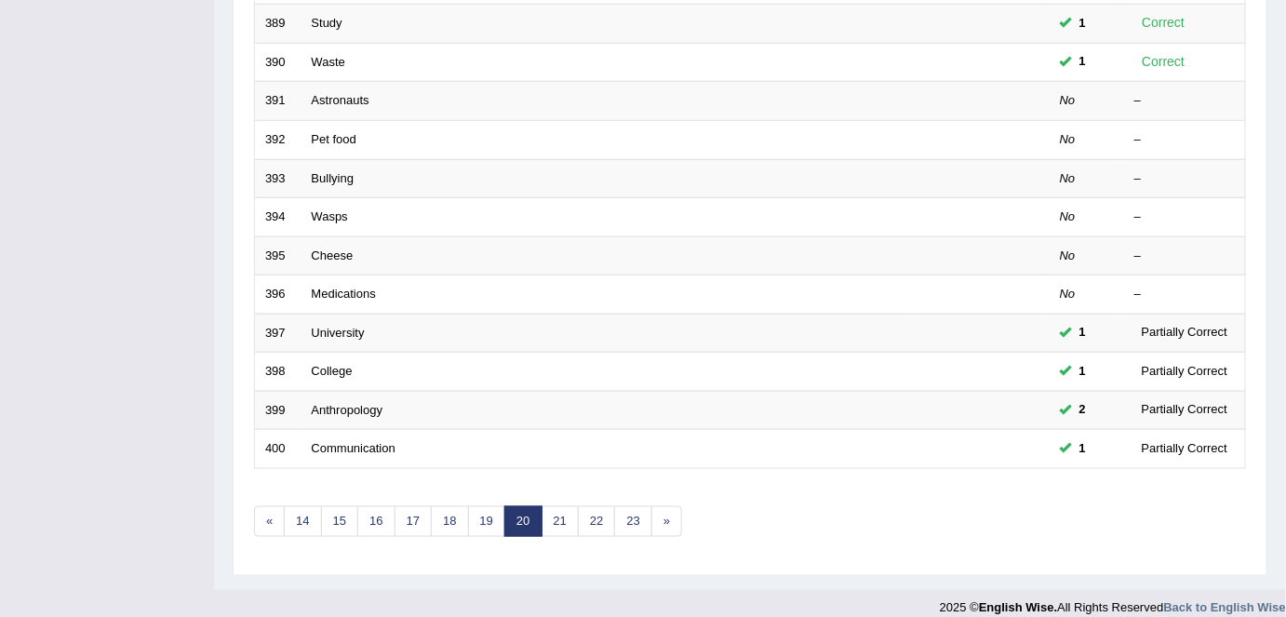
scroll to position [607, 0]
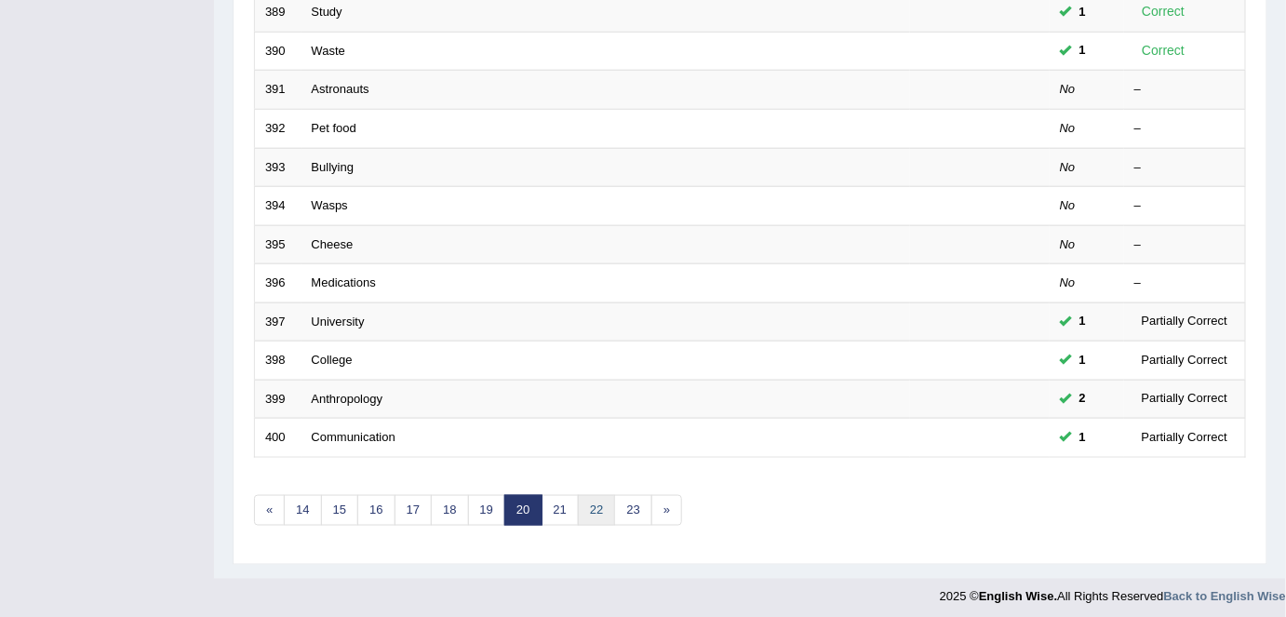
click at [586, 501] on link "22" at bounding box center [596, 510] width 37 height 31
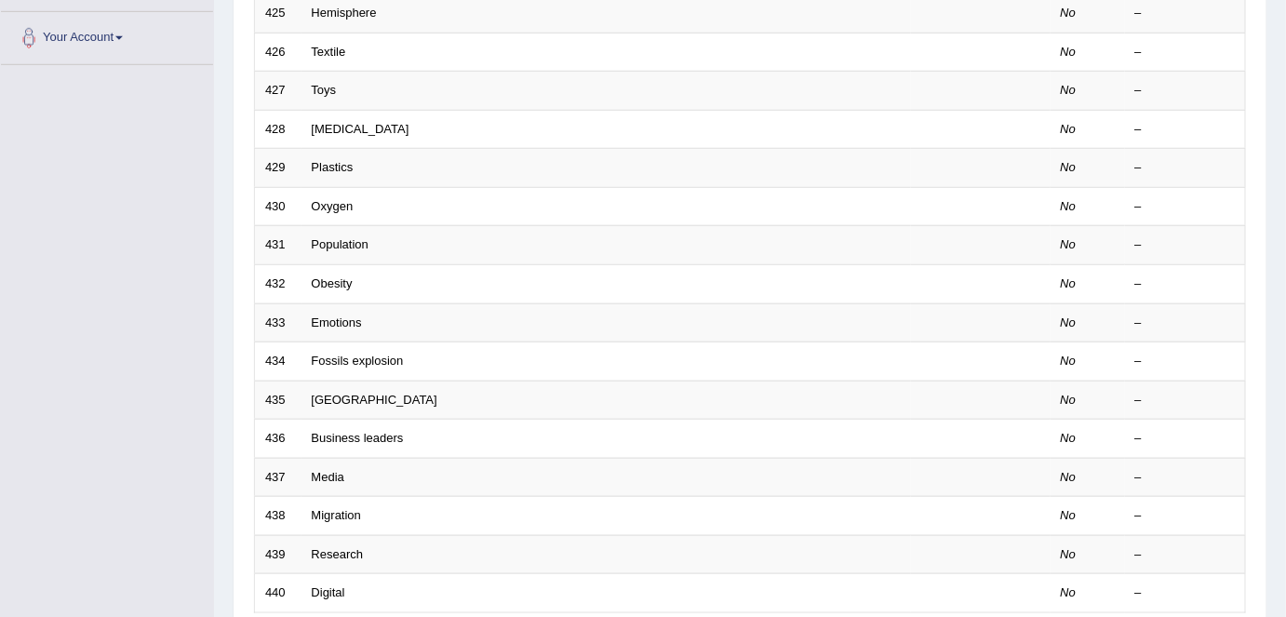
scroll to position [607, 0]
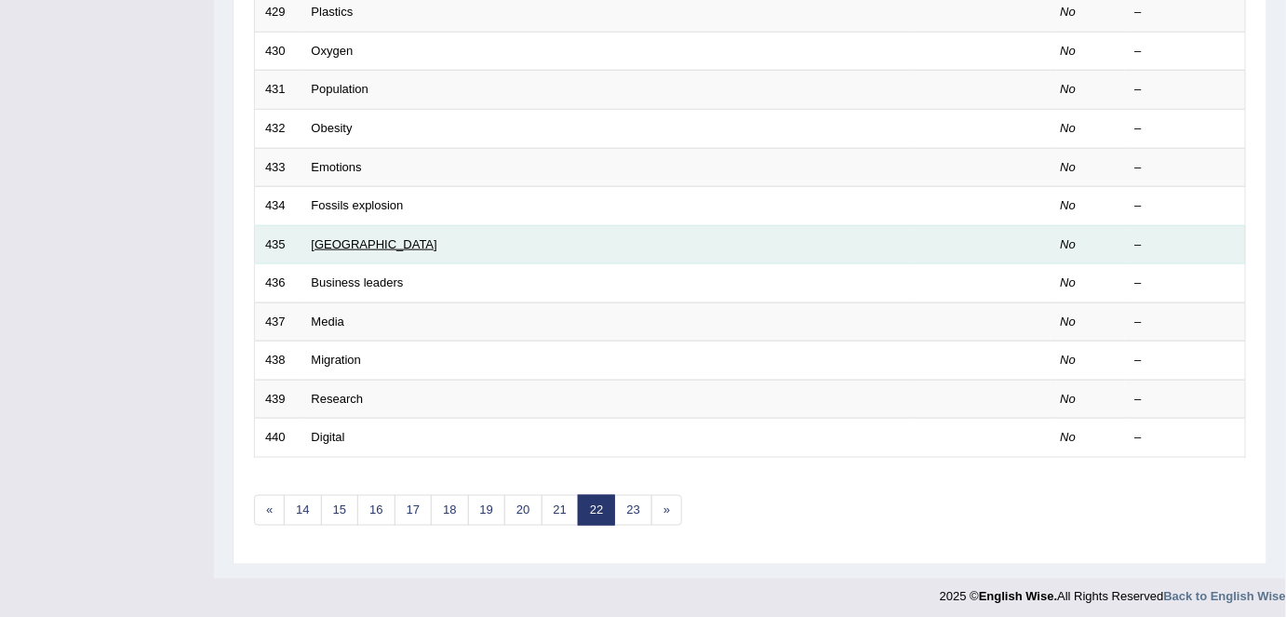
click at [333, 241] on link "Australia" at bounding box center [375, 244] width 126 height 14
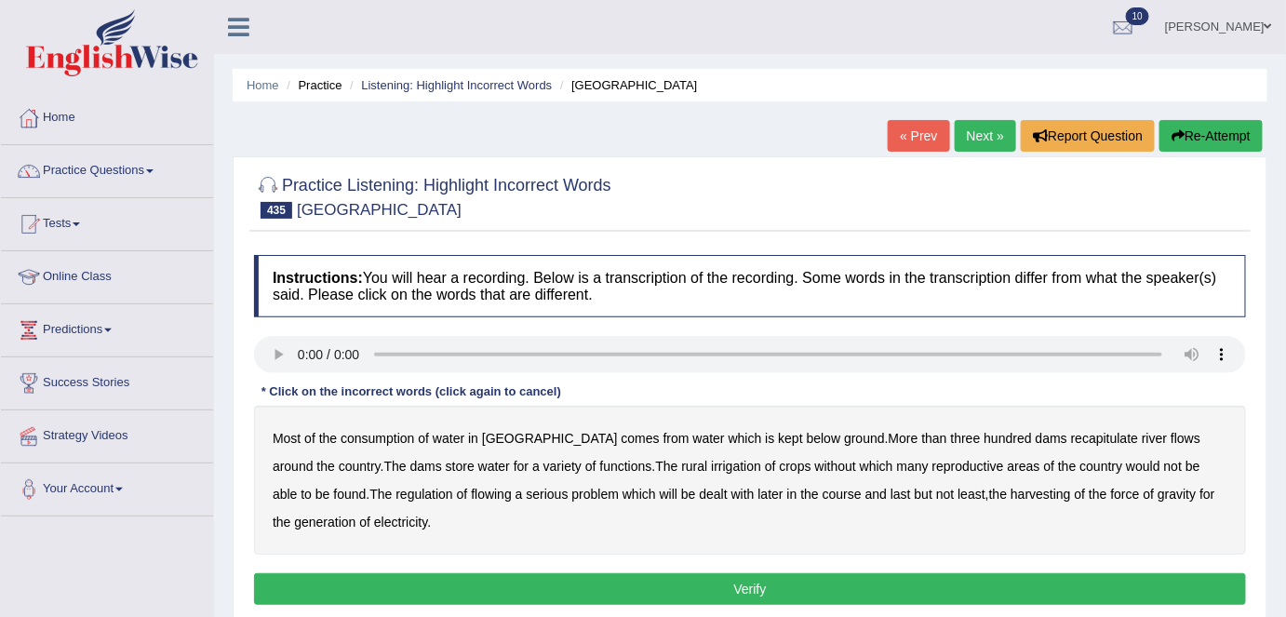
click at [807, 438] on b "below" at bounding box center [824, 438] width 34 height 15
click at [1071, 434] on b "recapitulate" at bounding box center [1104, 438] width 67 height 15
click at [932, 466] on b "reproductive" at bounding box center [968, 466] width 72 height 15
click at [1010, 498] on b "harvesting" at bounding box center [1040, 494] width 60 height 15
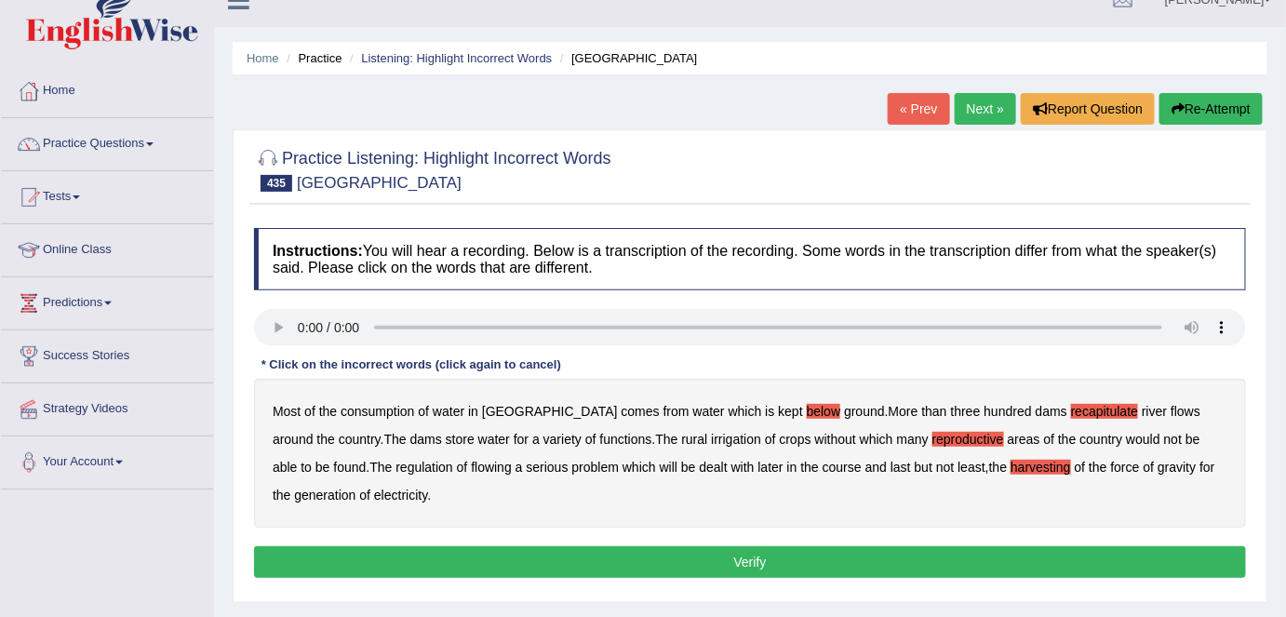
scroll to position [29, 0]
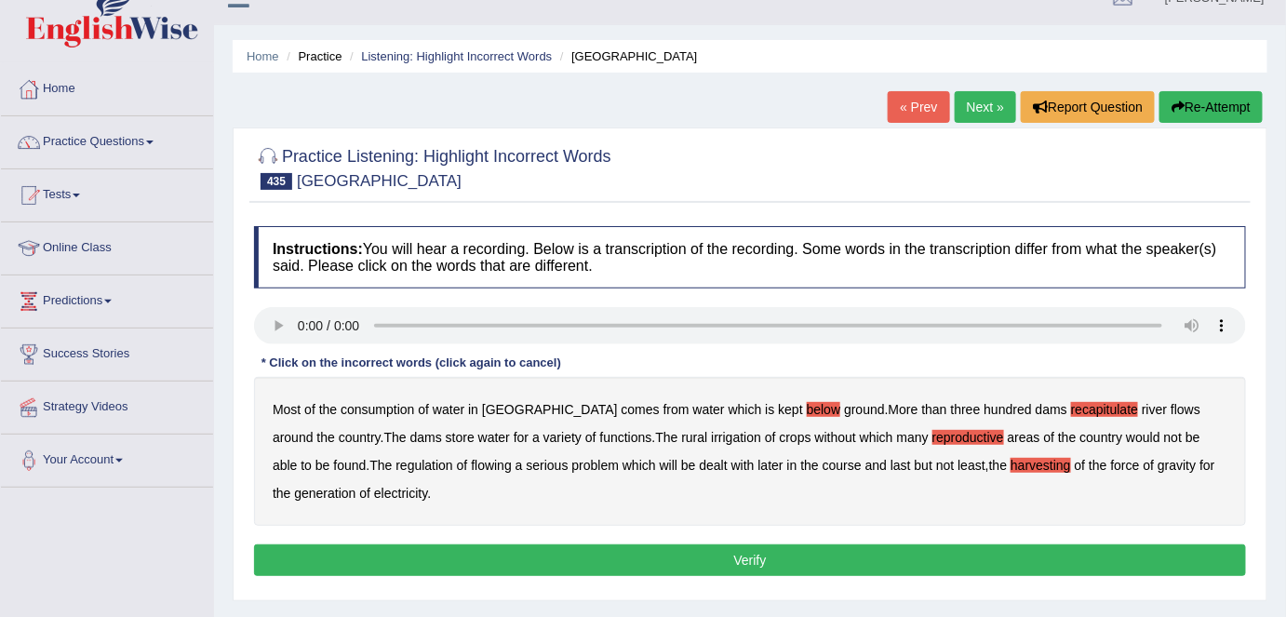
click at [443, 565] on button "Verify" at bounding box center [750, 560] width 992 height 32
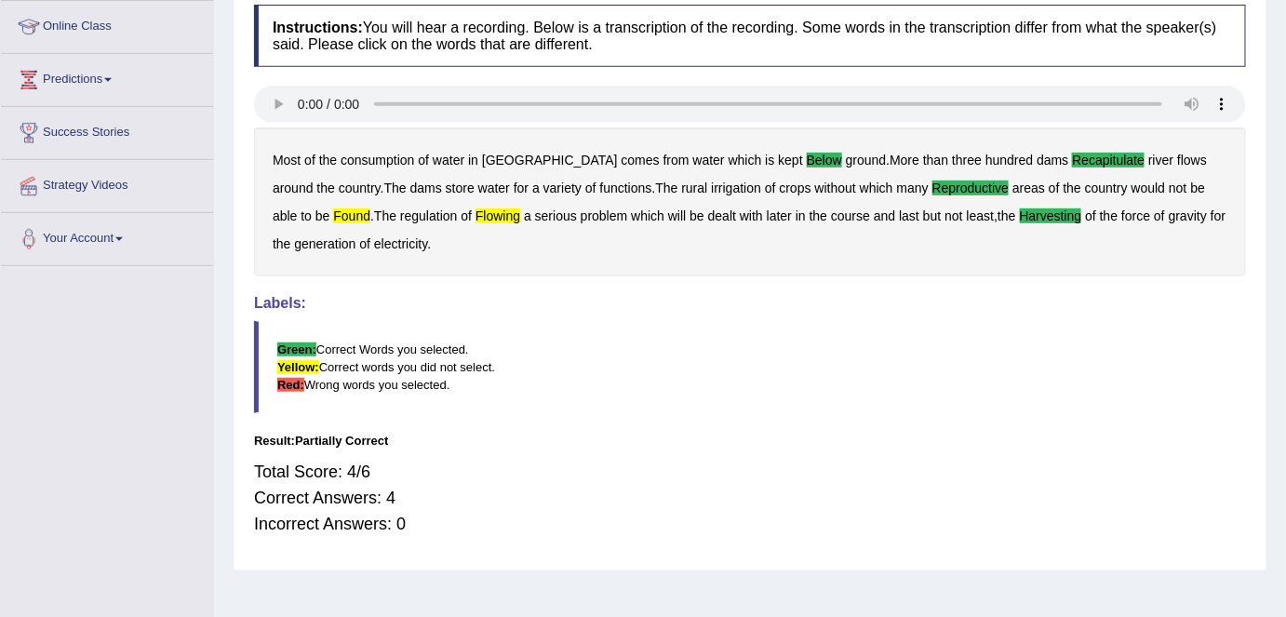
scroll to position [0, 0]
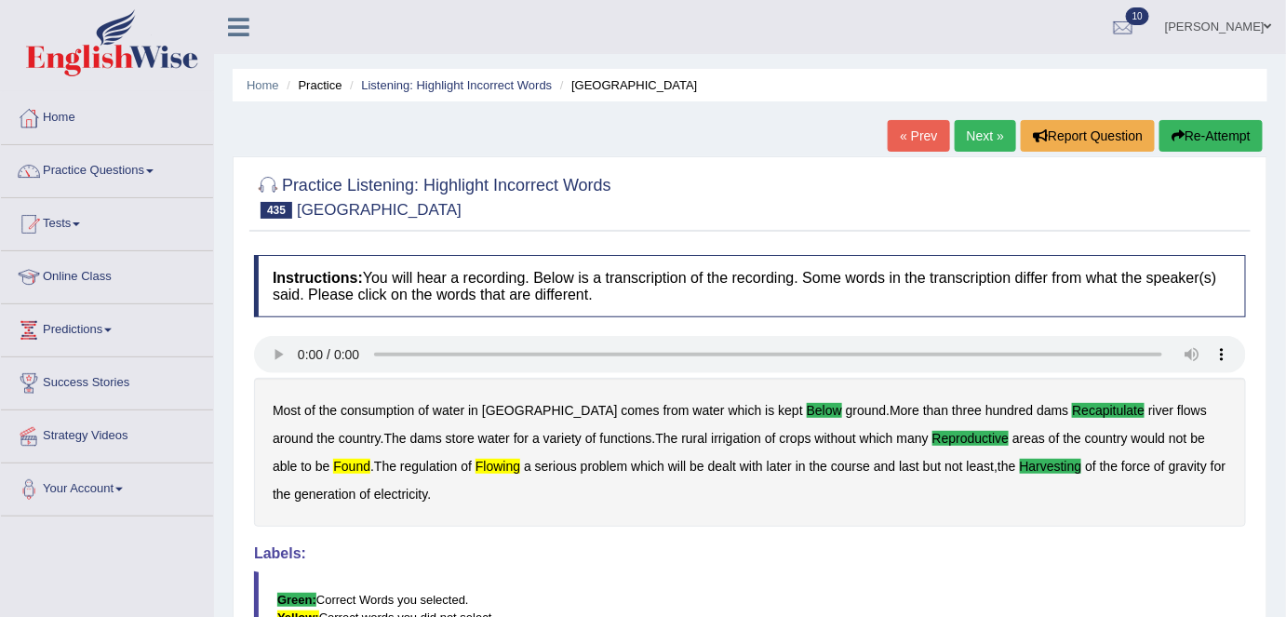
click at [992, 134] on link "Next »" at bounding box center [985, 136] width 61 height 32
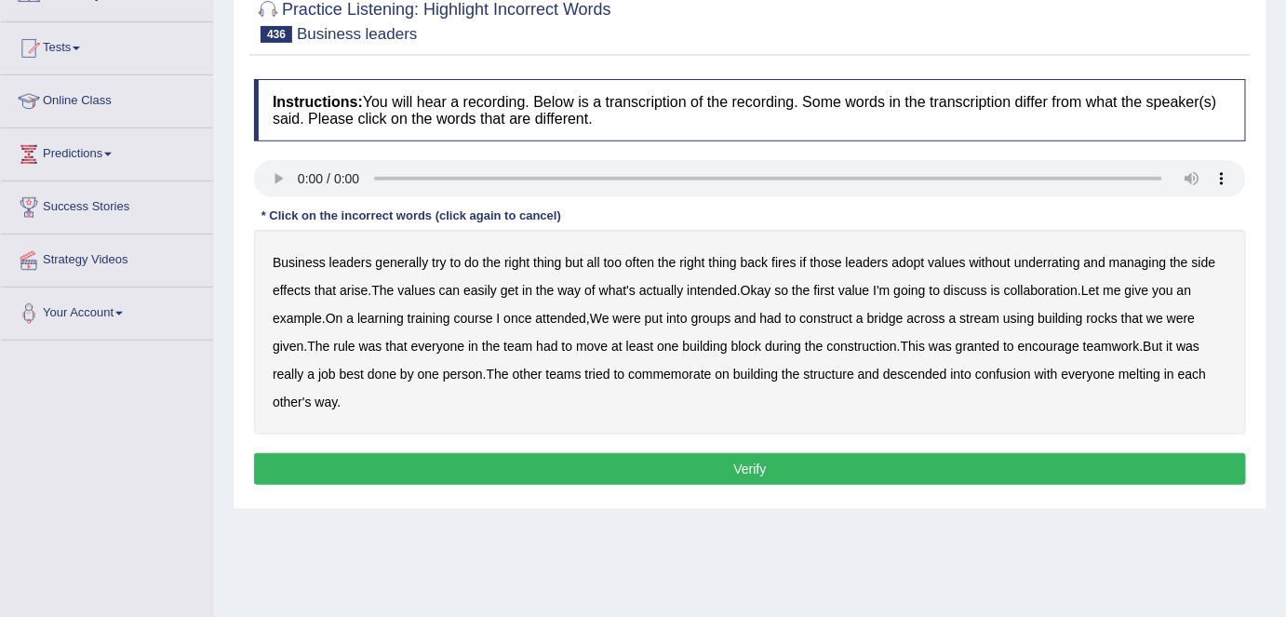
scroll to position [181, 0]
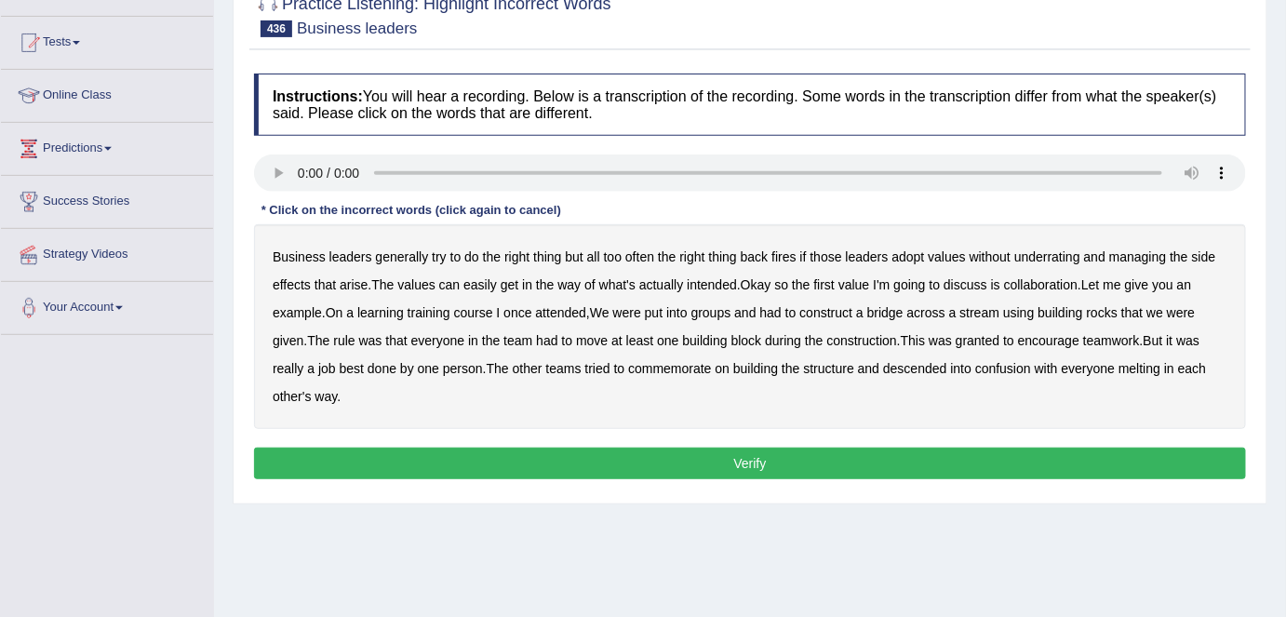
click at [1041, 253] on b "underrating" at bounding box center [1047, 256] width 66 height 15
click at [393, 312] on b "learning" at bounding box center [380, 312] width 47 height 15
click at [1111, 310] on b "rocks" at bounding box center [1102, 312] width 31 height 15
click at [968, 337] on b "granted" at bounding box center [977, 340] width 44 height 15
click at [640, 367] on b "commemorate" at bounding box center [669, 368] width 83 height 15
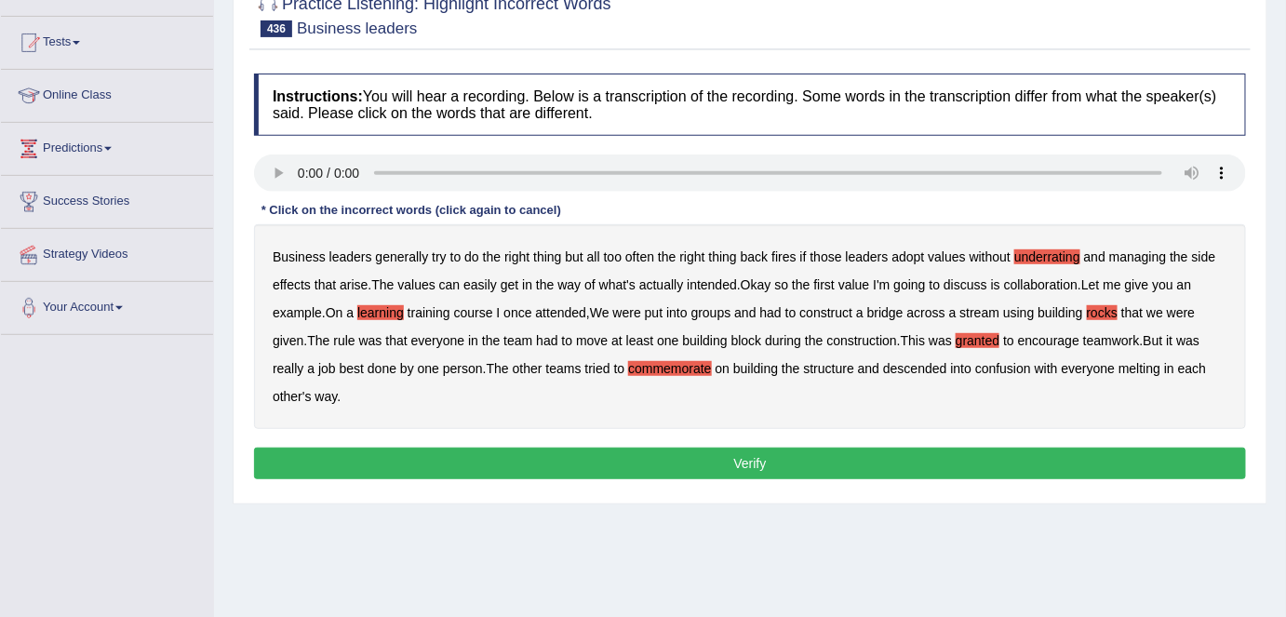
click at [1142, 363] on b "melting" at bounding box center [1139, 368] width 42 height 15
click at [1051, 457] on button "Verify" at bounding box center [750, 463] width 992 height 32
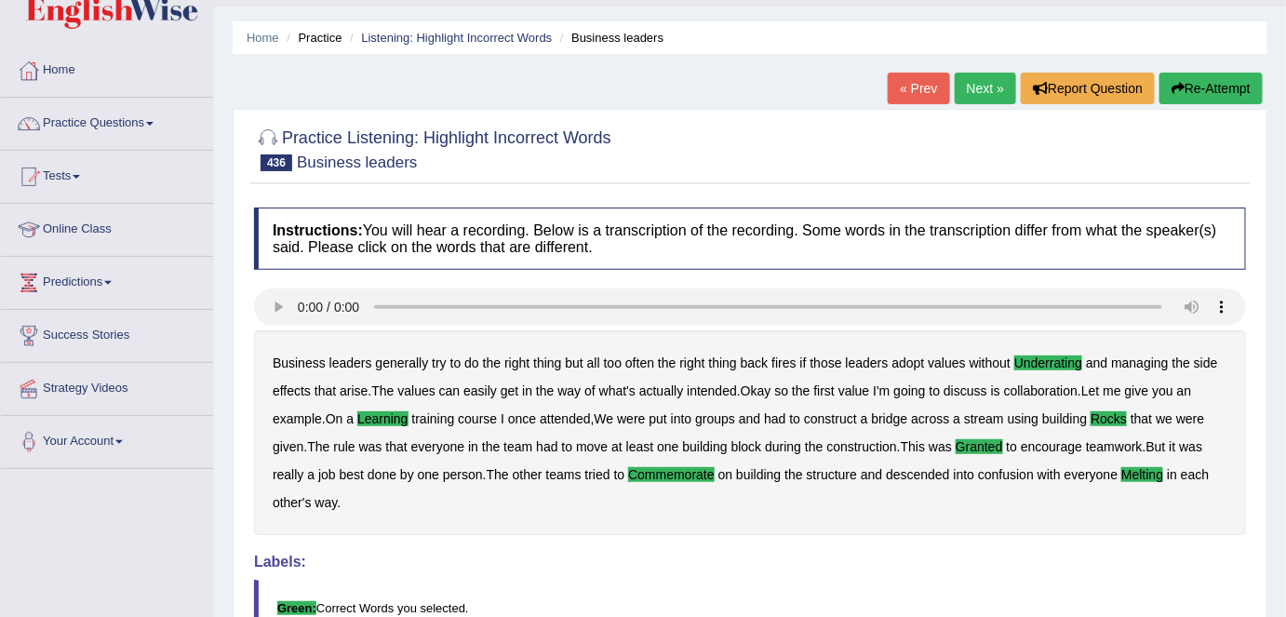
scroll to position [47, 0]
click at [966, 97] on link "Next »" at bounding box center [985, 89] width 61 height 32
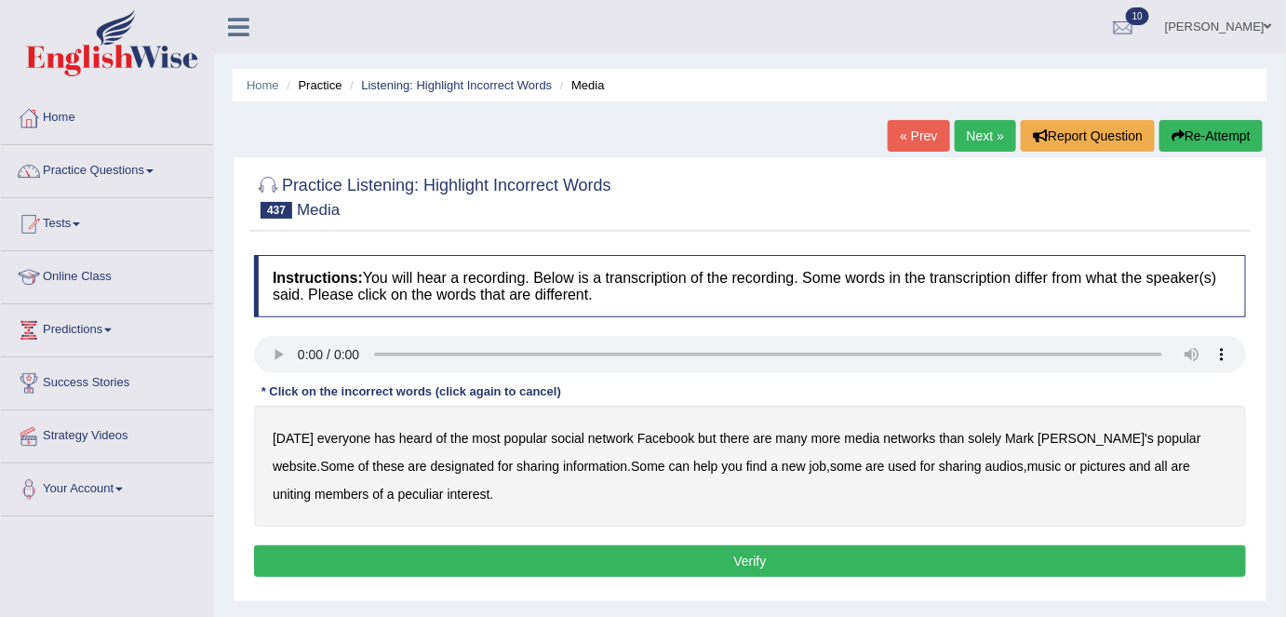
click at [863, 432] on b "media" at bounding box center [862, 438] width 35 height 15
click at [985, 463] on b "audios" at bounding box center [1004, 466] width 38 height 15
click at [1155, 459] on b "all" at bounding box center [1161, 466] width 13 height 15
click at [398, 494] on b "peculiar" at bounding box center [421, 494] width 46 height 15
click at [415, 556] on button "Verify" at bounding box center [750, 561] width 992 height 32
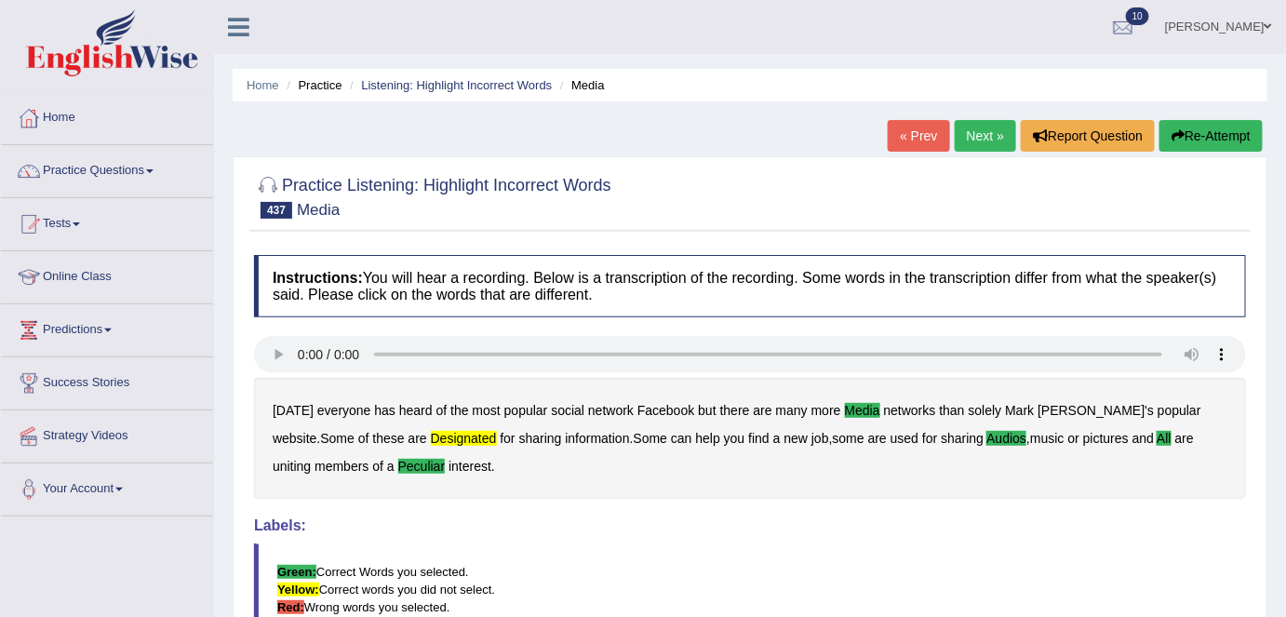
click at [977, 138] on link "Next »" at bounding box center [985, 136] width 61 height 32
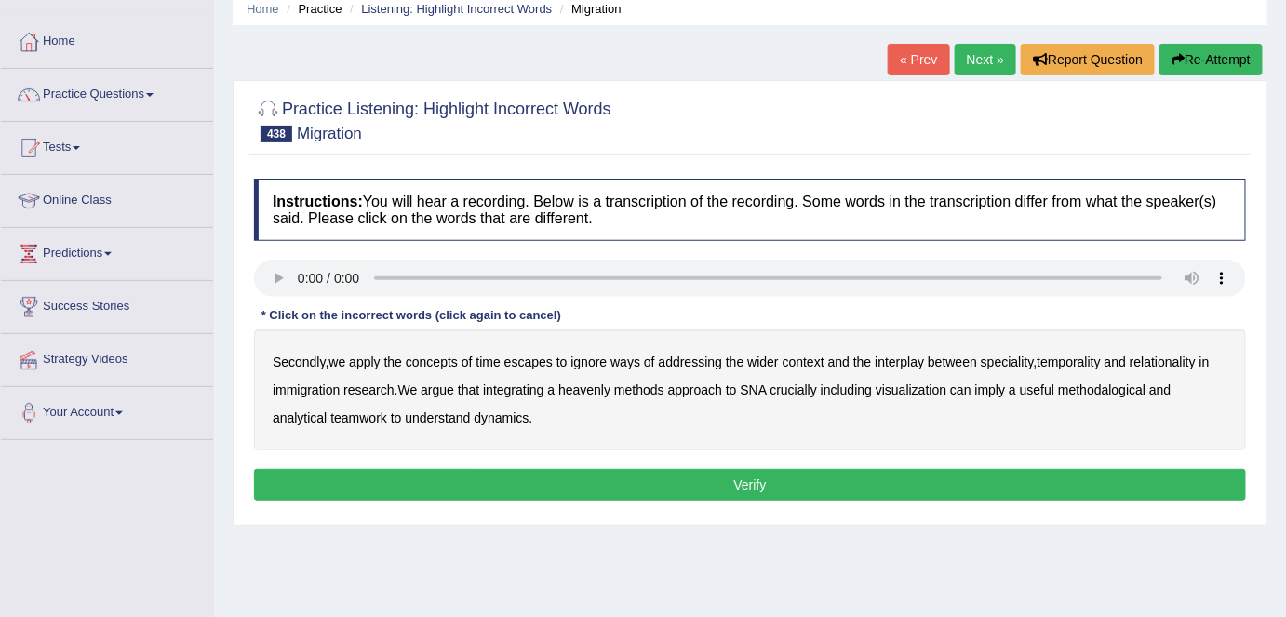
scroll to position [77, 0]
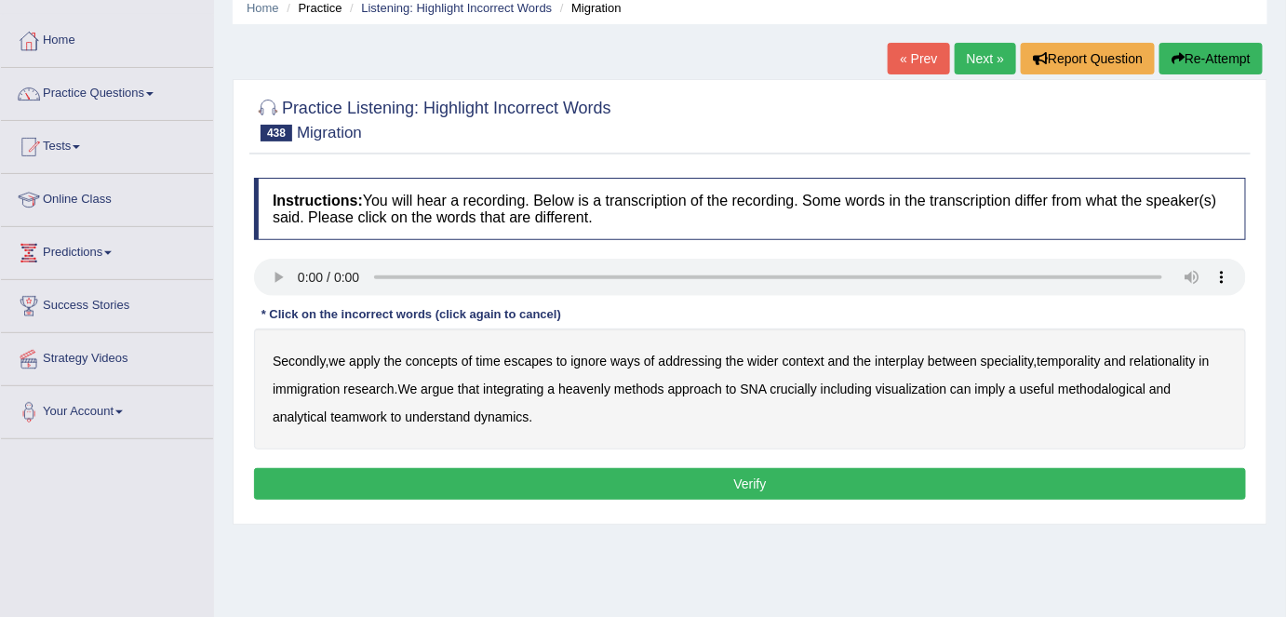
click at [596, 355] on b "ignore" at bounding box center [588, 361] width 36 height 15
click at [322, 382] on b "immigration" at bounding box center [306, 388] width 67 height 15
click at [577, 381] on b "heavenly" at bounding box center [584, 388] width 52 height 15
click at [992, 381] on b "imply" at bounding box center [990, 388] width 31 height 15
click at [365, 417] on b "teamwork" at bounding box center [358, 416] width 57 height 15
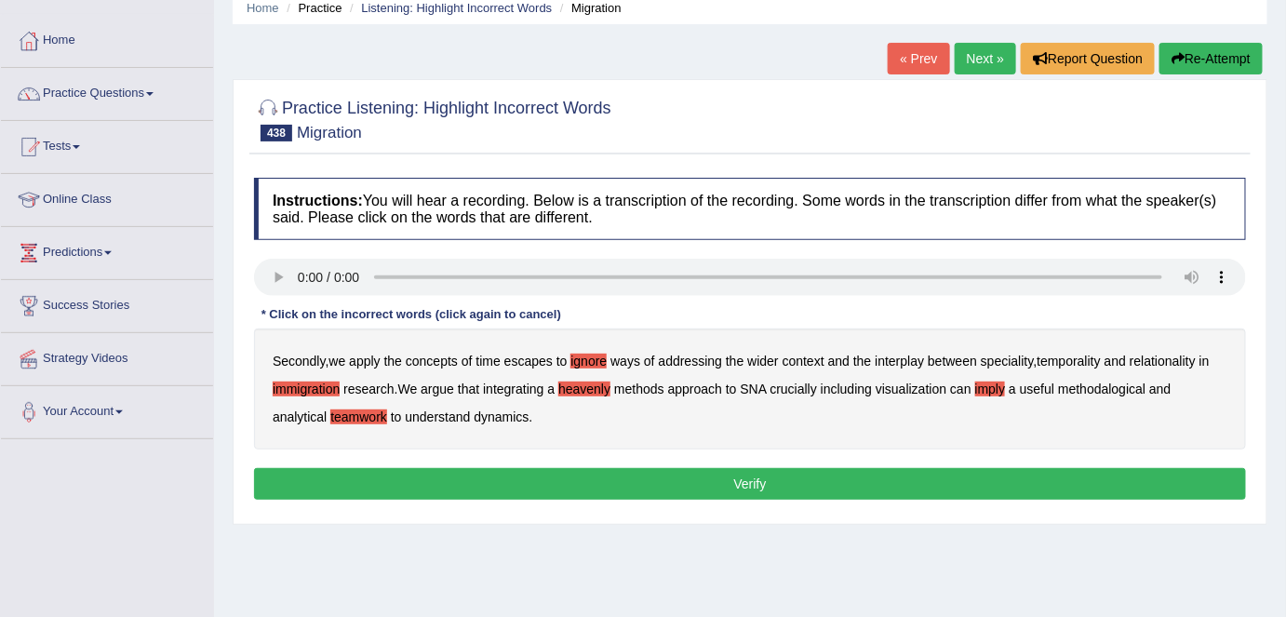
click at [802, 488] on button "Verify" at bounding box center [750, 484] width 992 height 32
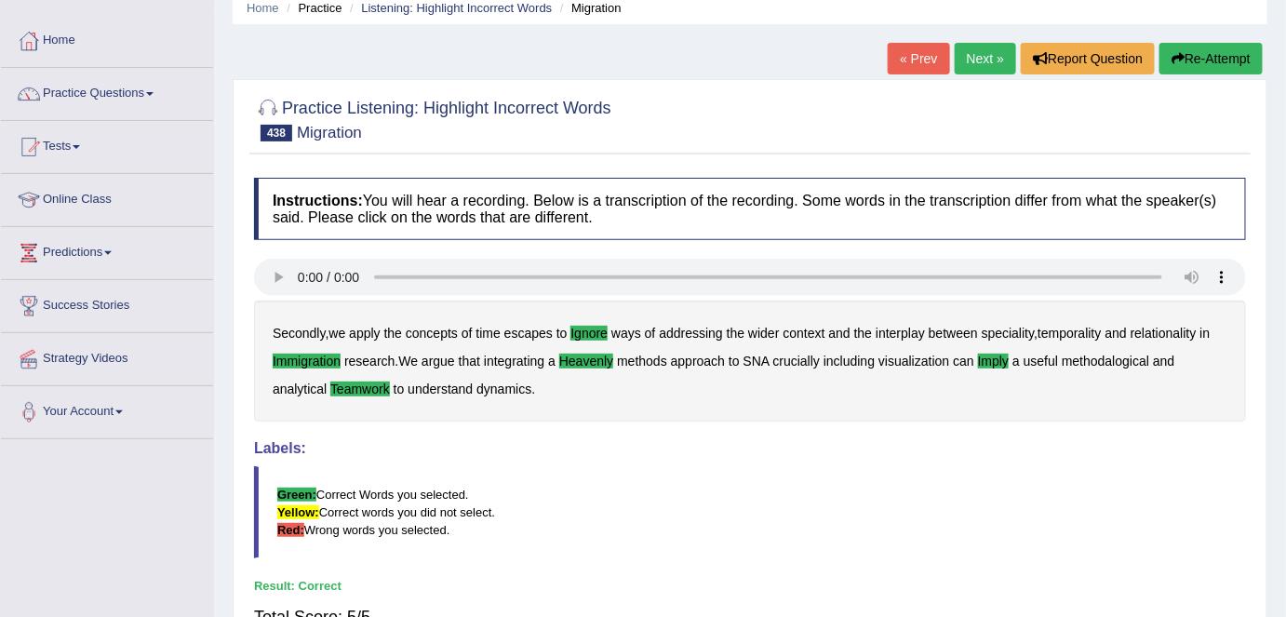
scroll to position [0, 0]
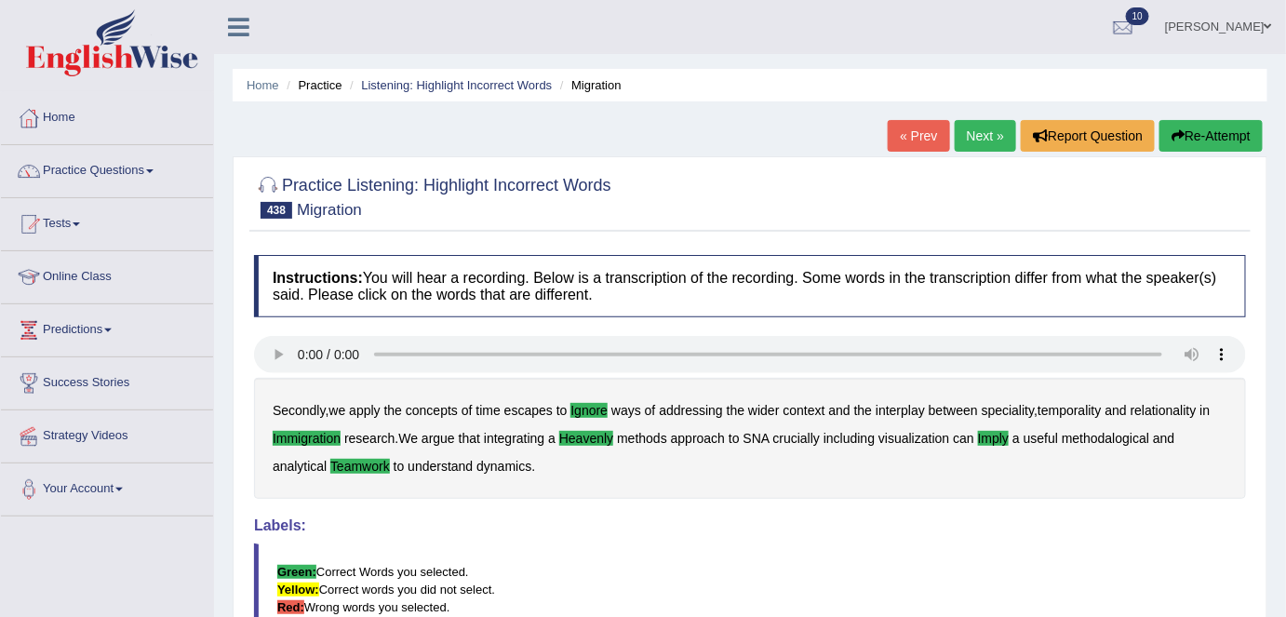
click at [975, 141] on link "Next »" at bounding box center [985, 136] width 61 height 32
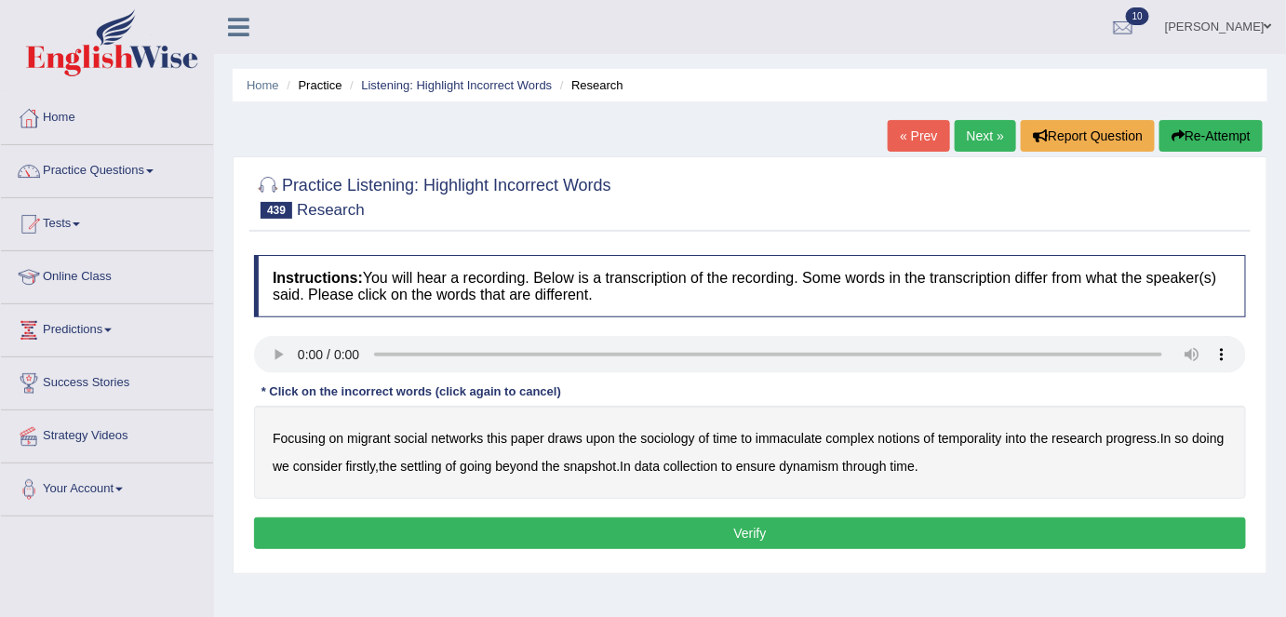
click at [790, 433] on b "immaculate" at bounding box center [788, 438] width 67 height 15
click at [1138, 440] on b "progress" at bounding box center [1131, 438] width 50 height 15
click at [434, 463] on b "settling" at bounding box center [420, 466] width 41 height 15
click at [752, 470] on b "ensure" at bounding box center [756, 466] width 40 height 15
click at [514, 524] on button "Verify" at bounding box center [750, 533] width 992 height 32
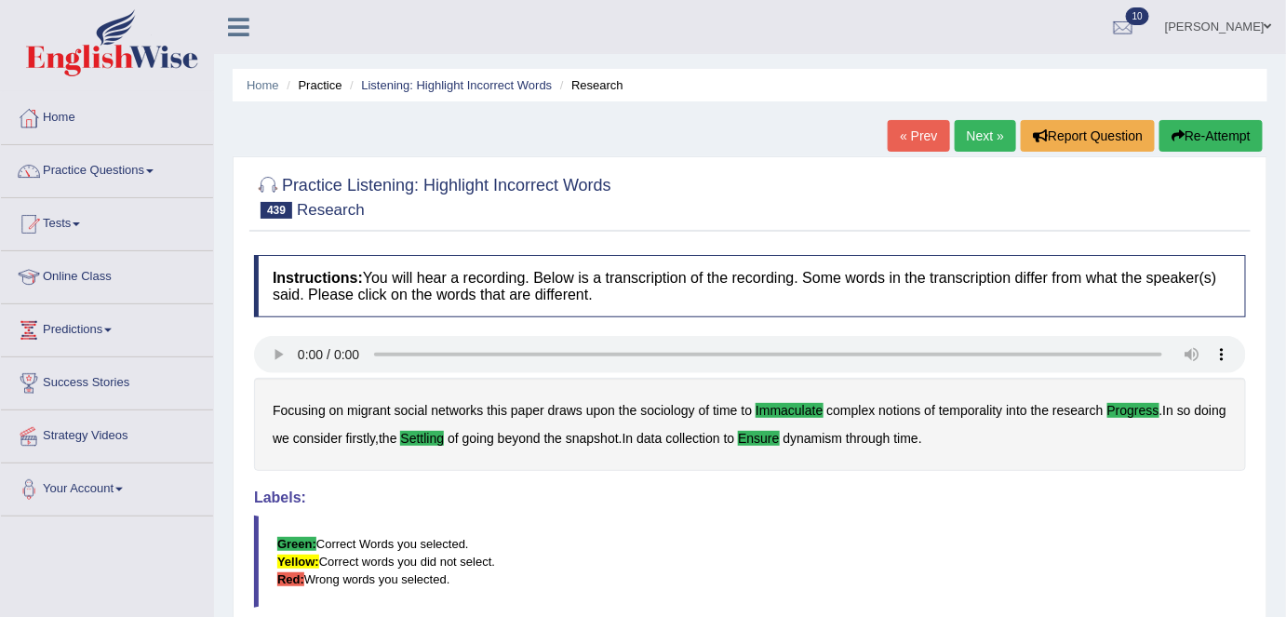
click at [972, 136] on link "Next »" at bounding box center [985, 136] width 61 height 32
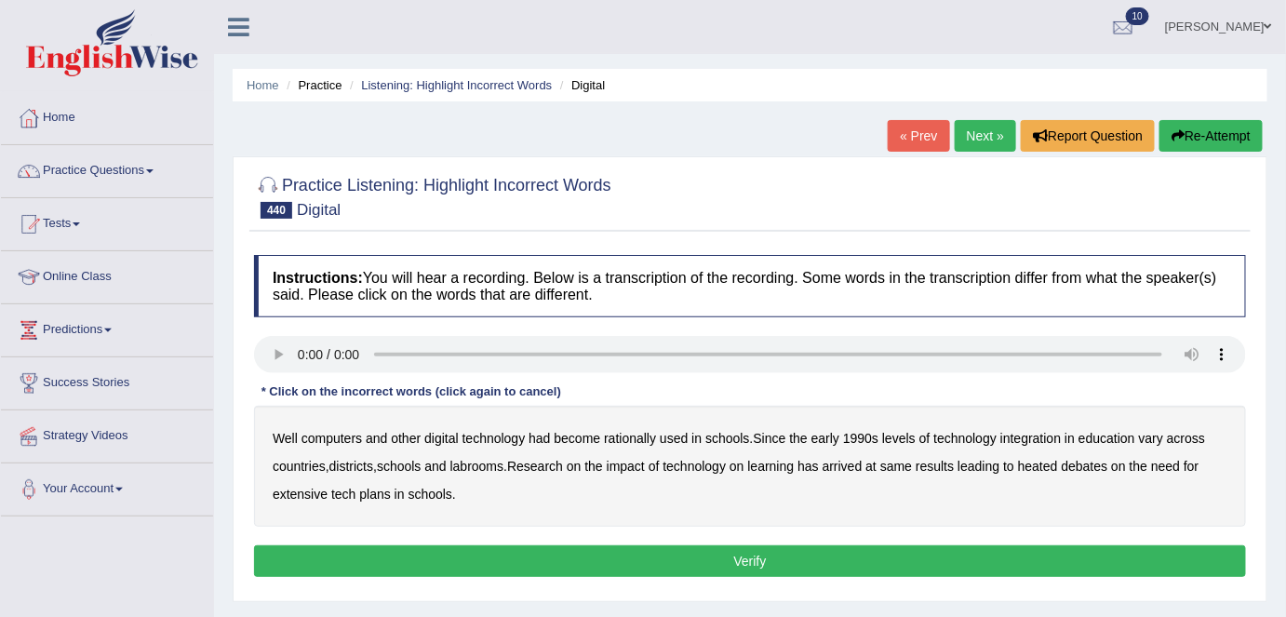
click at [608, 435] on b "rationally" at bounding box center [630, 438] width 52 height 15
click at [481, 465] on b "labrooms" at bounding box center [477, 466] width 54 height 15
click at [901, 464] on b "same" at bounding box center [896, 466] width 32 height 15
click at [945, 559] on button "Verify" at bounding box center [750, 561] width 992 height 32
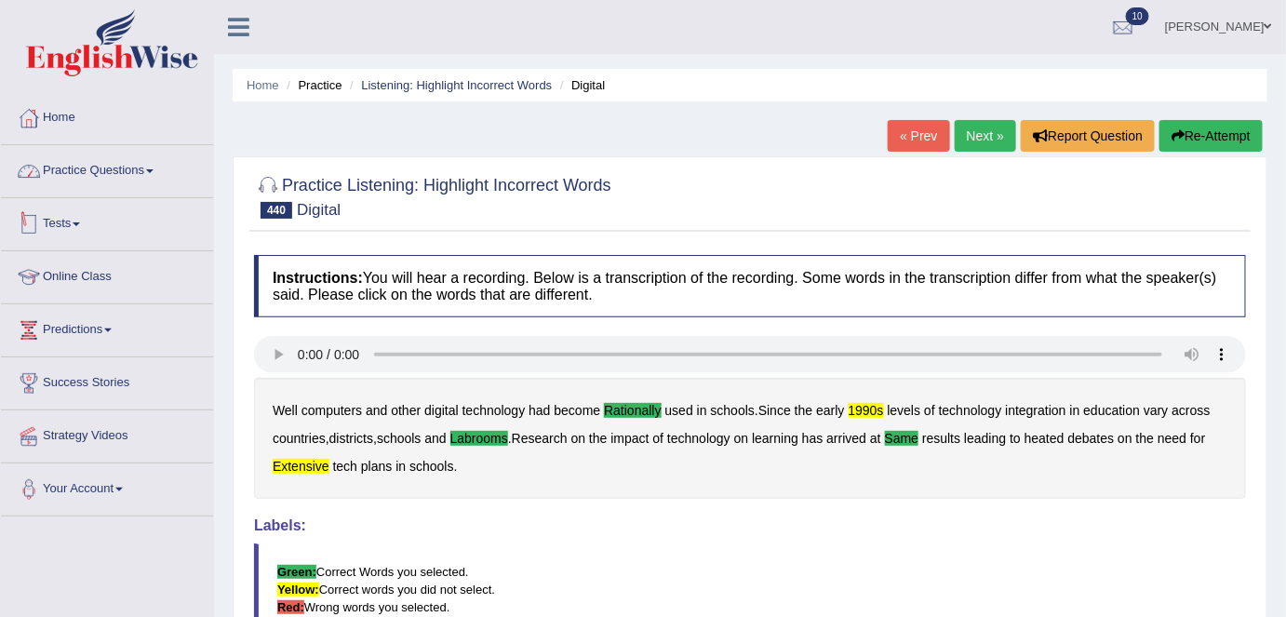
click at [139, 179] on link "Practice Questions" at bounding box center [107, 168] width 212 height 47
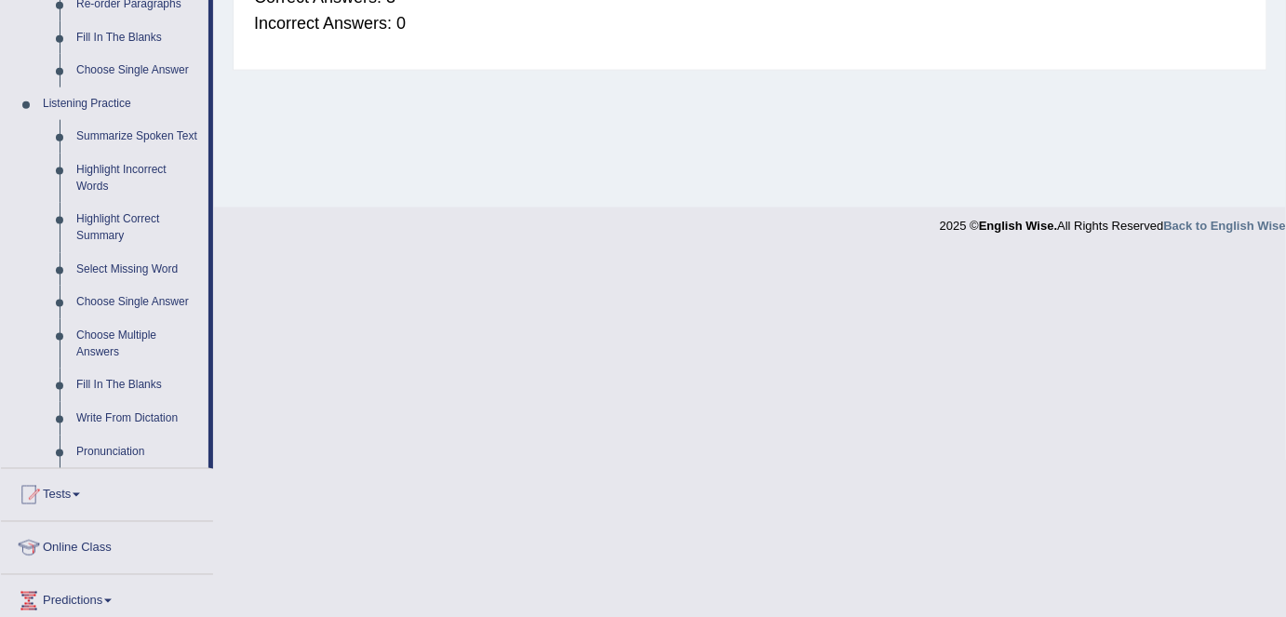
scroll to position [724, 0]
click at [147, 413] on link "Write From Dictation" at bounding box center [138, 417] width 140 height 33
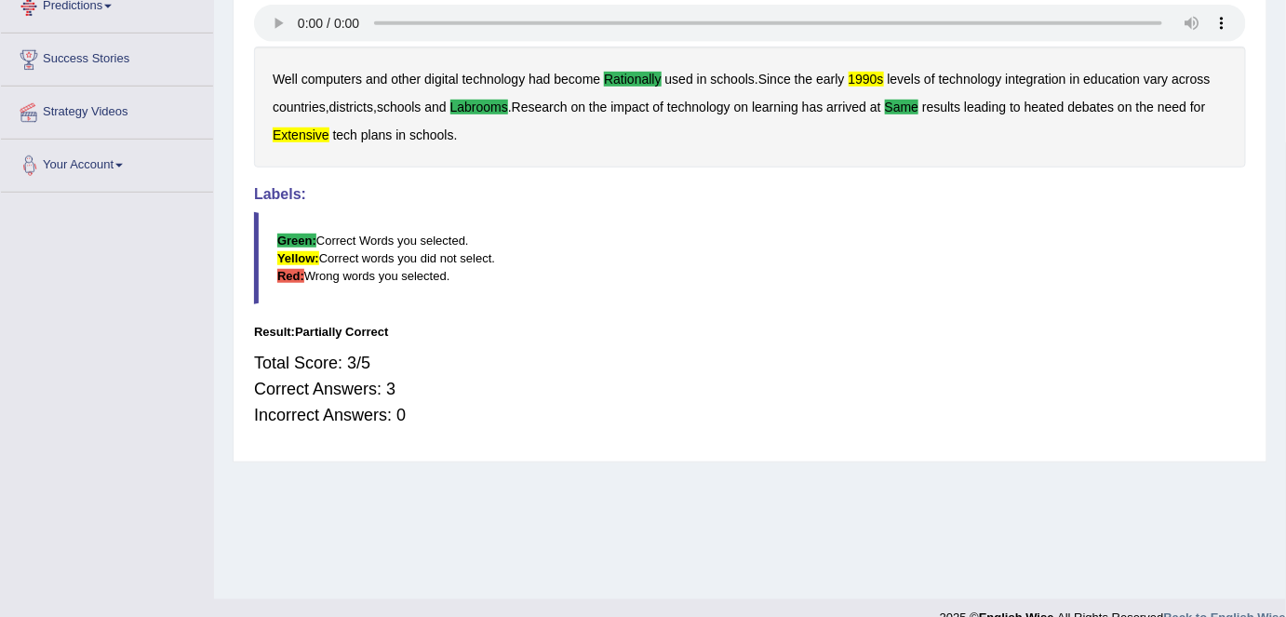
scroll to position [359, 0]
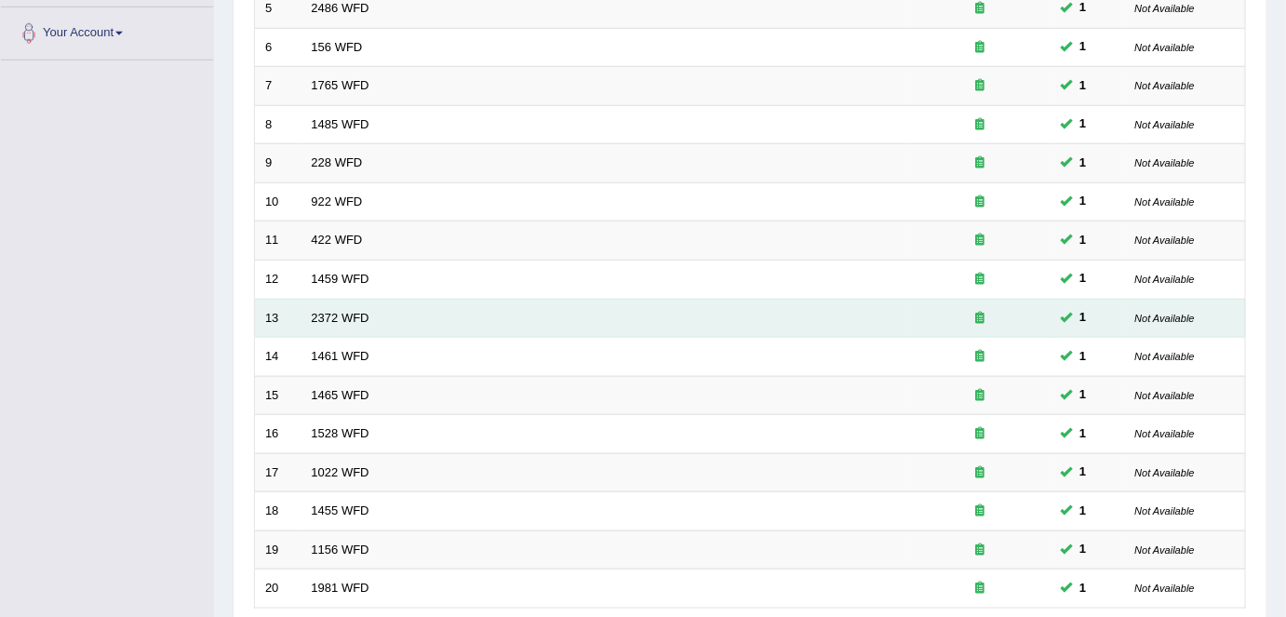
scroll to position [607, 0]
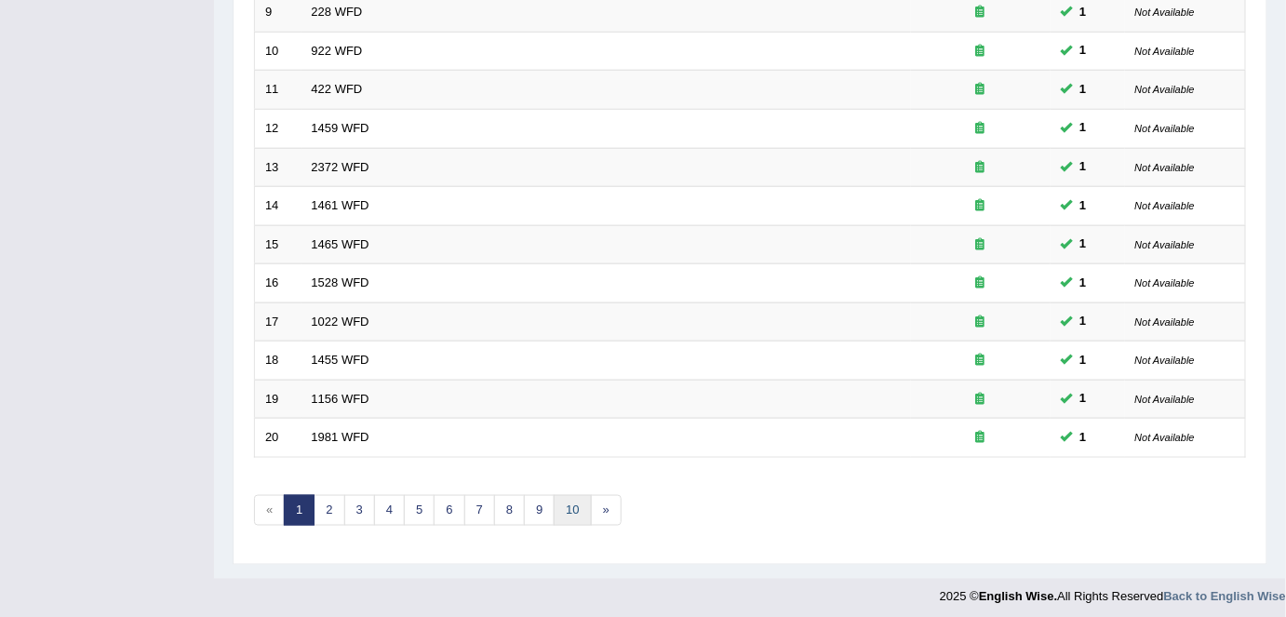
click at [568, 501] on link "10" at bounding box center [572, 510] width 37 height 31
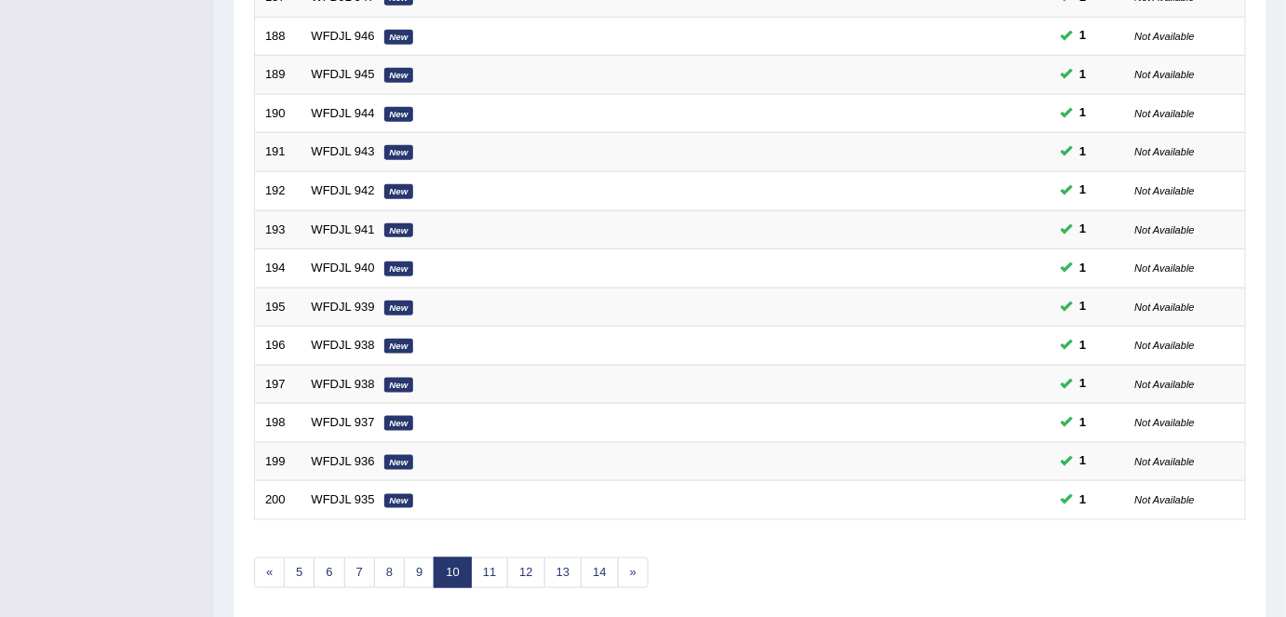
scroll to position [607, 0]
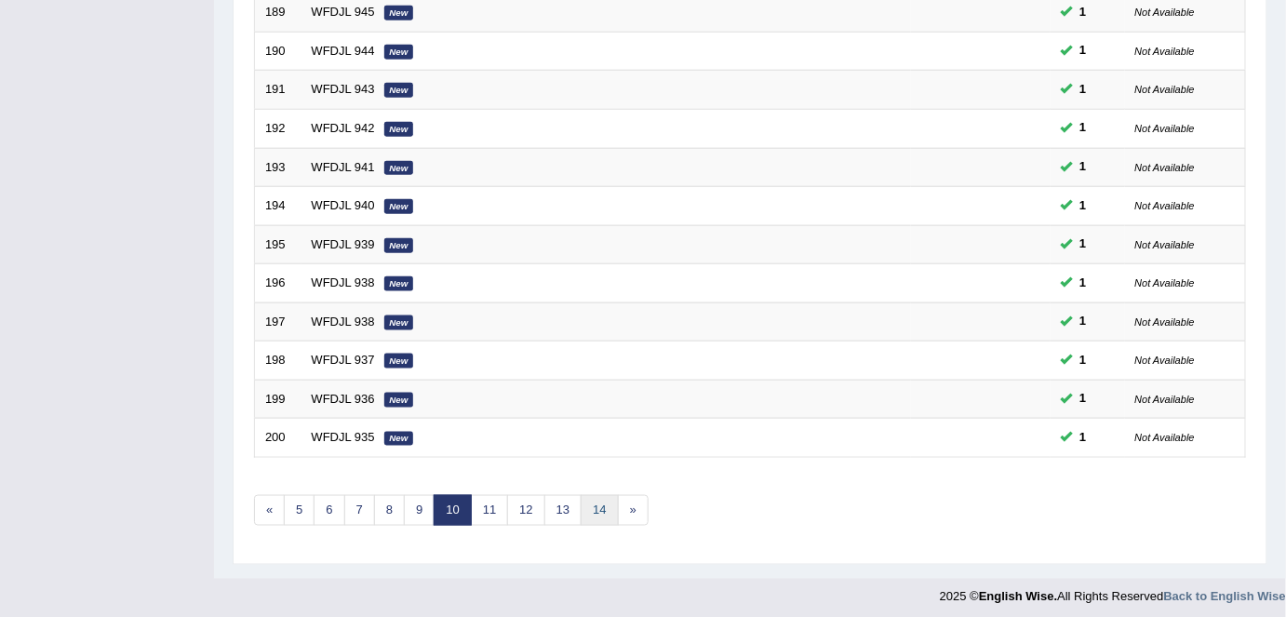
click at [588, 506] on link "14" at bounding box center [599, 510] width 37 height 31
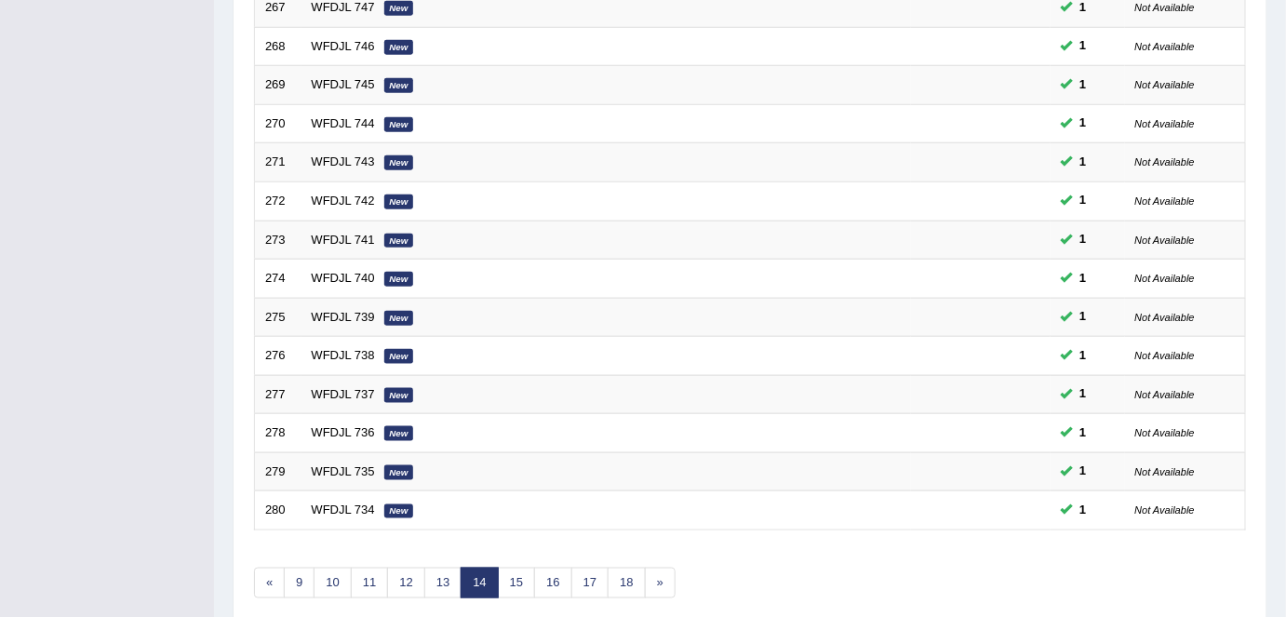
scroll to position [607, 0]
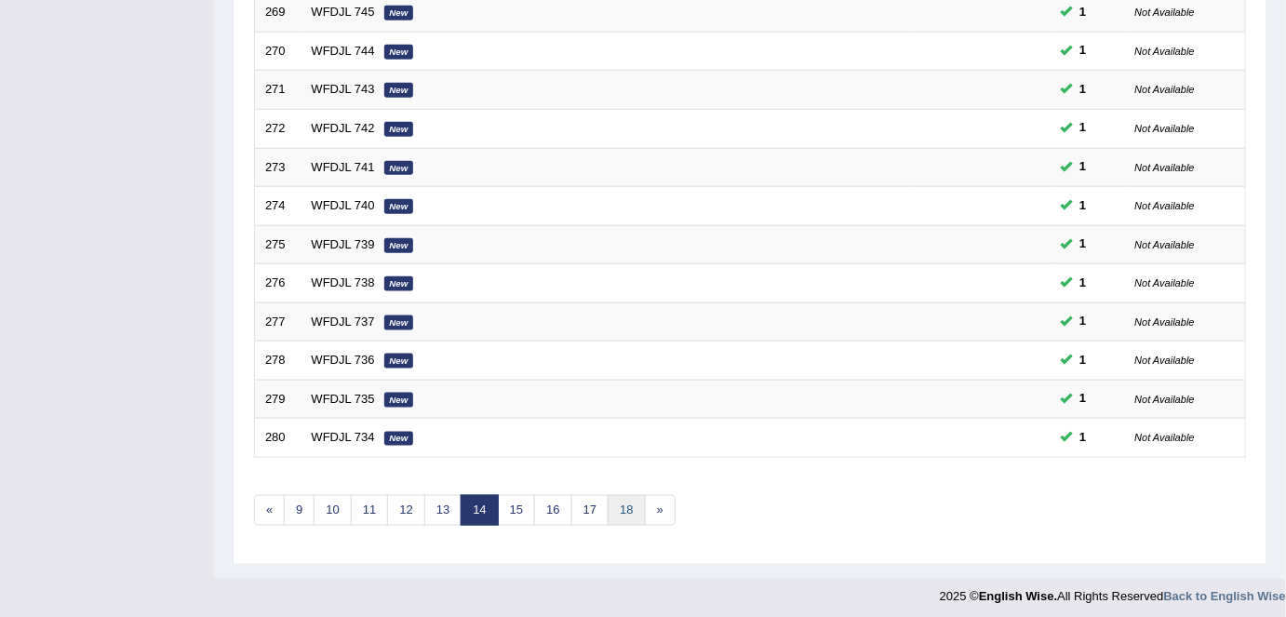
click at [628, 506] on link "18" at bounding box center [626, 510] width 37 height 31
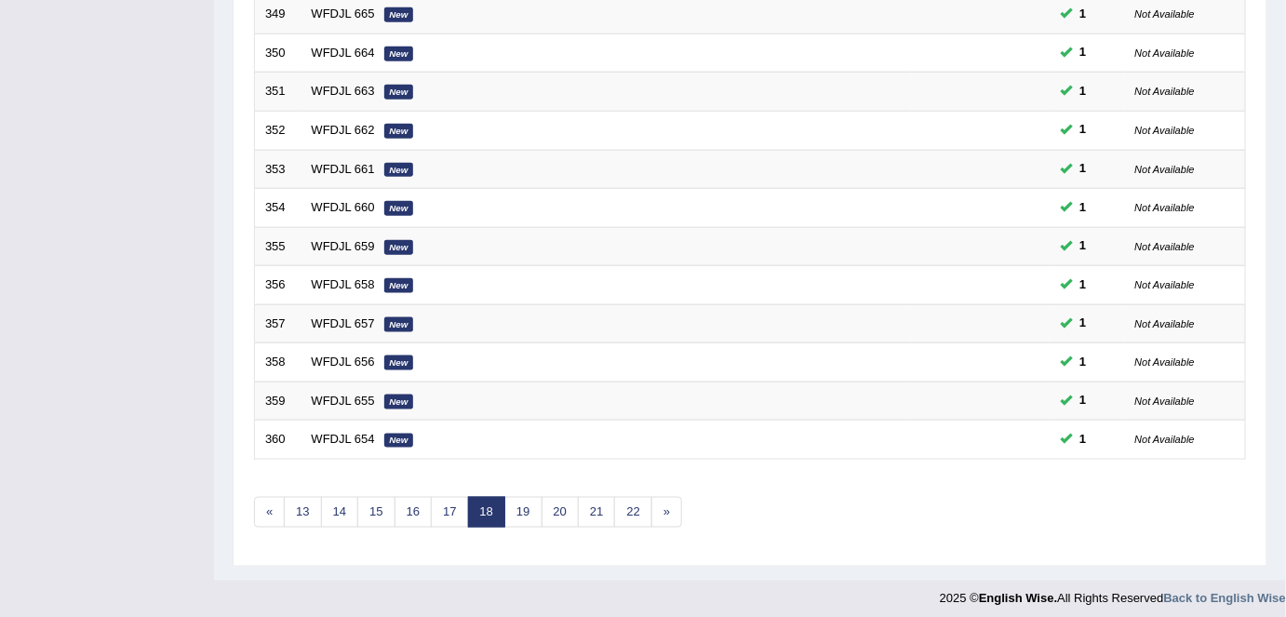
scroll to position [607, 0]
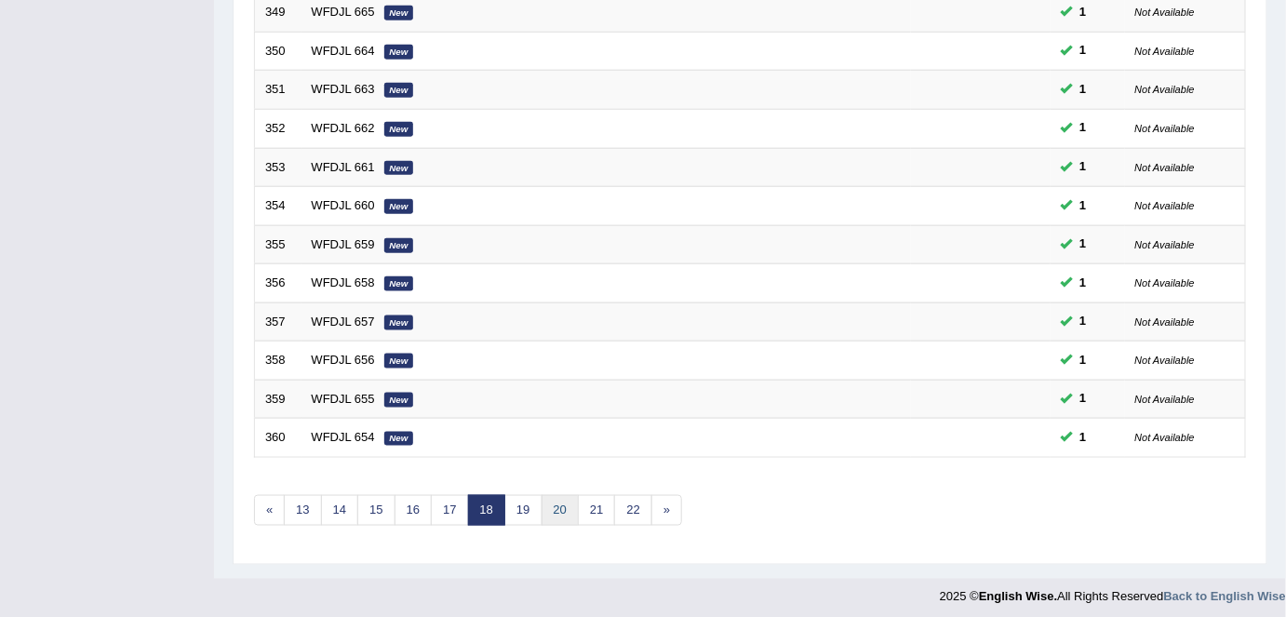
click at [553, 506] on link "20" at bounding box center [559, 510] width 37 height 31
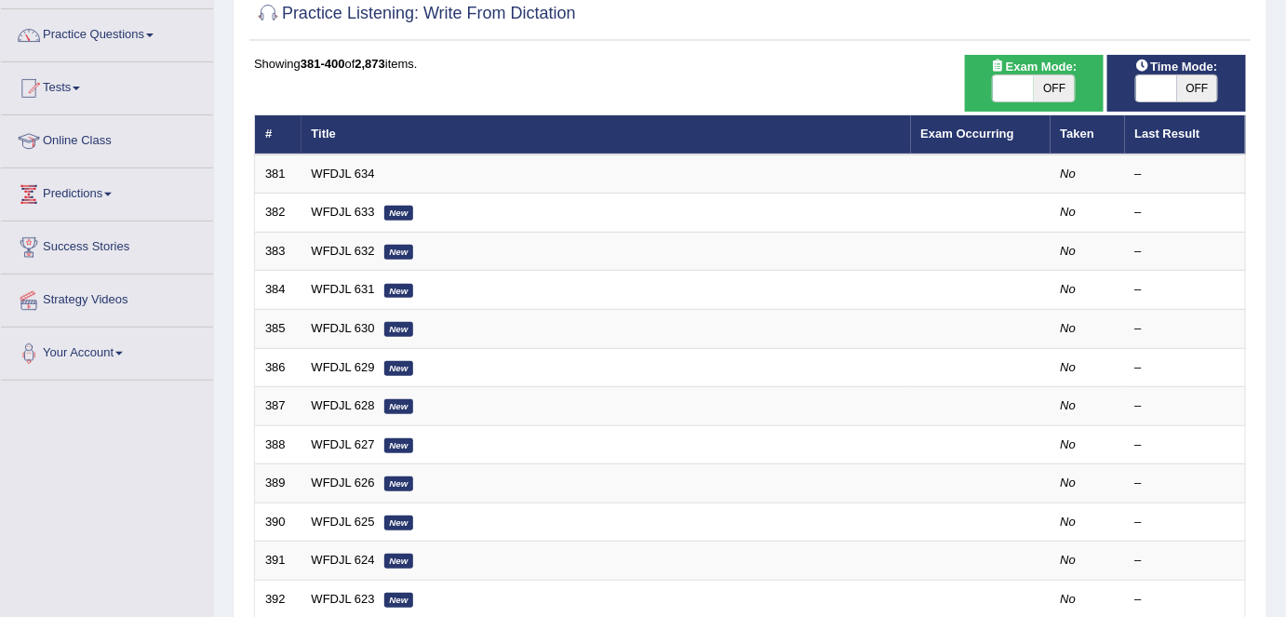
scroll to position [135, 0]
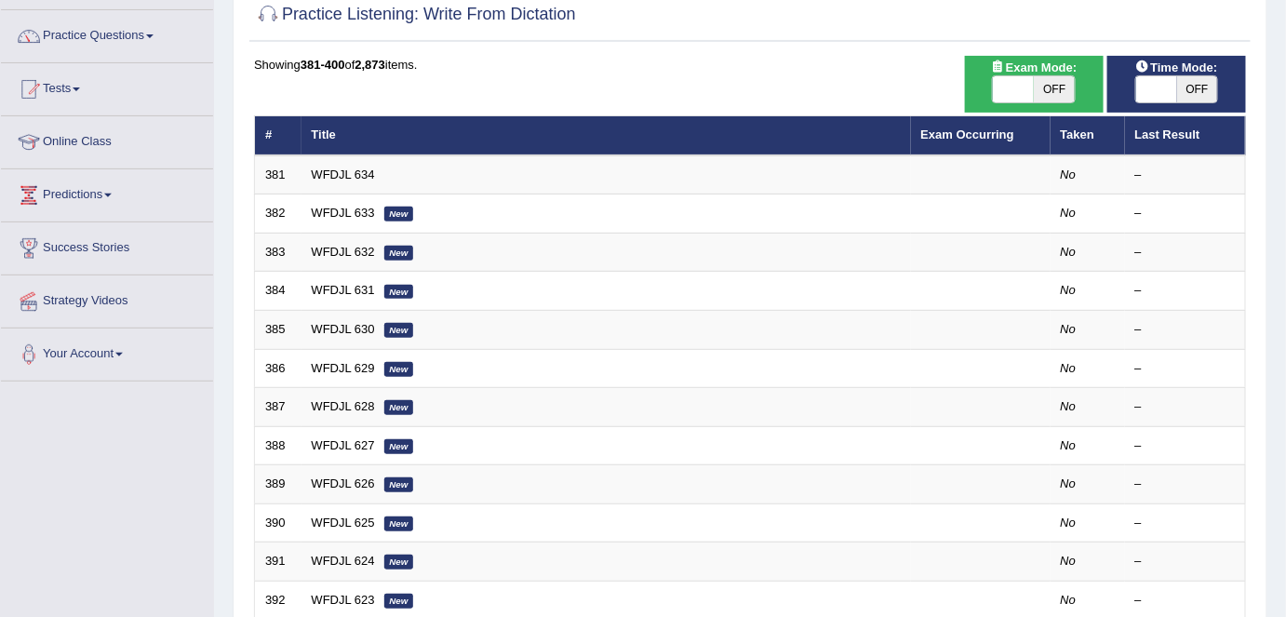
click at [194, 432] on div "Toggle navigation Home Practice Questions Speaking Practice Read Aloud Repeat S…" at bounding box center [643, 476] width 1286 height 1222
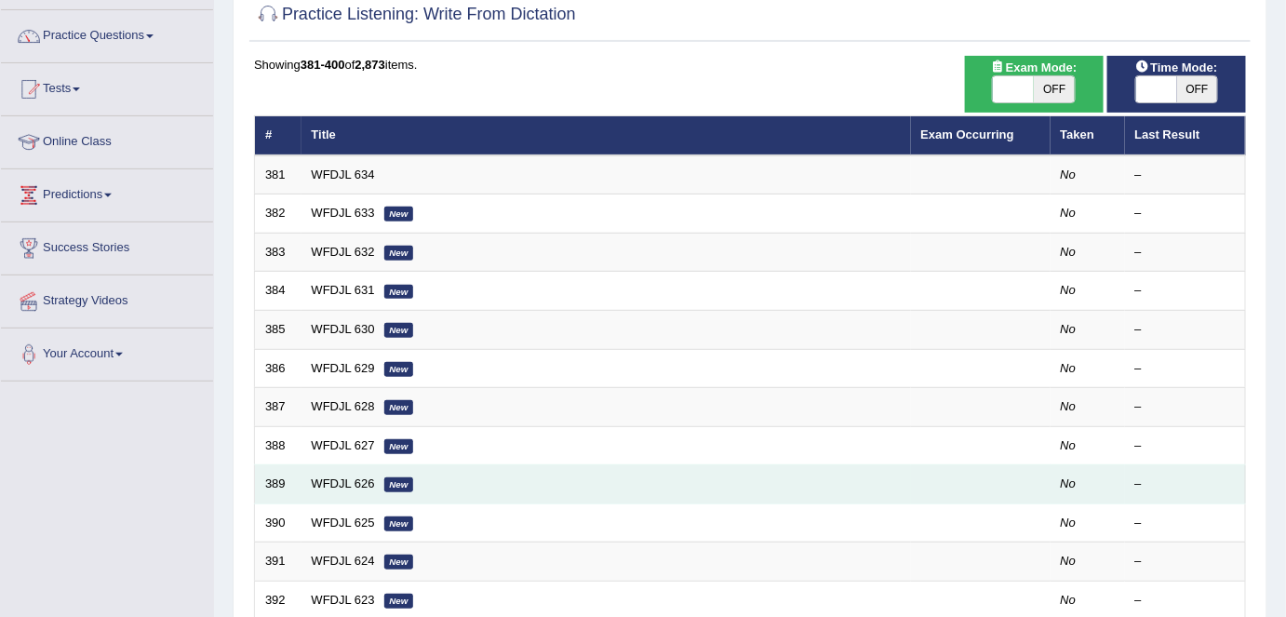
scroll to position [607, 0]
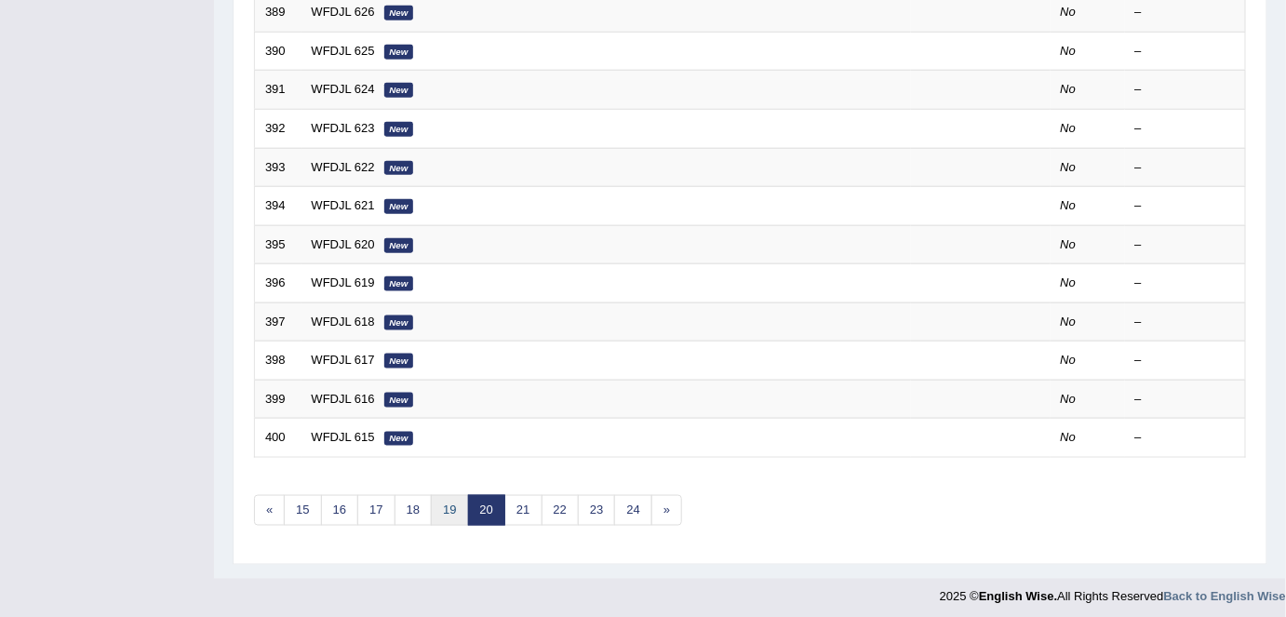
click at [445, 499] on link "19" at bounding box center [449, 510] width 37 height 31
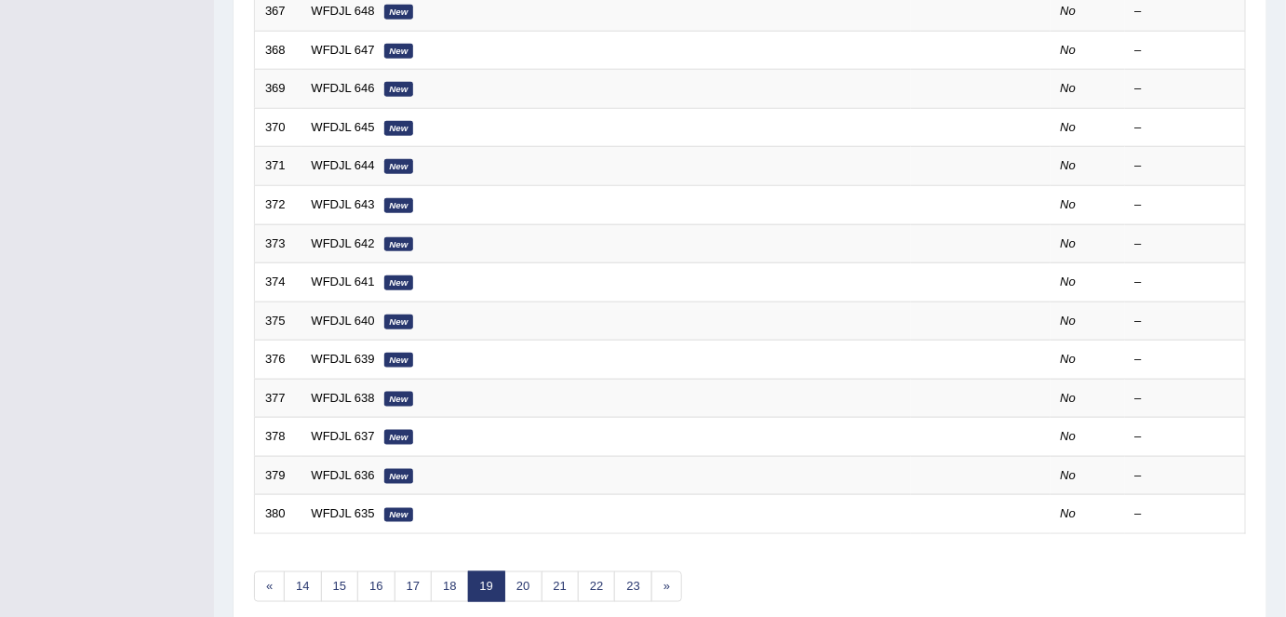
scroll to position [530, 0]
click at [418, 577] on link "17" at bounding box center [412, 586] width 37 height 31
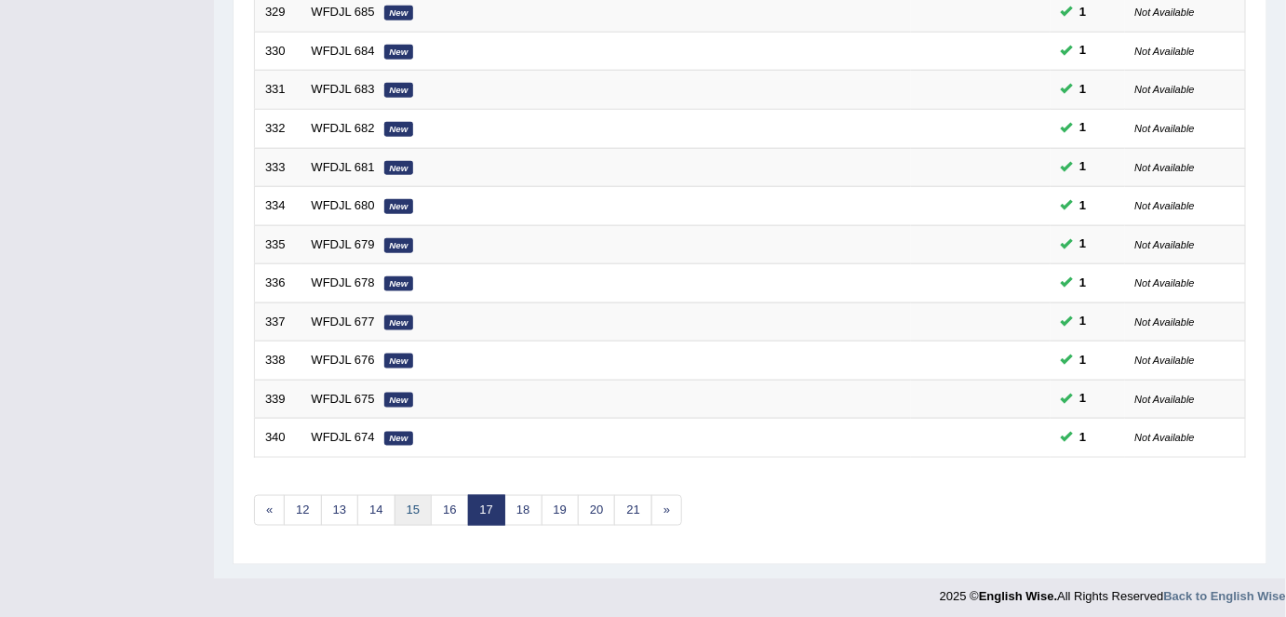
click at [399, 501] on link "15" at bounding box center [412, 510] width 37 height 31
click at [381, 499] on link "12" at bounding box center [375, 510] width 37 height 31
click at [602, 498] on link "16" at bounding box center [612, 510] width 37 height 31
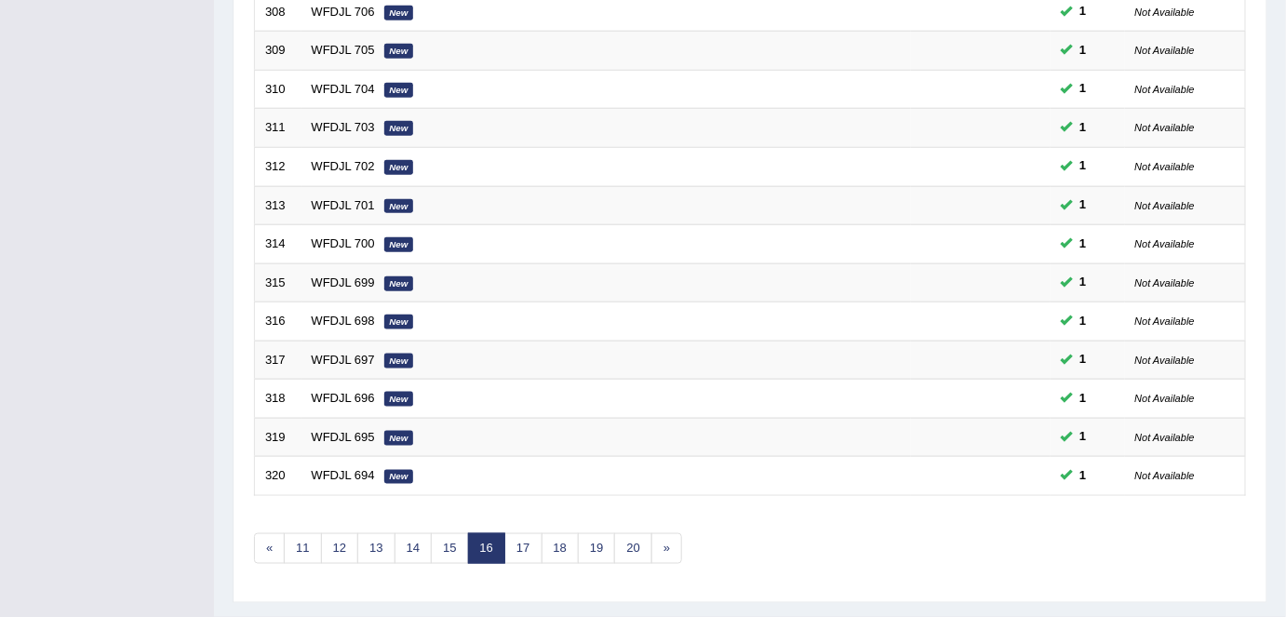
scroll to position [607, 0]
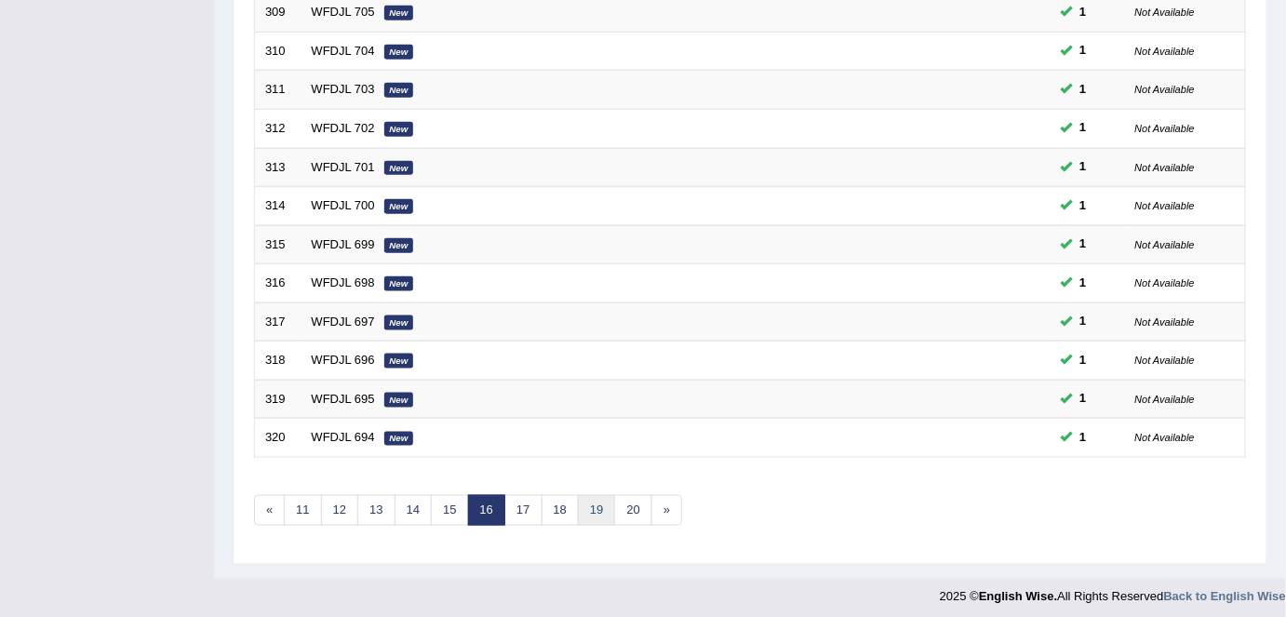
click at [585, 506] on link "19" at bounding box center [596, 510] width 37 height 31
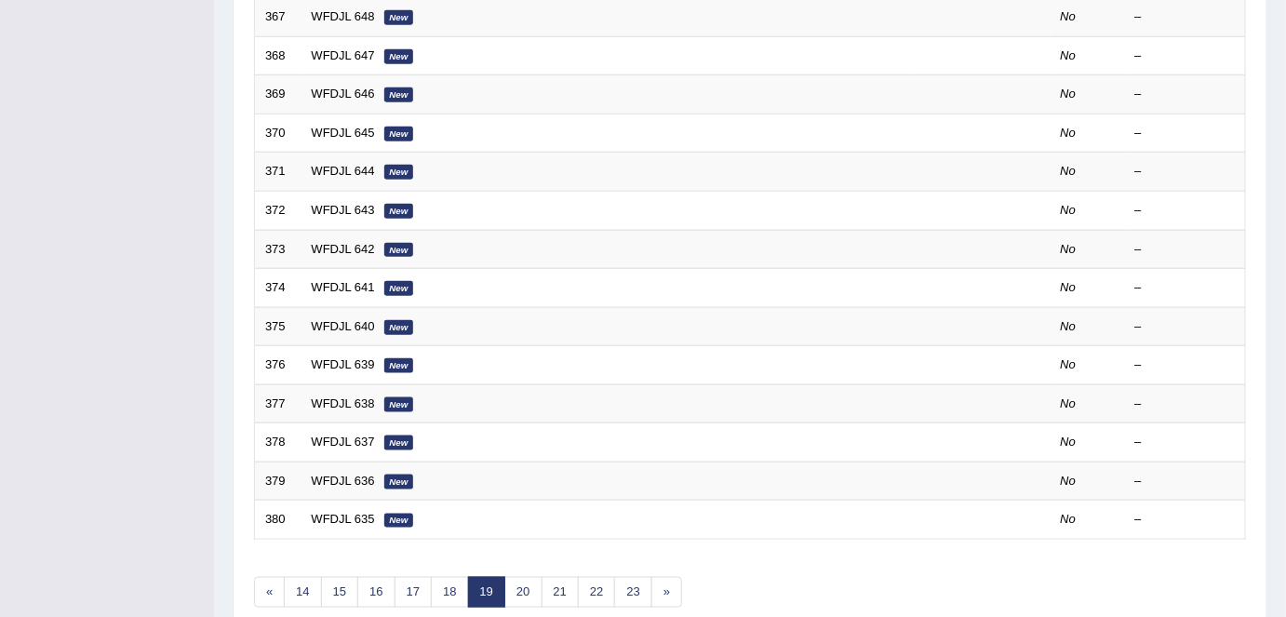
scroll to position [607, 0]
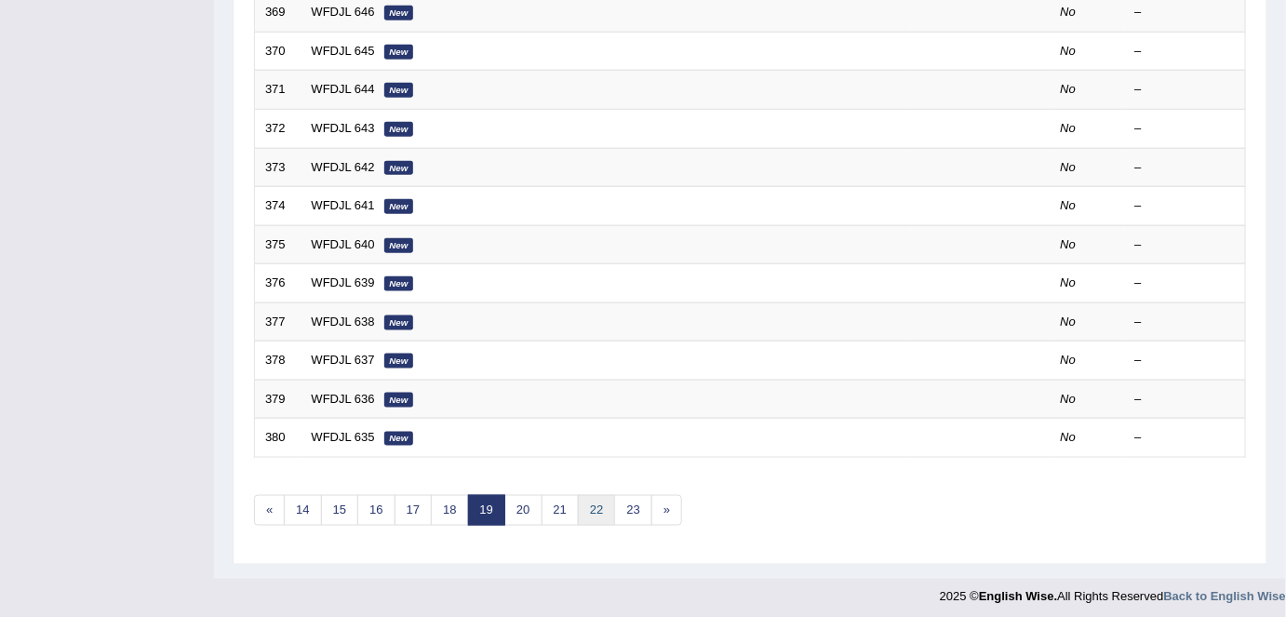
click at [597, 504] on link "22" at bounding box center [596, 510] width 37 height 31
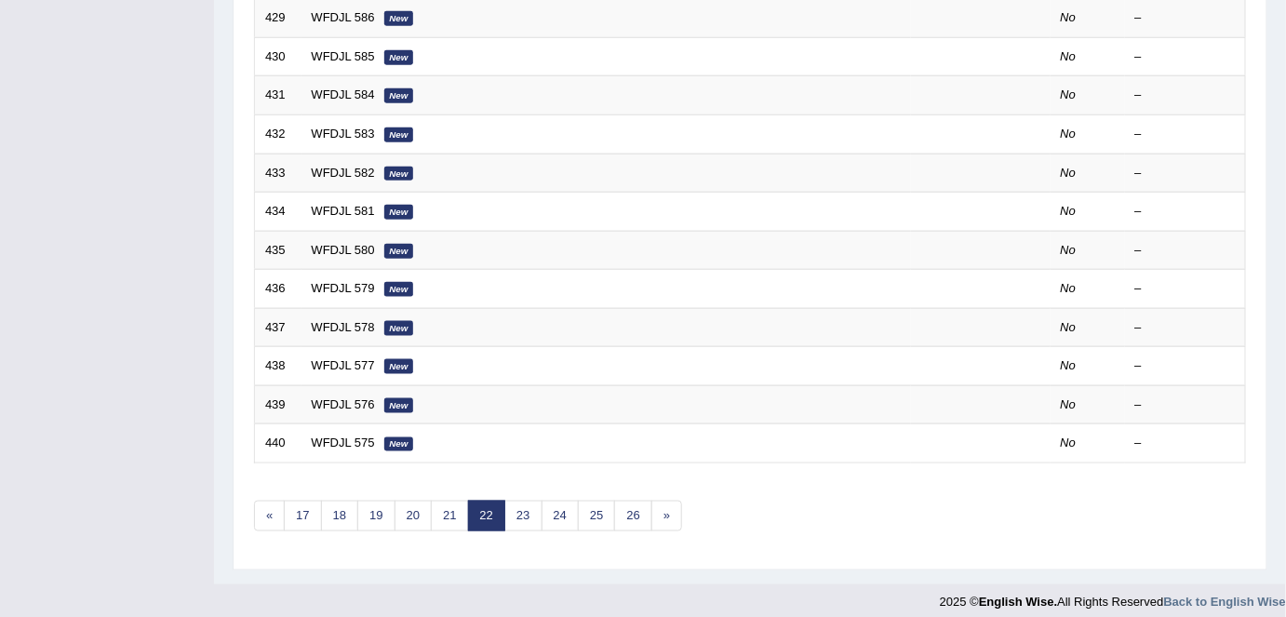
scroll to position [607, 0]
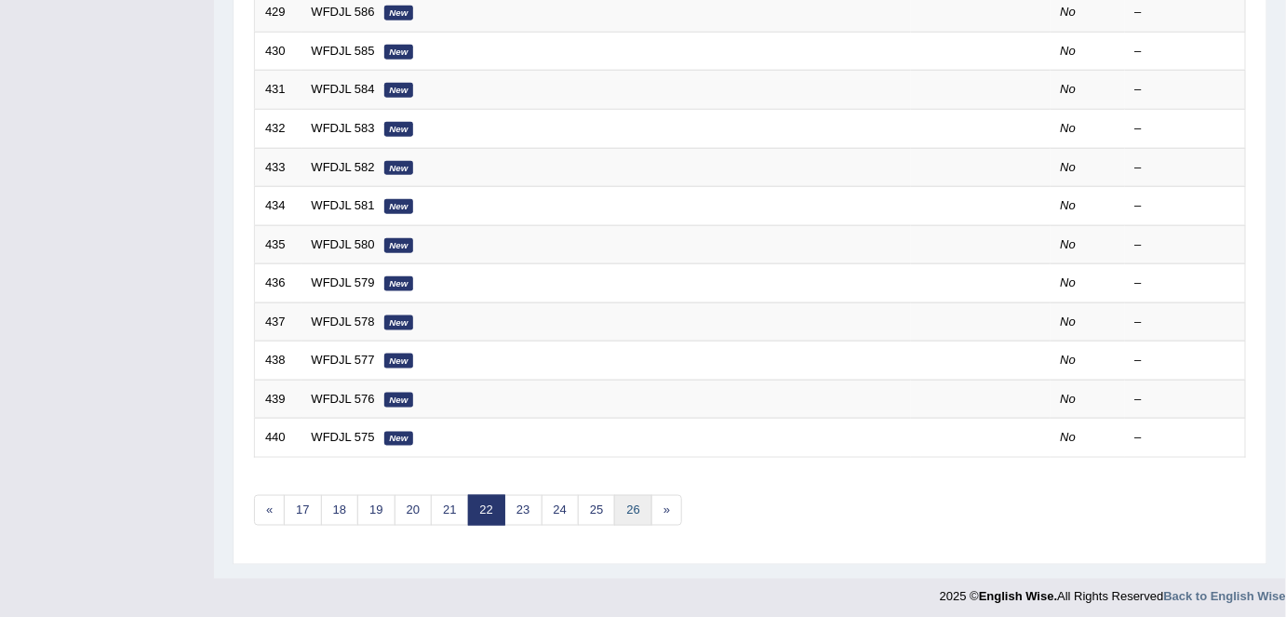
click at [614, 505] on link "26" at bounding box center [632, 510] width 37 height 31
click at [528, 503] on link "27" at bounding box center [522, 510] width 37 height 31
click at [628, 504] on link "31" at bounding box center [632, 510] width 37 height 31
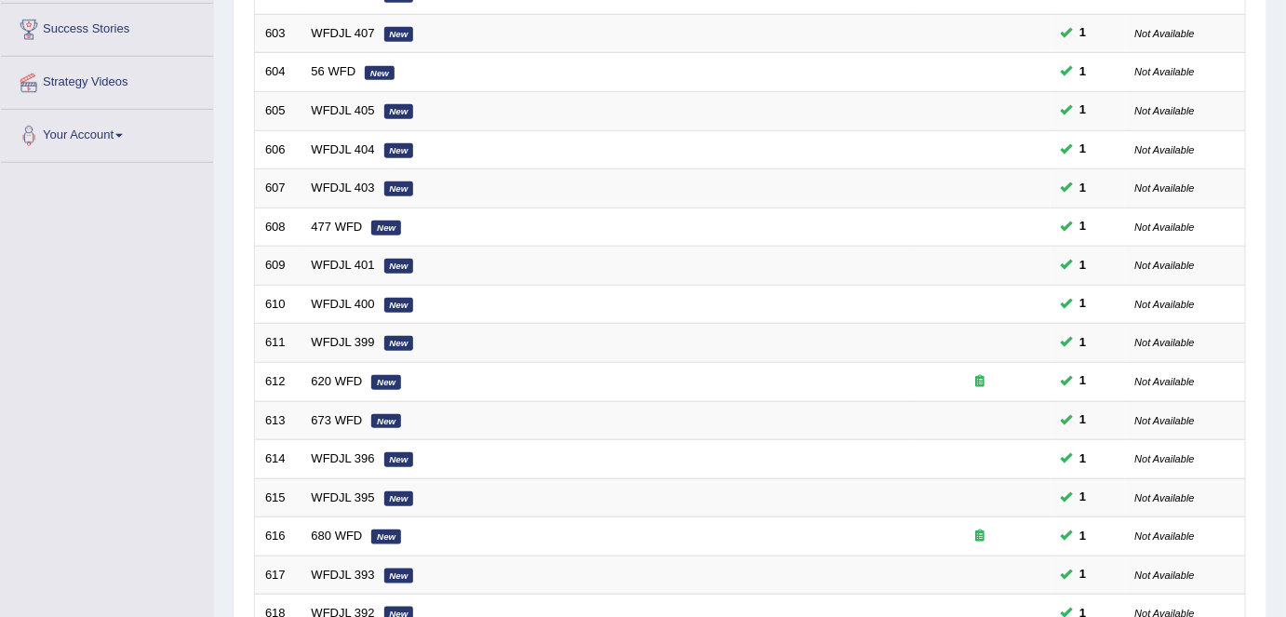
scroll to position [607, 0]
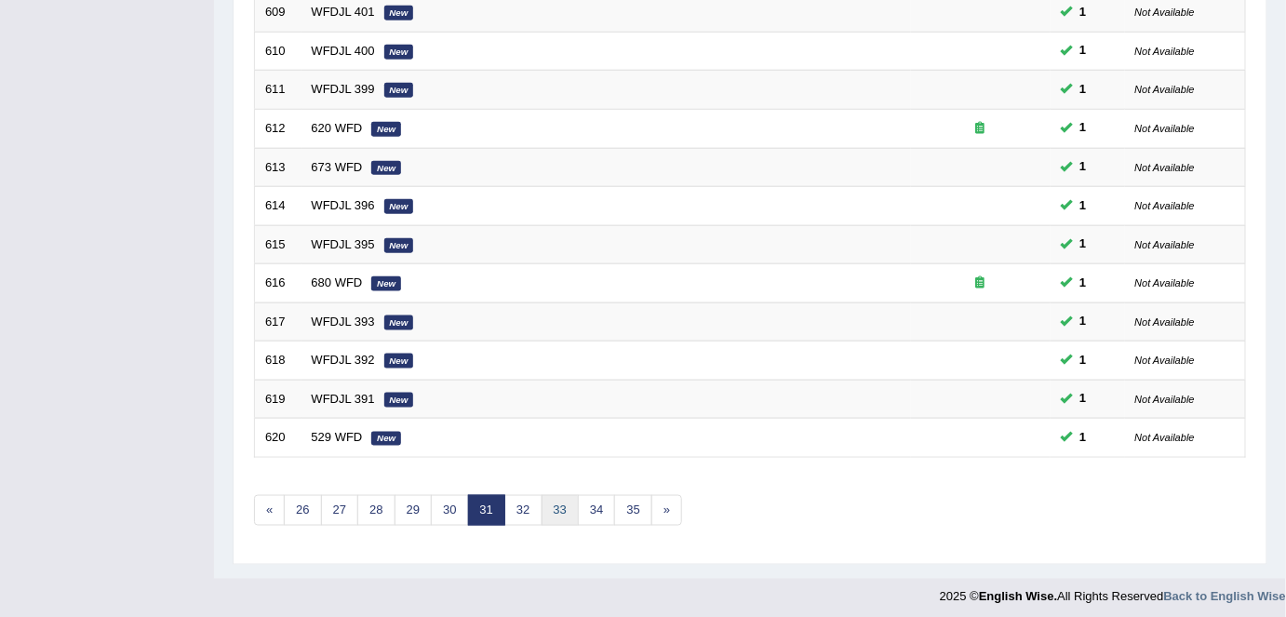
click at [544, 499] on link "33" at bounding box center [559, 510] width 37 height 31
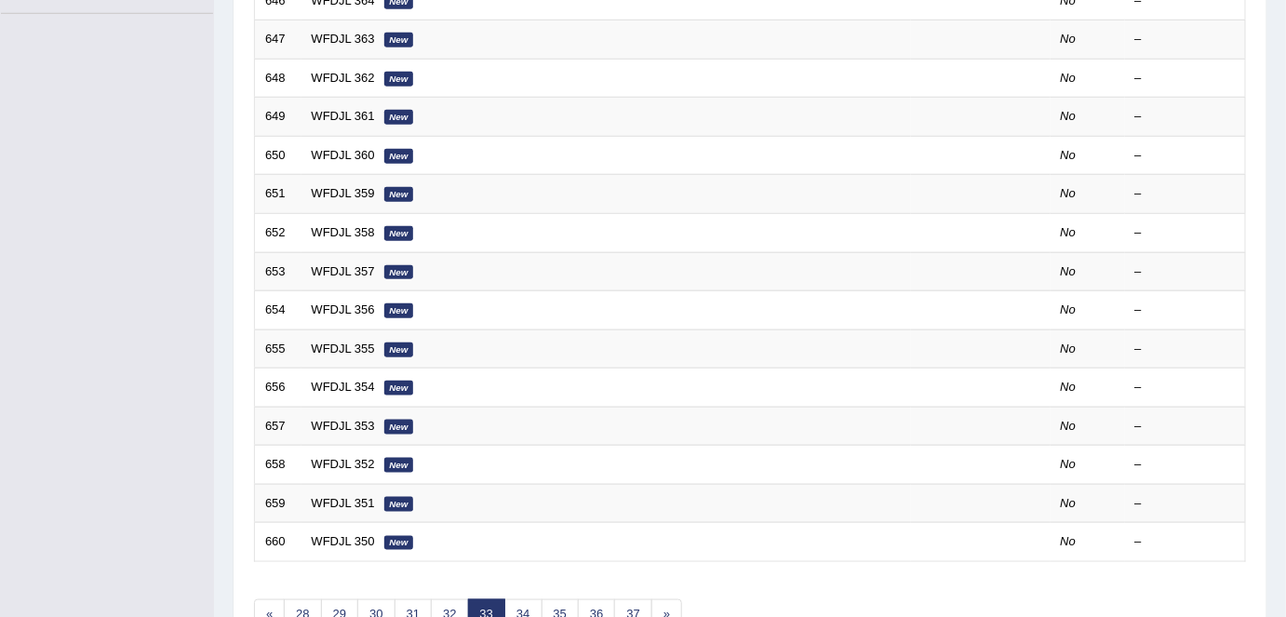
scroll to position [607, 0]
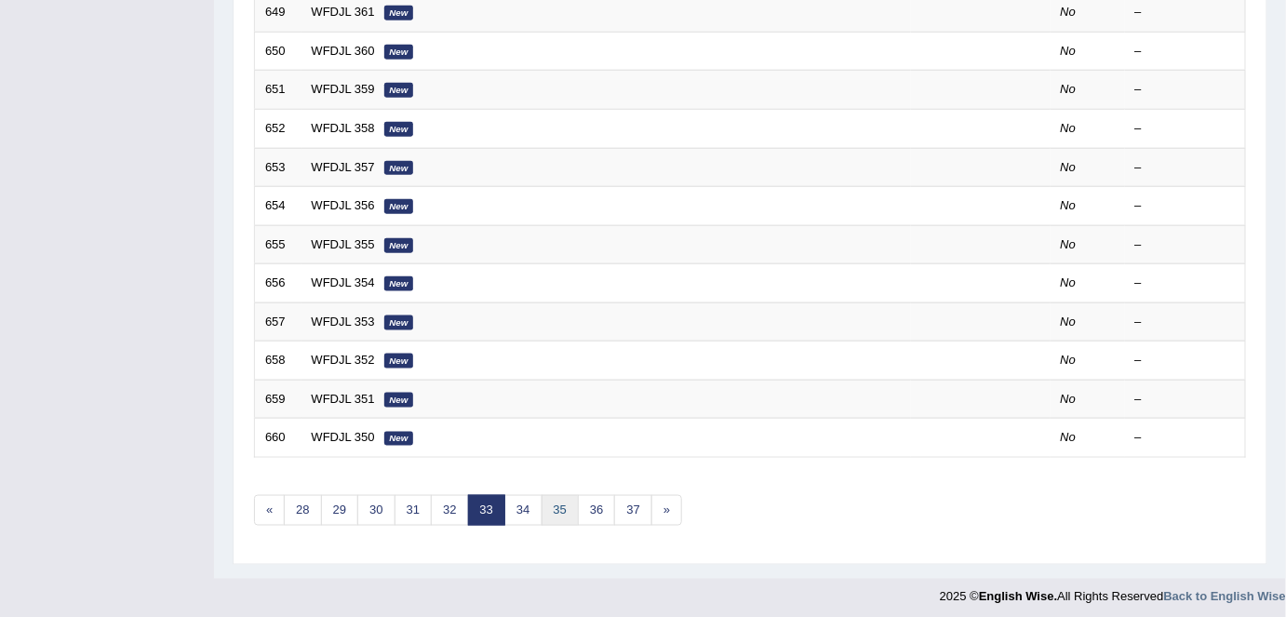
click at [568, 499] on link "35" at bounding box center [559, 510] width 37 height 31
click at [585, 495] on link "38" at bounding box center [596, 510] width 37 height 31
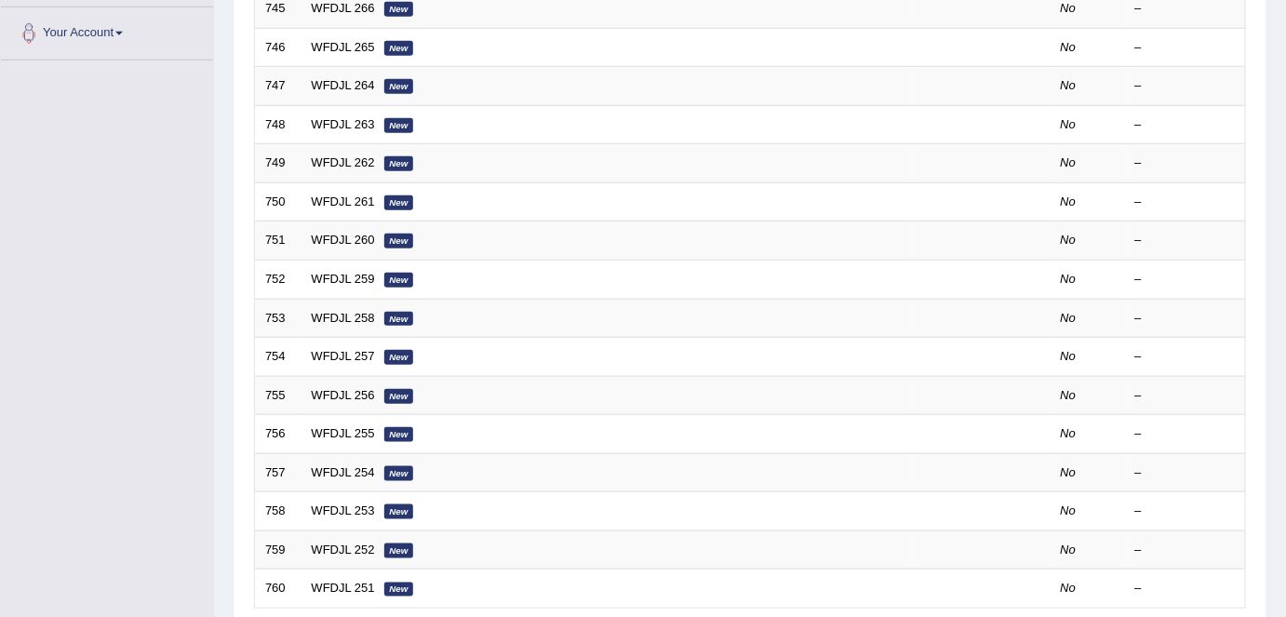
scroll to position [607, 0]
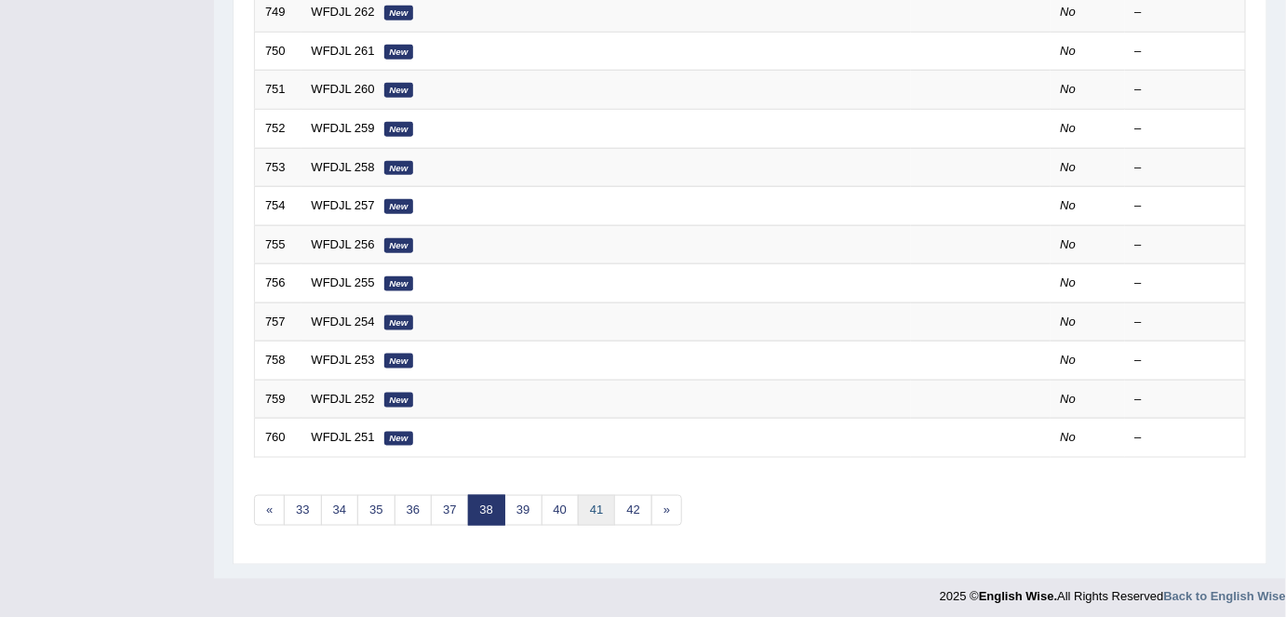
click at [592, 499] on link "41" at bounding box center [596, 510] width 37 height 31
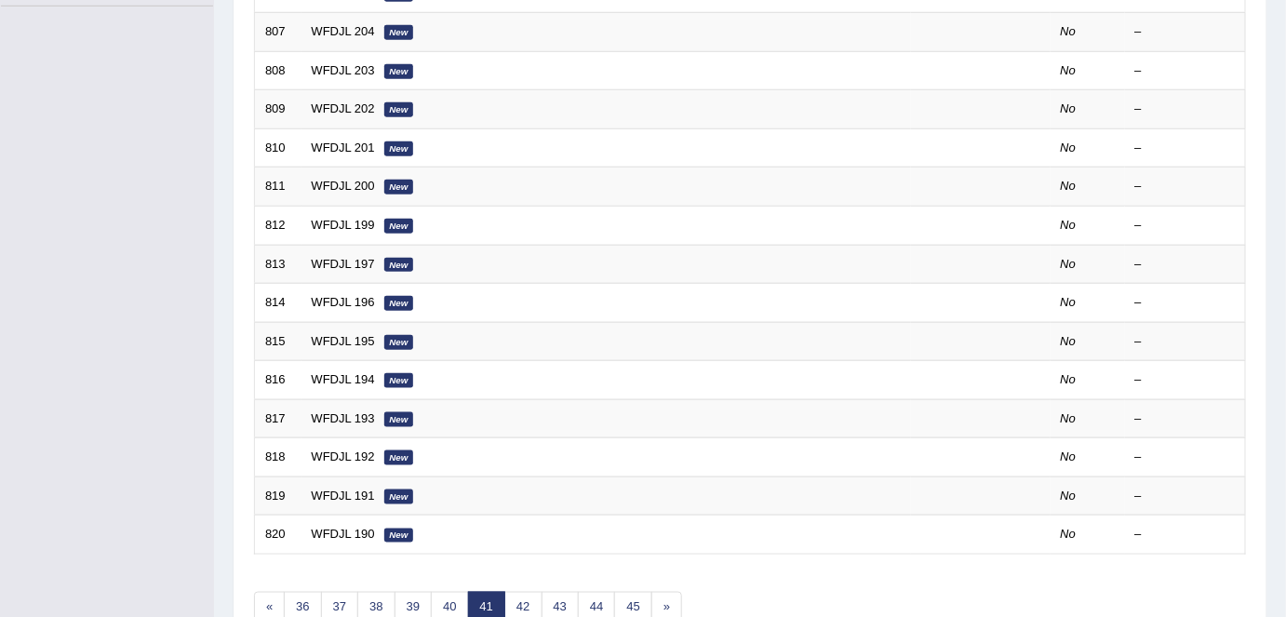
scroll to position [607, 0]
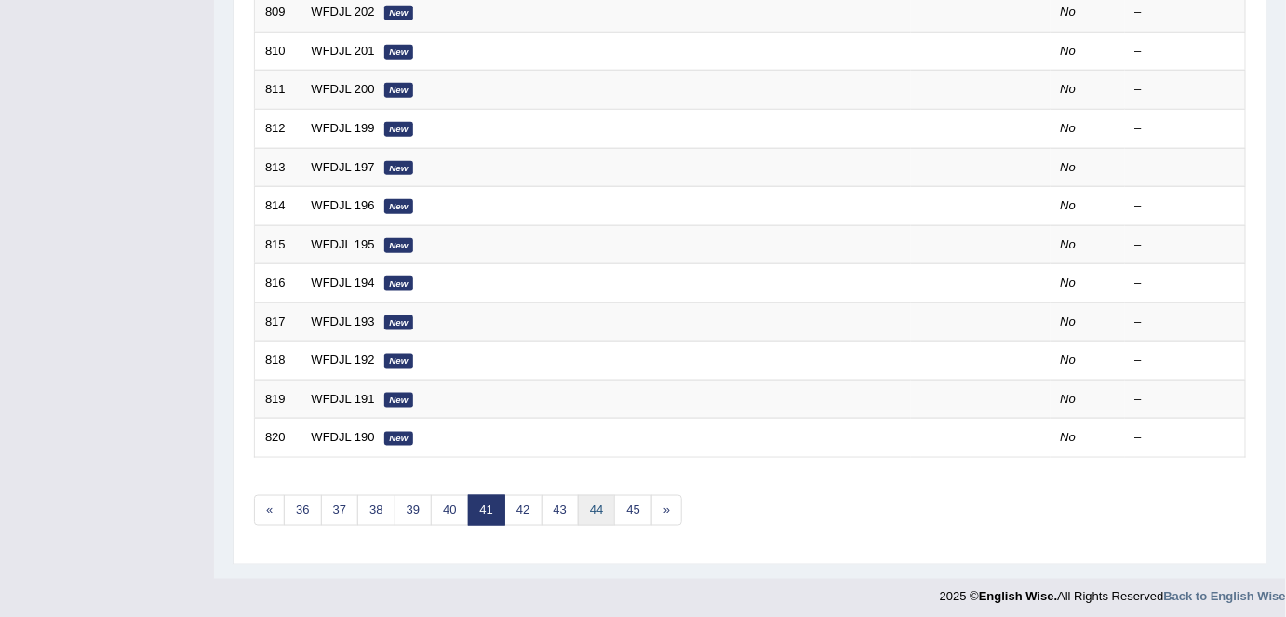
click at [581, 499] on link "44" at bounding box center [596, 510] width 37 height 31
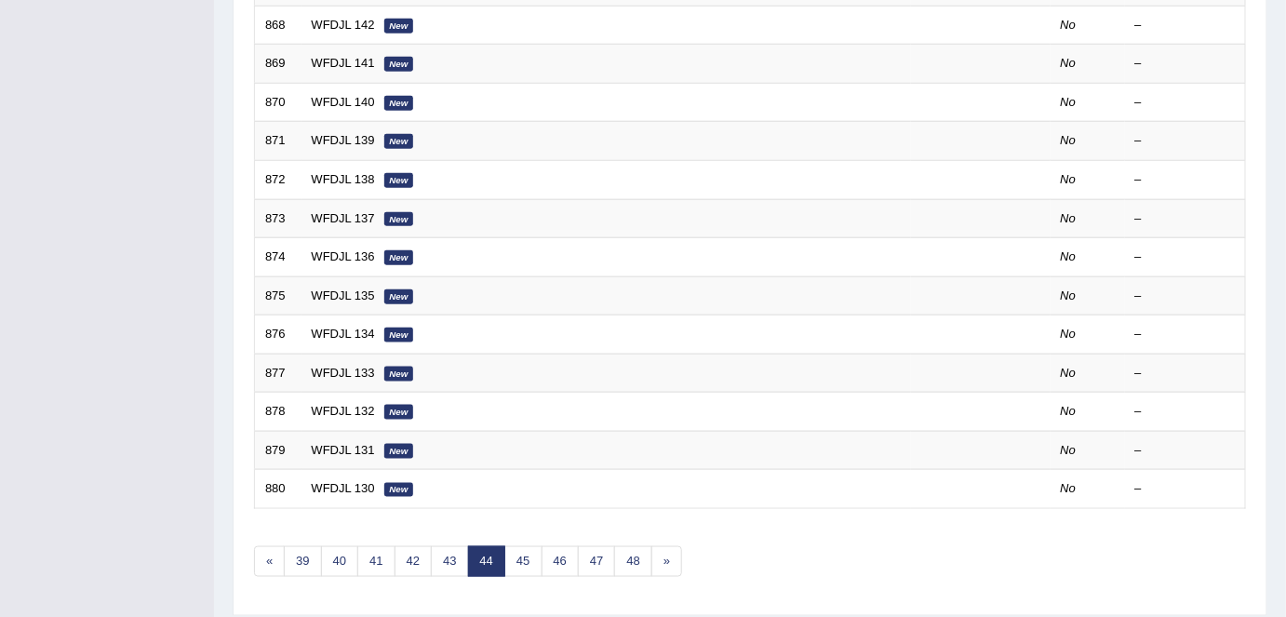
scroll to position [607, 0]
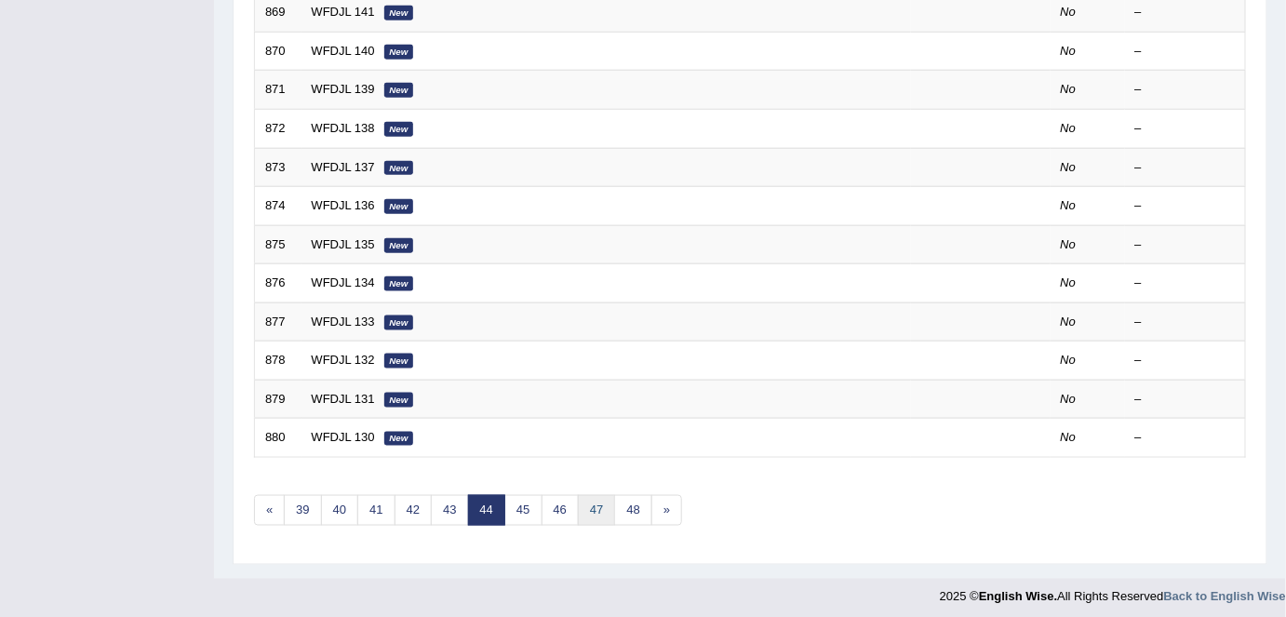
click at [582, 502] on link "47" at bounding box center [596, 510] width 37 height 31
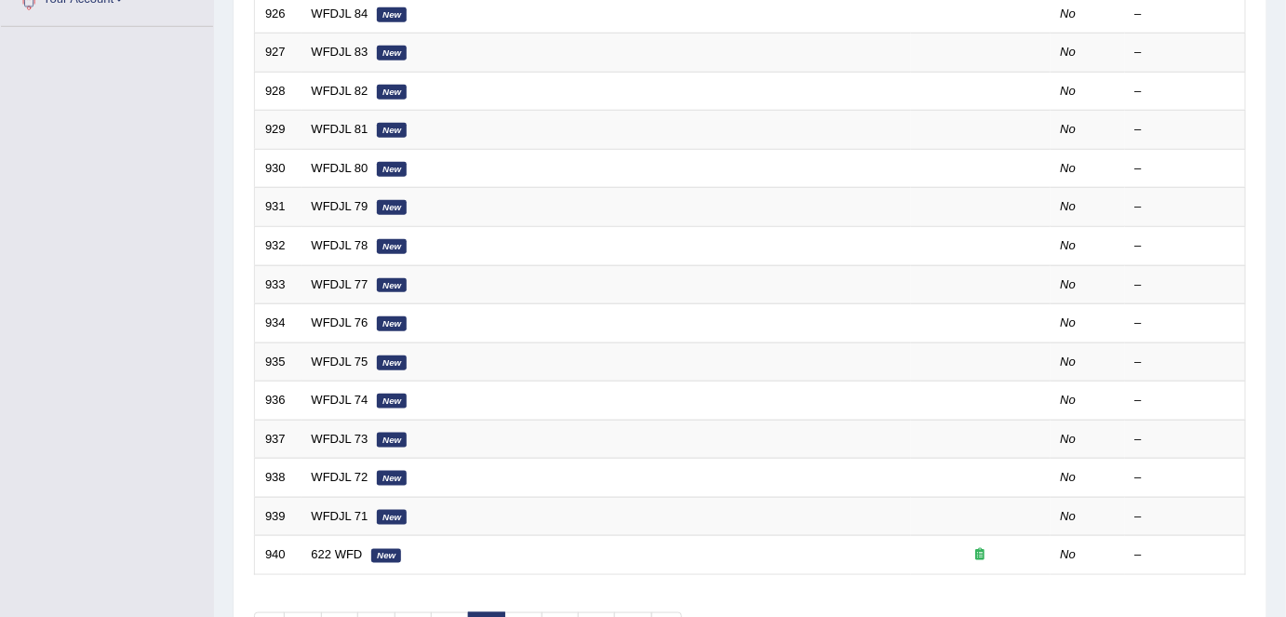
scroll to position [607, 0]
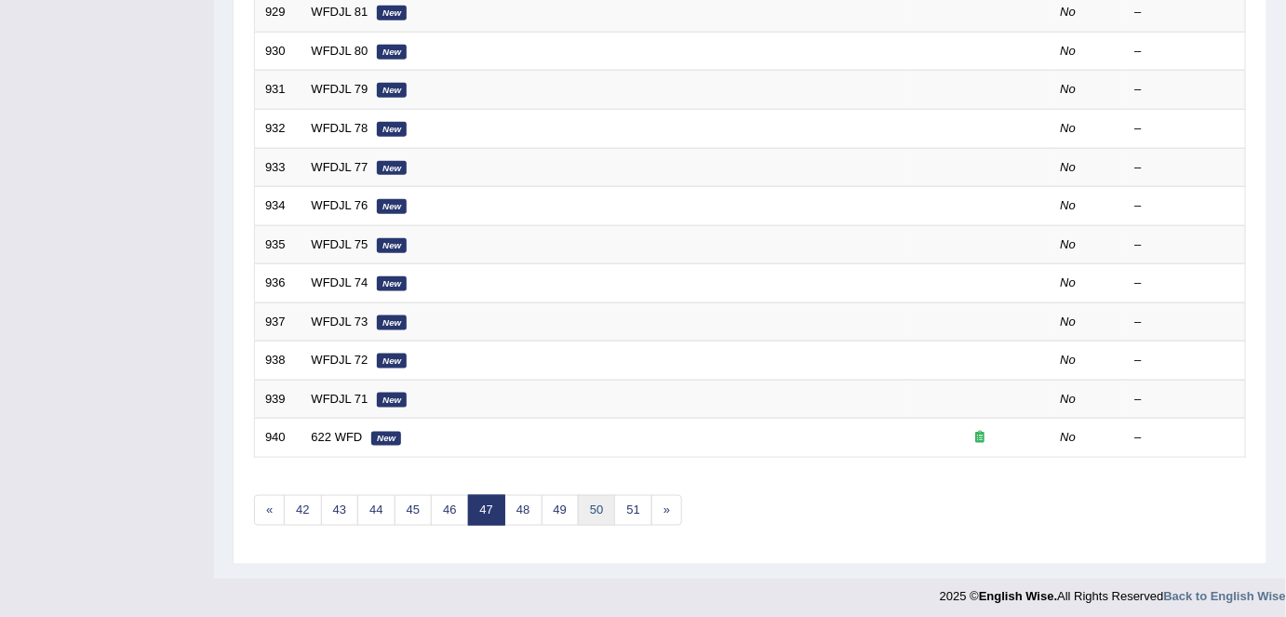
click at [585, 512] on link "50" at bounding box center [596, 510] width 37 height 31
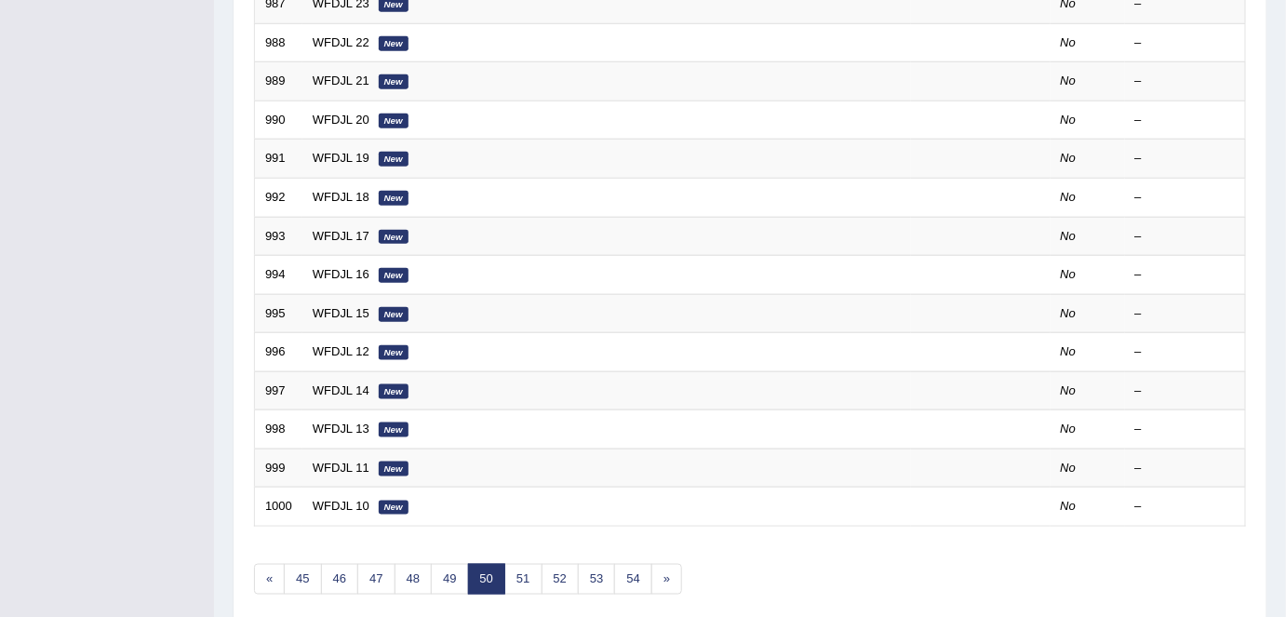
scroll to position [607, 0]
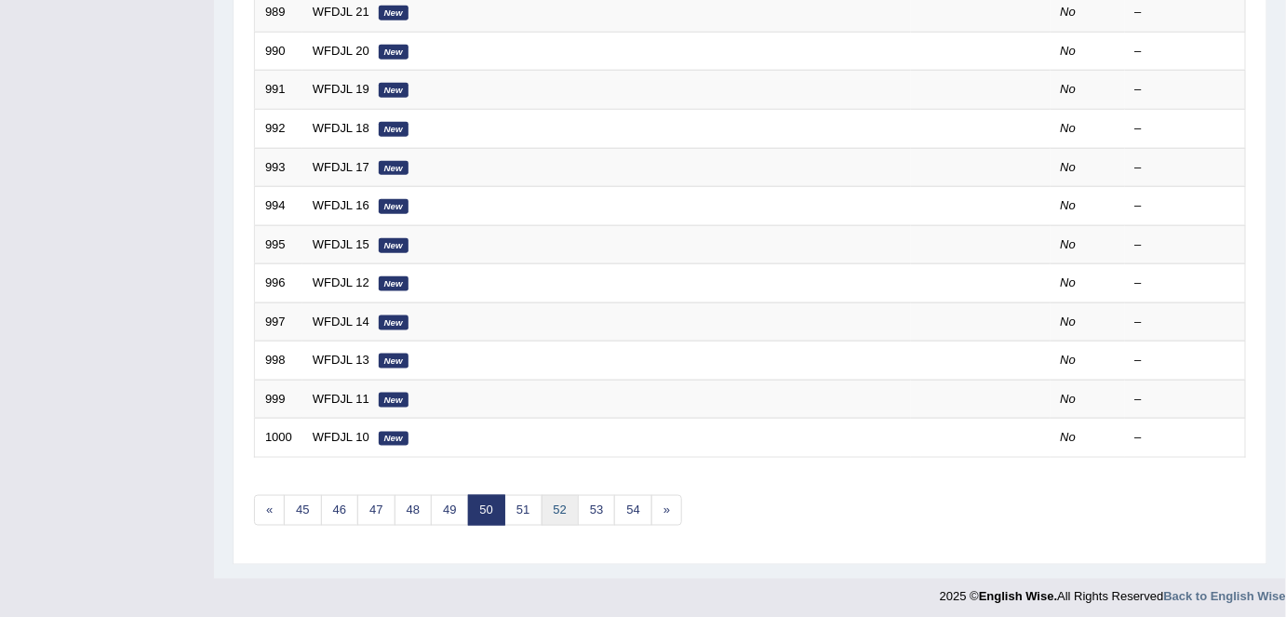
click at [550, 500] on link "52" at bounding box center [559, 510] width 37 height 31
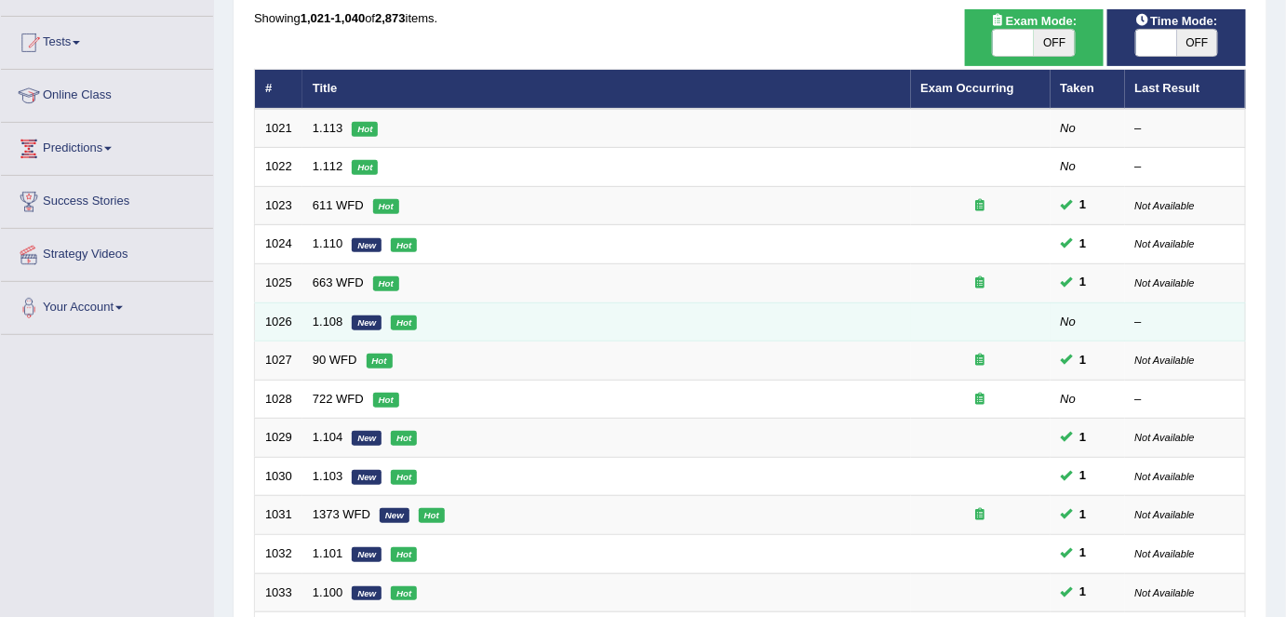
scroll to position [607, 0]
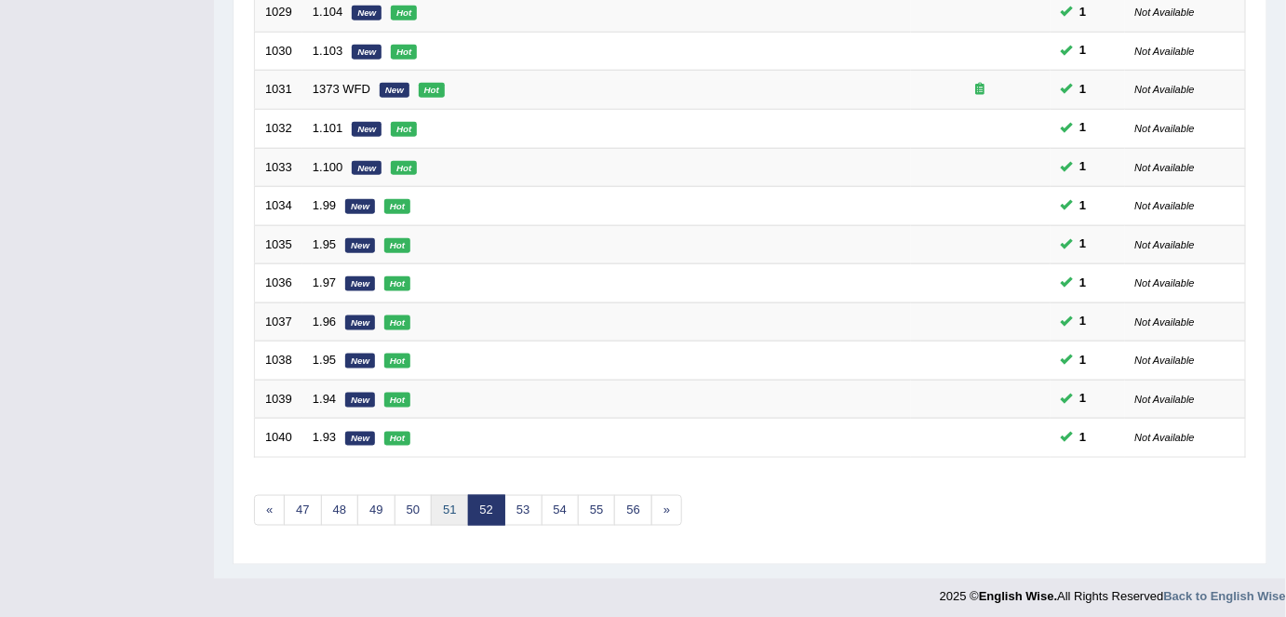
click at [439, 505] on link "51" at bounding box center [449, 510] width 37 height 31
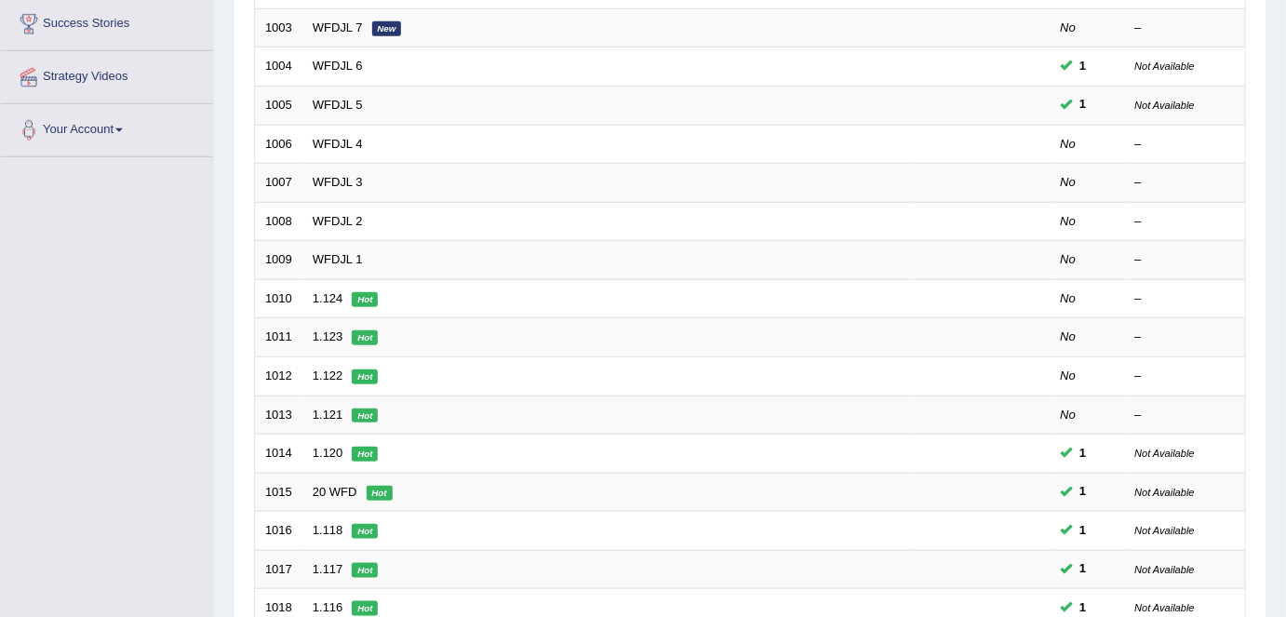
scroll to position [359, 0]
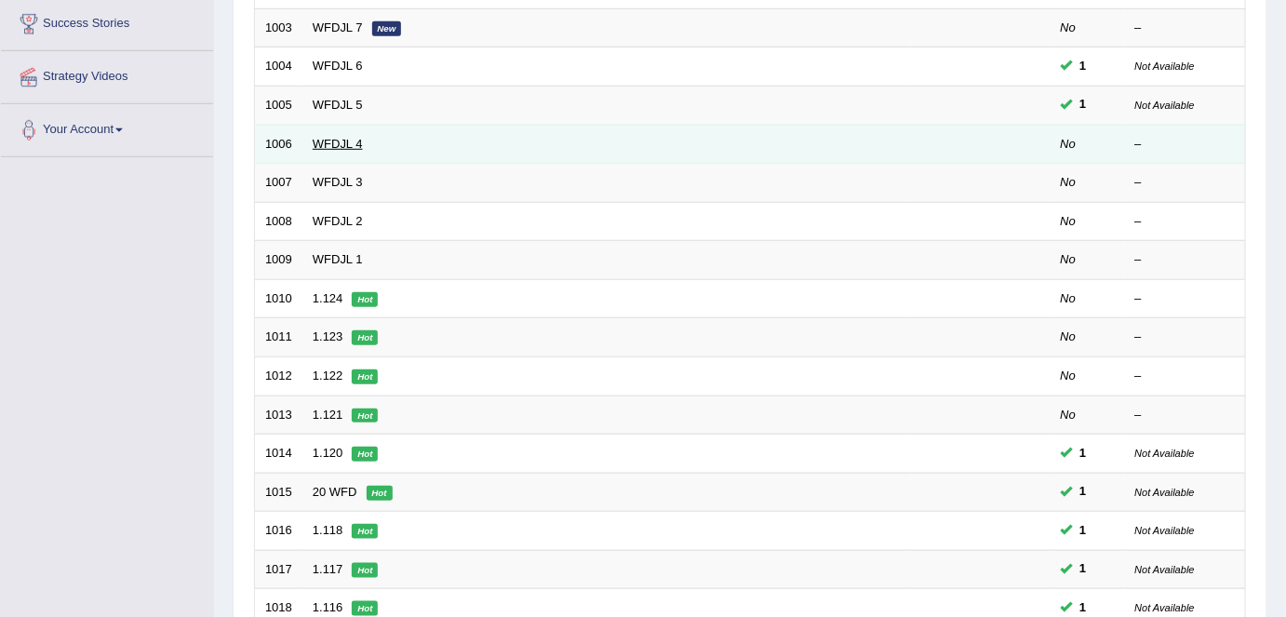
click at [320, 139] on link "WFDJL 4" at bounding box center [338, 144] width 50 height 14
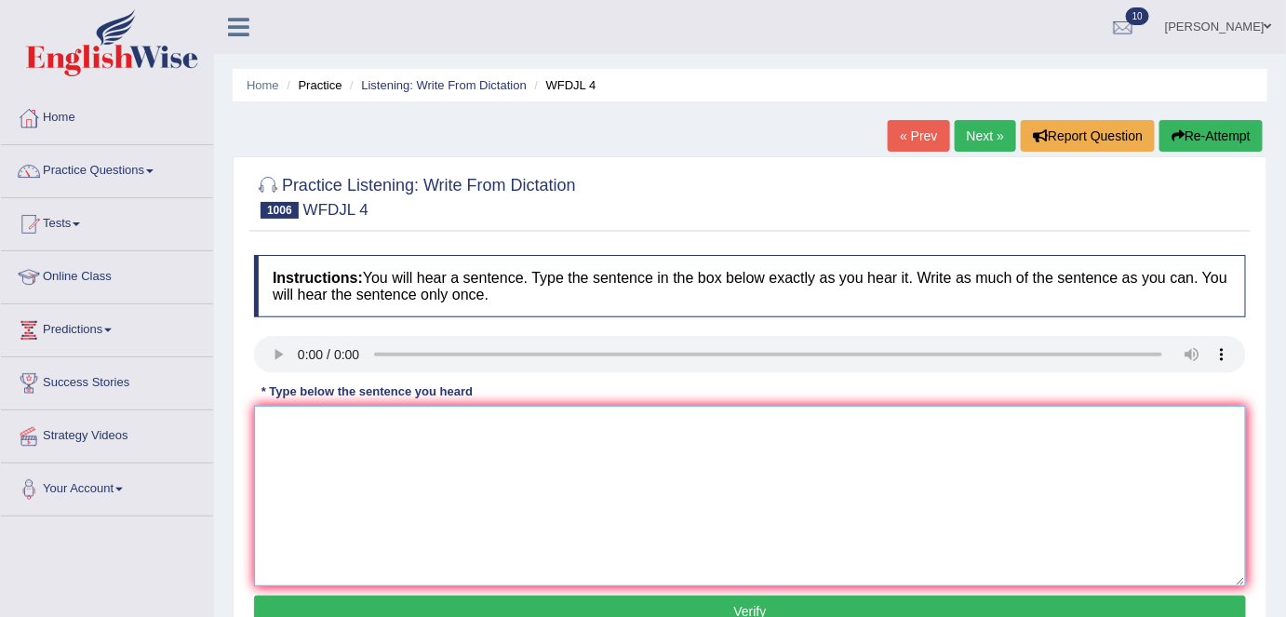
click at [290, 421] on textarea at bounding box center [750, 496] width 992 height 180
click at [353, 432] on textarea "wanted to be aking." at bounding box center [750, 496] width 992 height 180
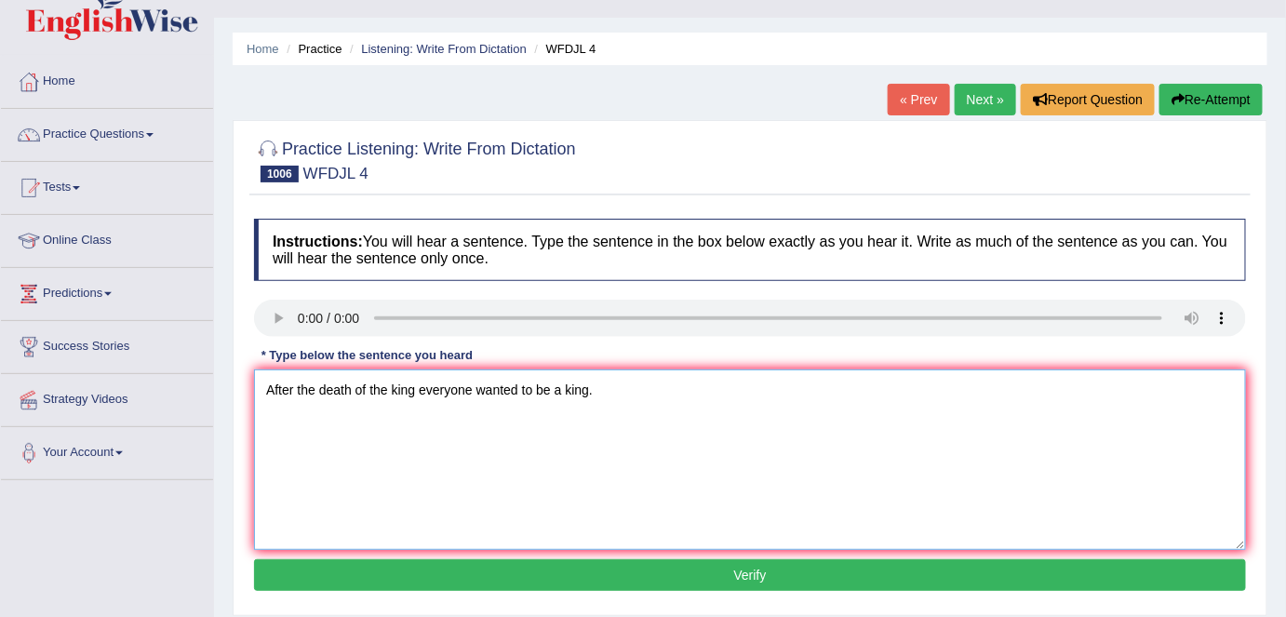
scroll to position [42, 0]
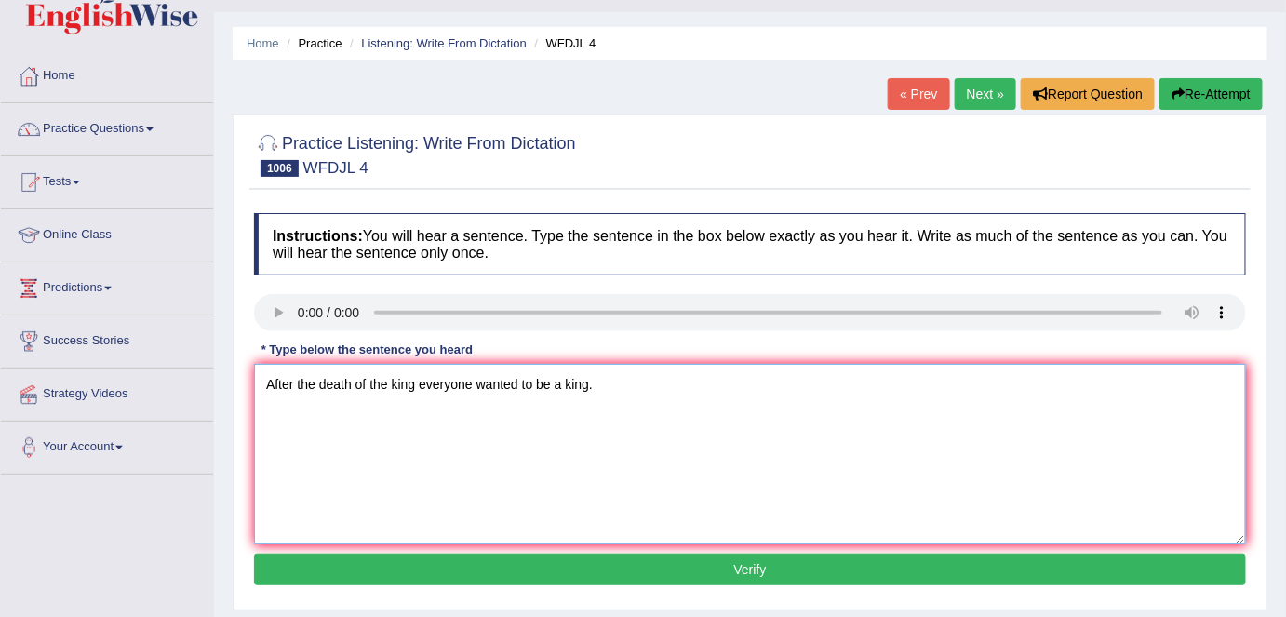
type textarea "After the death of the king everyone wanted to be a king."
click at [472, 571] on button "Verify" at bounding box center [750, 570] width 992 height 32
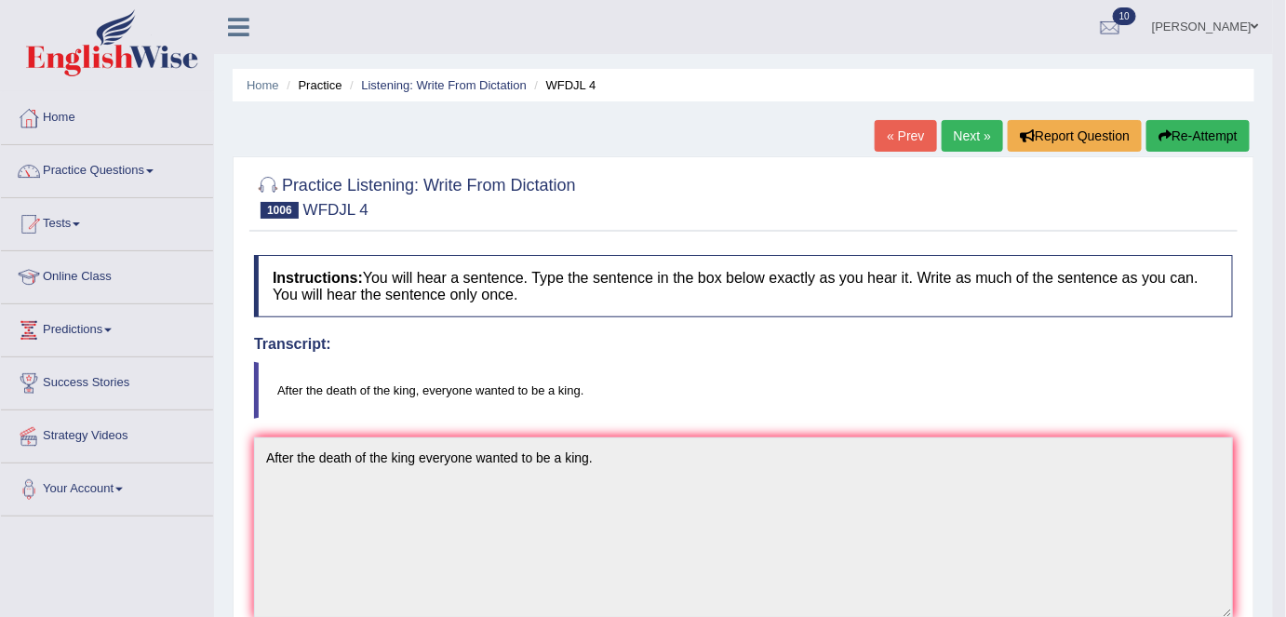
scroll to position [0, 0]
click at [984, 129] on link "Next »" at bounding box center [972, 136] width 61 height 32
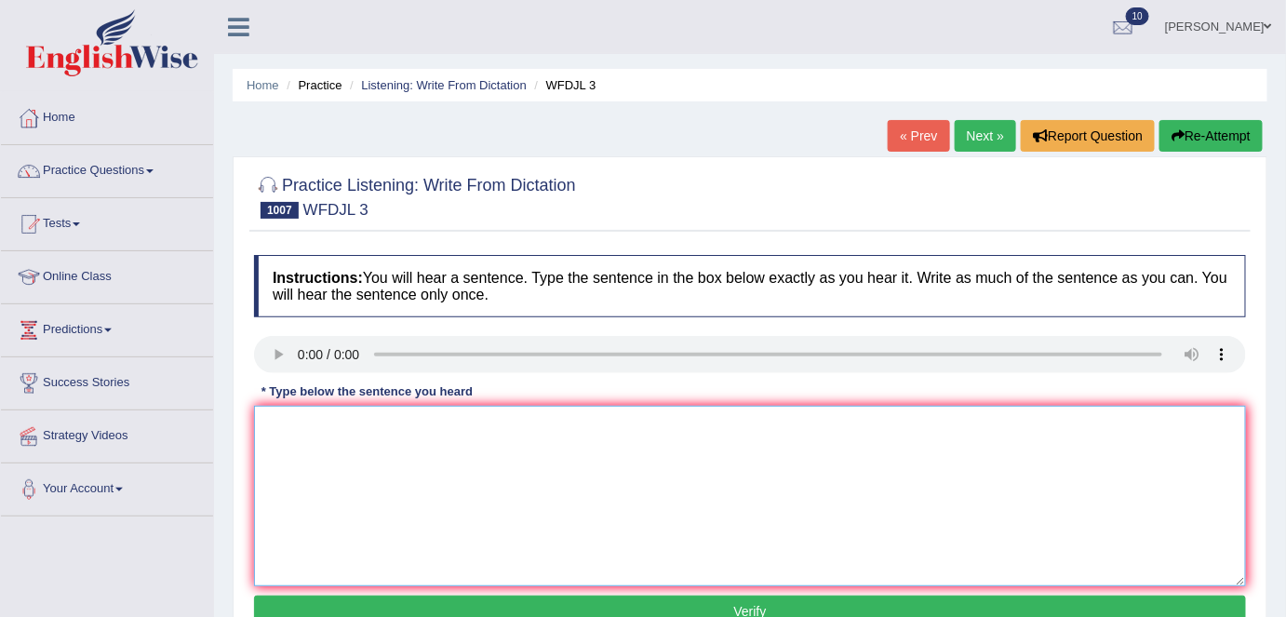
click at [335, 448] on textarea at bounding box center [750, 496] width 992 height 180
click at [320, 428] on textarea "Cab theyfind a n king without dispute." at bounding box center [750, 496] width 992 height 180
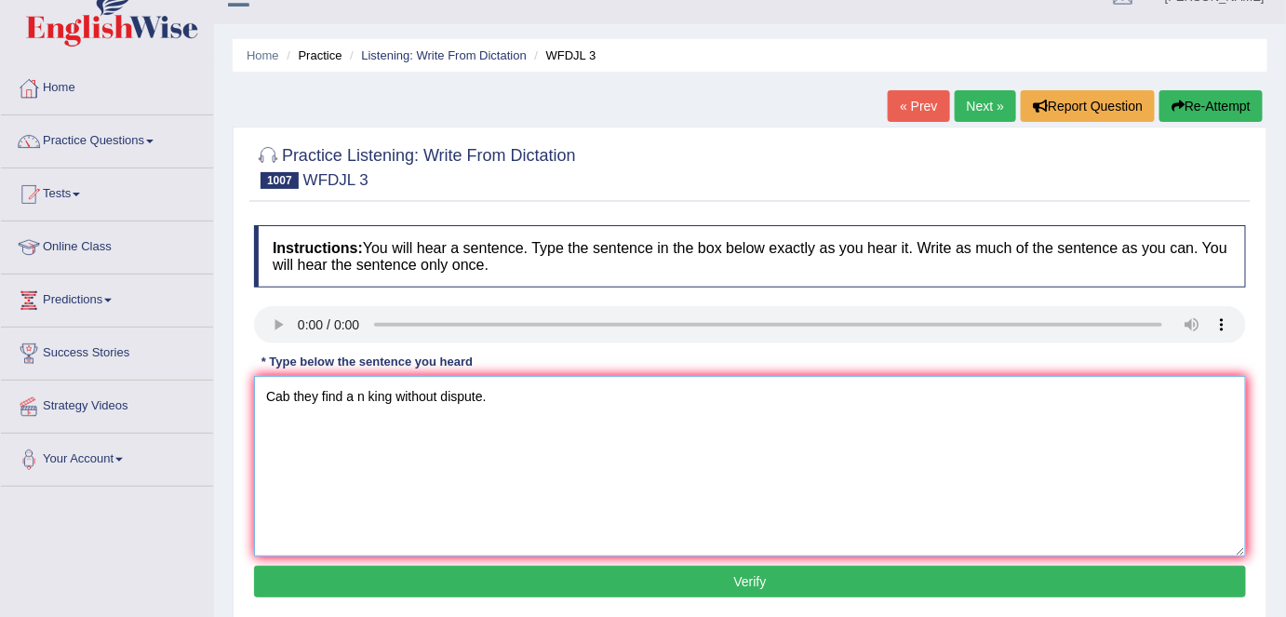
scroll to position [30, 0]
click at [365, 400] on textarea "Cab they find a n king without dispute." at bounding box center [750, 466] width 992 height 180
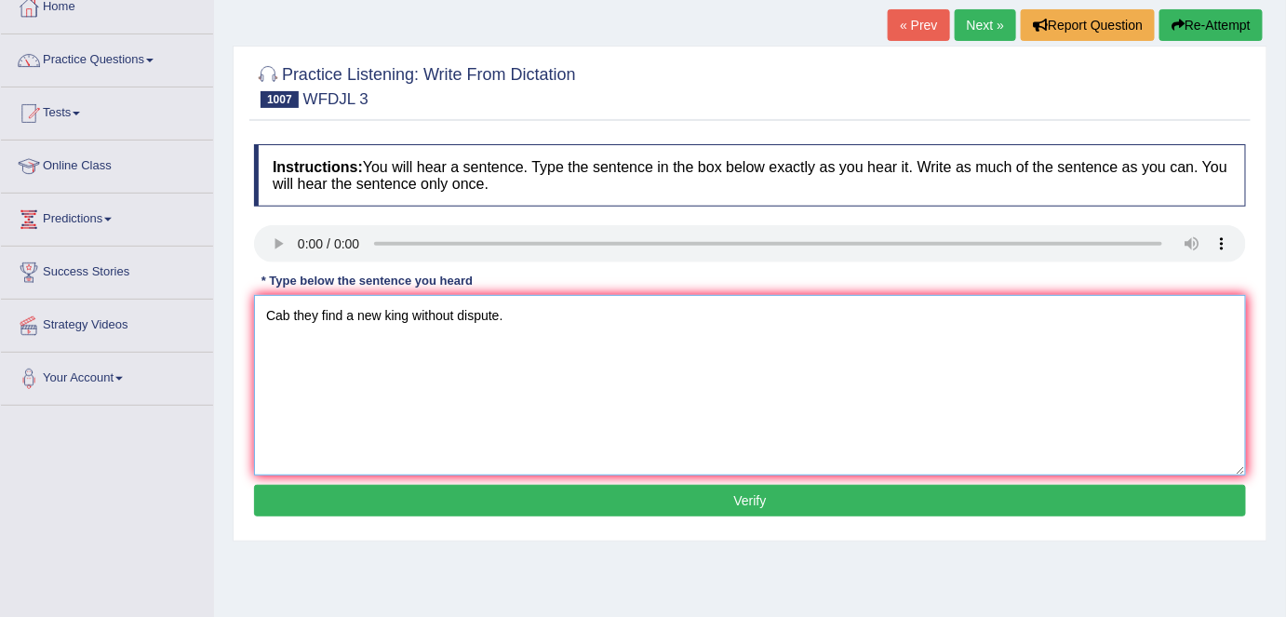
scroll to position [112, 0]
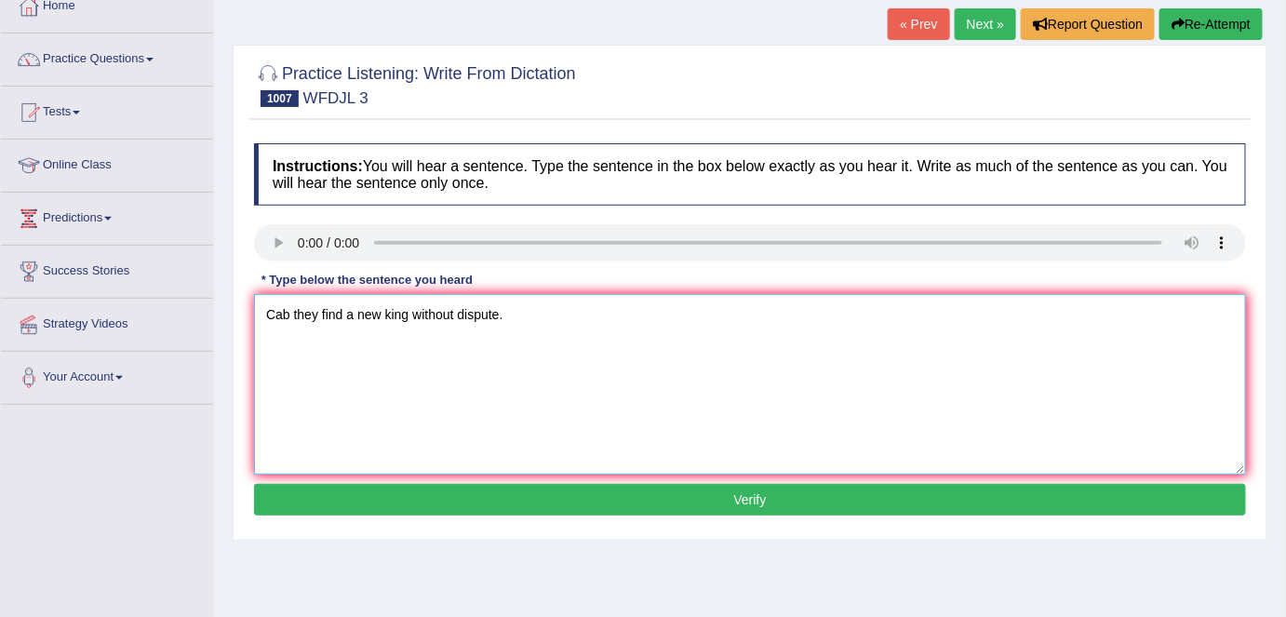
type textarea "Cab they find a new king without dispute."
click at [514, 500] on button "Verify" at bounding box center [750, 500] width 992 height 32
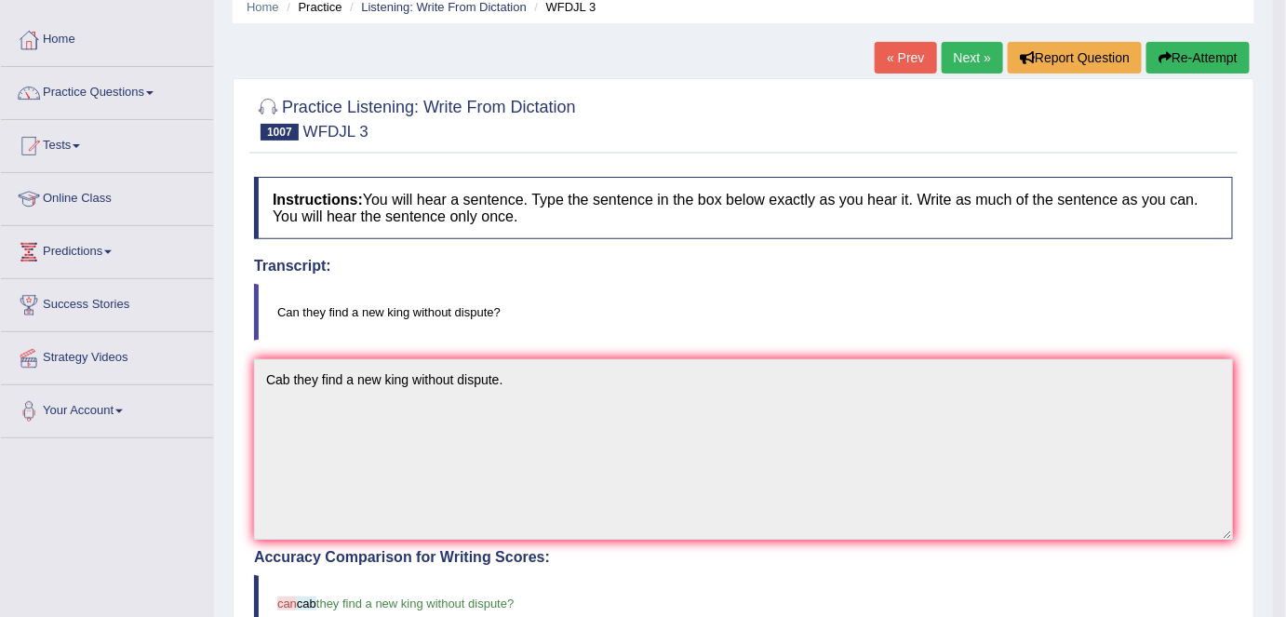
scroll to position [47, 0]
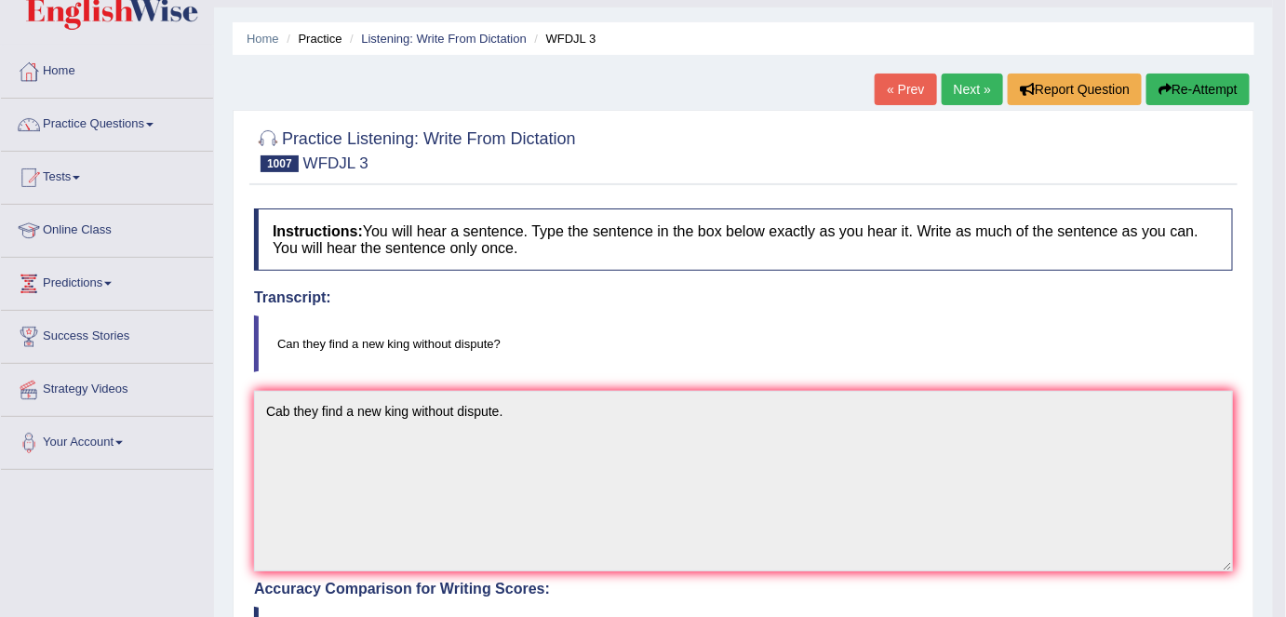
click at [987, 79] on link "Next »" at bounding box center [972, 89] width 61 height 32
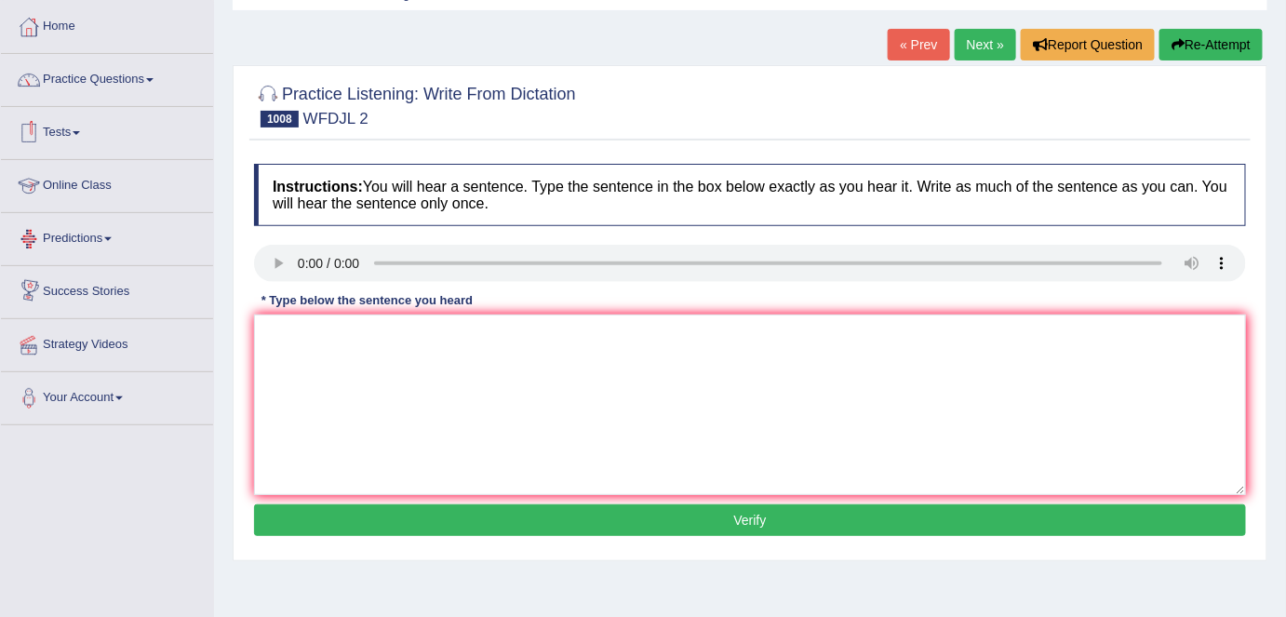
scroll to position [93, 0]
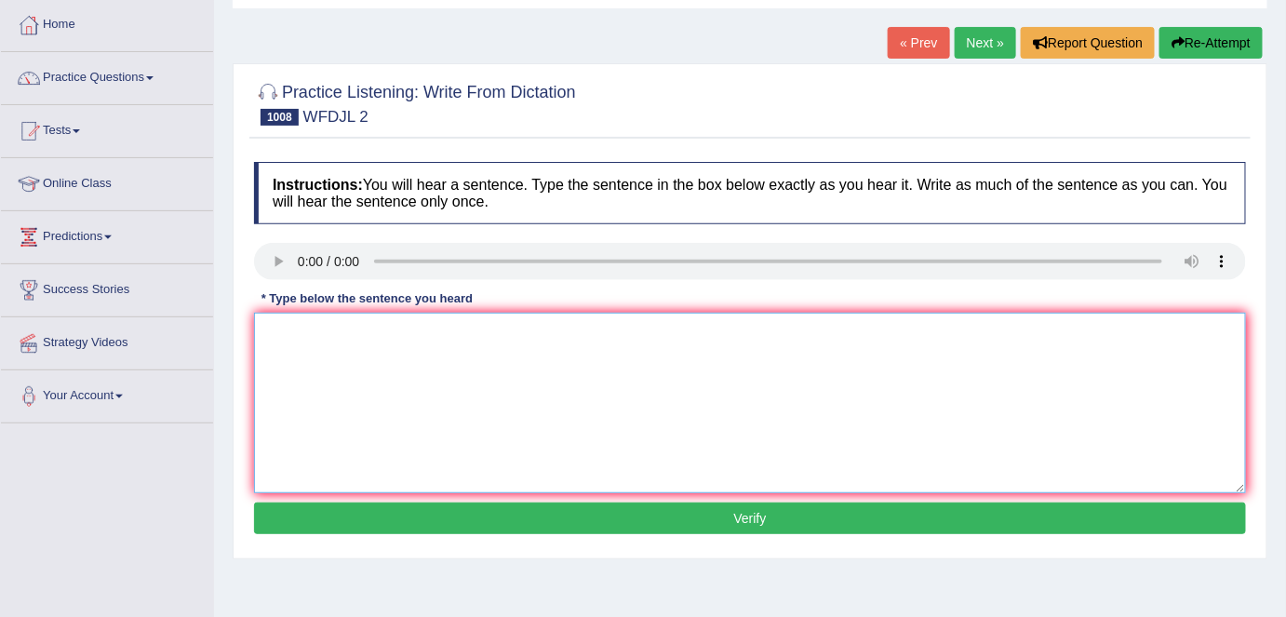
click at [300, 327] on textarea at bounding box center [750, 403] width 992 height 180
click at [270, 332] on textarea "did they make a good move?." at bounding box center [750, 403] width 992 height 180
type textarea "Did they make a good move?."
click at [396, 509] on button "Verify" at bounding box center [750, 518] width 992 height 32
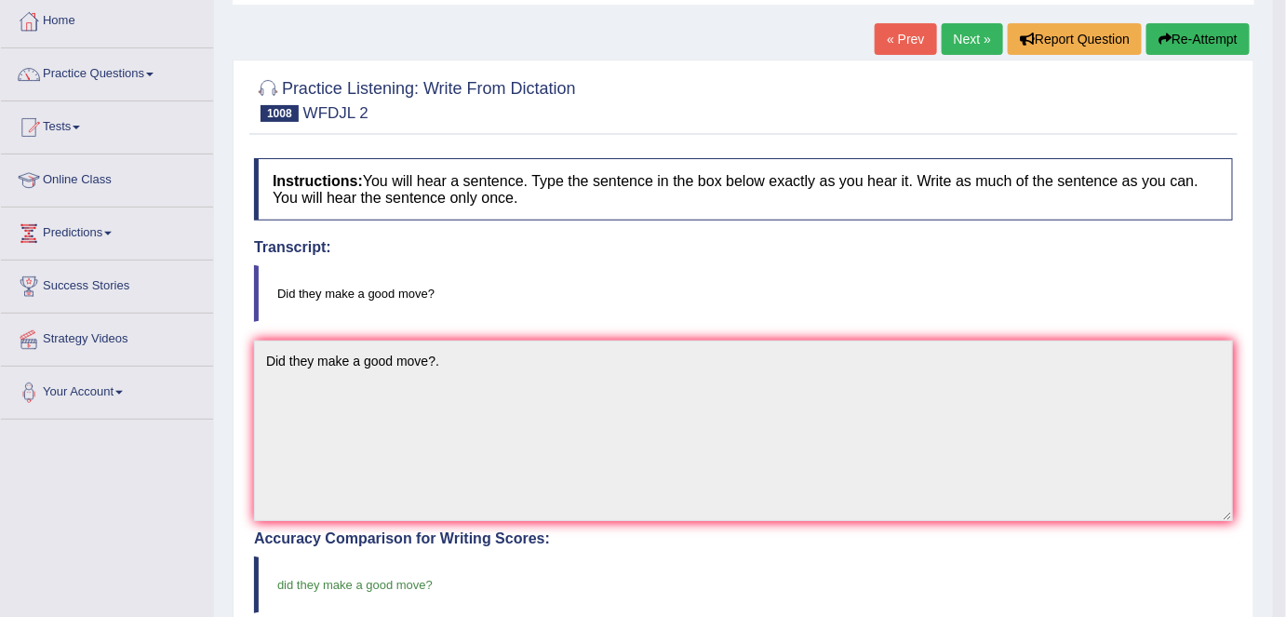
scroll to position [91, 0]
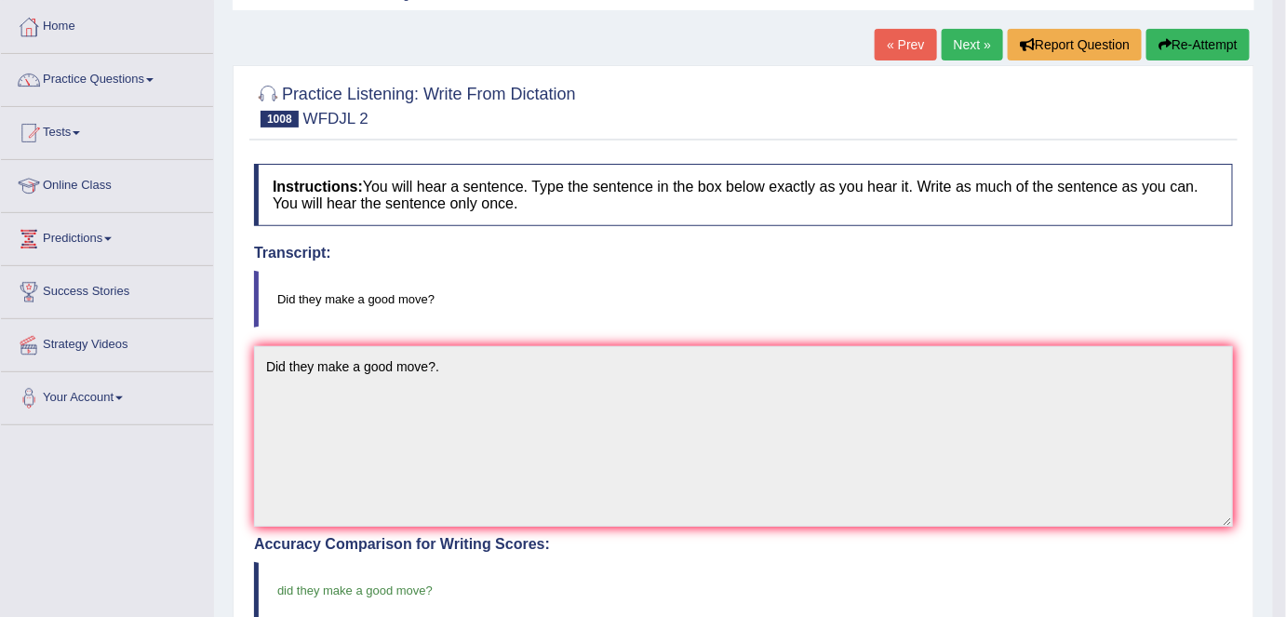
click at [973, 33] on link "Next »" at bounding box center [972, 45] width 61 height 32
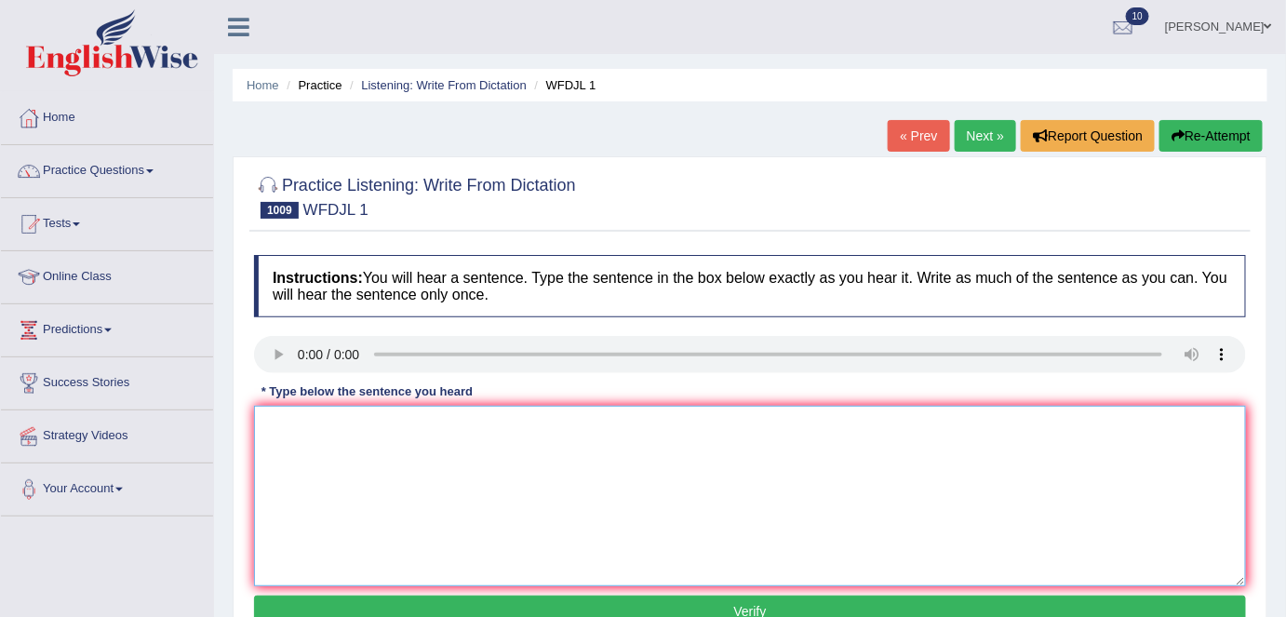
click at [293, 451] on textarea at bounding box center [750, 496] width 992 height 180
type textarea "Eventually they succeeded in the plan of killing the king."
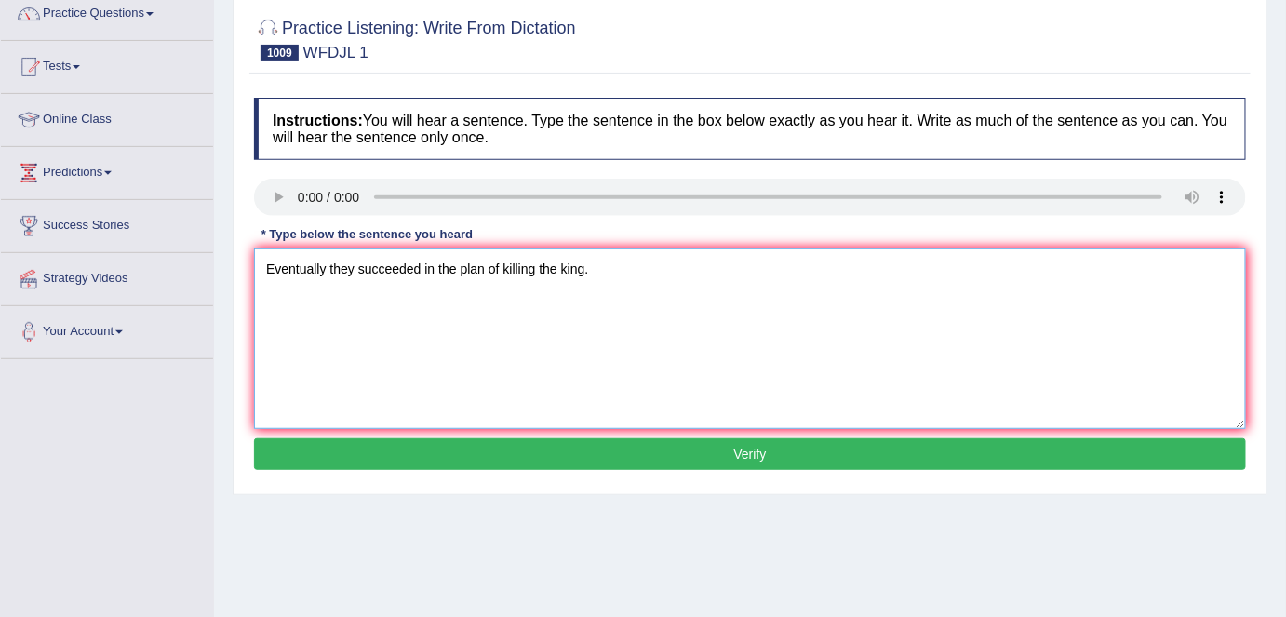
scroll to position [159, 0]
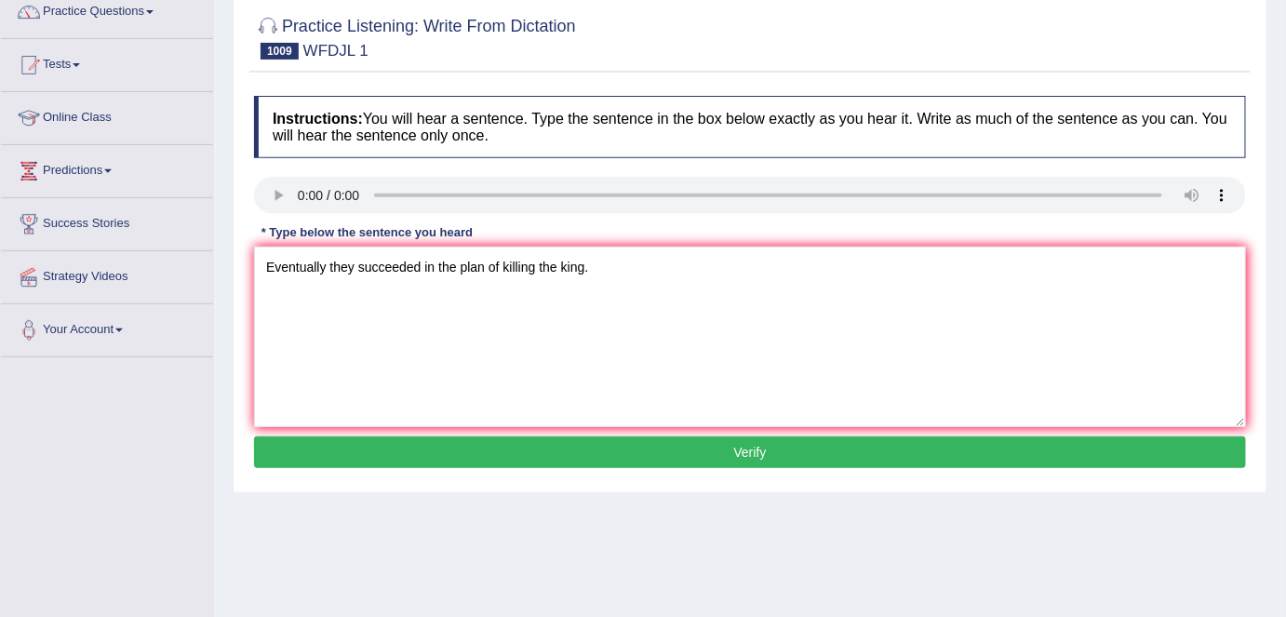
click at [479, 438] on button "Verify" at bounding box center [750, 452] width 992 height 32
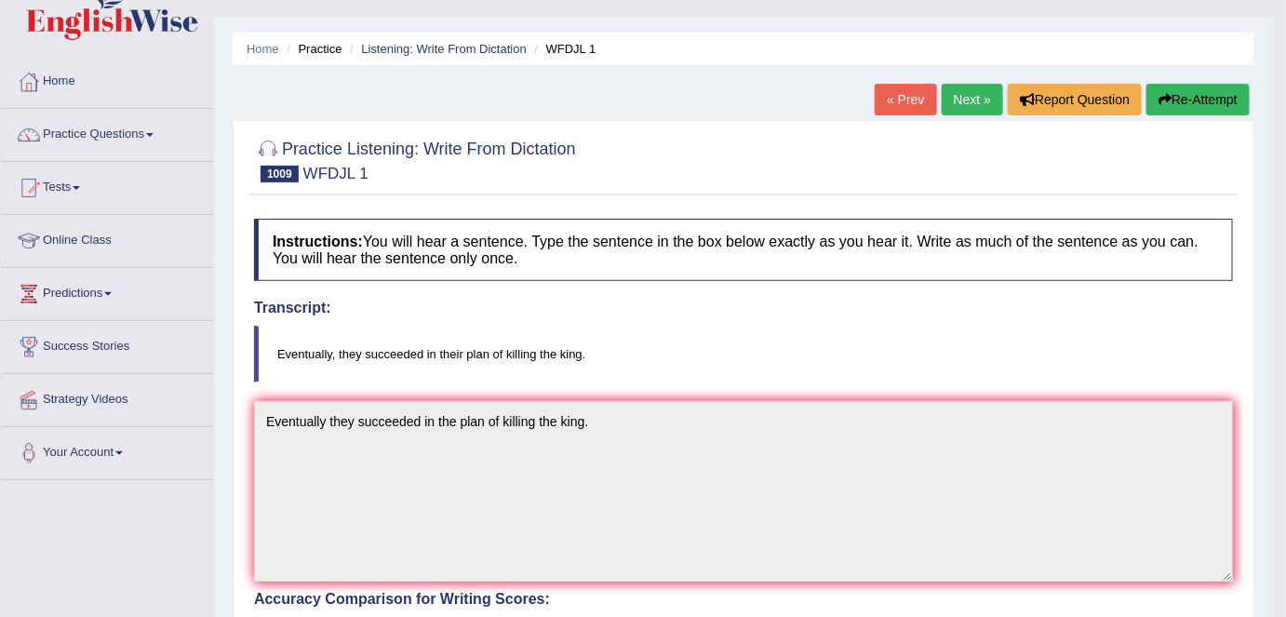
scroll to position [9, 0]
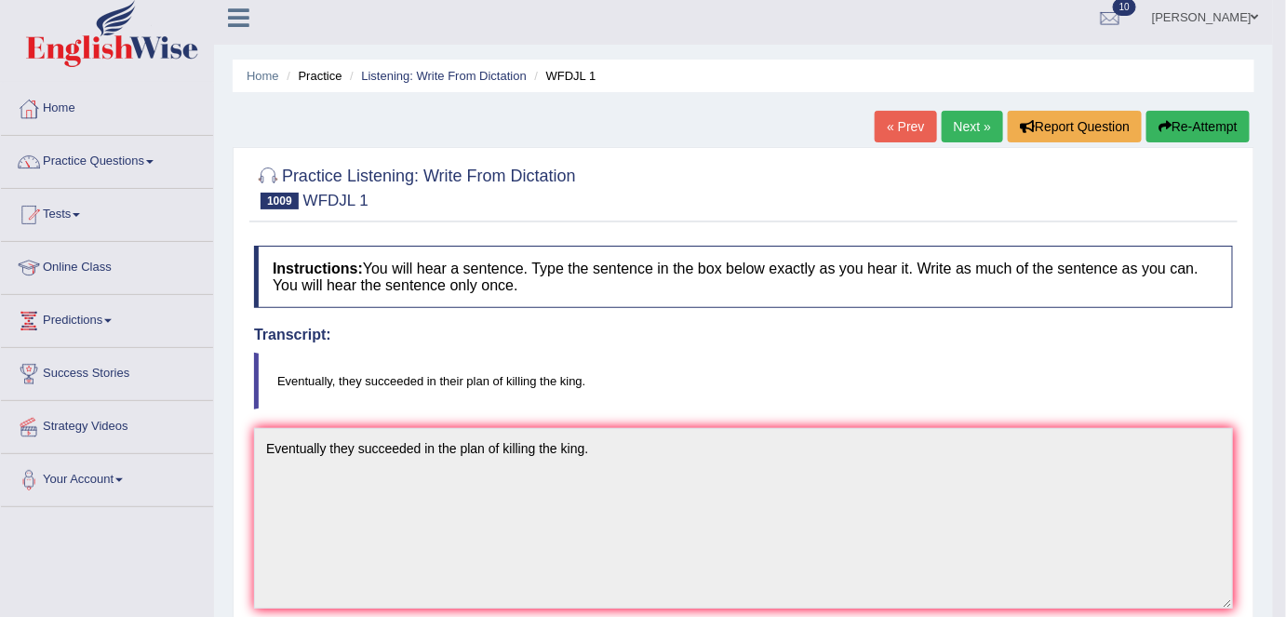
click at [959, 131] on link "Next »" at bounding box center [972, 127] width 61 height 32
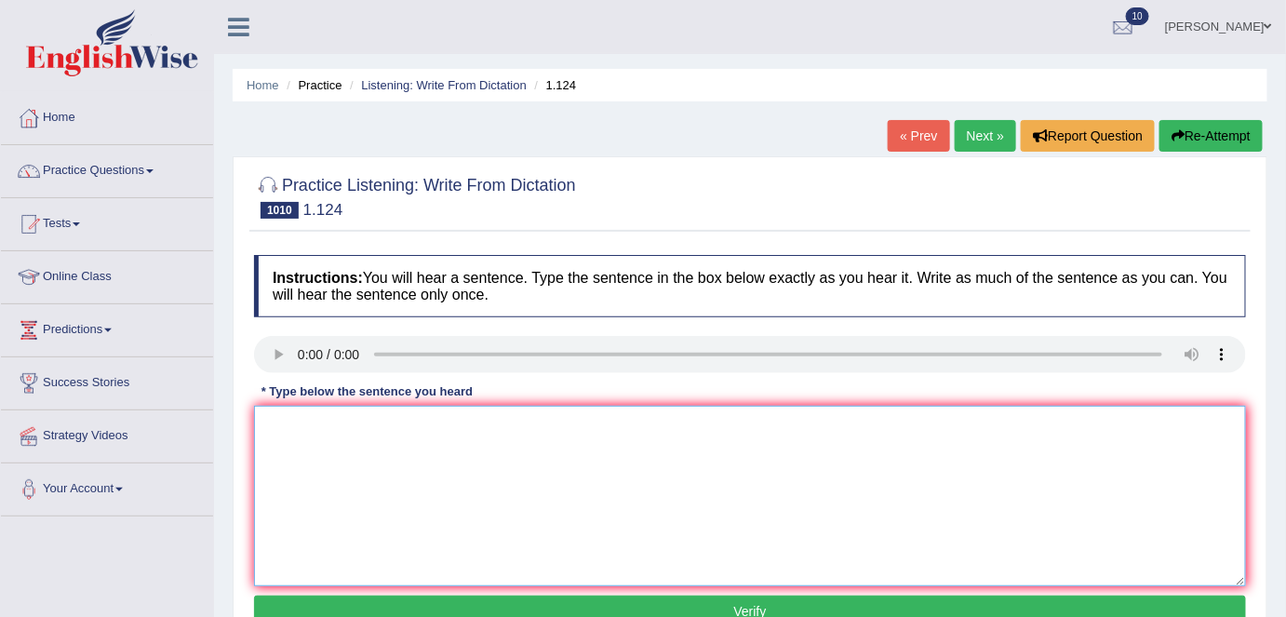
click at [326, 432] on textarea at bounding box center [750, 496] width 992 height 180
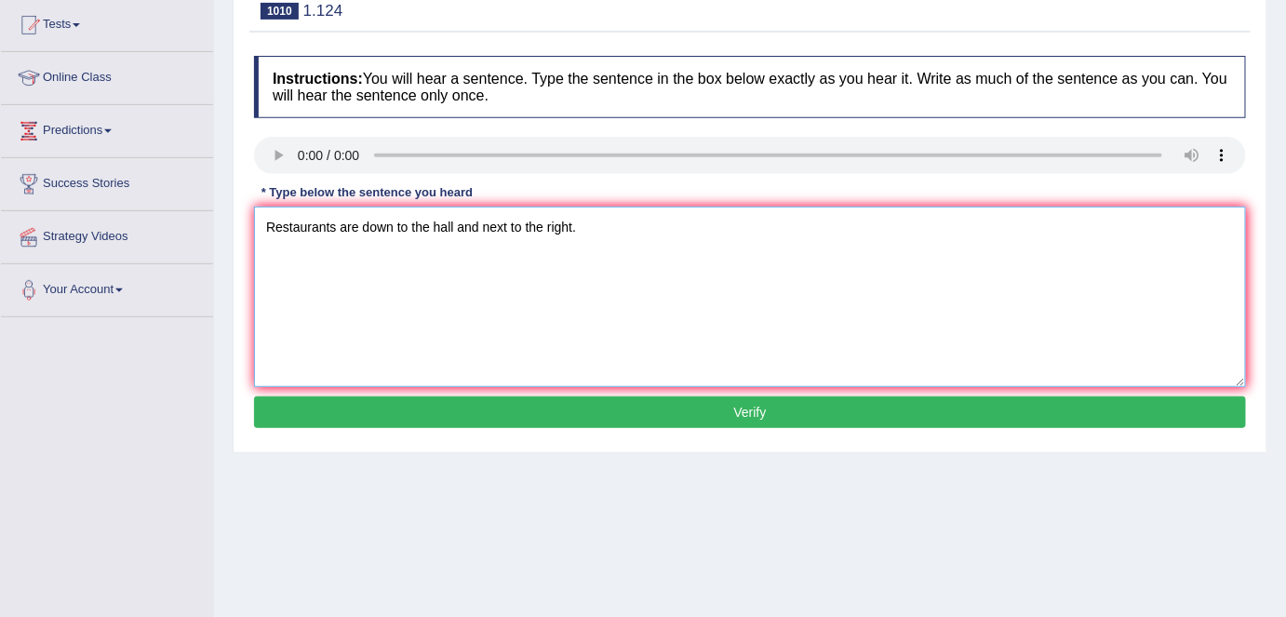
scroll to position [200, 0]
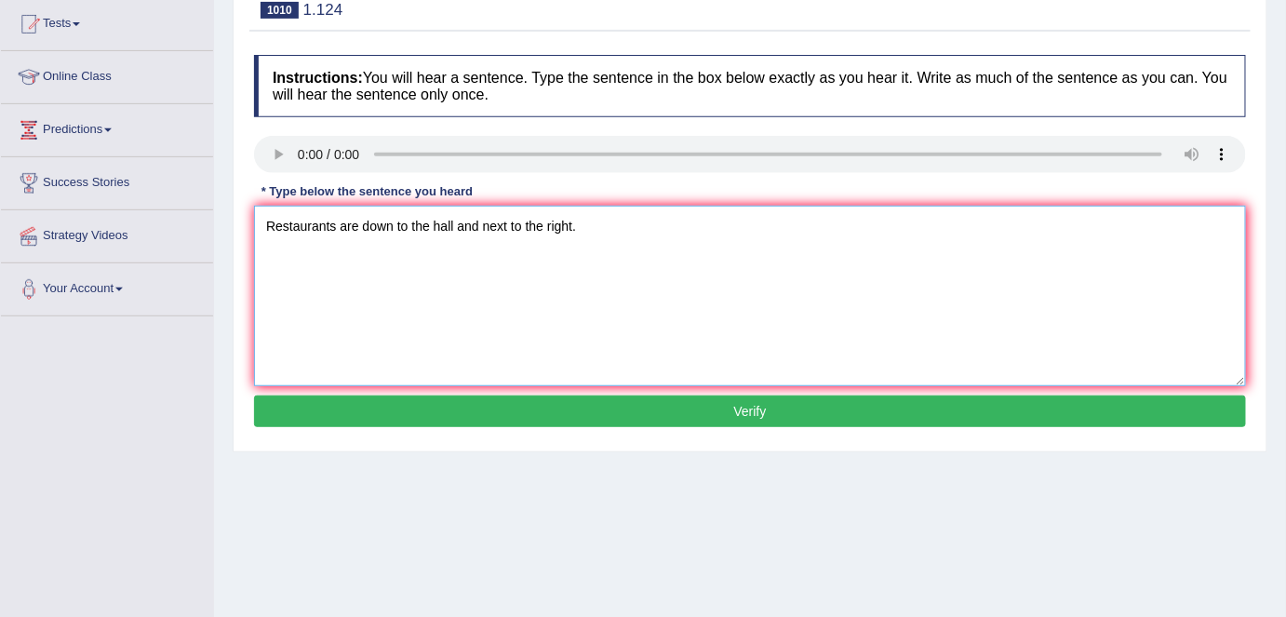
type textarea "Restaurants are down to the hall and next to the right."
click at [701, 397] on button "Verify" at bounding box center [750, 411] width 992 height 32
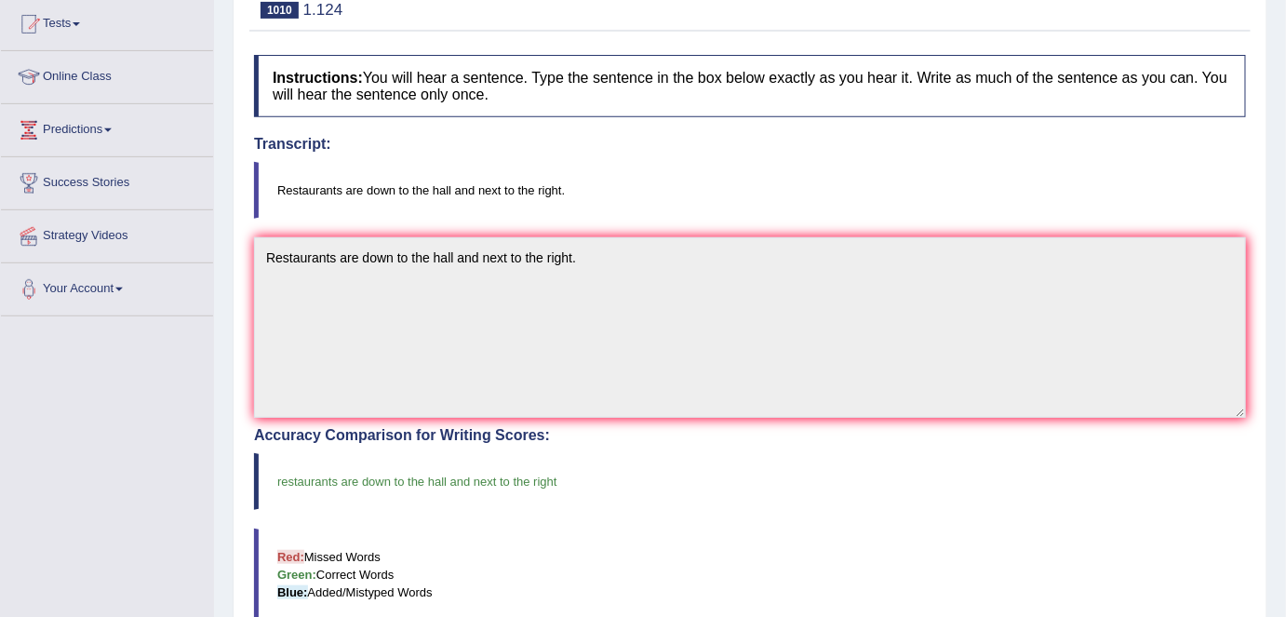
scroll to position [0, 0]
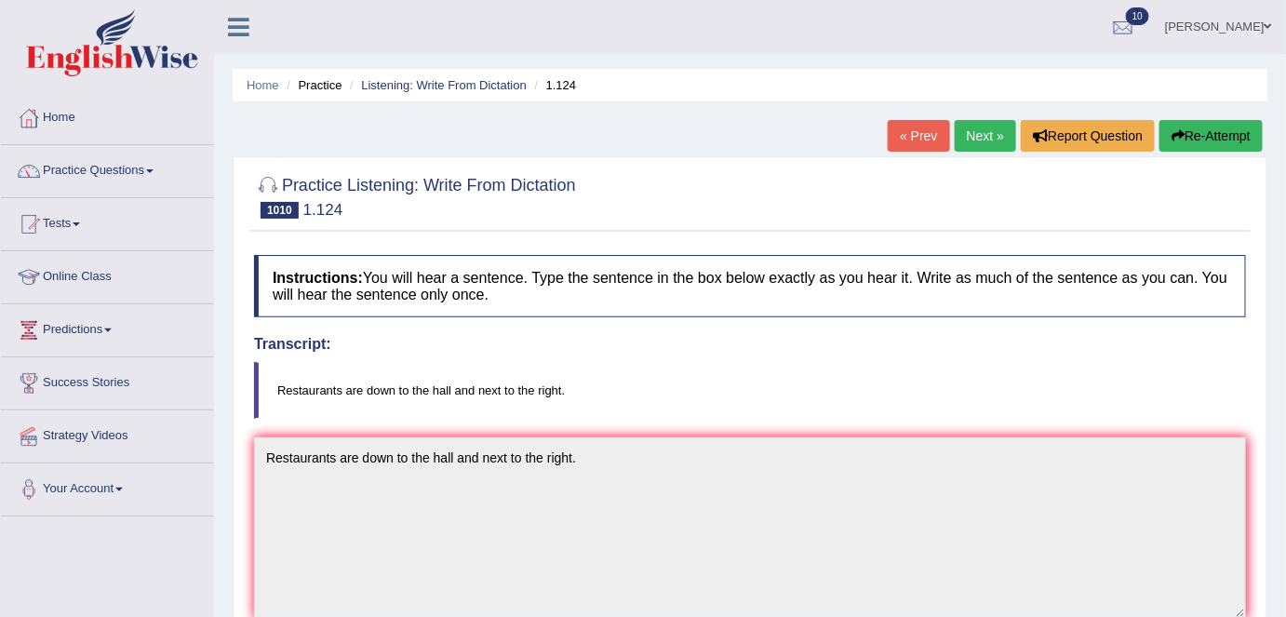
click at [977, 135] on link "Next »" at bounding box center [985, 136] width 61 height 32
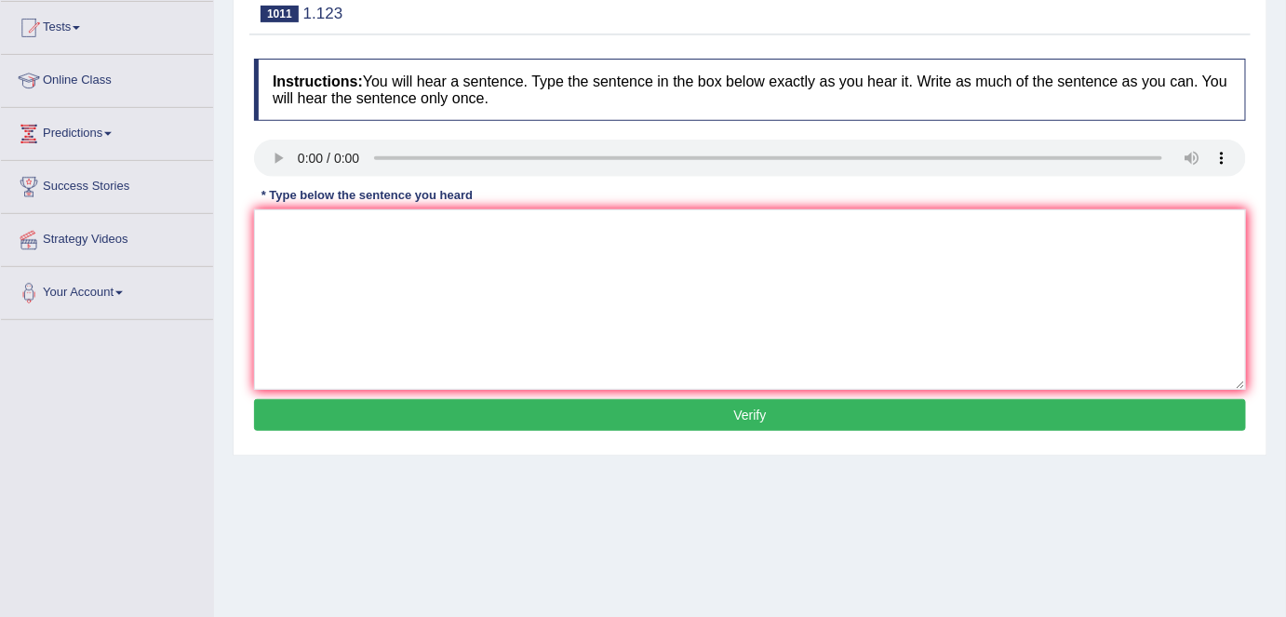
scroll to position [198, 0]
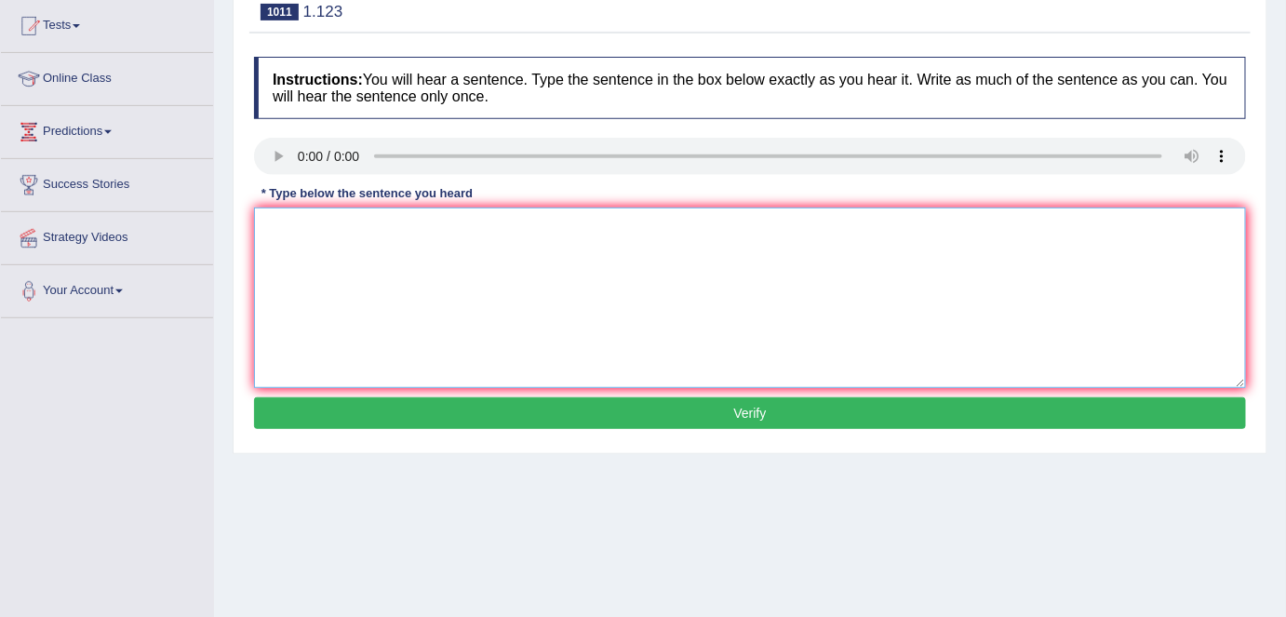
click at [354, 274] on textarea at bounding box center [750, 297] width 992 height 180
click at [366, 222] on textarea "Essays and assigments spreadout across the academic world." at bounding box center [750, 297] width 992 height 180
click at [452, 229] on textarea "Essays and assignments spreadout across the academic world." at bounding box center [750, 297] width 992 height 180
type textarea "Essays and assignments spread out across the academic world."
click at [521, 398] on button "Verify" at bounding box center [750, 413] width 992 height 32
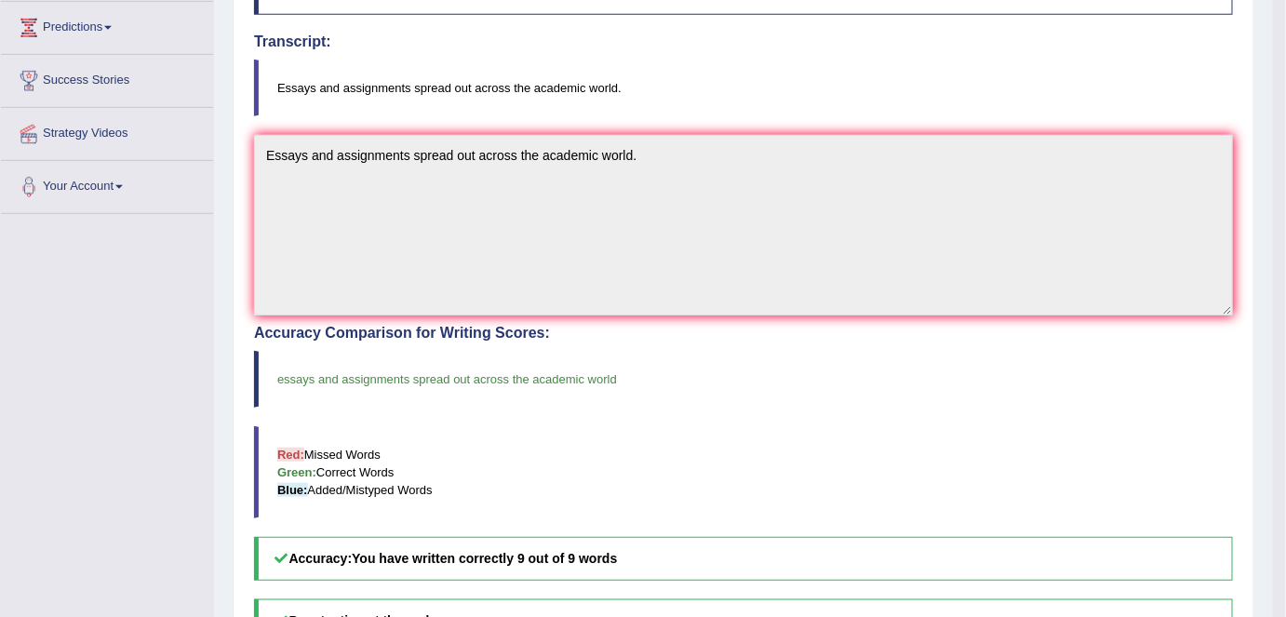
scroll to position [0, 0]
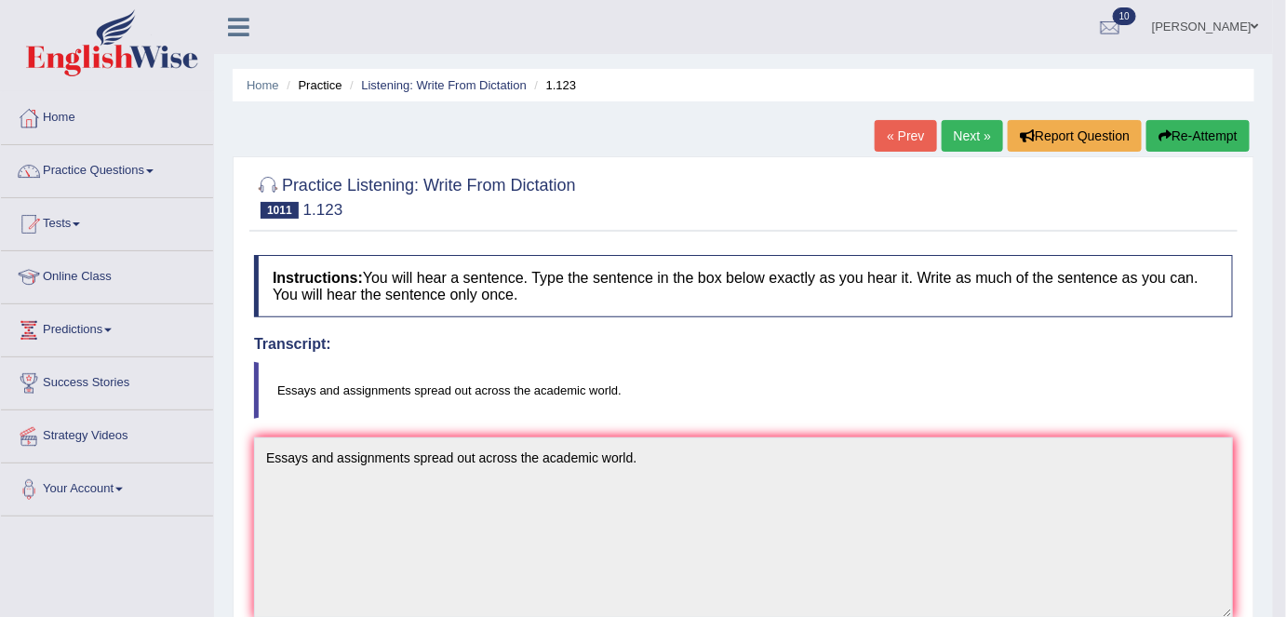
click at [959, 141] on link "Next »" at bounding box center [972, 136] width 61 height 32
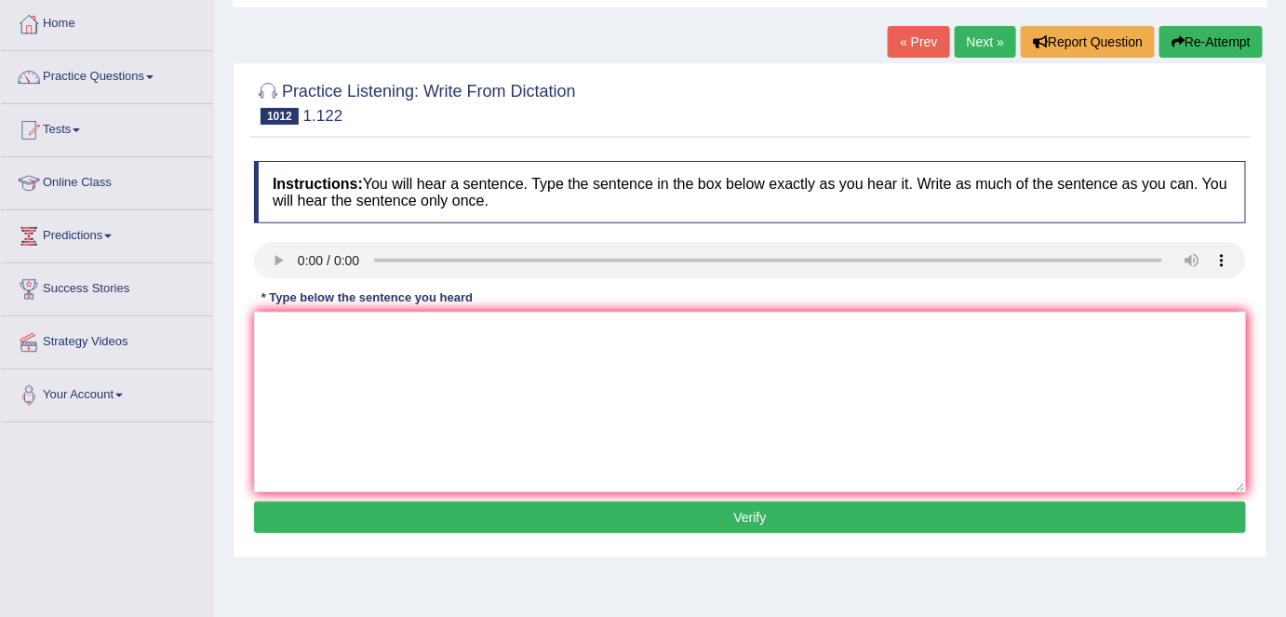
scroll to position [94, 0]
click at [320, 379] on textarea at bounding box center [750, 402] width 992 height 180
type textarea "New creditcards will soon use new fingerprint technology."
click at [533, 520] on button "Verify" at bounding box center [750, 517] width 992 height 32
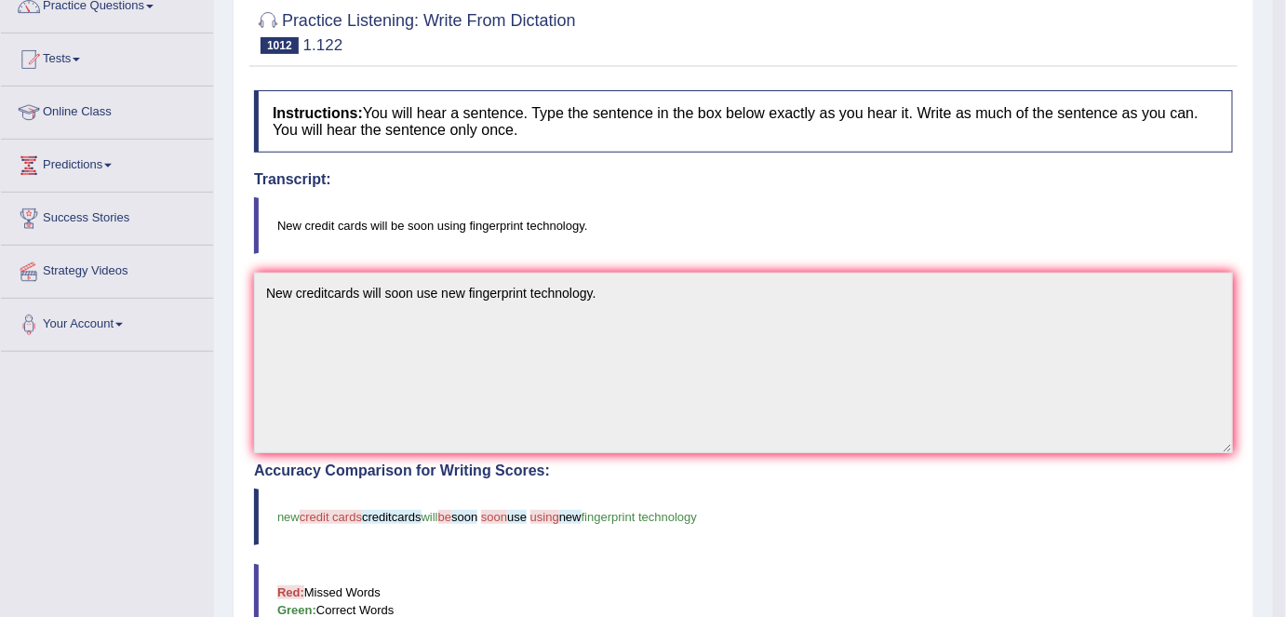
scroll to position [0, 0]
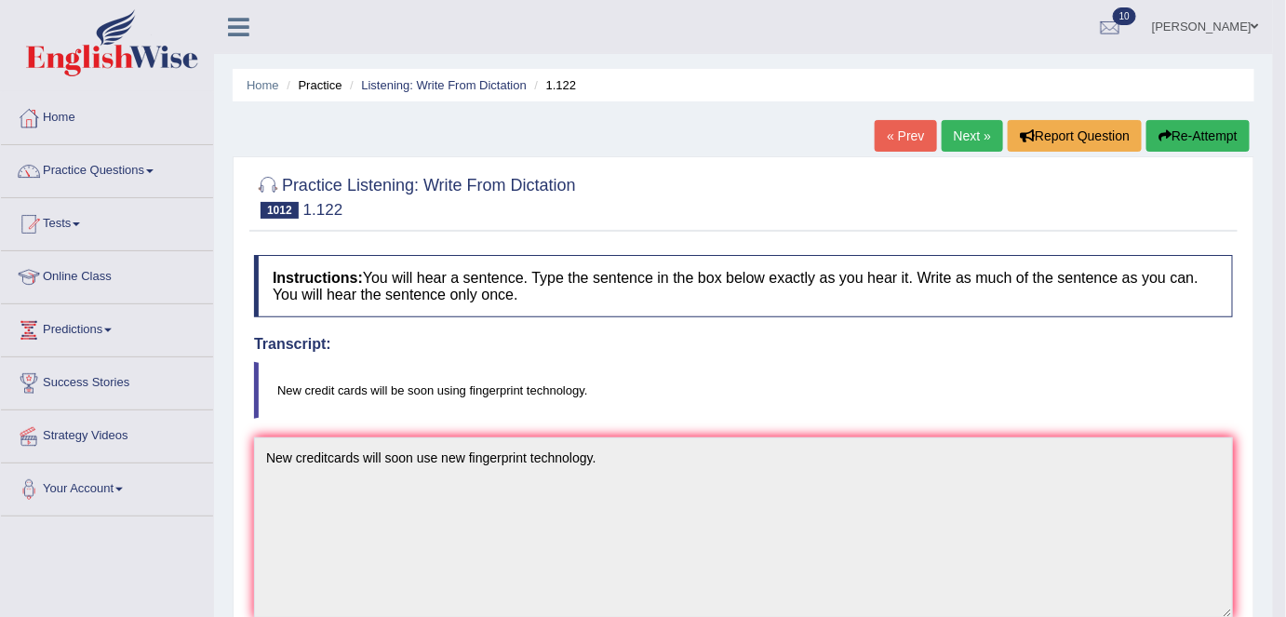
click at [1209, 133] on button "Re-Attempt" at bounding box center [1197, 136] width 103 height 32
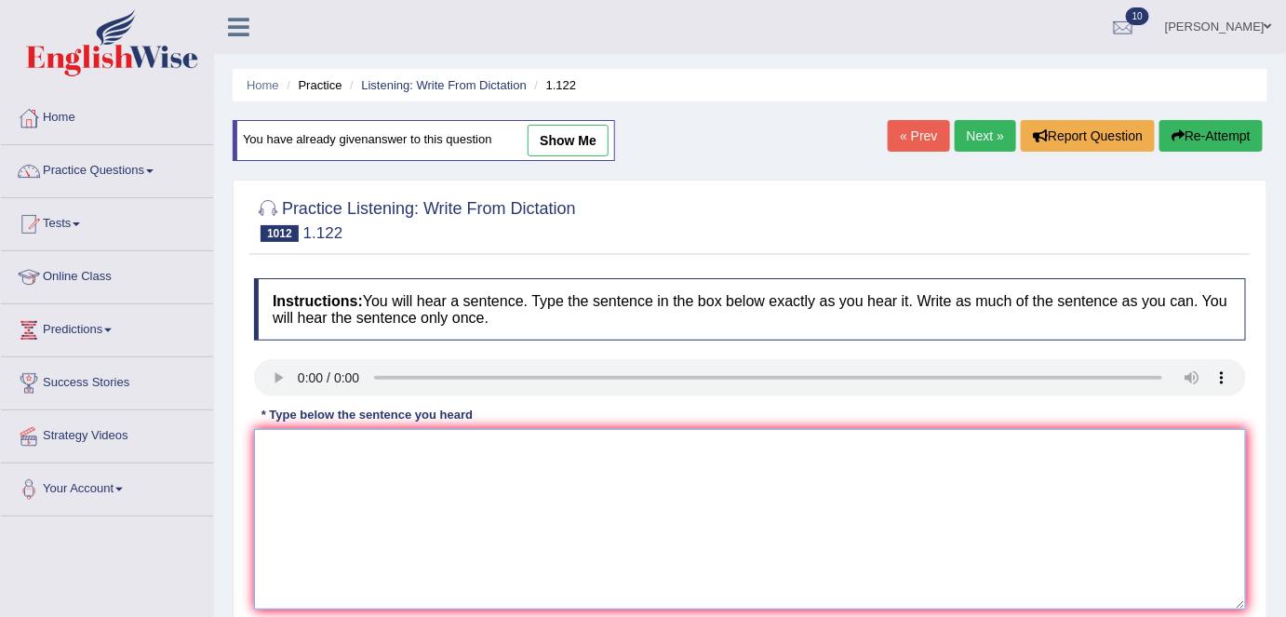
click at [299, 484] on textarea at bounding box center [750, 519] width 992 height 180
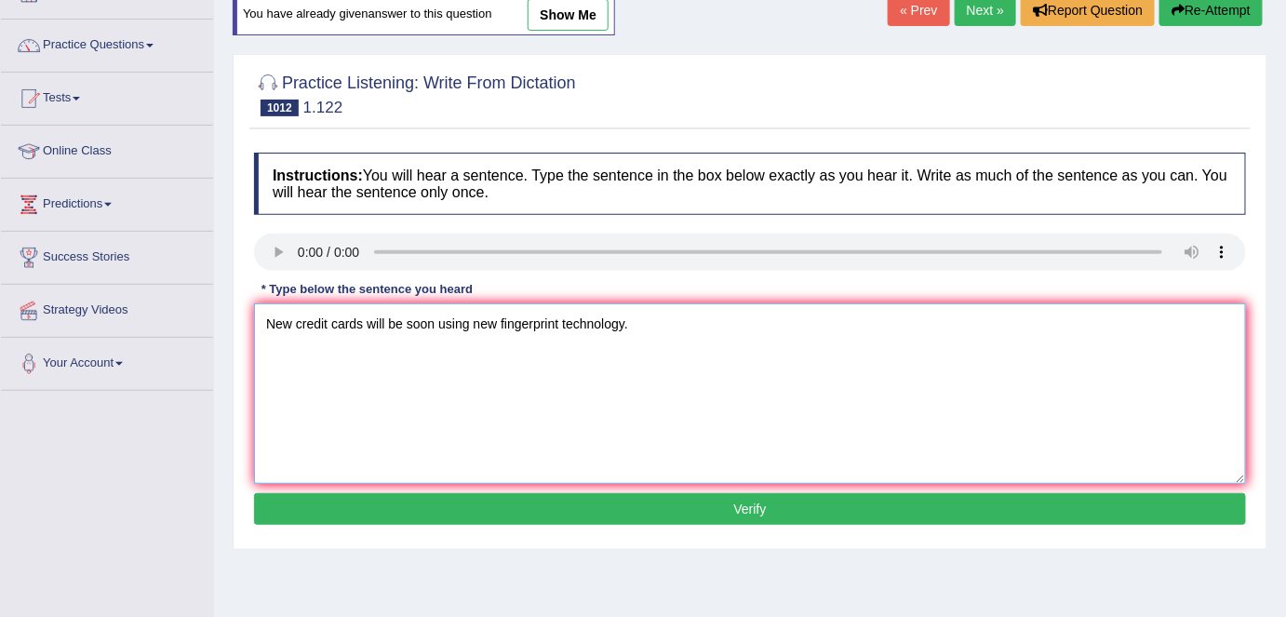
scroll to position [127, 0]
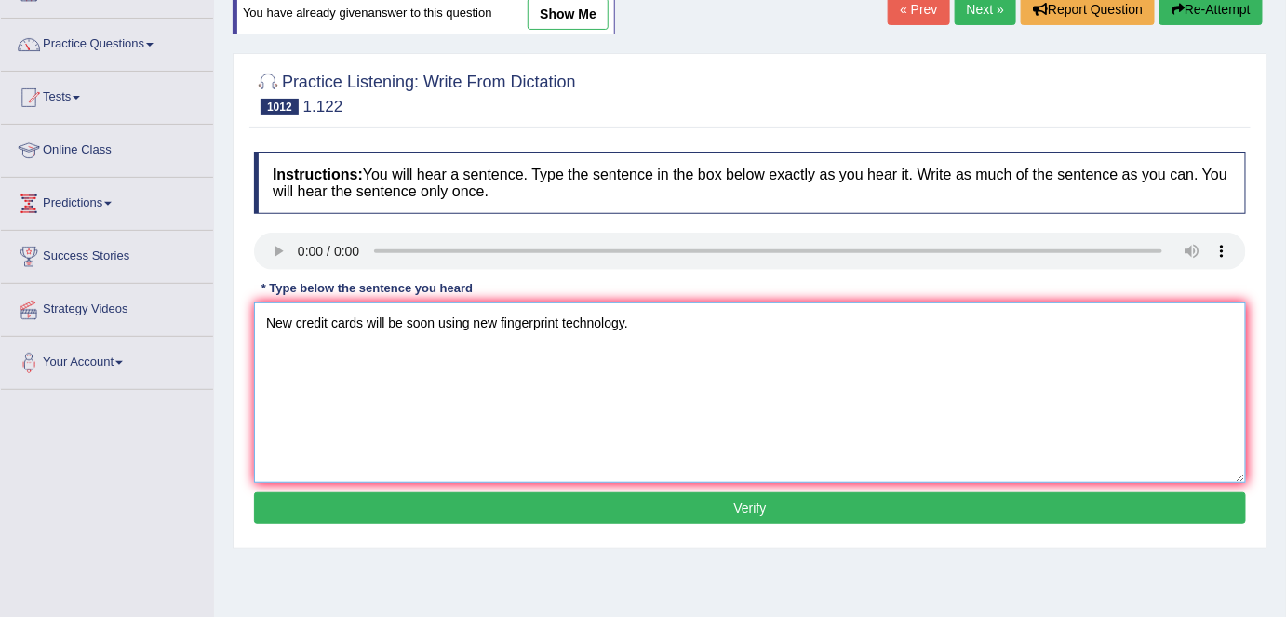
type textarea "New credit cards will be soon using new fingerprint technology."
click at [574, 505] on button "Verify" at bounding box center [750, 508] width 992 height 32
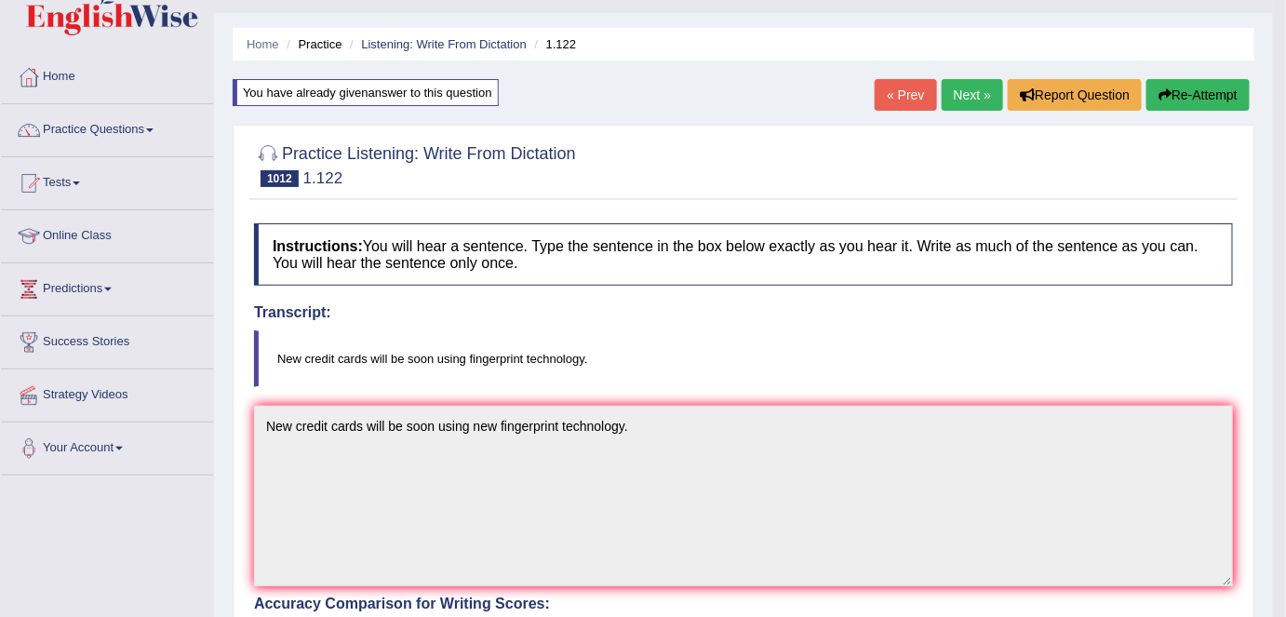
scroll to position [39, 0]
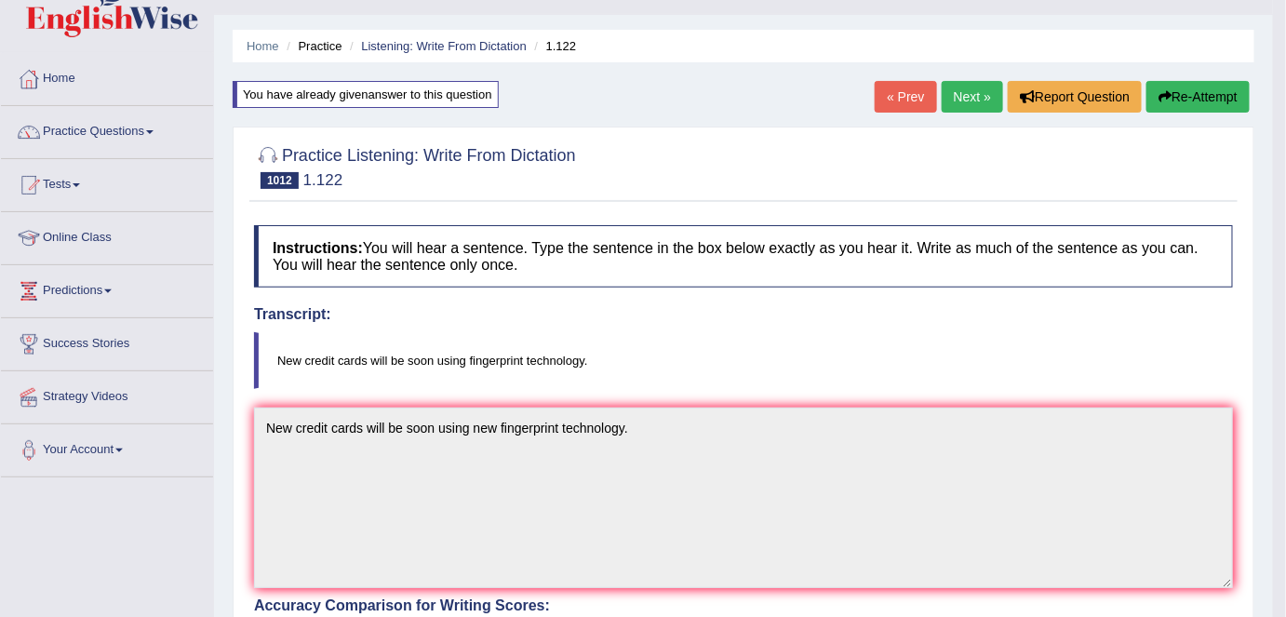
click at [972, 99] on link "Next »" at bounding box center [972, 97] width 61 height 32
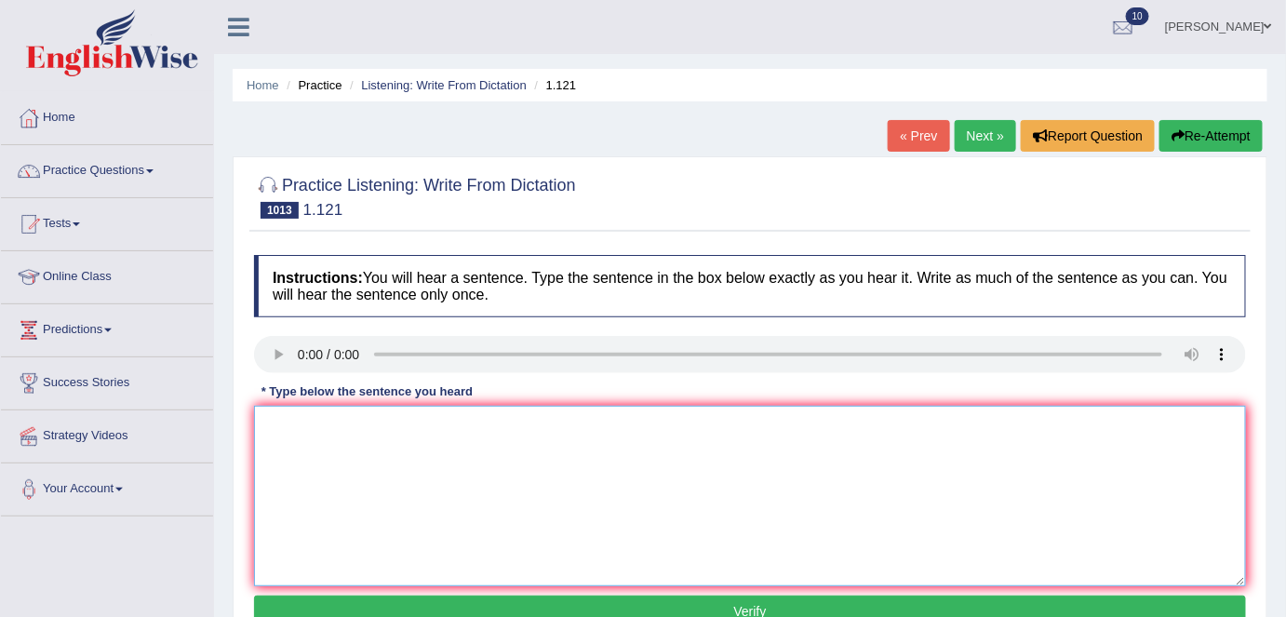
click at [292, 480] on textarea at bounding box center [750, 496] width 992 height 180
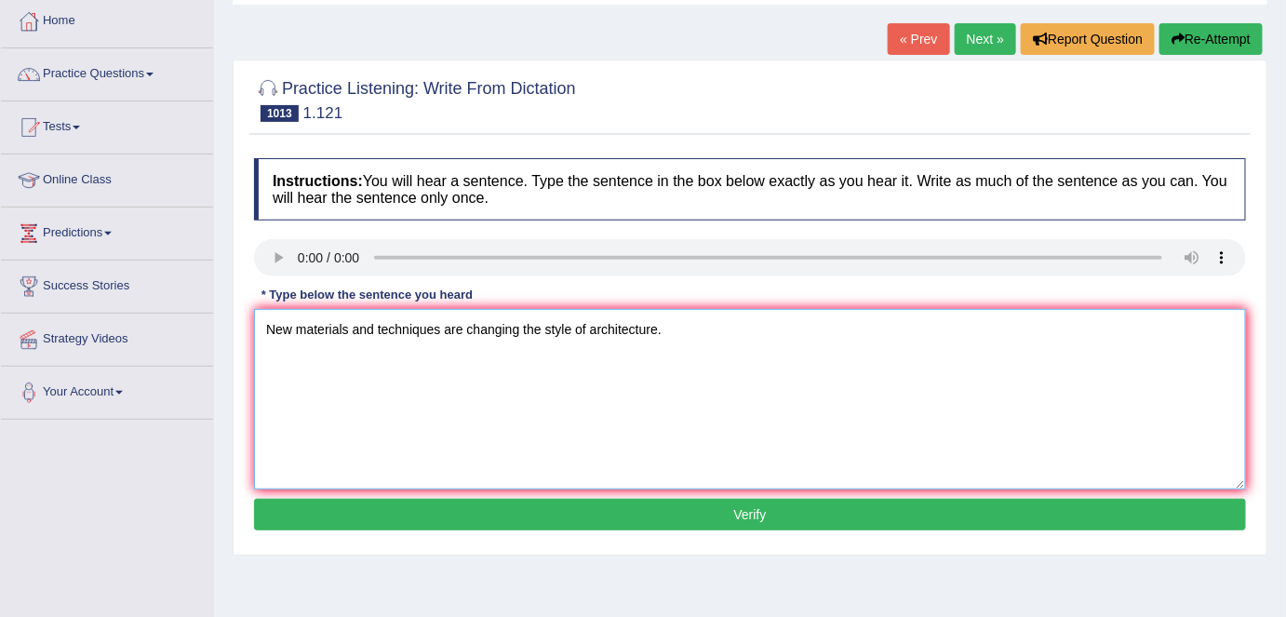
scroll to position [99, 0]
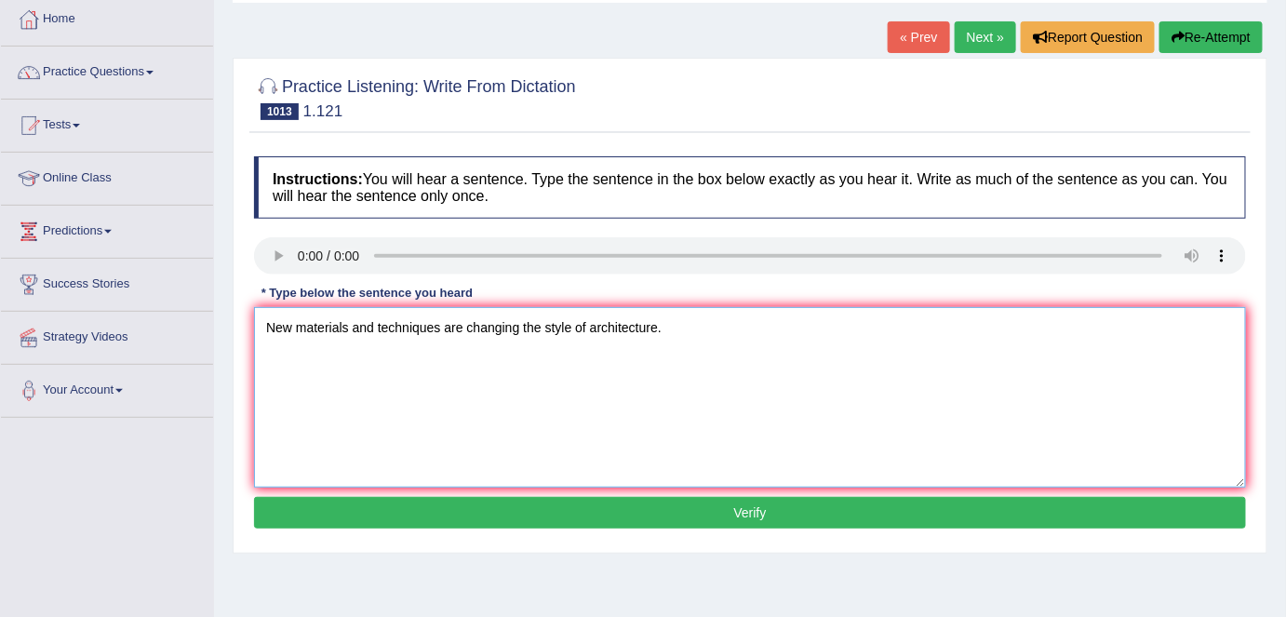
type textarea "New materials and techniques are changing the style of architecture."
click at [551, 499] on button "Verify" at bounding box center [750, 513] width 992 height 32
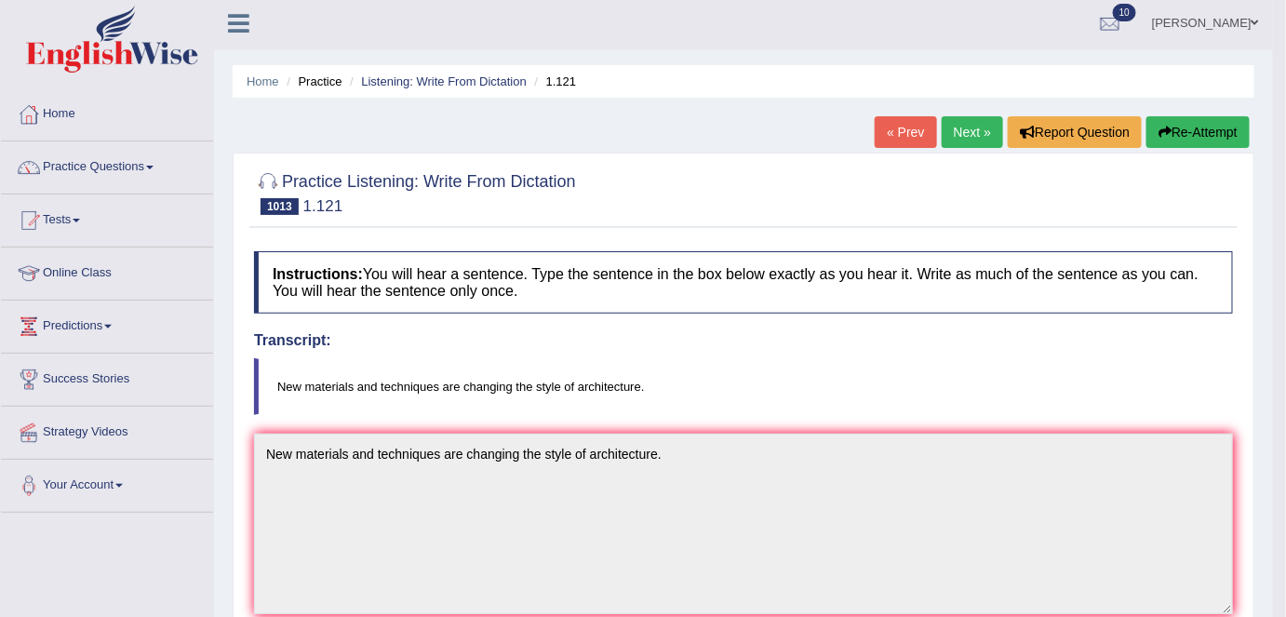
scroll to position [0, 0]
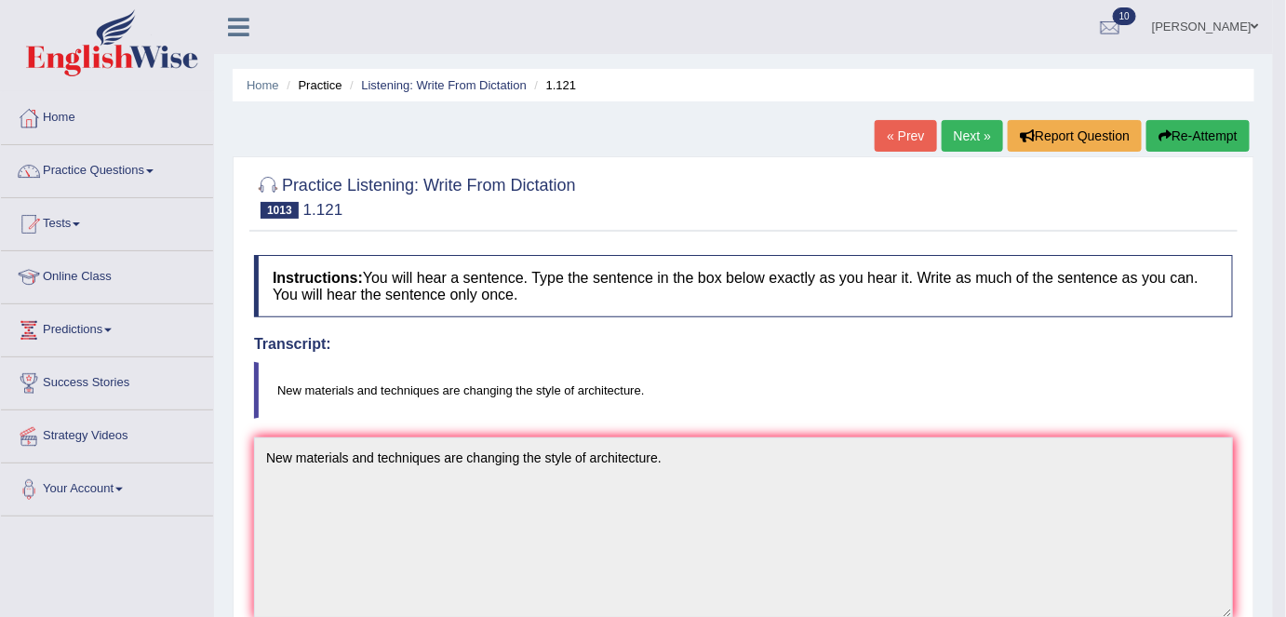
click at [975, 132] on link "Next »" at bounding box center [972, 136] width 61 height 32
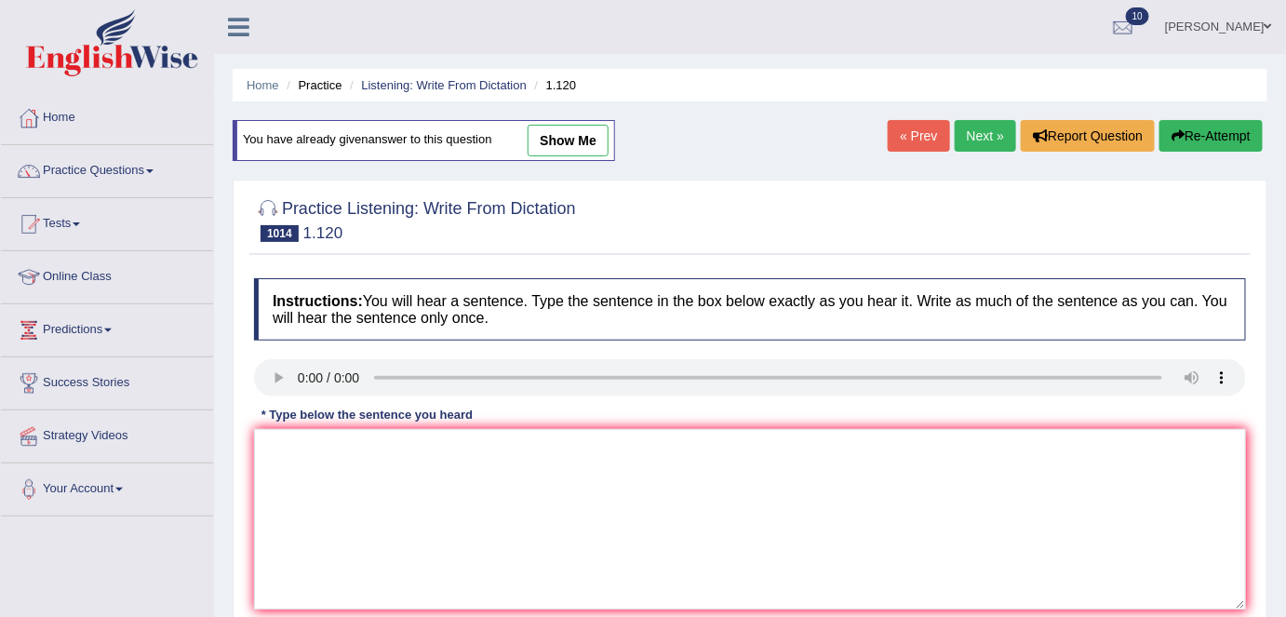
click at [981, 133] on link "Next »" at bounding box center [985, 136] width 61 height 32
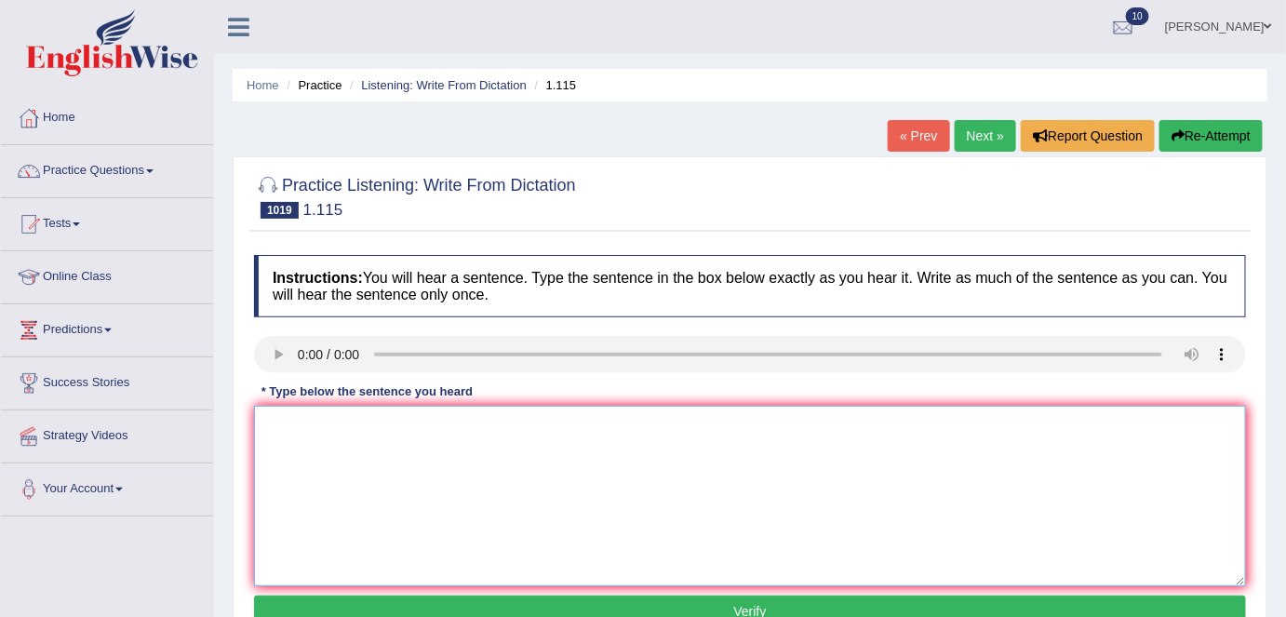
click at [300, 420] on textarea at bounding box center [750, 496] width 992 height 180
click at [362, 422] on textarea "Student conseccion cards can be obteined by complting an afpplication form." at bounding box center [750, 496] width 992 height 180
click at [511, 427] on textarea "Student consession cards can be obteined by complting an afpplication form." at bounding box center [750, 496] width 992 height 180
click at [568, 418] on textarea "Student consession cards can be obteined by complting an afpplication form." at bounding box center [750, 496] width 992 height 180
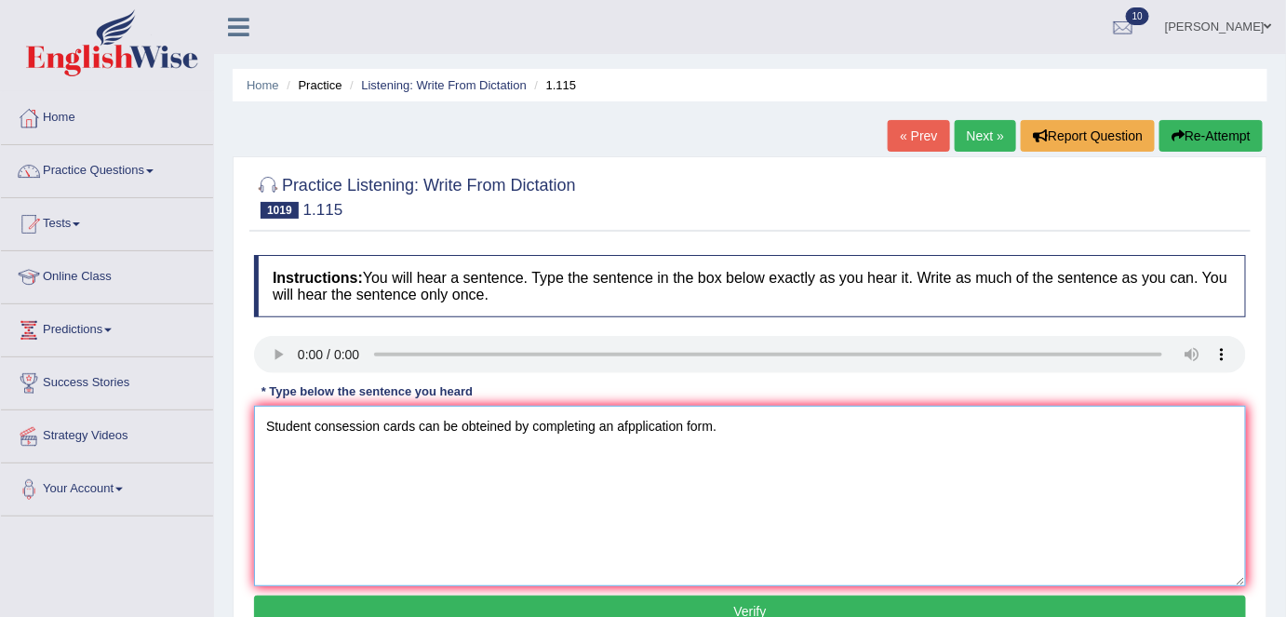
click at [627, 426] on textarea "Student consession cards can be obteined by completing an afpplication form." at bounding box center [750, 496] width 992 height 180
click at [338, 427] on textarea "Student consession cards can be obteined by completing an application form." at bounding box center [750, 496] width 992 height 180
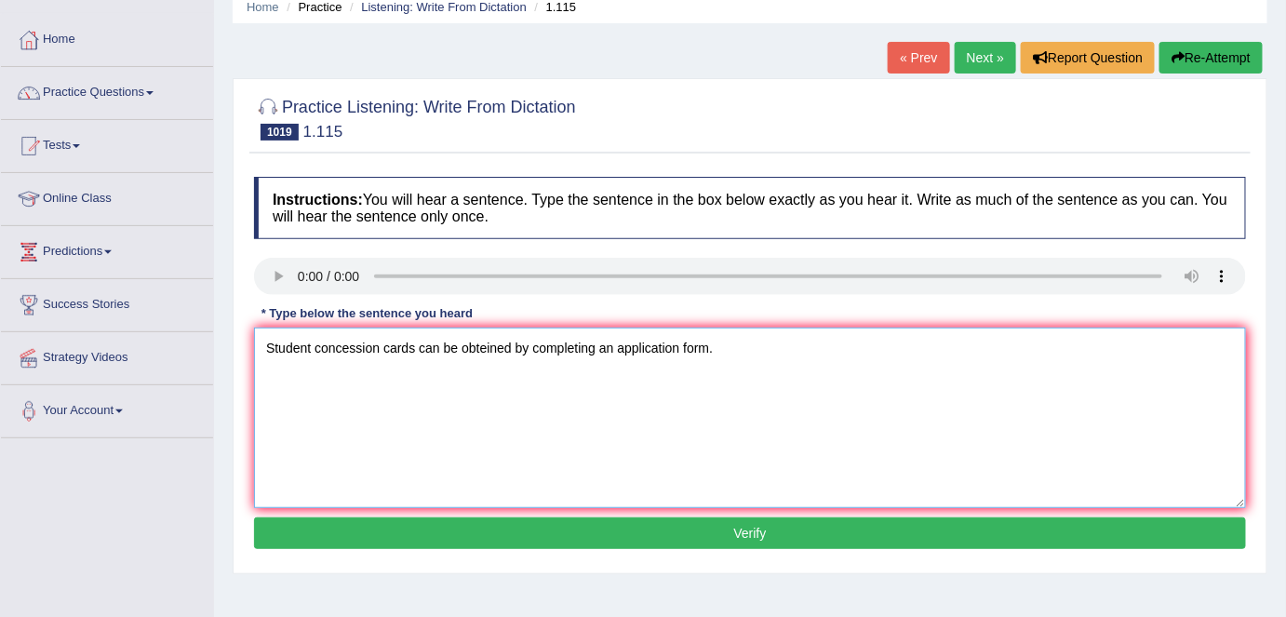
scroll to position [81, 0]
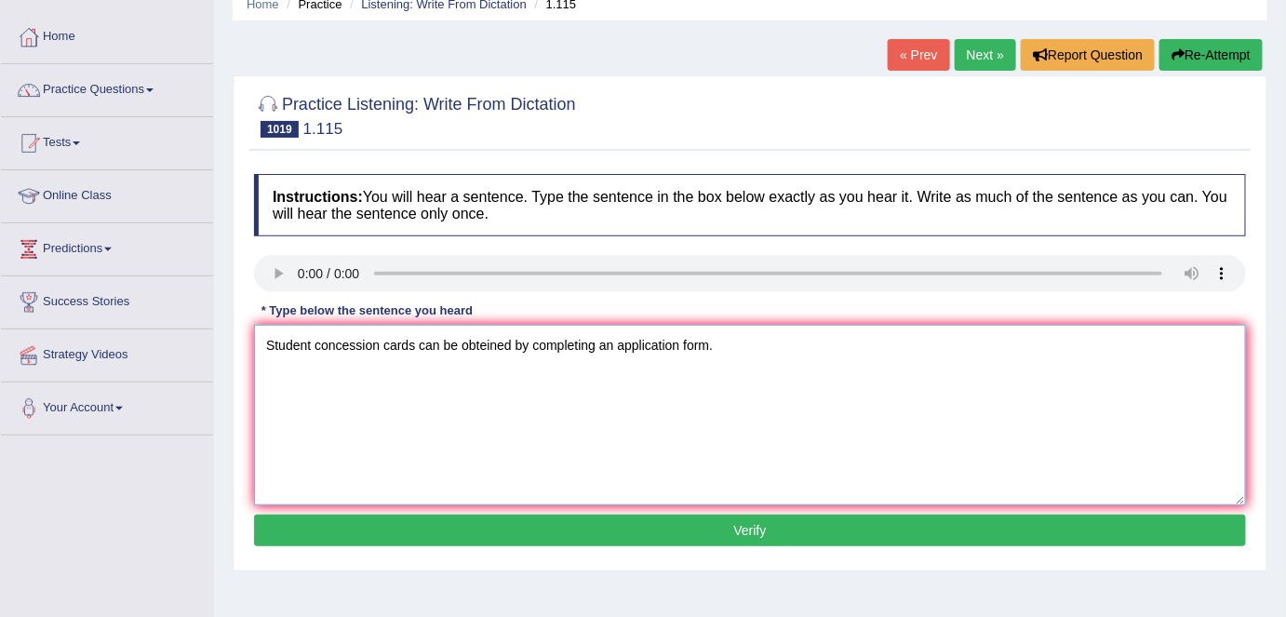
type textarea "Student concession cards can be obteined by completing an application form."
click at [612, 538] on button "Verify" at bounding box center [750, 530] width 992 height 32
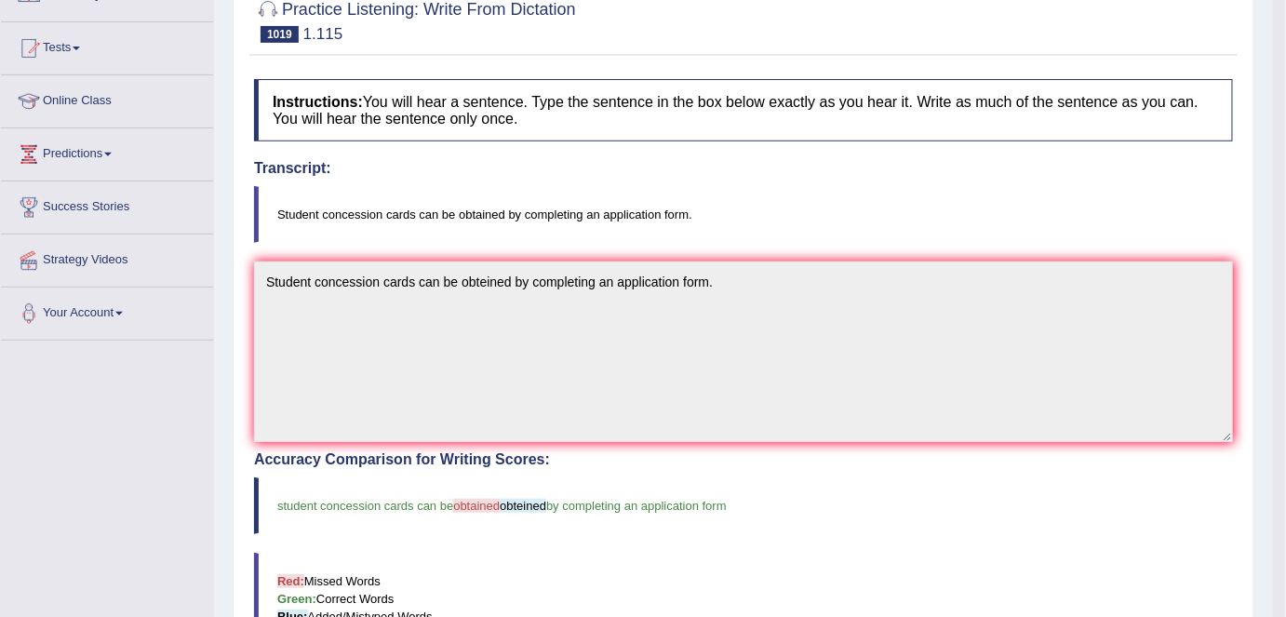
scroll to position [179, 0]
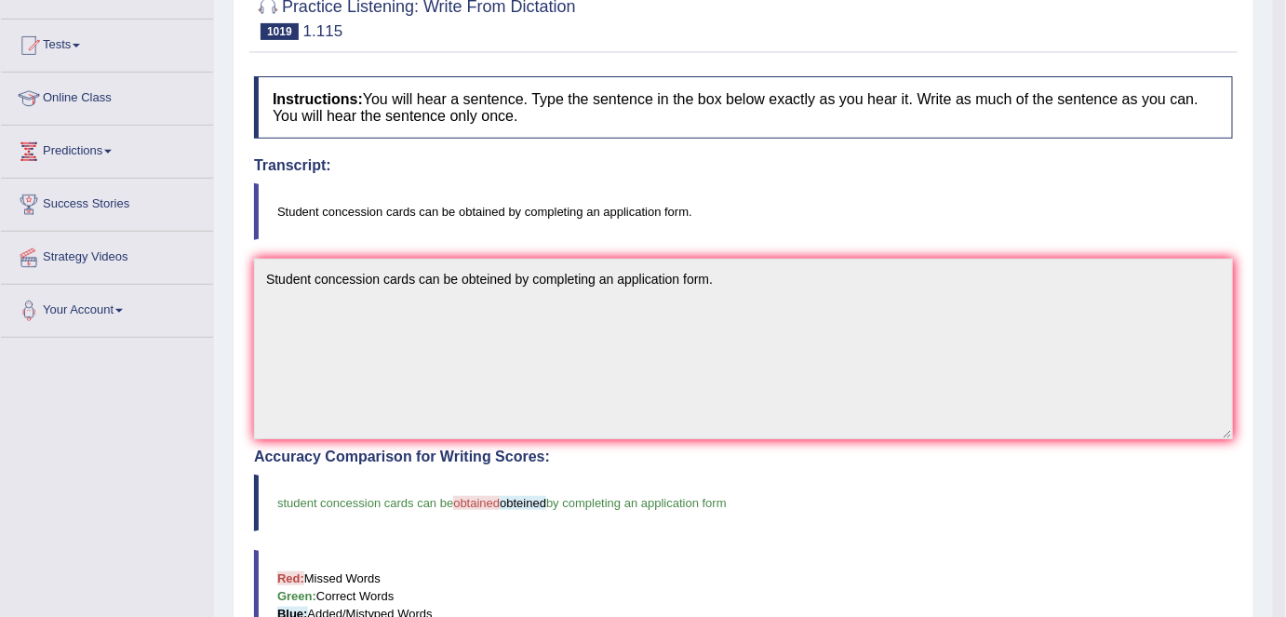
click at [1049, 159] on h4 "Transcript:" at bounding box center [743, 165] width 979 height 17
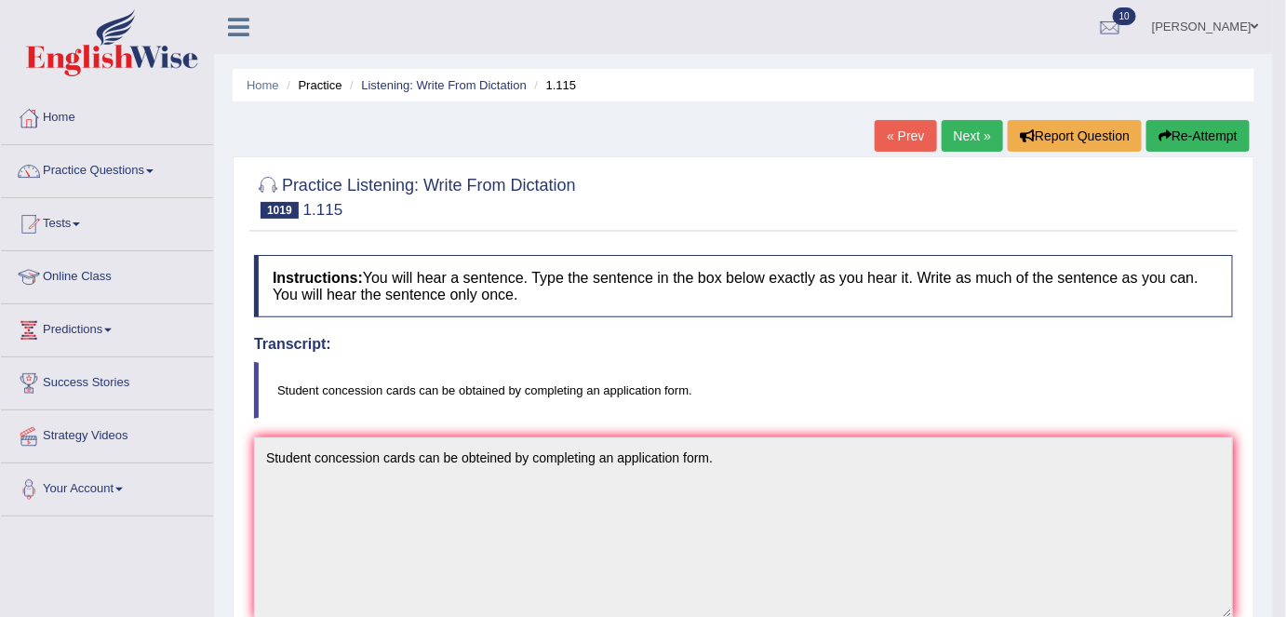
click at [957, 149] on link "Next »" at bounding box center [972, 136] width 61 height 32
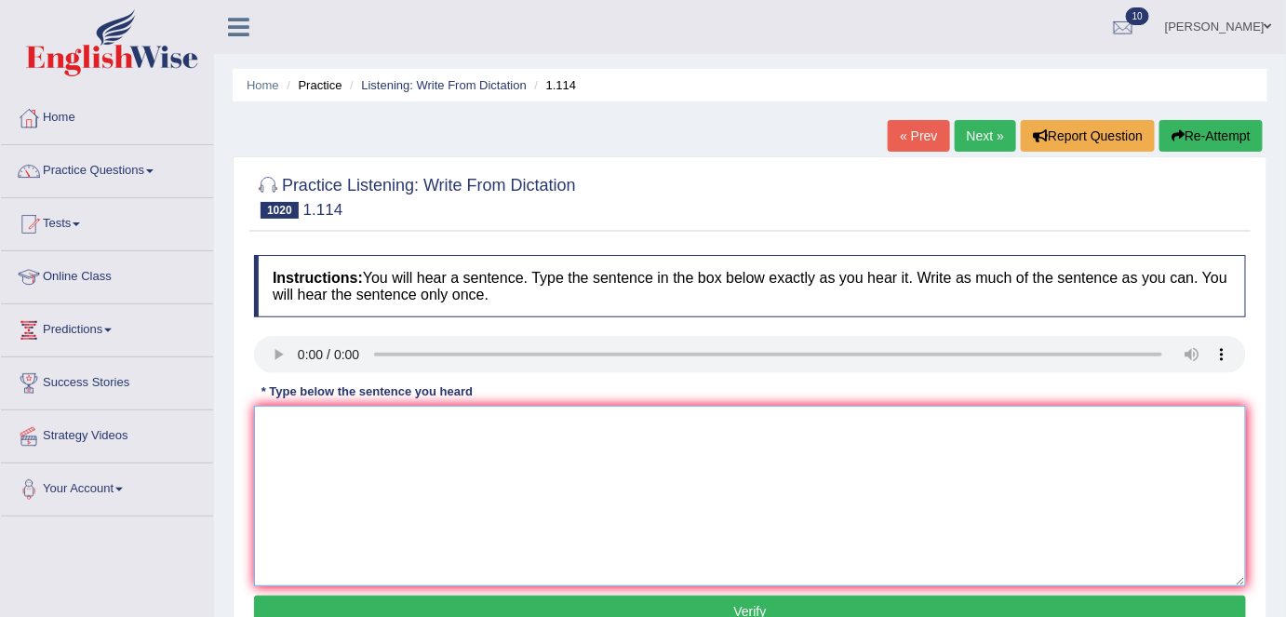
click at [322, 449] on textarea at bounding box center [750, 496] width 992 height 180
click at [498, 430] on textarea "The same issue feature both explanation of the problem." at bounding box center [750, 496] width 992 height 180
type textarea "The same issue feature both explanations of the problem."
click at [526, 595] on button "Verify" at bounding box center [750, 611] width 992 height 32
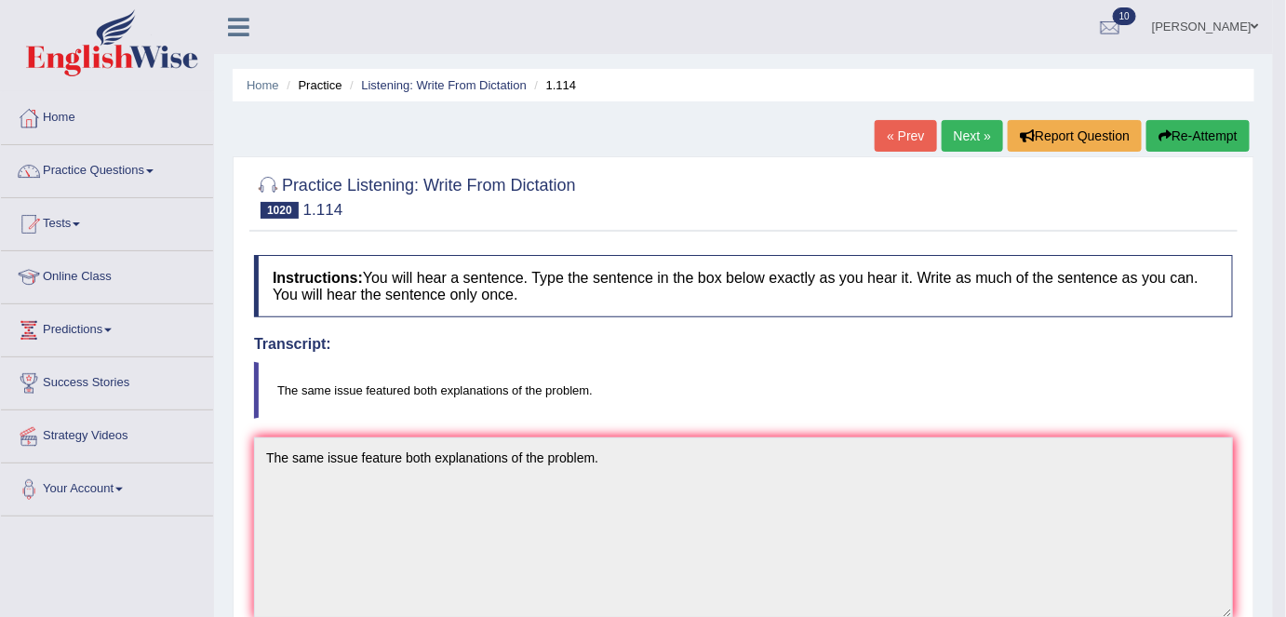
click at [959, 137] on link "Next »" at bounding box center [972, 136] width 61 height 32
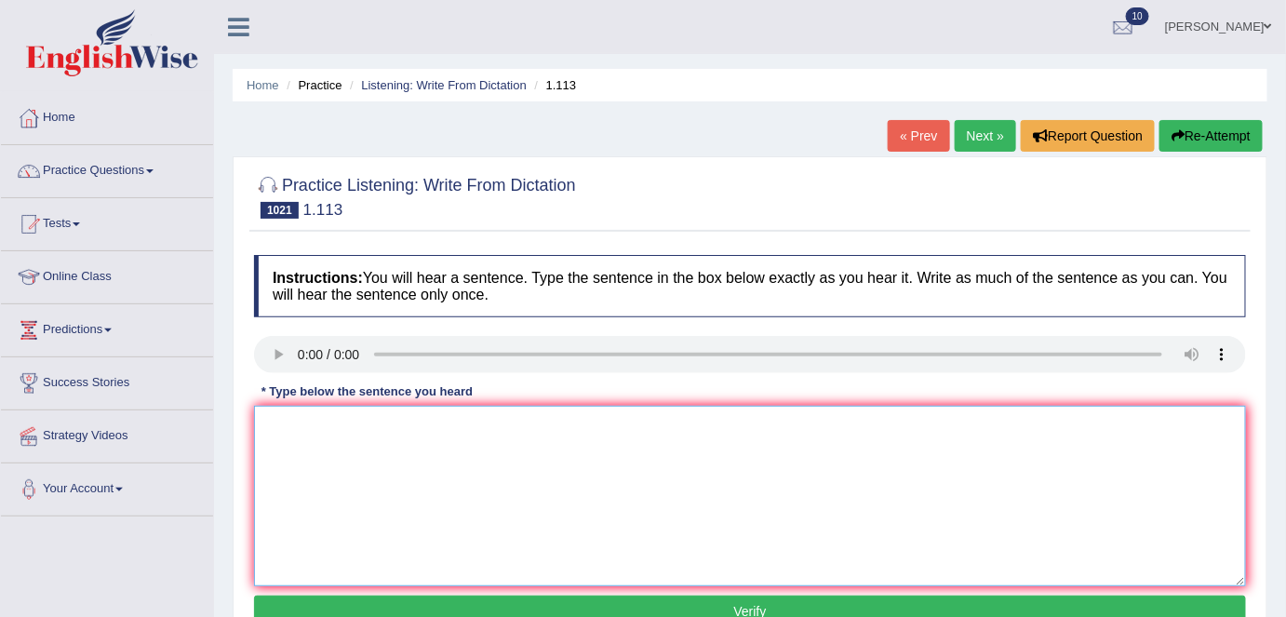
click at [288, 436] on textarea at bounding box center [750, 496] width 992 height 180
click at [302, 427] on textarea "His apointmentof minert of culture was seen as an emotion." at bounding box center [750, 496] width 992 height 180
click at [358, 420] on textarea "His appointmentof minert of culture was seen as an emotion." at bounding box center [750, 496] width 992 height 180
click at [420, 427] on textarea "His appointment of minert of culture was seen as an emotion." at bounding box center [750, 496] width 992 height 180
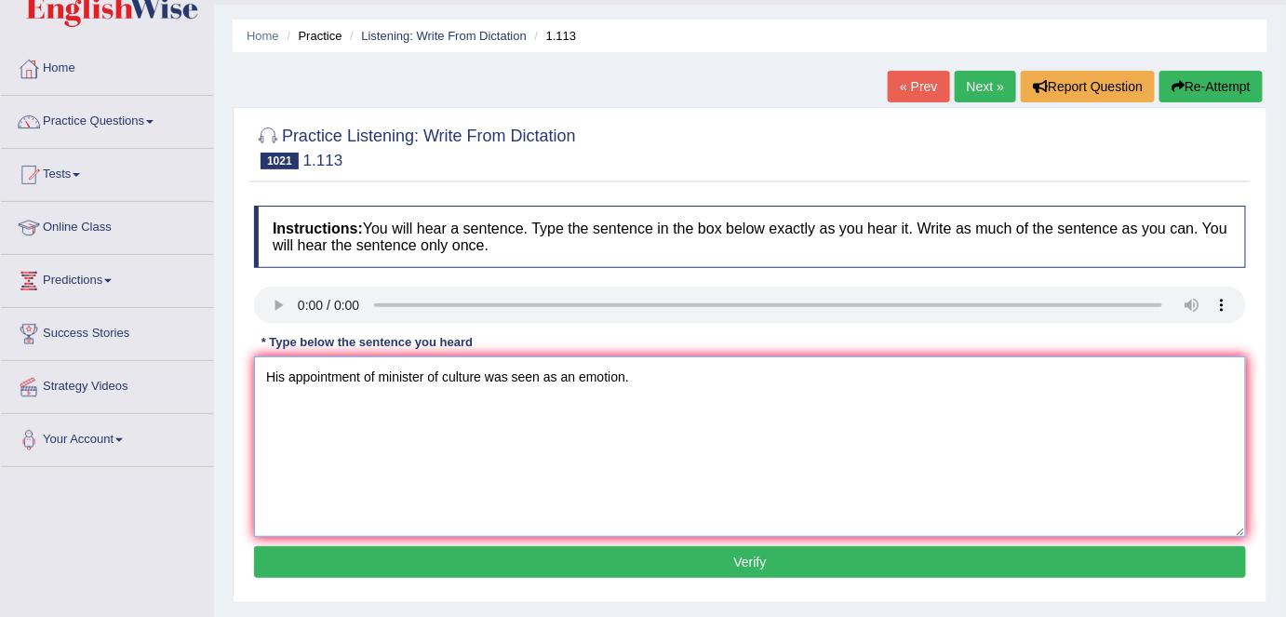
type textarea "His appointment of minister of culture was seen as an emotion."
click at [485, 568] on button "Verify" at bounding box center [750, 562] width 992 height 32
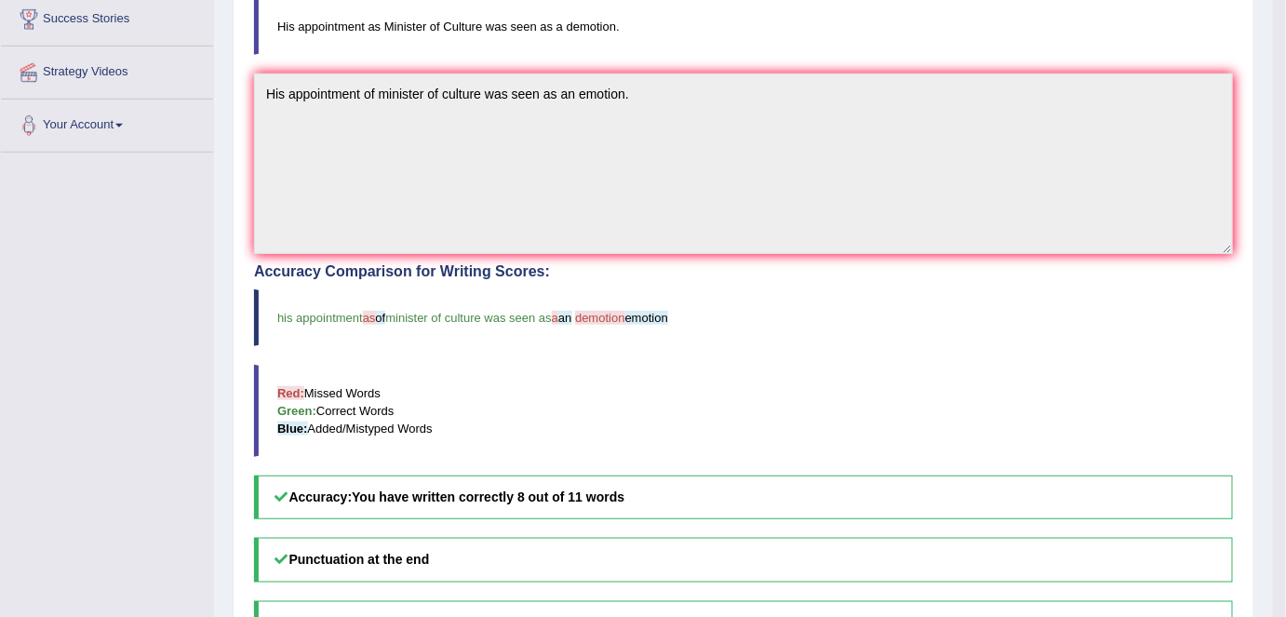
scroll to position [0, 0]
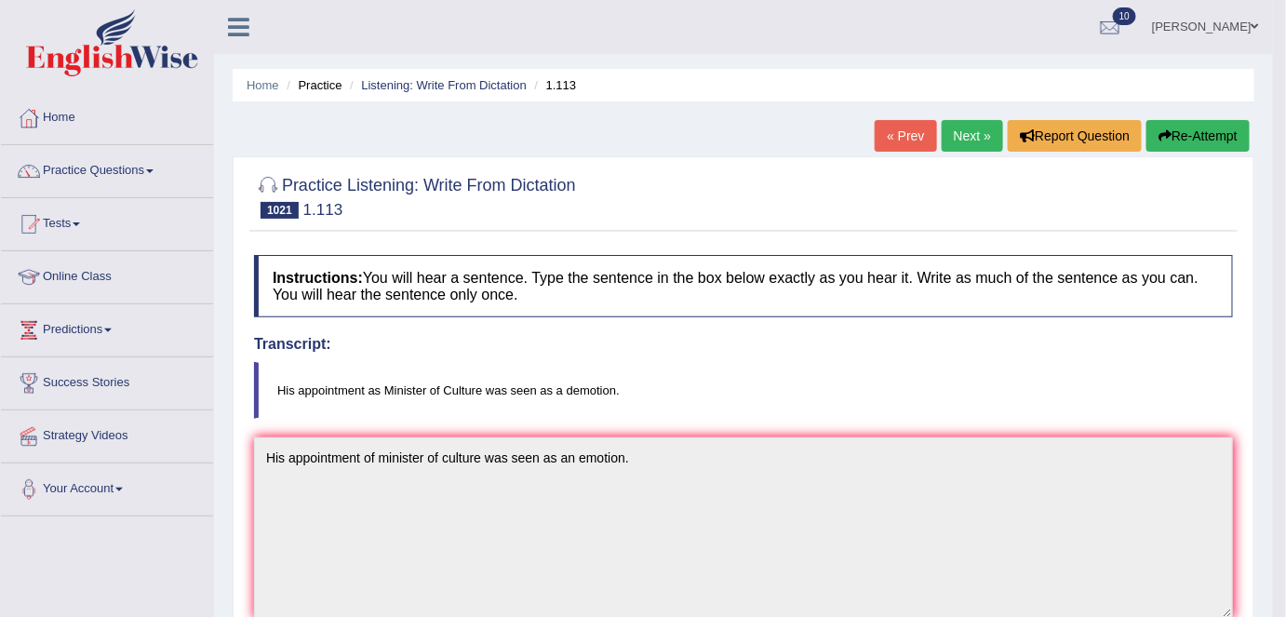
click at [955, 133] on link "Next »" at bounding box center [972, 136] width 61 height 32
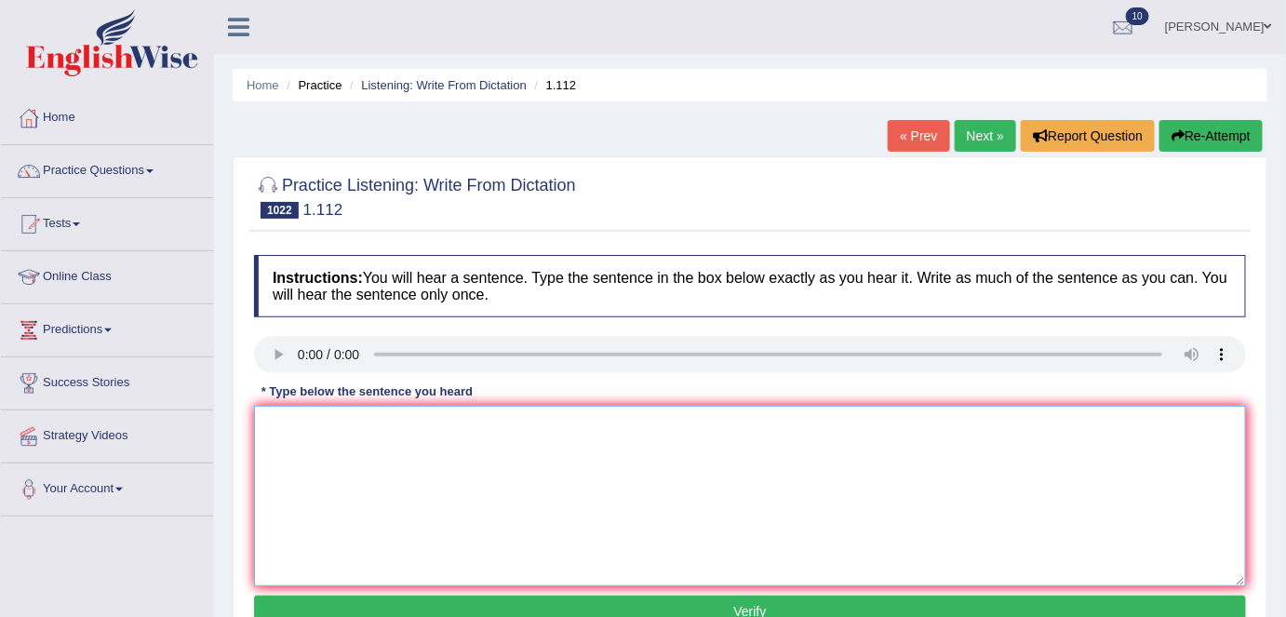
click at [313, 435] on textarea at bounding box center [750, 496] width 992 height 180
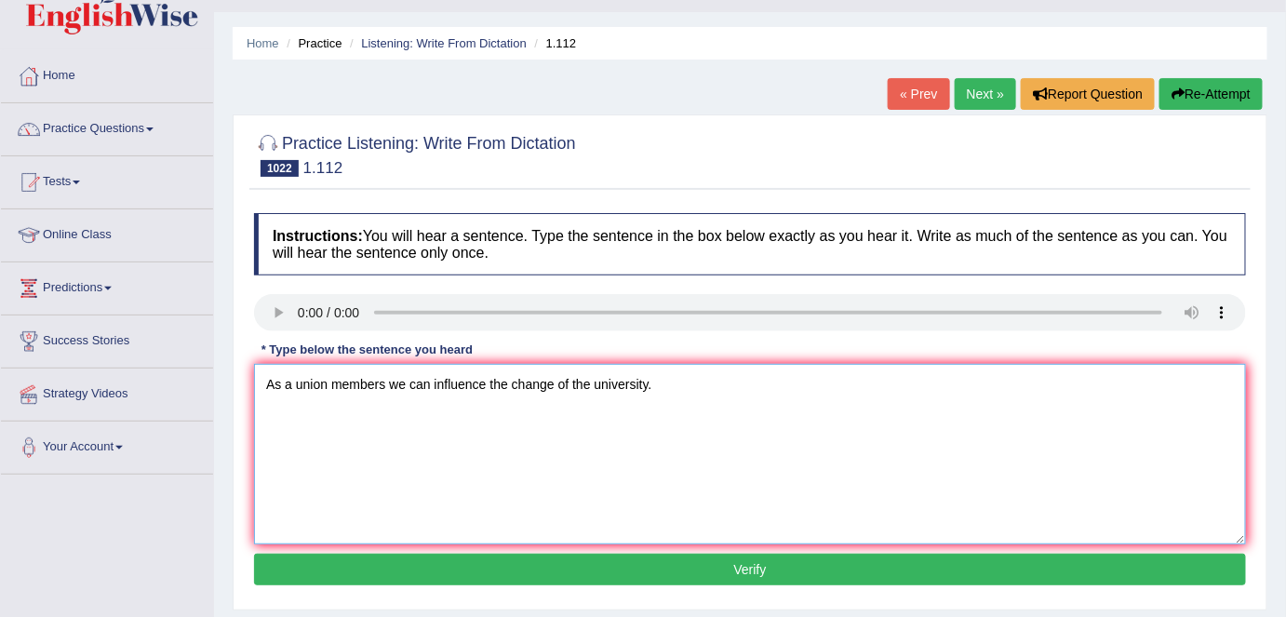
scroll to position [54, 0]
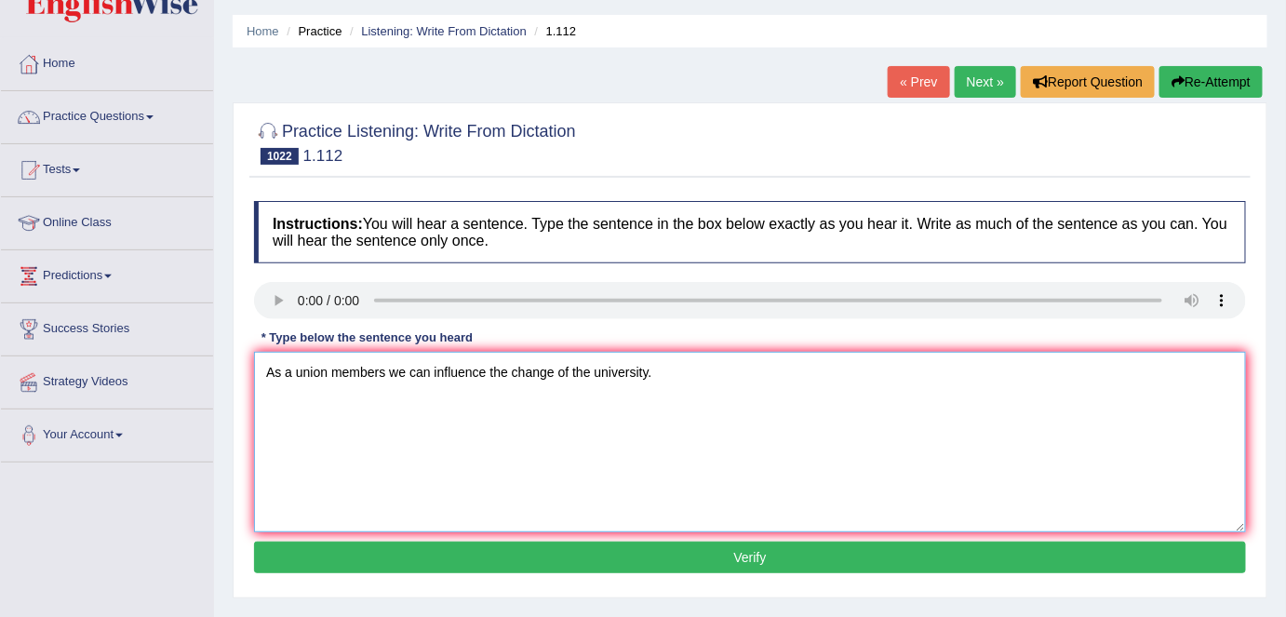
type textarea "As a union members we can influence the change of the university."
click at [642, 541] on button "Verify" at bounding box center [750, 557] width 992 height 32
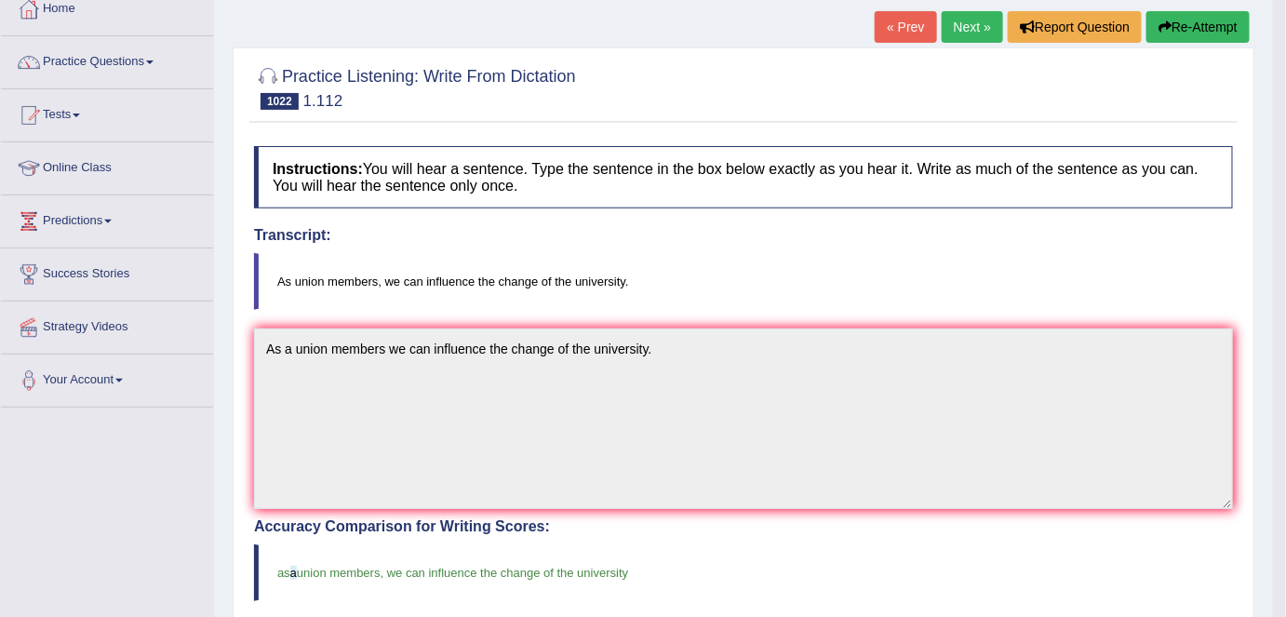
scroll to position [0, 0]
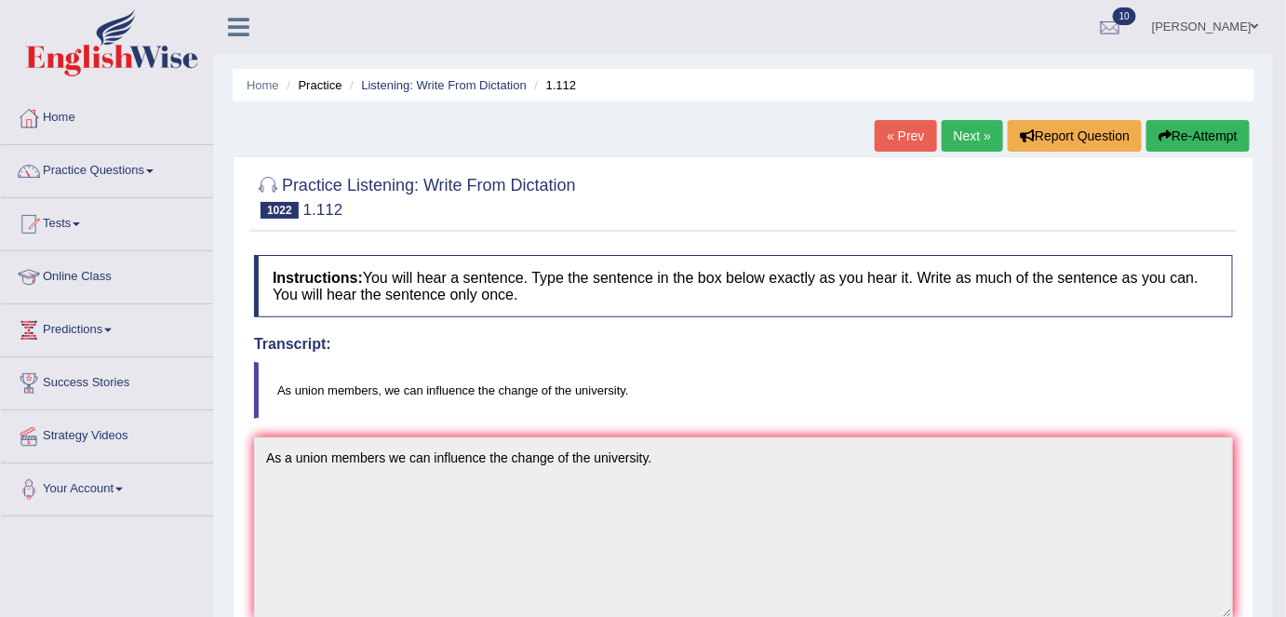
click at [965, 141] on link "Next »" at bounding box center [972, 136] width 61 height 32
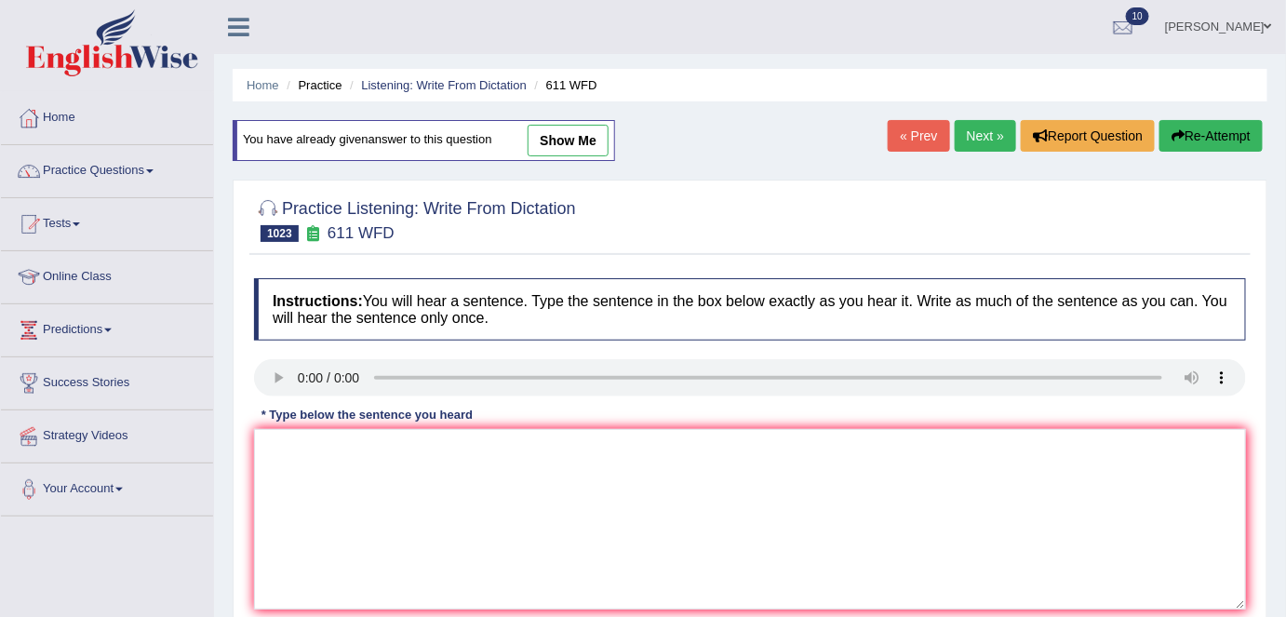
click at [965, 141] on link "Next »" at bounding box center [985, 136] width 61 height 32
